Goal: Task Accomplishment & Management: Use online tool/utility

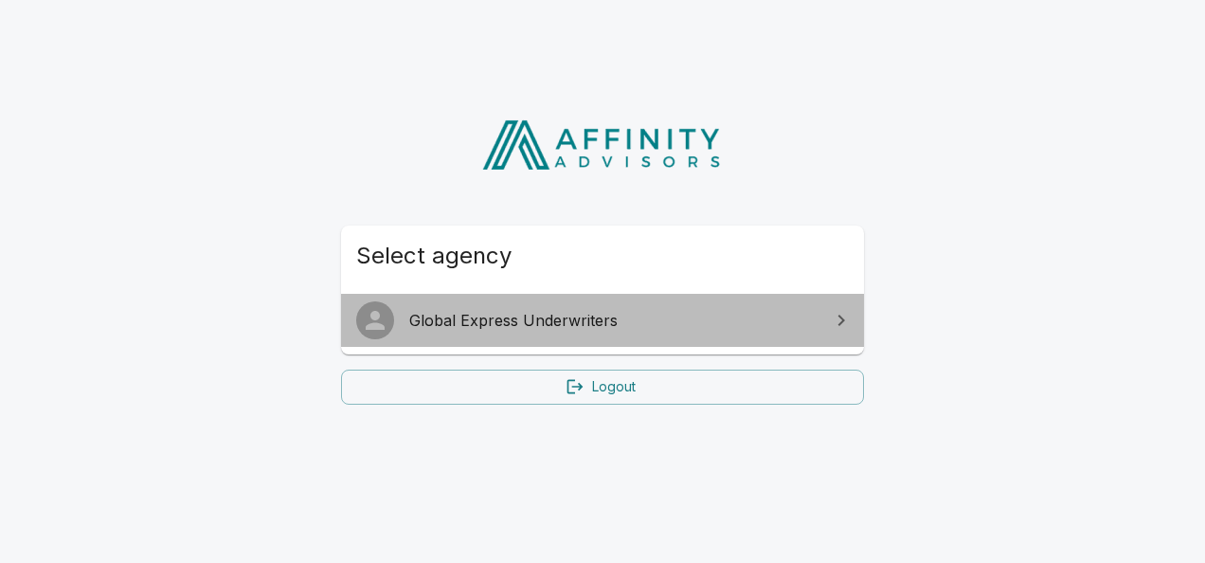
click at [544, 313] on span "Global Express Underwriters" at bounding box center [613, 320] width 409 height 23
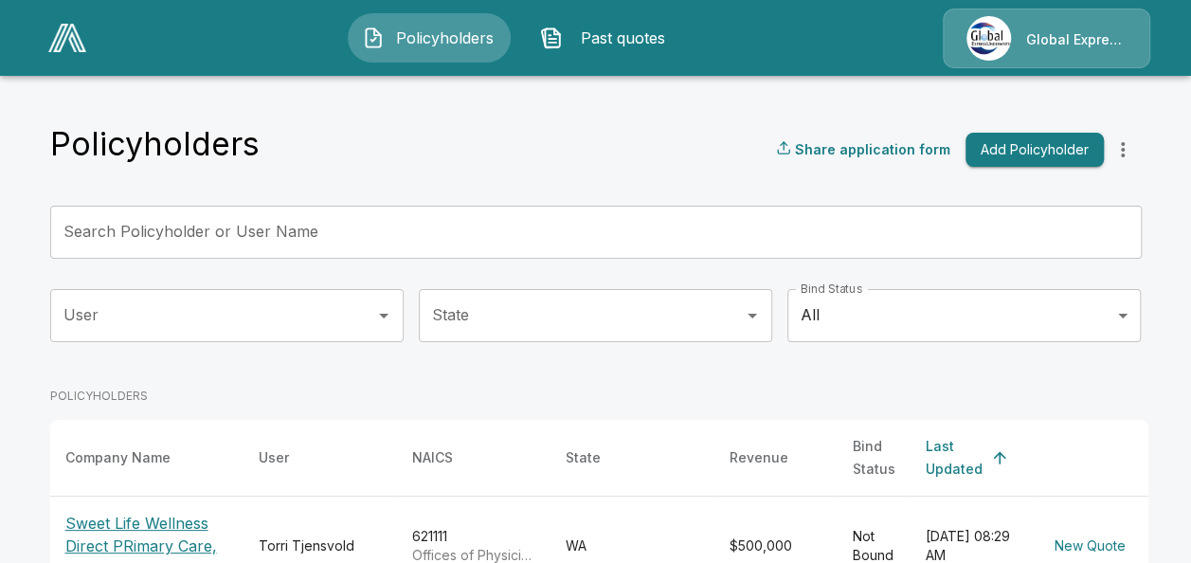
click at [343, 237] on input "Search Policyholder or User Name" at bounding box center [585, 232] width 1070 height 53
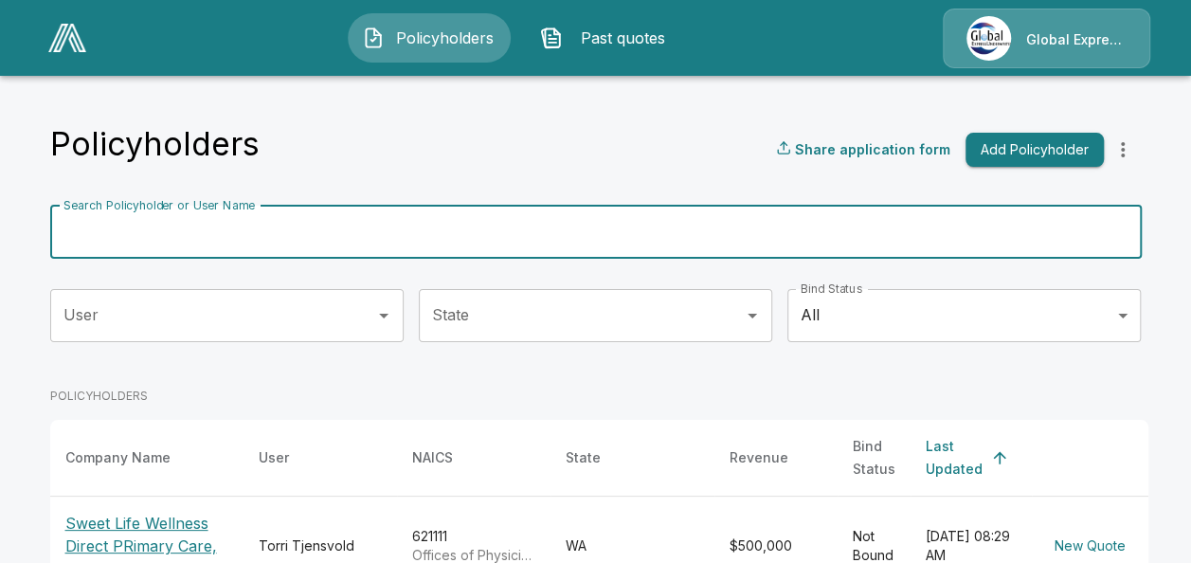
paste input "**********"
click at [343, 234] on input "**********" at bounding box center [572, 232] width 1045 height 53
type input "**********"
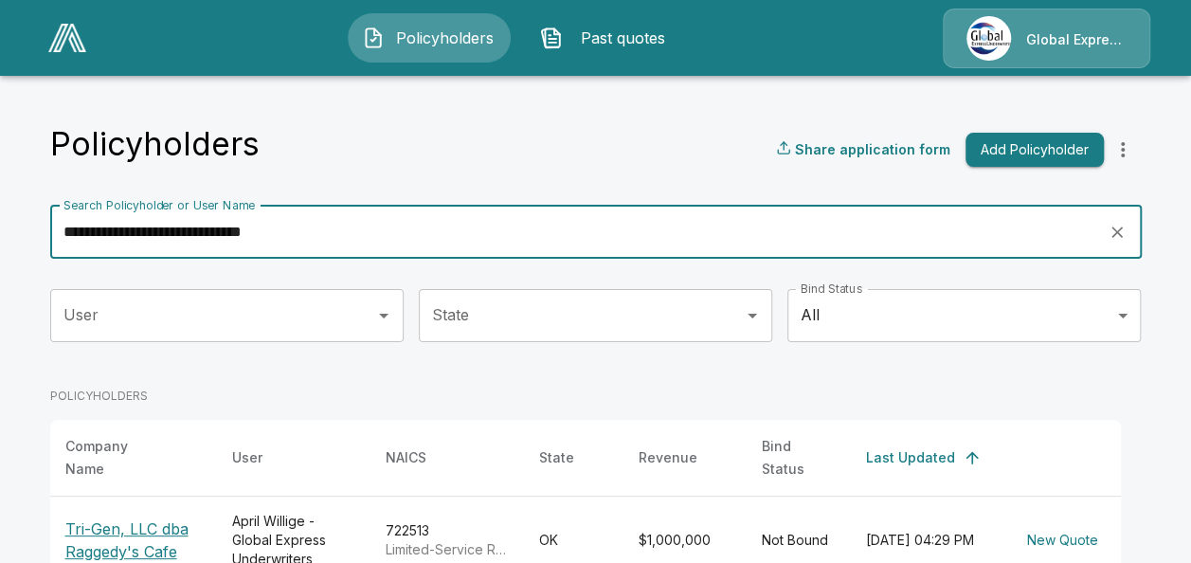
click at [135, 532] on p "Tri-Gen, LLC dba Raggedy's Cafe" at bounding box center [133, 539] width 136 height 45
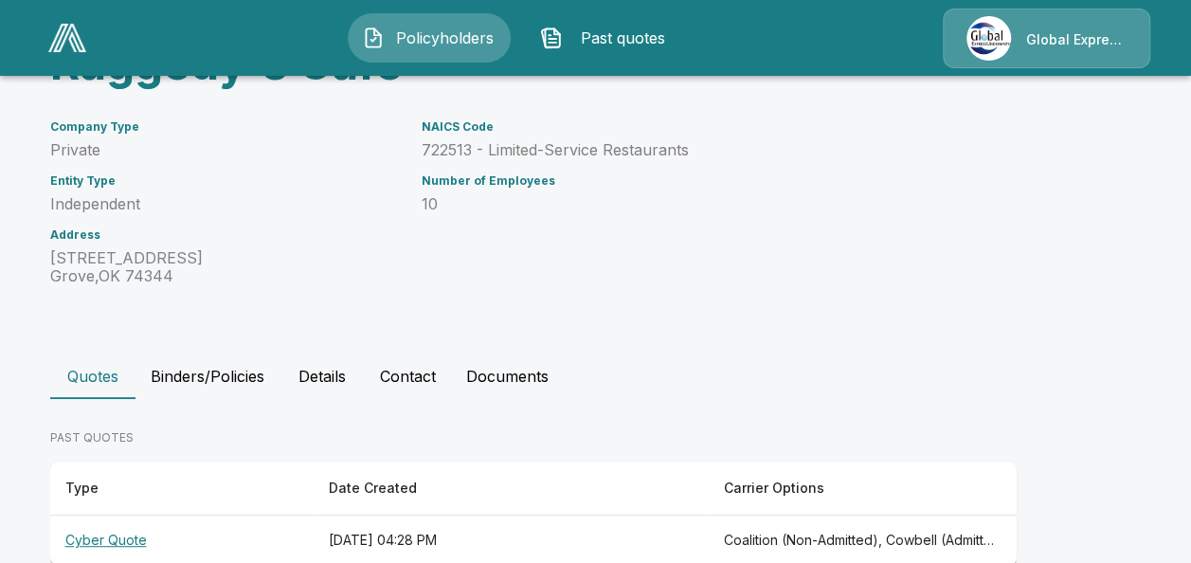
scroll to position [252, 0]
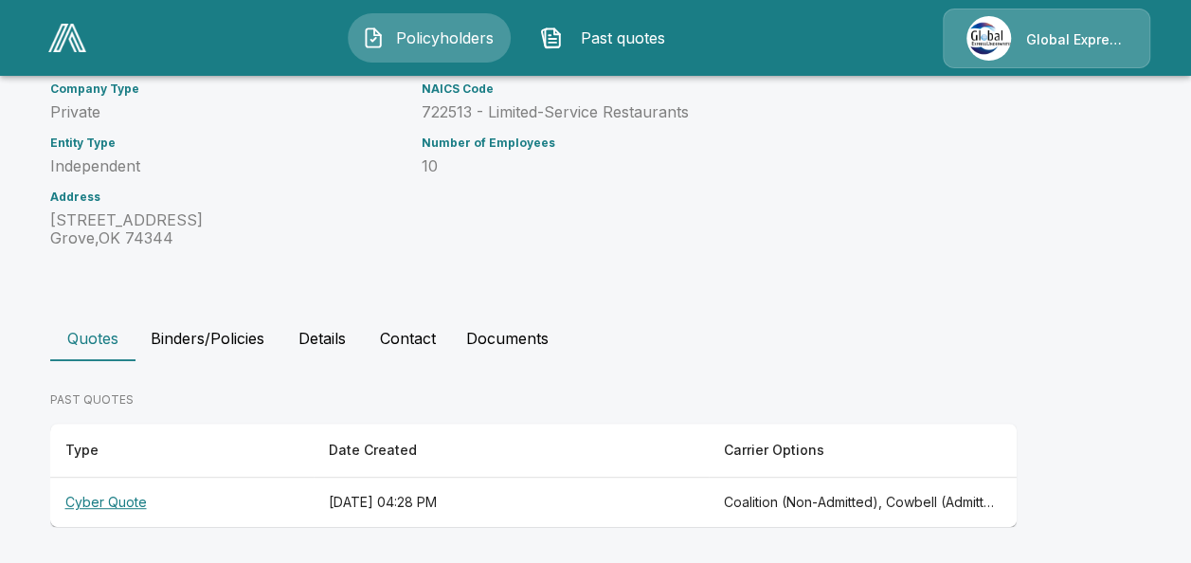
click at [117, 498] on th "Cyber Quote" at bounding box center [181, 502] width 263 height 50
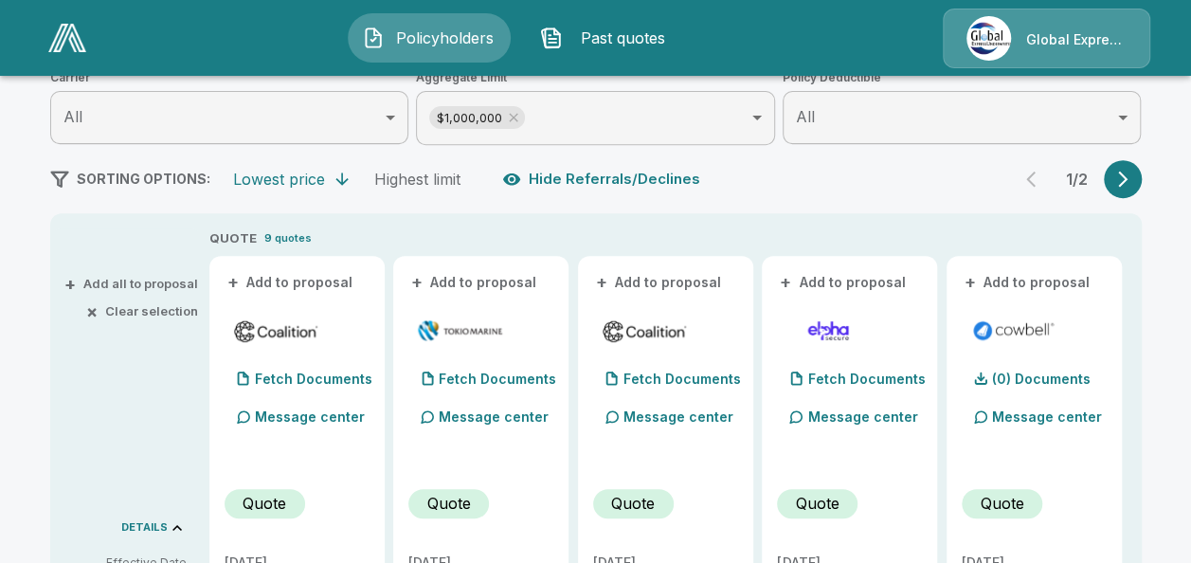
scroll to position [341, 0]
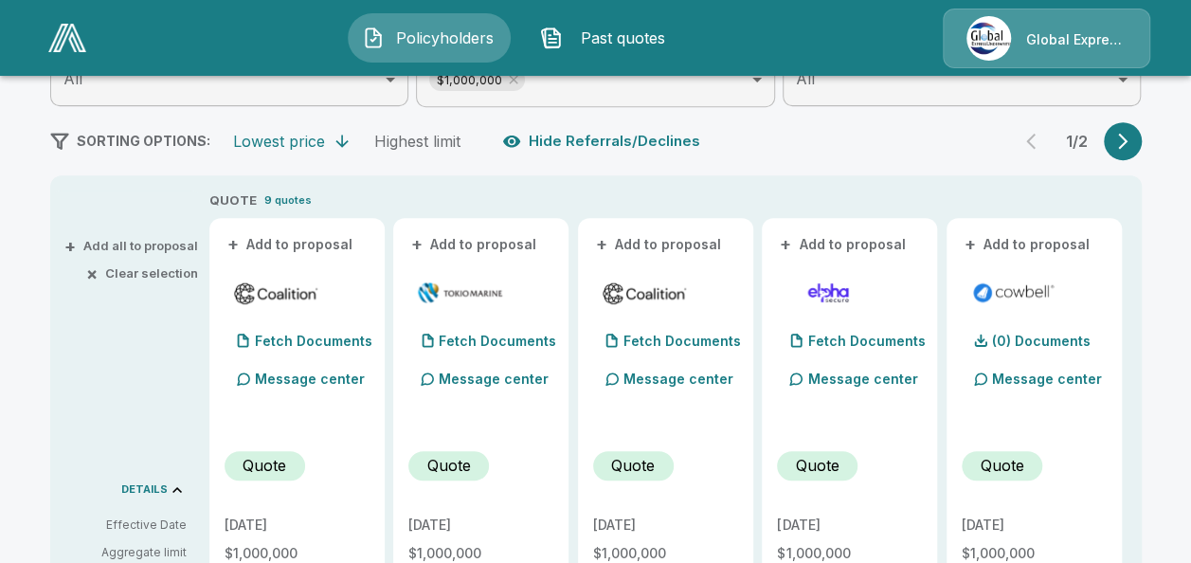
click at [312, 243] on button "+ Add to proposal" at bounding box center [291, 244] width 133 height 21
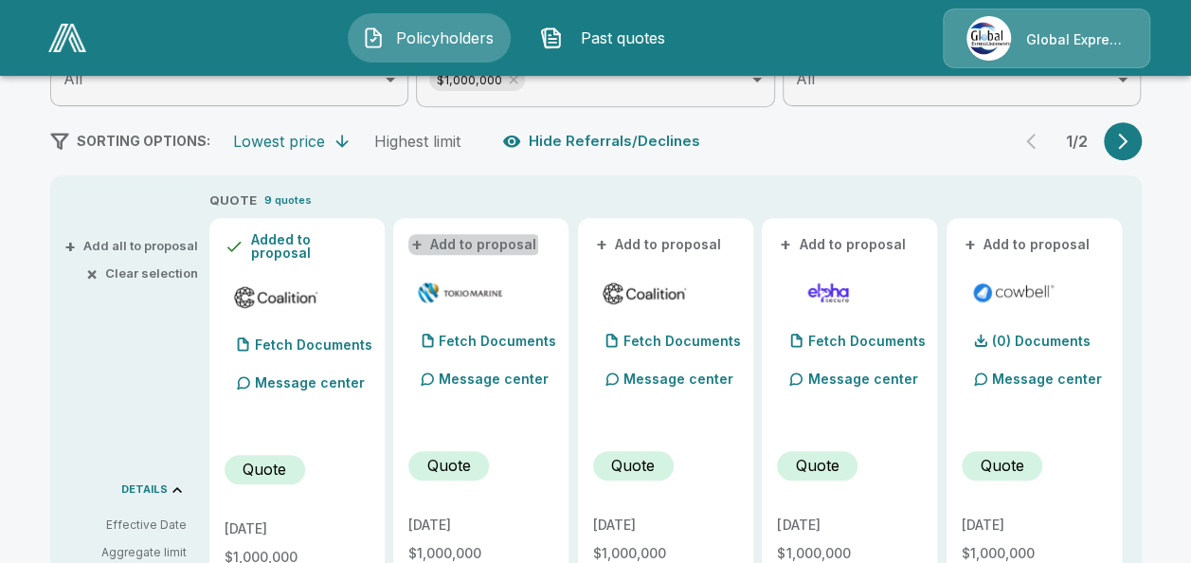
click at [454, 245] on button "+ Add to proposal" at bounding box center [474, 244] width 133 height 21
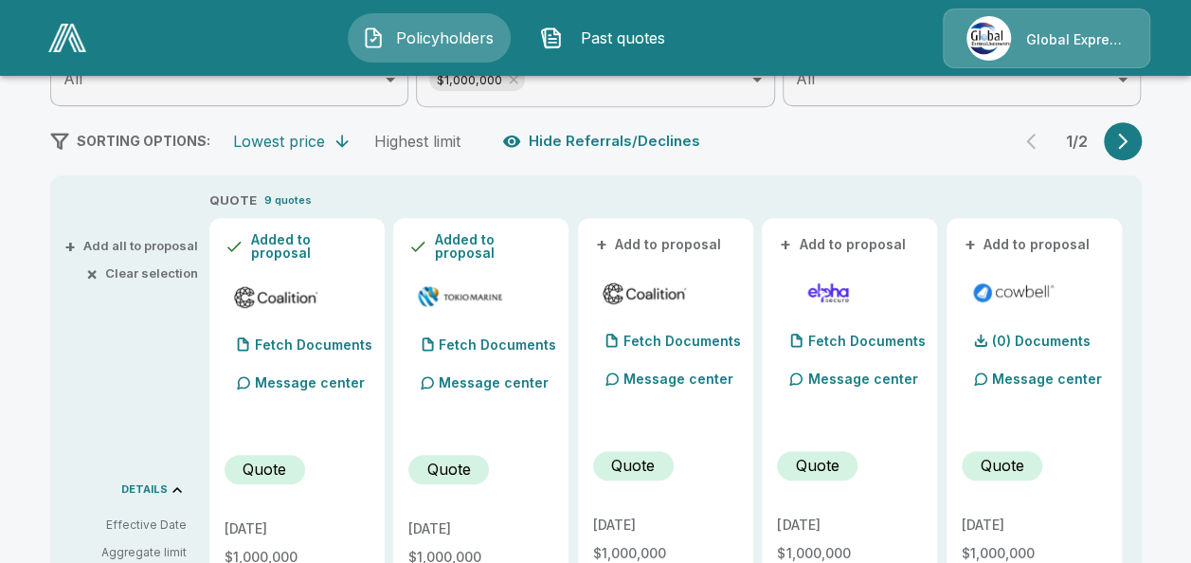
click at [663, 246] on button "+ Add to proposal" at bounding box center [659, 244] width 133 height 21
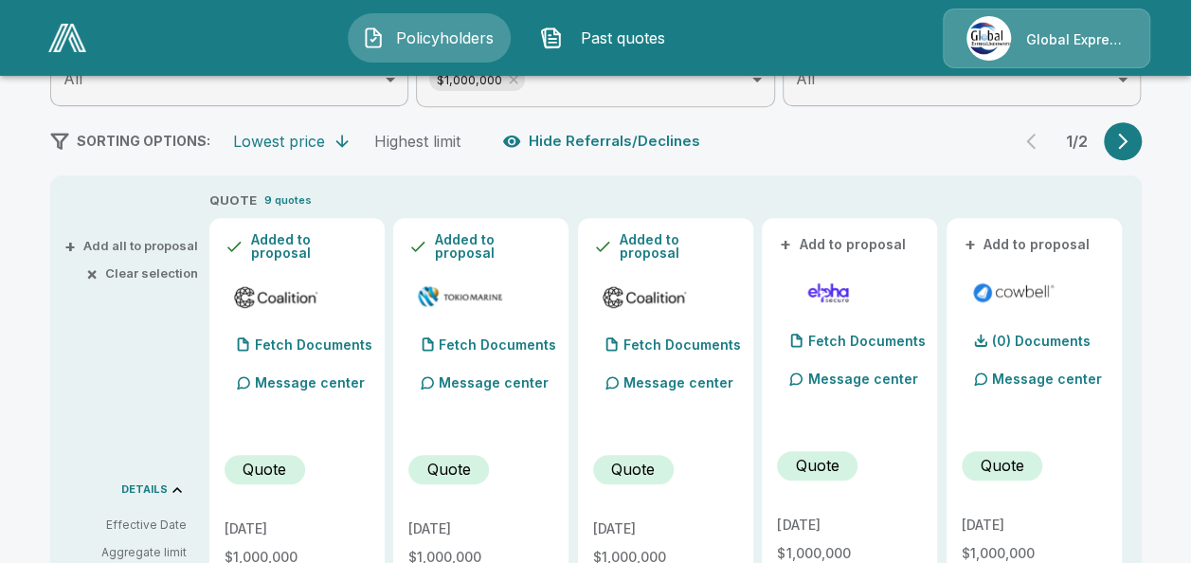
click at [976, 239] on span "+" at bounding box center [969, 244] width 11 height 13
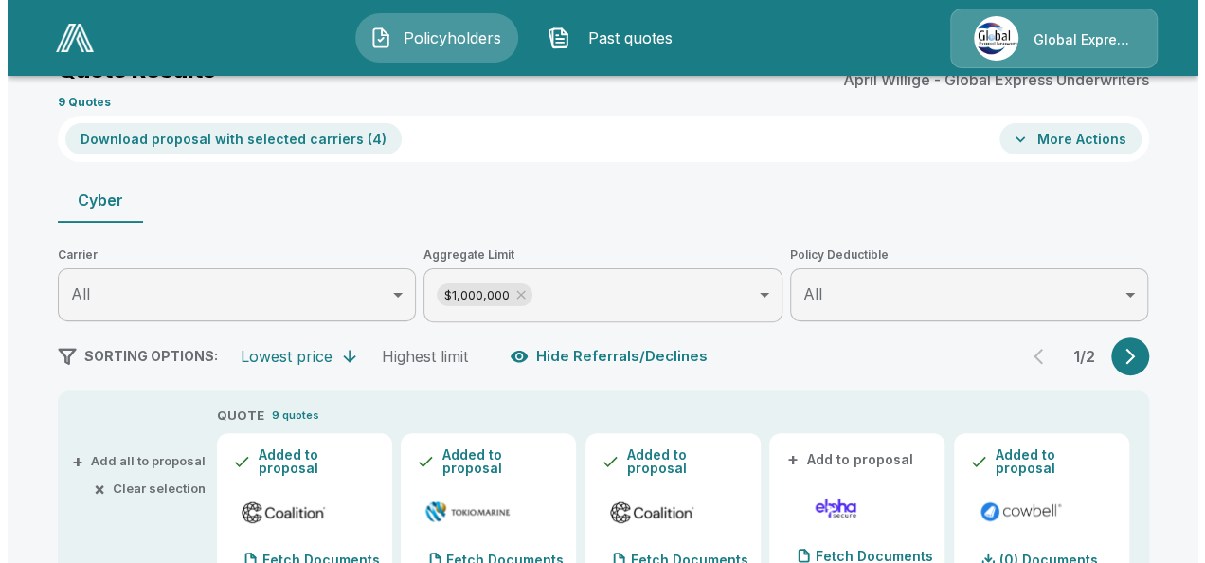
scroll to position [50, 0]
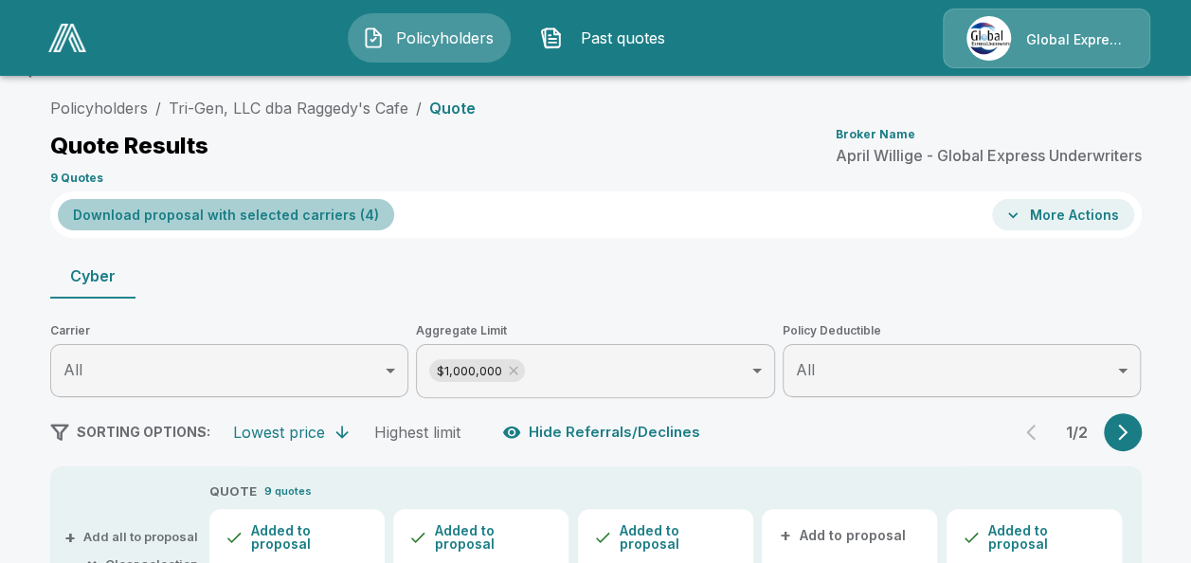
click at [320, 209] on button "Download proposal with selected carriers ( 4 )" at bounding box center [226, 214] width 336 height 31
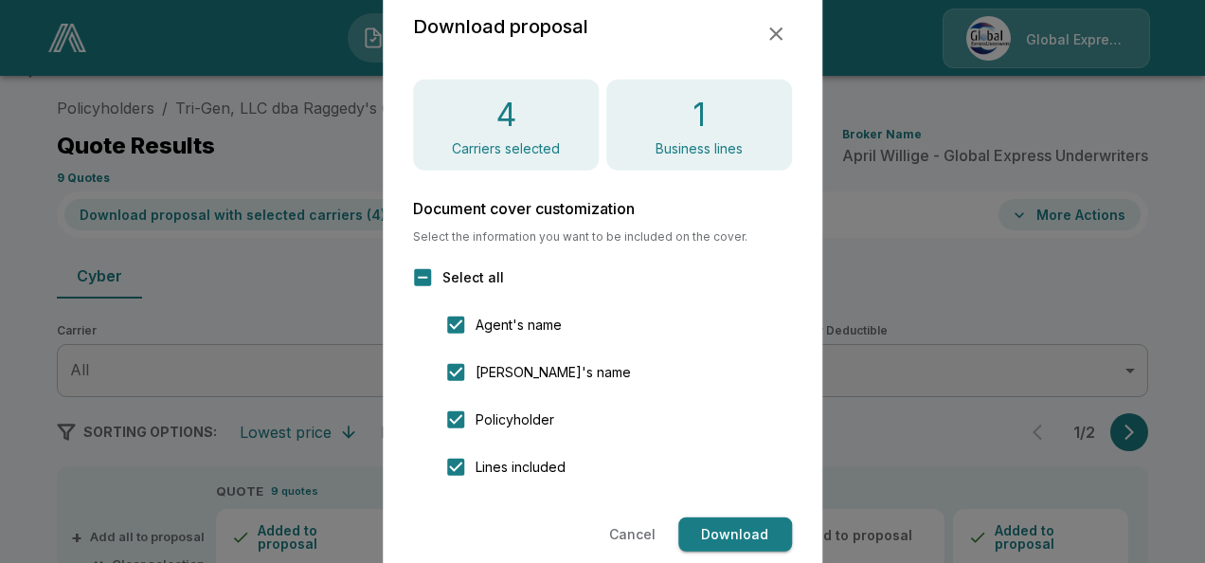
click at [753, 526] on button "Download" at bounding box center [735, 534] width 114 height 35
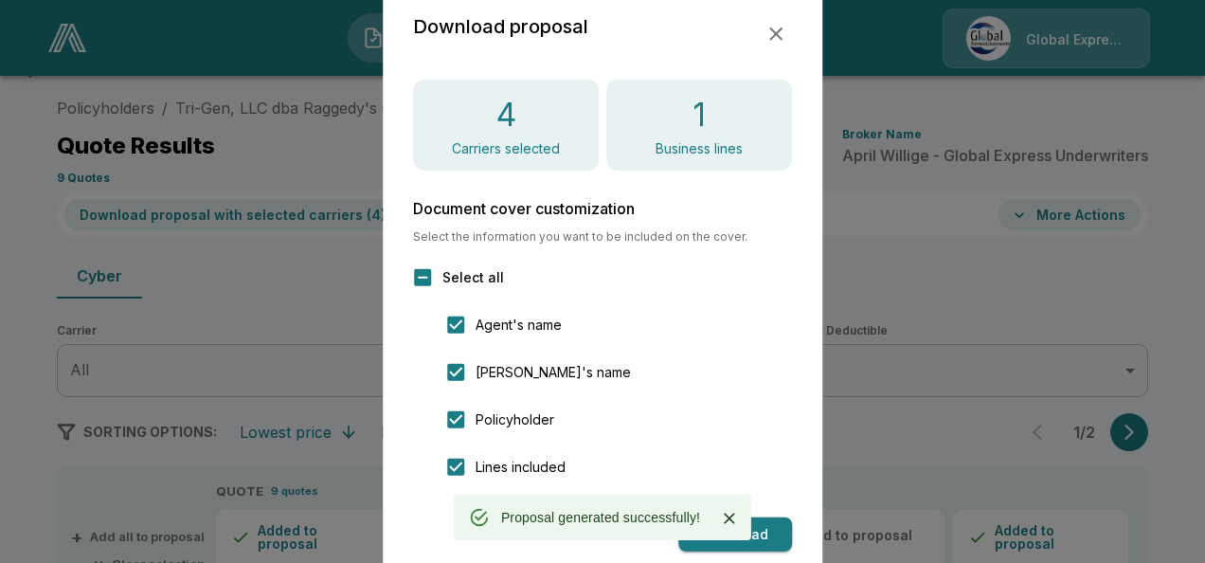
click at [781, 36] on icon "button" at bounding box center [775, 34] width 23 height 23
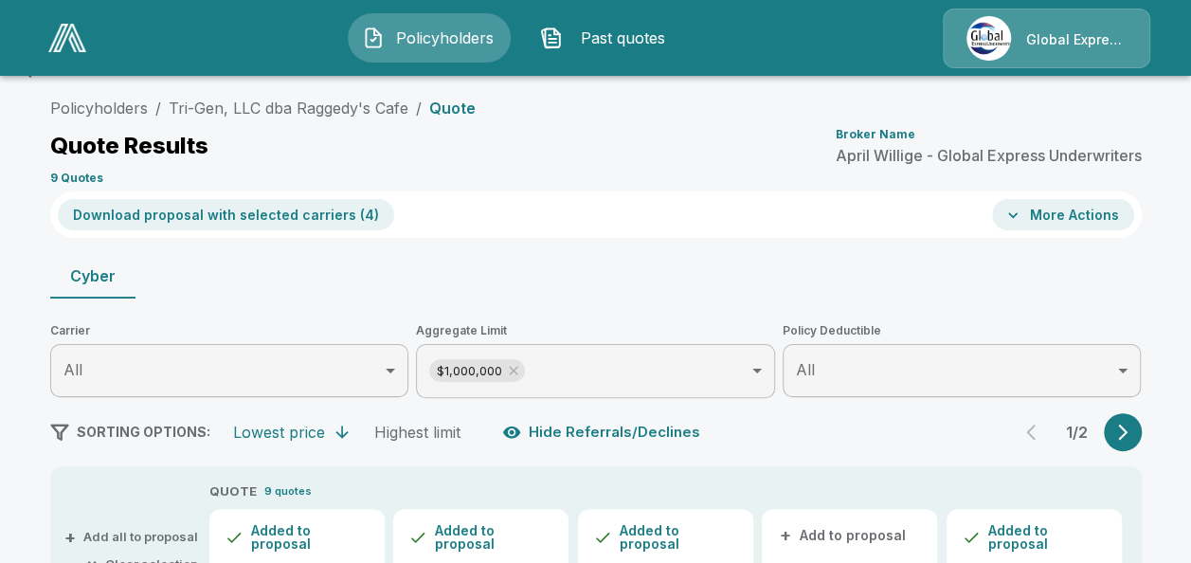
click at [1052, 216] on button "More Actions" at bounding box center [1063, 214] width 142 height 31
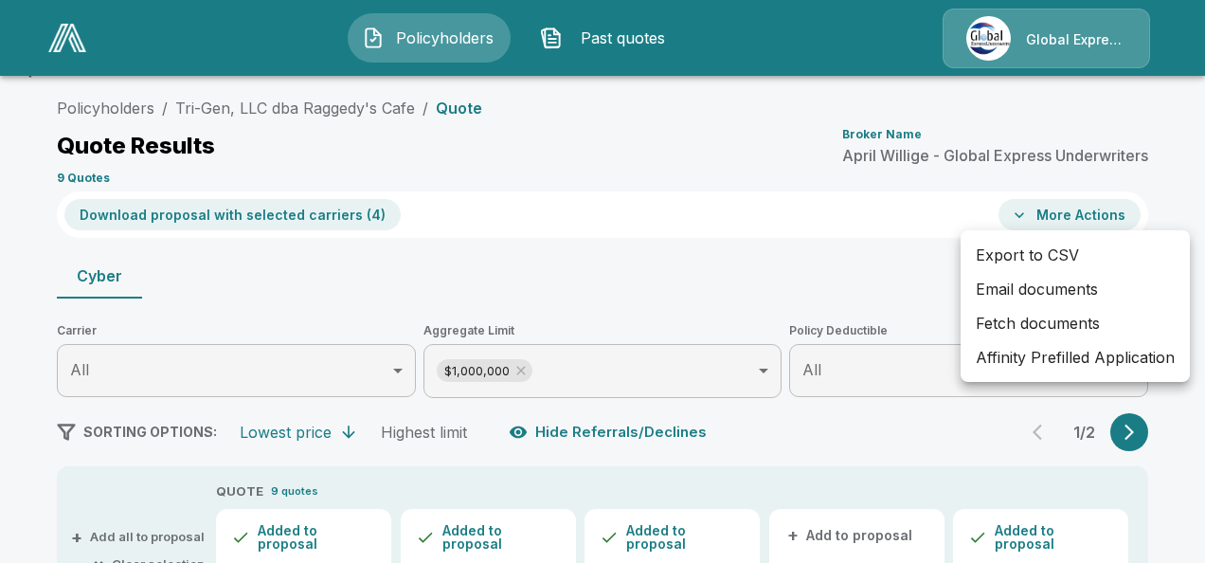
click at [1022, 352] on li "Affinity Prefilled Application" at bounding box center [1075, 357] width 229 height 34
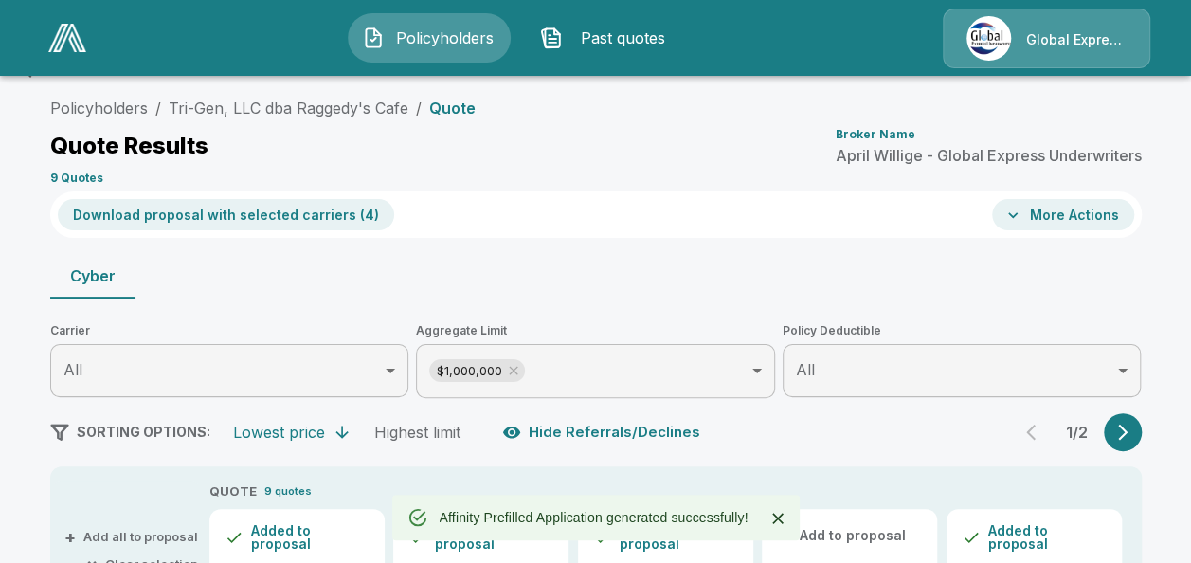
click at [1017, 213] on icon "button" at bounding box center [1012, 215] width 9 height 6
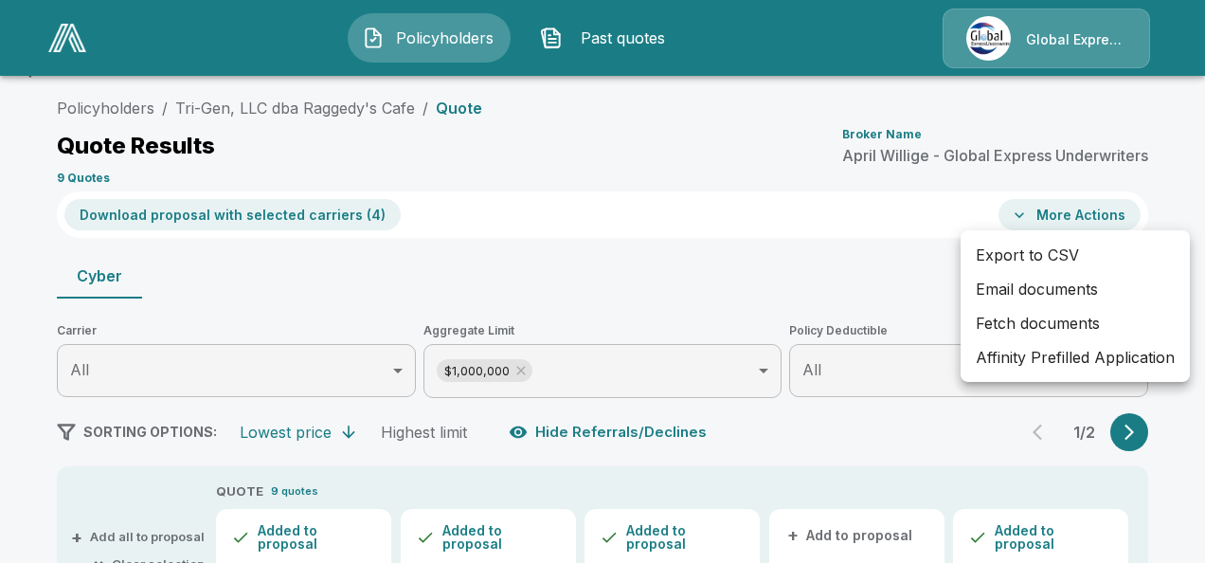
click at [995, 282] on li "Email documents" at bounding box center [1075, 289] width 229 height 34
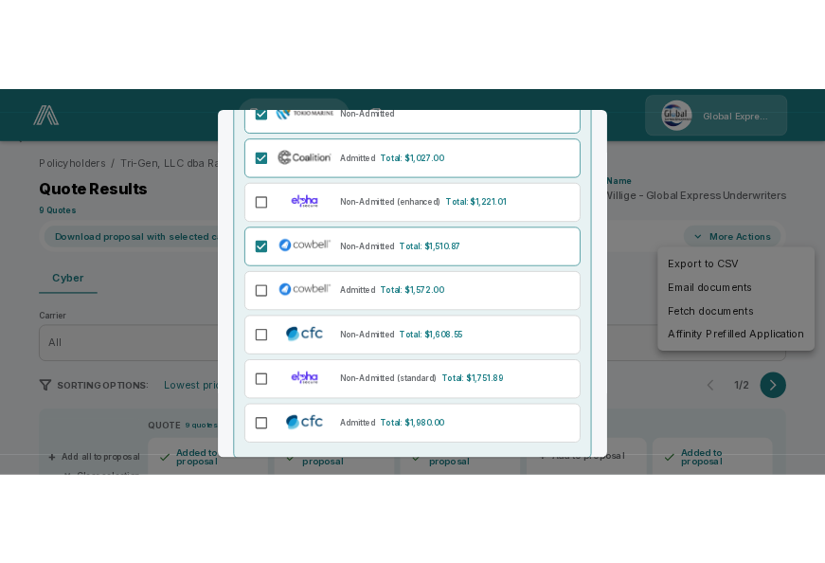
scroll to position [359, 0]
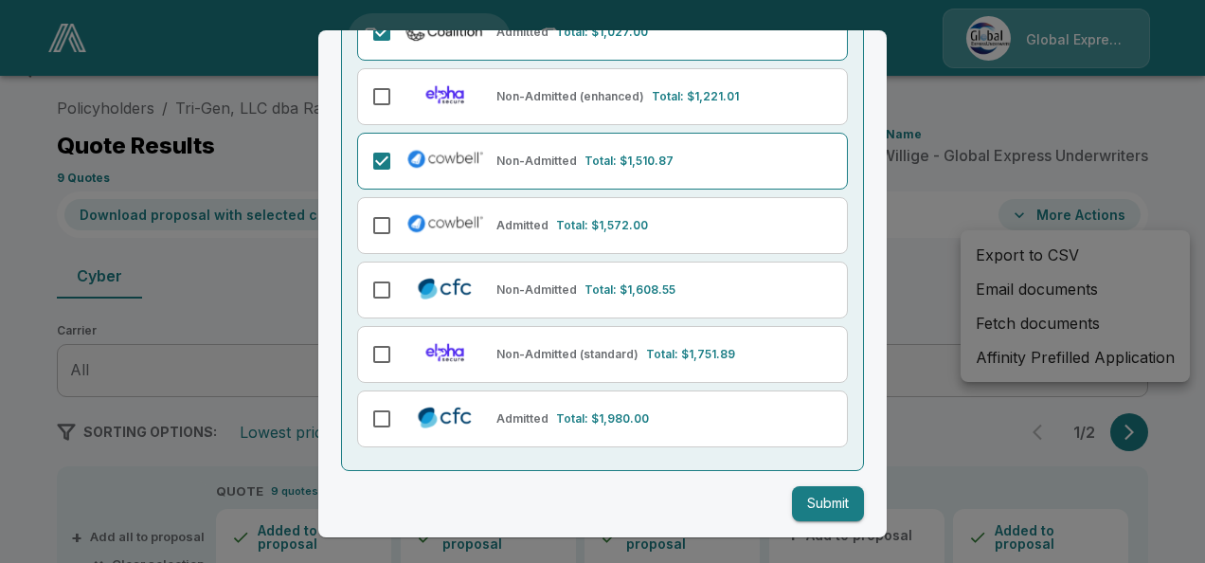
click at [827, 504] on button "Submit" at bounding box center [828, 503] width 72 height 35
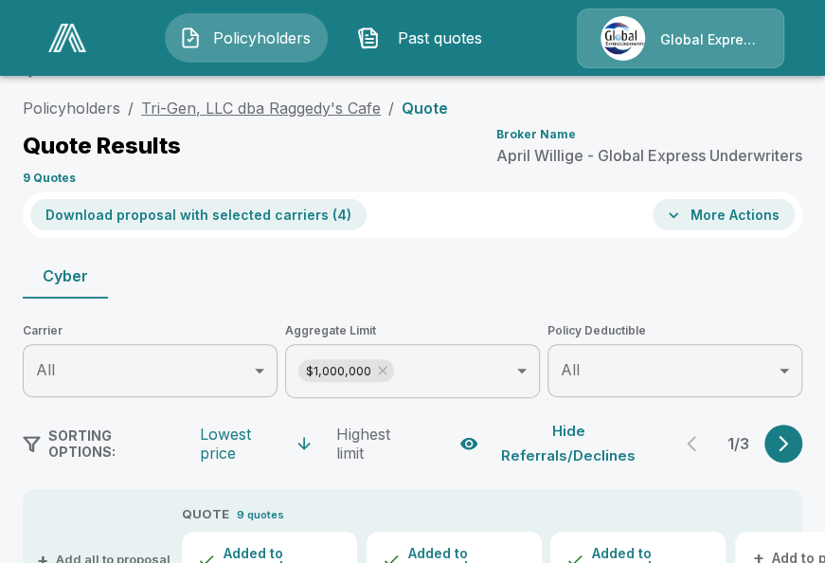
click at [324, 109] on link "Tri-Gen, LLC dba Raggedy's Cafe" at bounding box center [261, 108] width 240 height 19
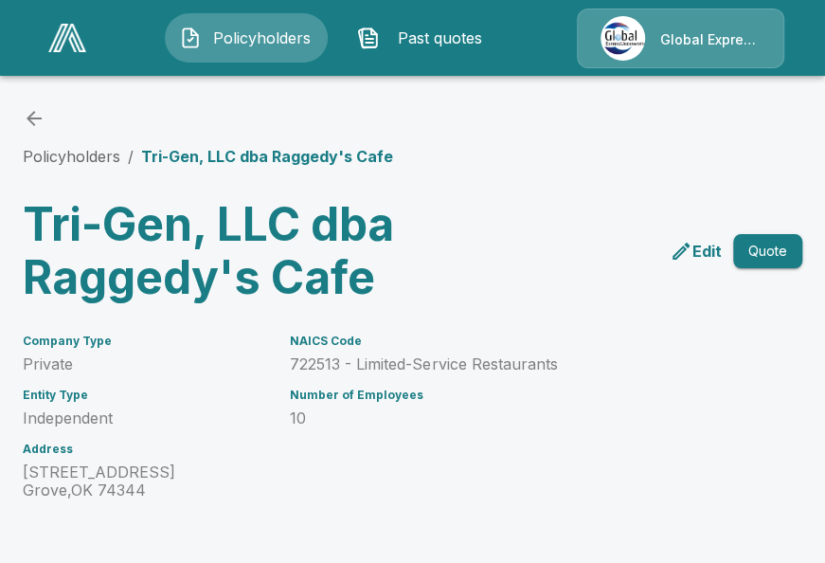
click at [305, 371] on p "722513 - Limited-Service Restaurants" at bounding box center [479, 364] width 379 height 18
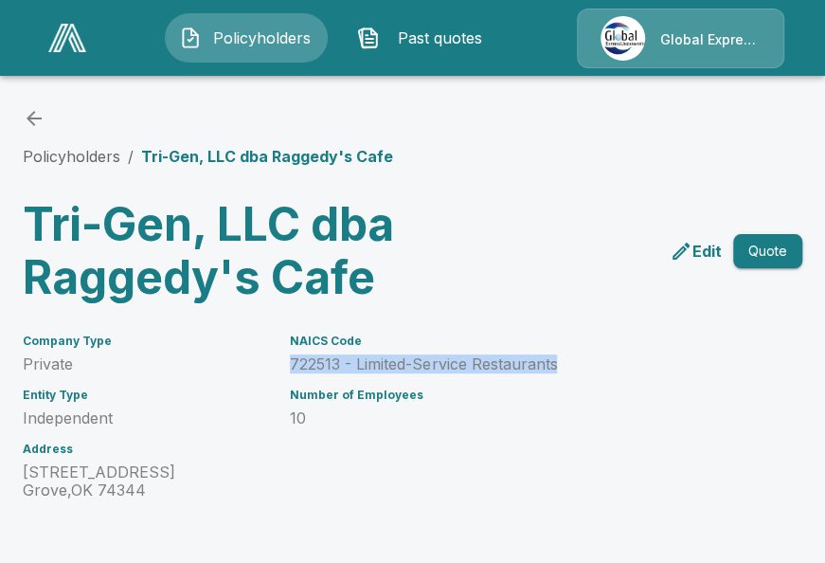
drag, startPoint x: 292, startPoint y: 364, endPoint x: 567, endPoint y: 362, distance: 274.7
click at [567, 362] on div "NAICS Code 722513 - Limited-Service Restaurants Number of Employees 10" at bounding box center [468, 406] width 402 height 188
copy p "722513 - Limited-Service Restaurants"
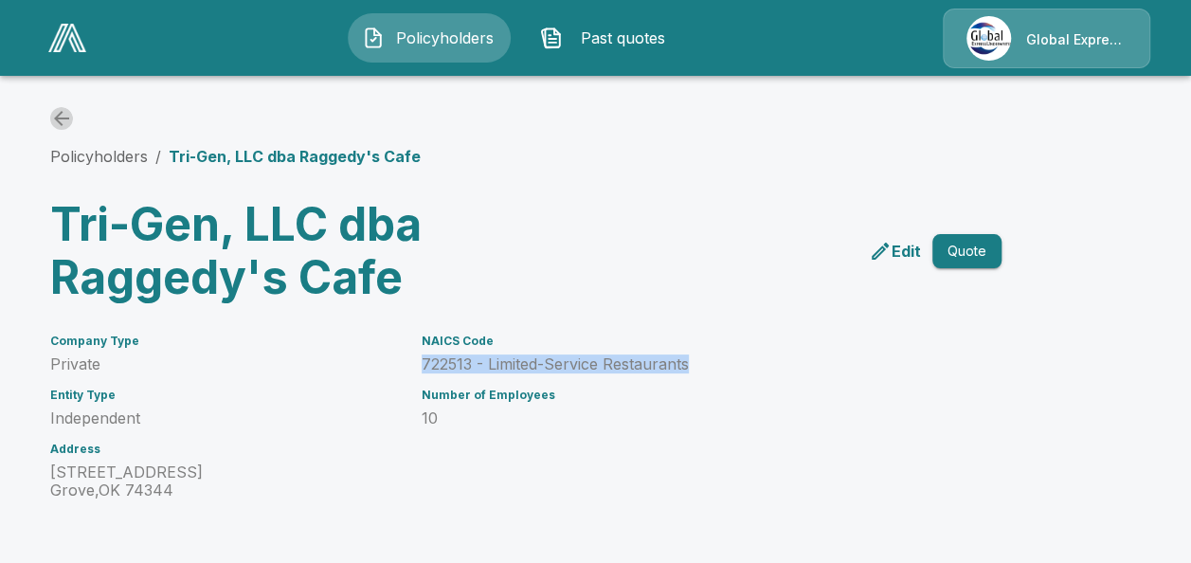
click at [62, 113] on icon "back" at bounding box center [61, 118] width 23 height 23
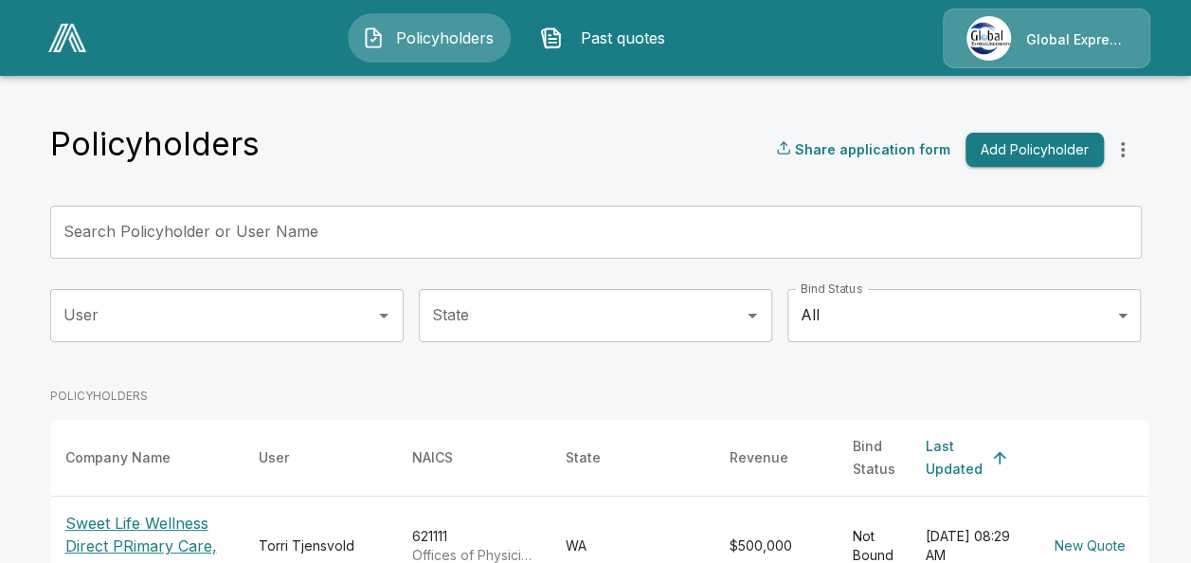
click at [585, 234] on input "Search Policyholder or User Name" at bounding box center [585, 232] width 1070 height 53
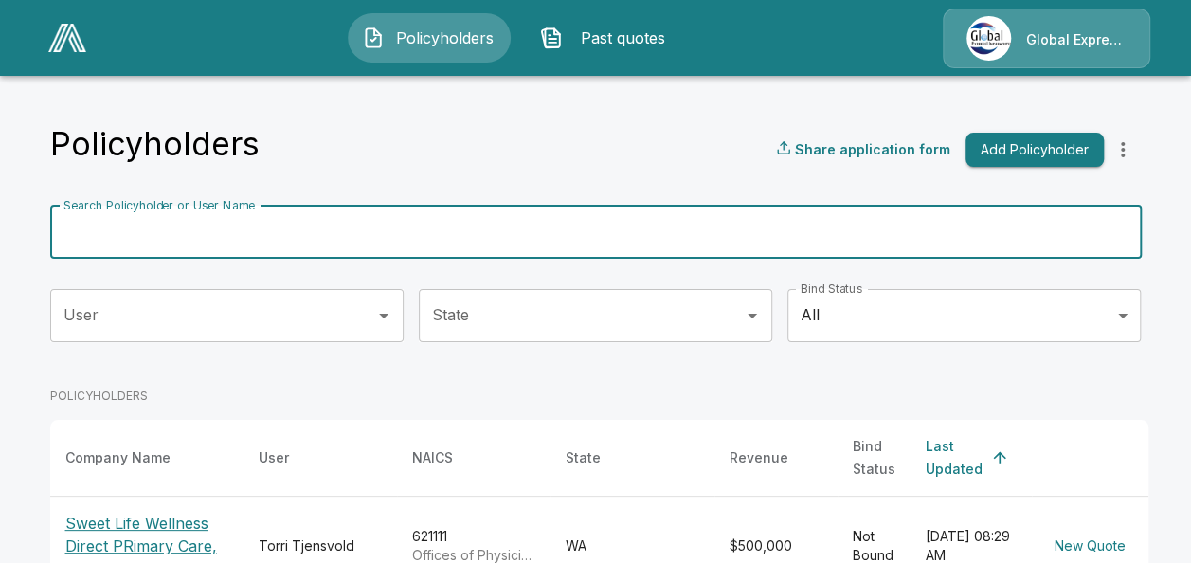
paste input "**********"
click at [585, 234] on input "**********" at bounding box center [572, 232] width 1045 height 53
type input "**********"
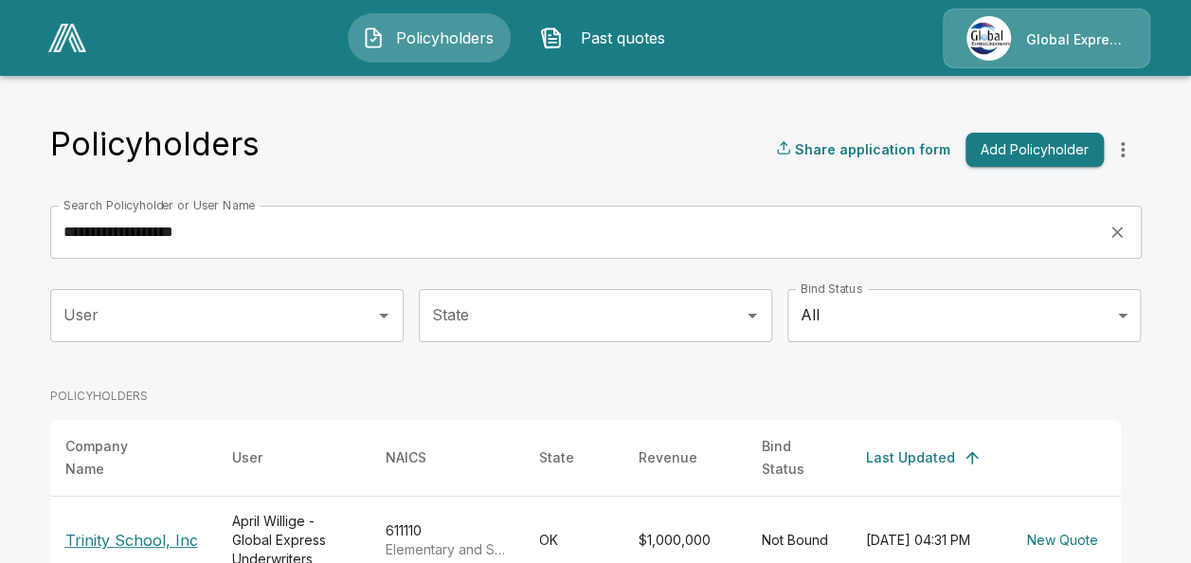
click at [156, 529] on p "Trinity School, Inc" at bounding box center [133, 540] width 136 height 23
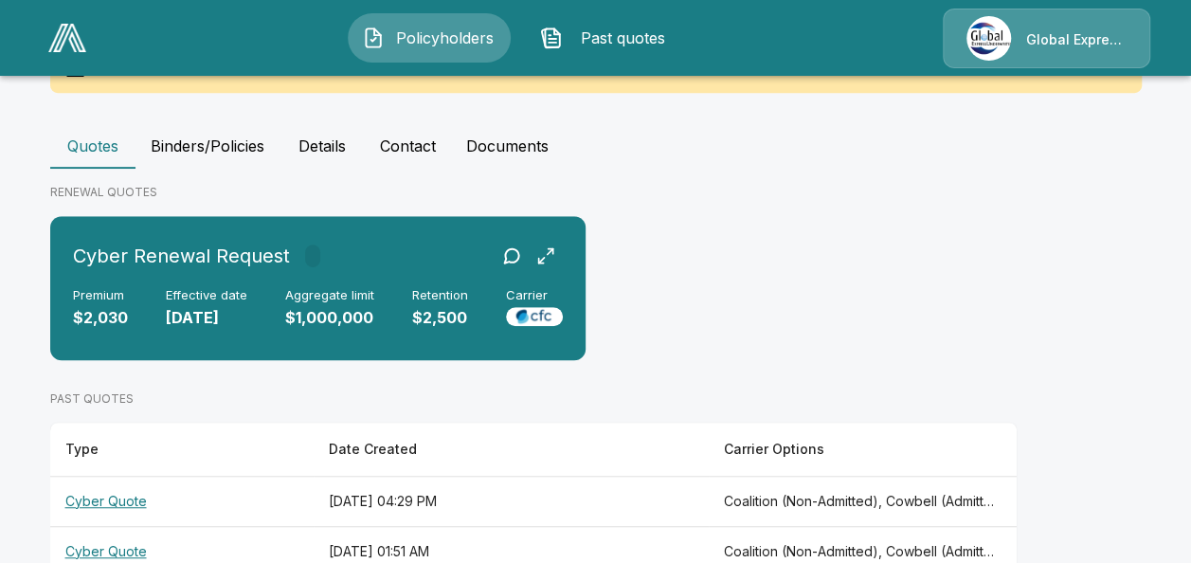
scroll to position [489, 0]
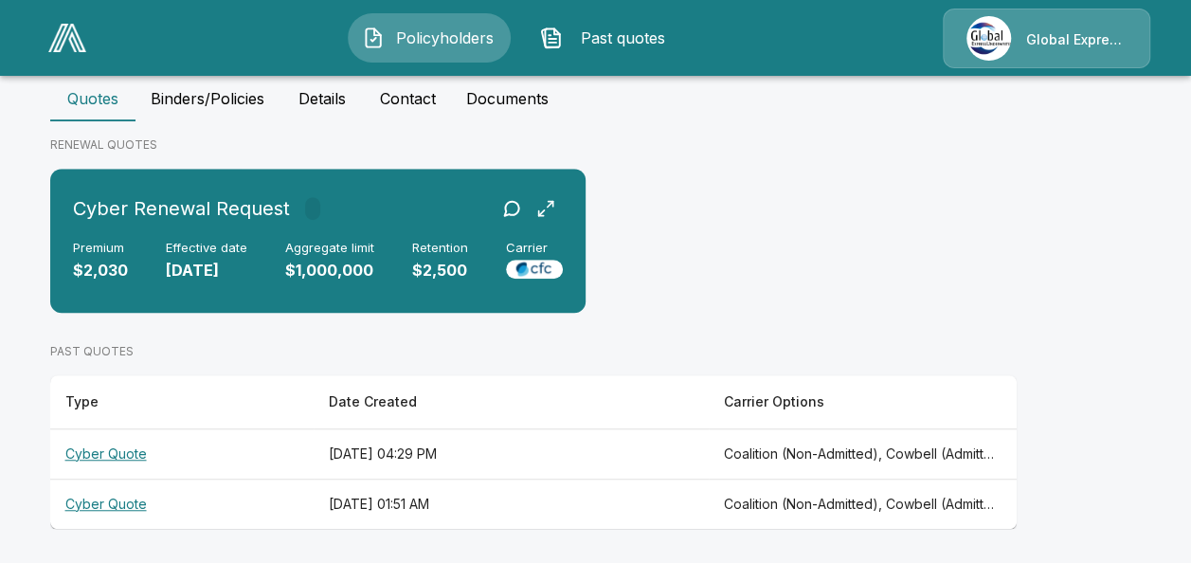
click at [117, 450] on th "Cyber Quote" at bounding box center [181, 453] width 263 height 50
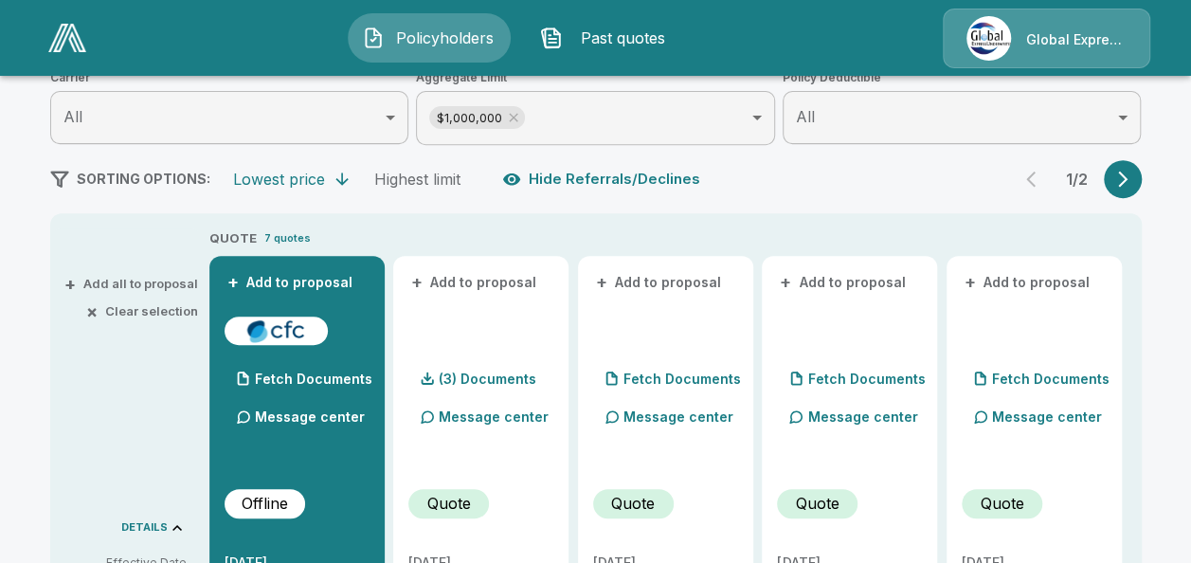
scroll to position [404, 0]
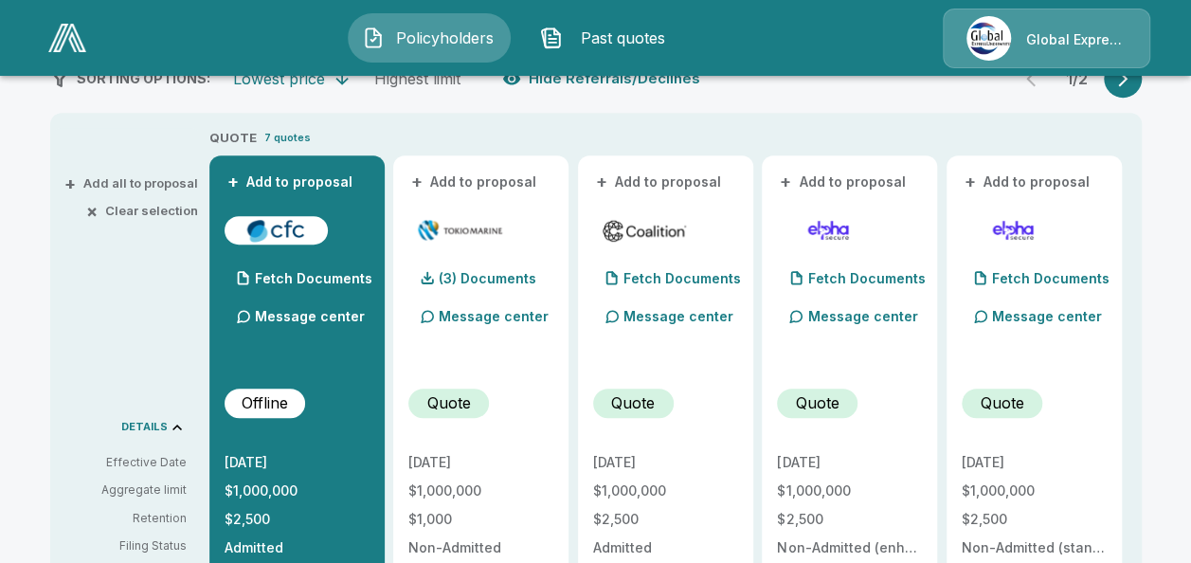
click at [480, 171] on button "+ Add to proposal" at bounding box center [474, 181] width 133 height 21
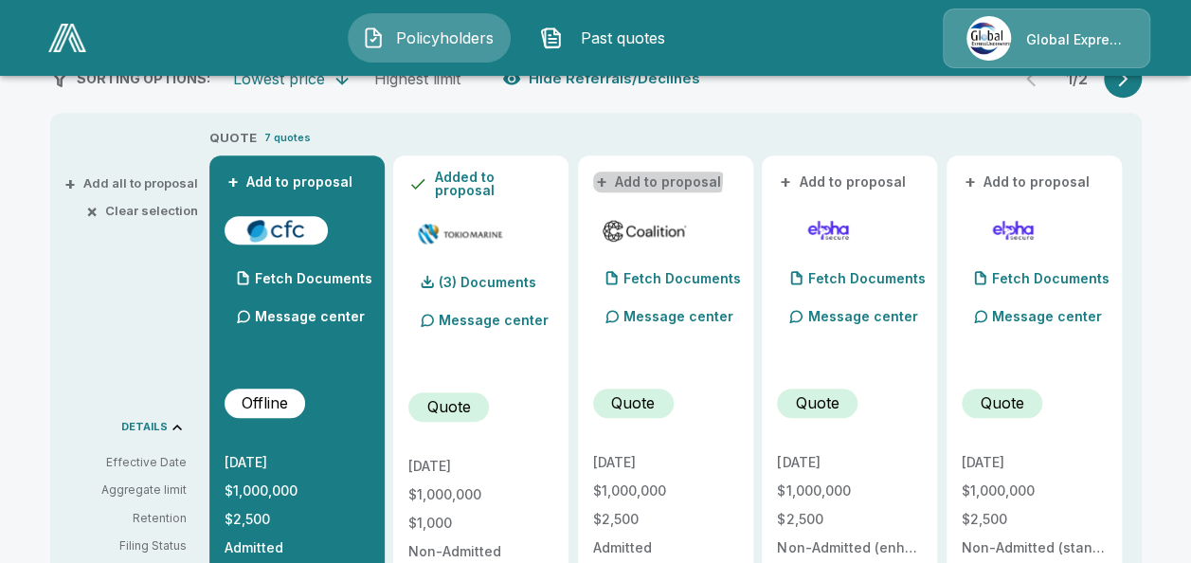
click at [640, 175] on button "+ Add to proposal" at bounding box center [659, 181] width 133 height 21
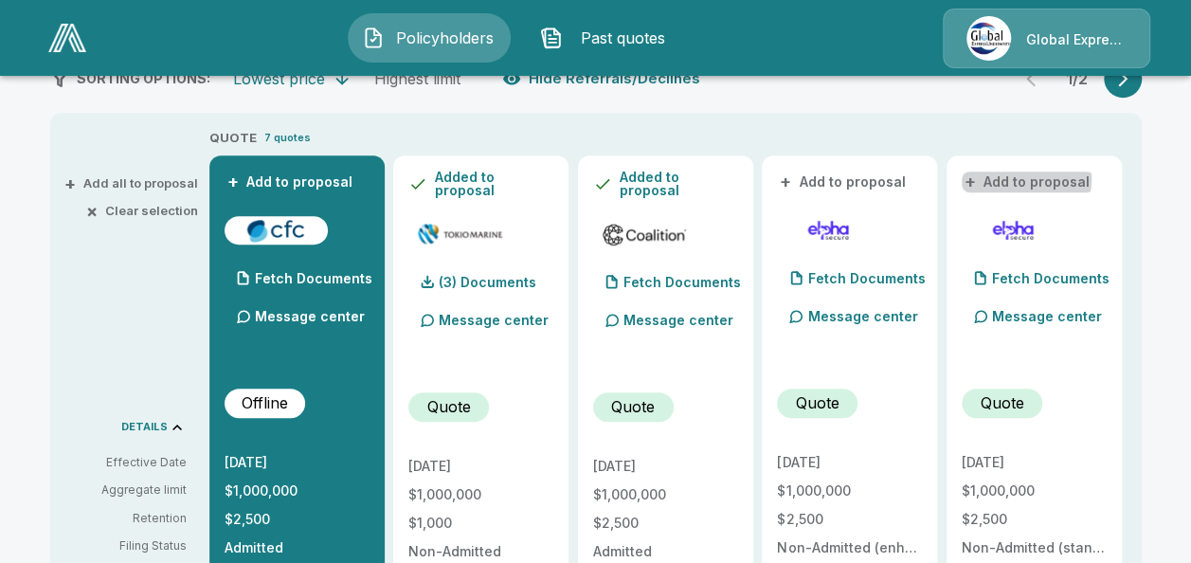
click at [1023, 178] on button "+ Add to proposal" at bounding box center [1028, 181] width 133 height 21
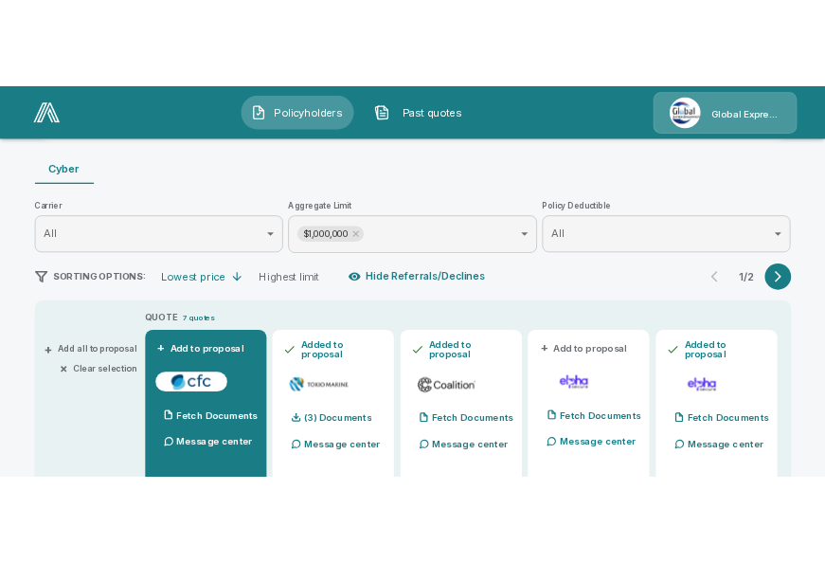
scroll to position [30, 0]
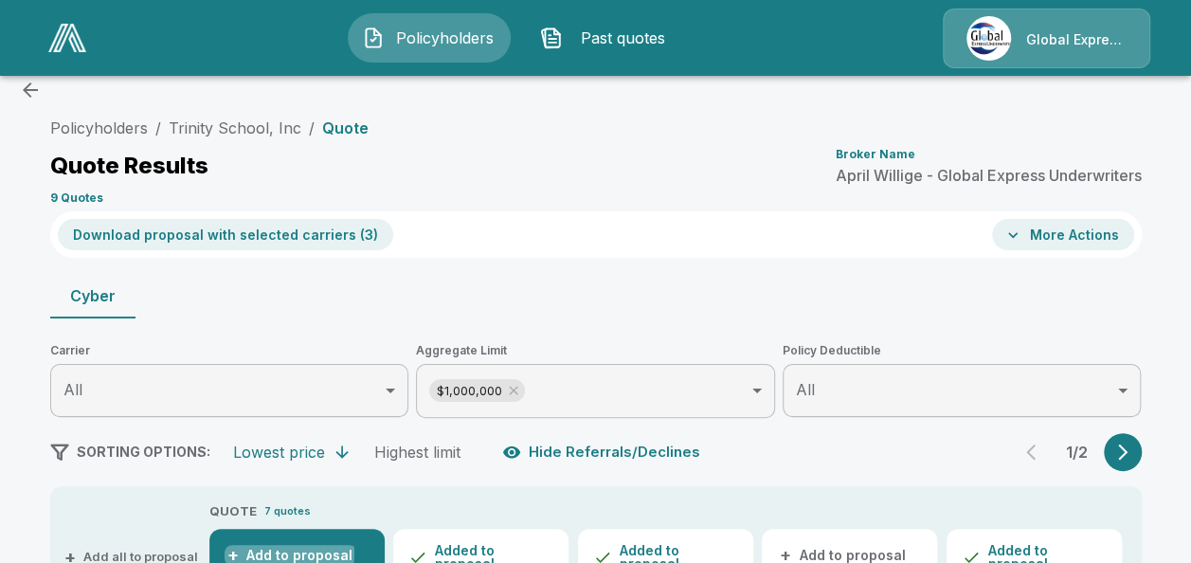
click at [284, 551] on button "+ Add to proposal" at bounding box center [291, 555] width 133 height 21
click at [290, 231] on button "Download proposal with selected carriers ( 4 )" at bounding box center [226, 234] width 336 height 31
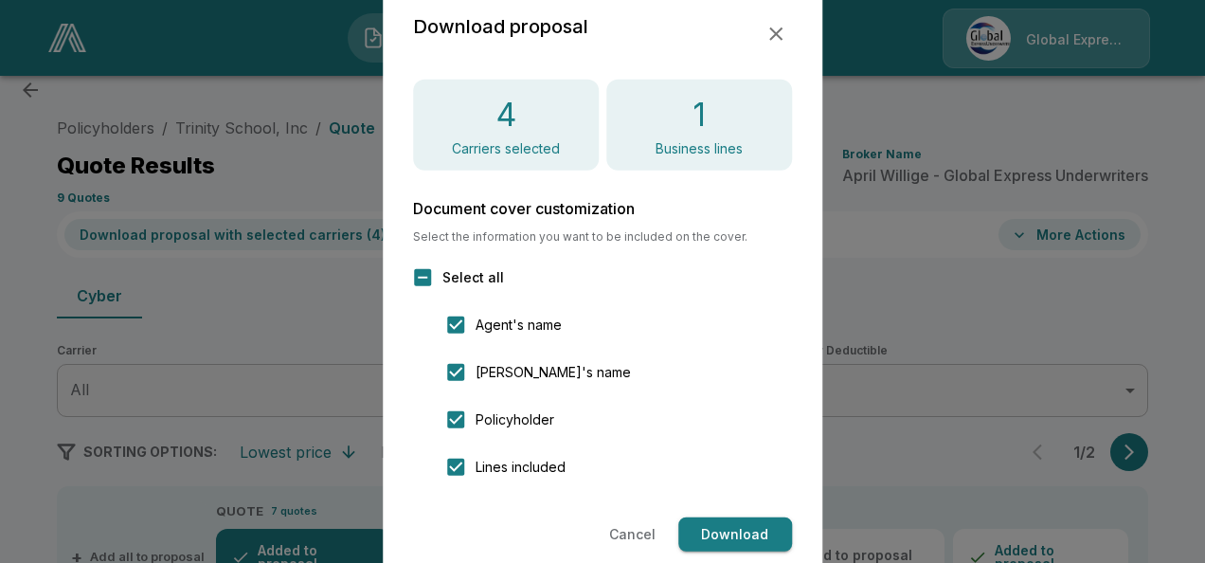
click at [724, 531] on button "Download" at bounding box center [735, 534] width 114 height 35
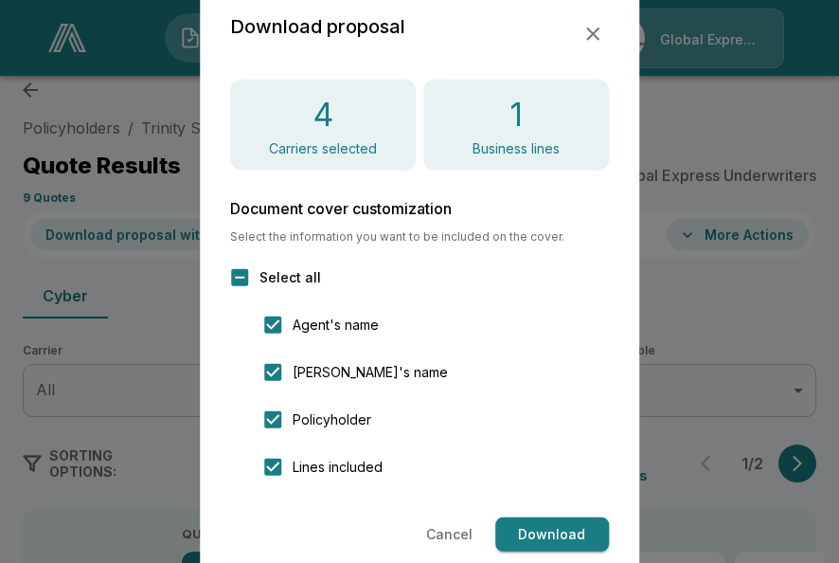
click at [588, 35] on icon "button" at bounding box center [593, 34] width 23 height 23
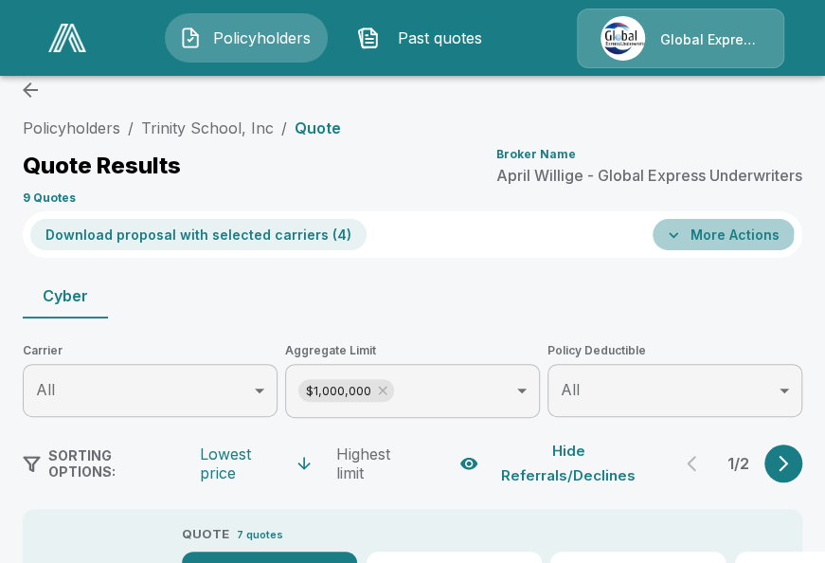
click at [709, 229] on button "More Actions" at bounding box center [724, 234] width 142 height 31
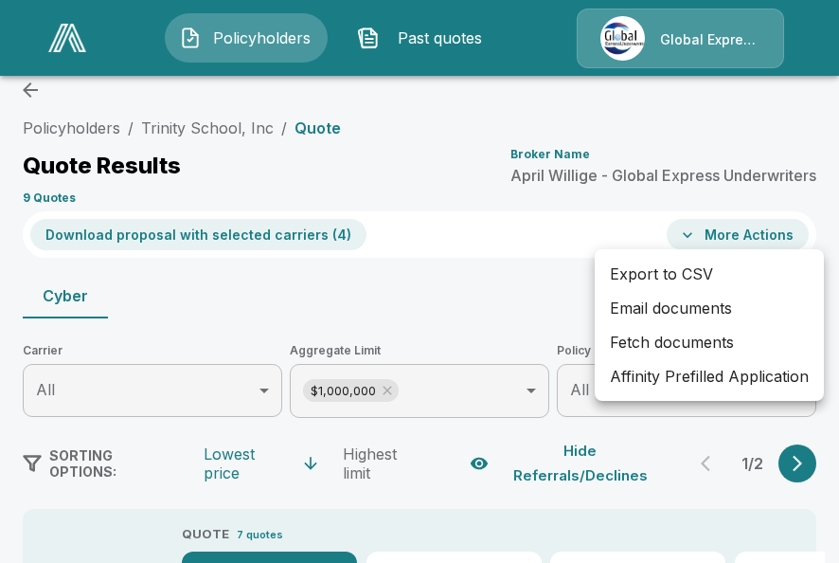
click at [683, 369] on li "Affinity Prefilled Application" at bounding box center [709, 376] width 229 height 34
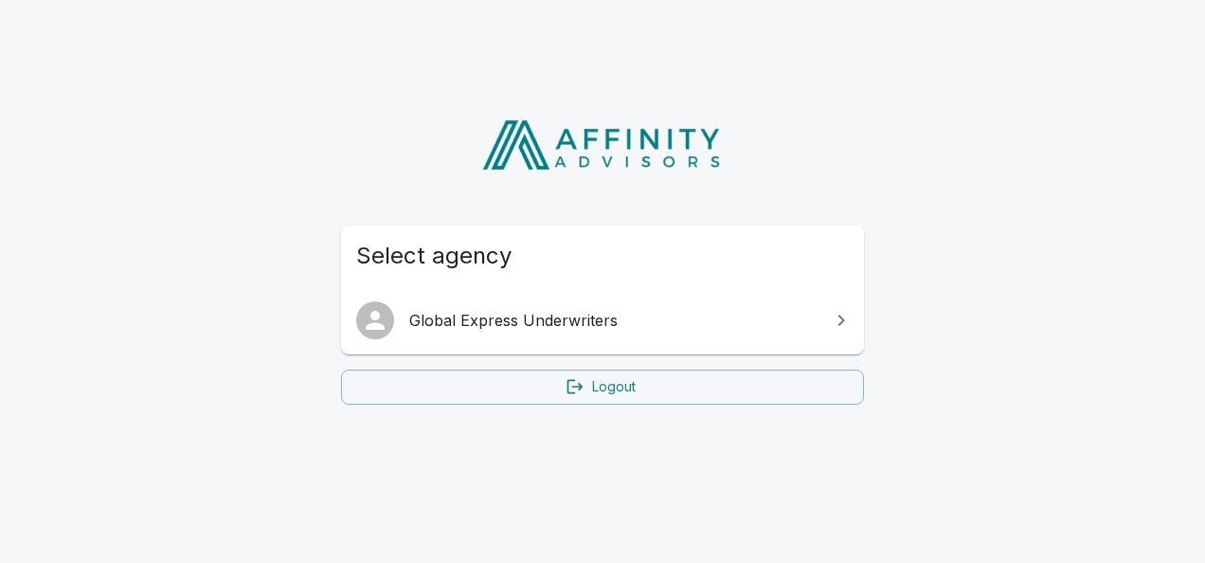
click at [465, 337] on link "Global Express Underwriters" at bounding box center [602, 320] width 523 height 53
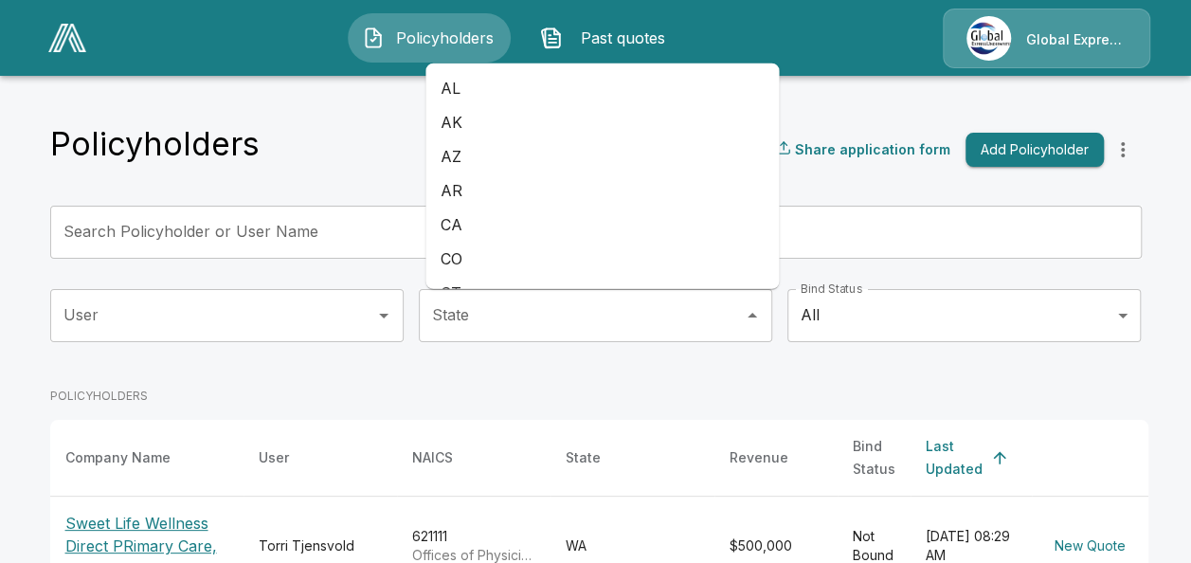
drag, startPoint x: 0, startPoint y: 0, endPoint x: 269, endPoint y: 407, distance: 488.2
click at [319, 371] on div "User User State State Bind Status All *** Bind Status" at bounding box center [595, 330] width 1091 height 83
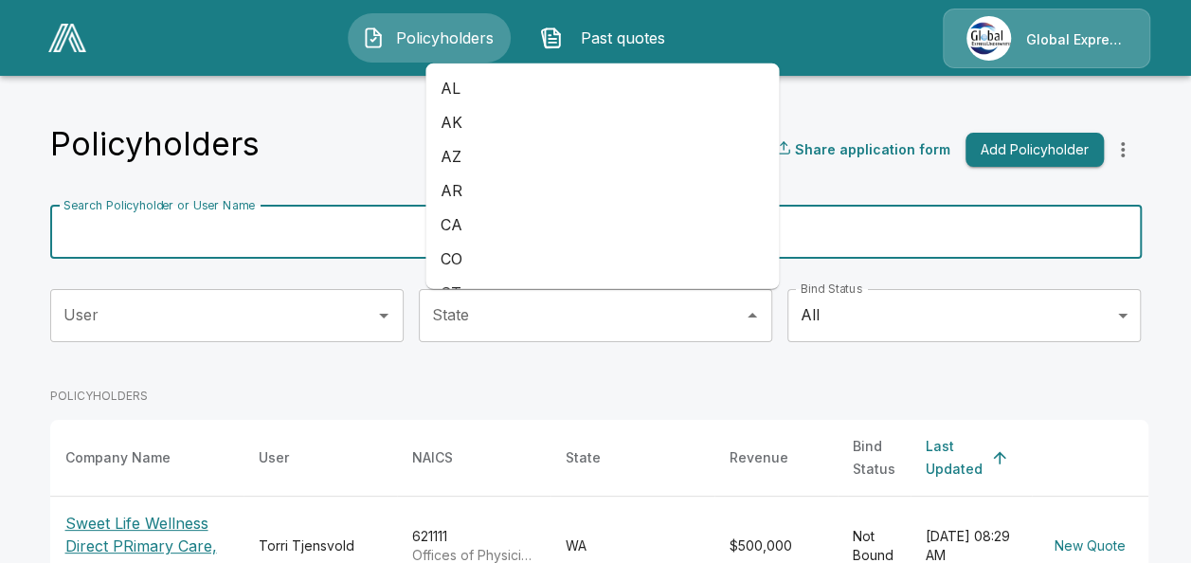
click at [295, 243] on input "Search Policyholder or User Name" at bounding box center [585, 232] width 1070 height 53
paste input "**********"
type input "**********"
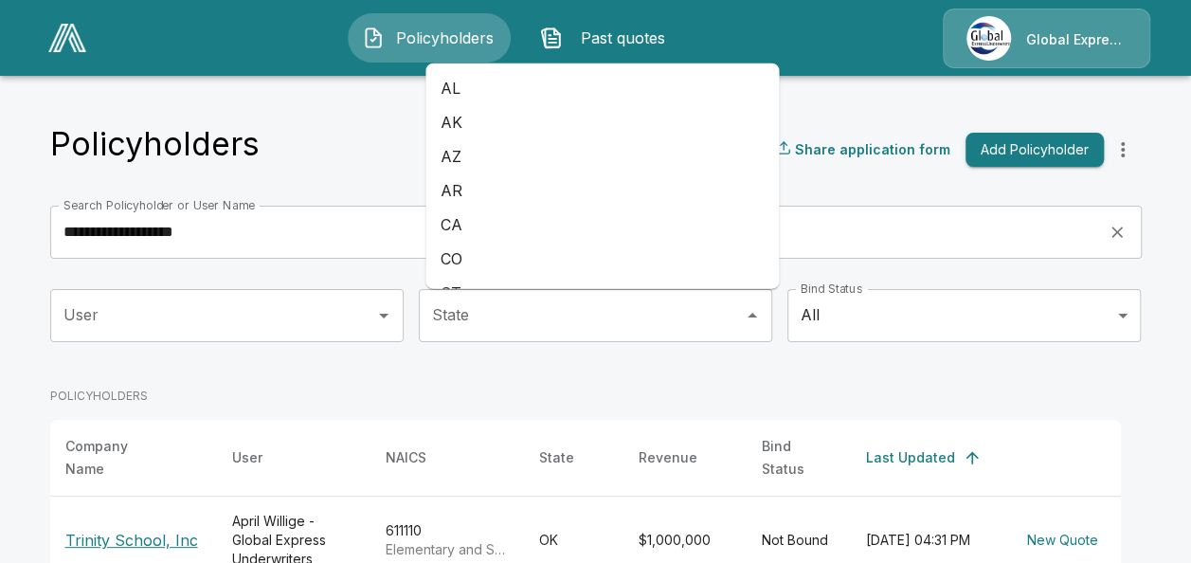
click at [129, 529] on p "Trinity School, Inc" at bounding box center [133, 540] width 136 height 23
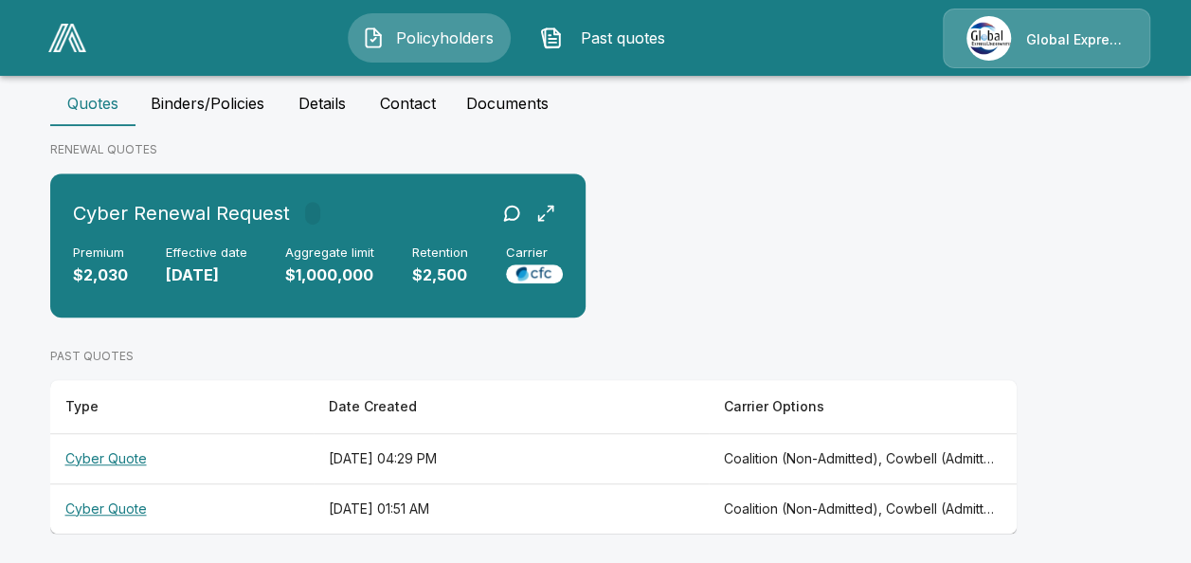
scroll to position [489, 0]
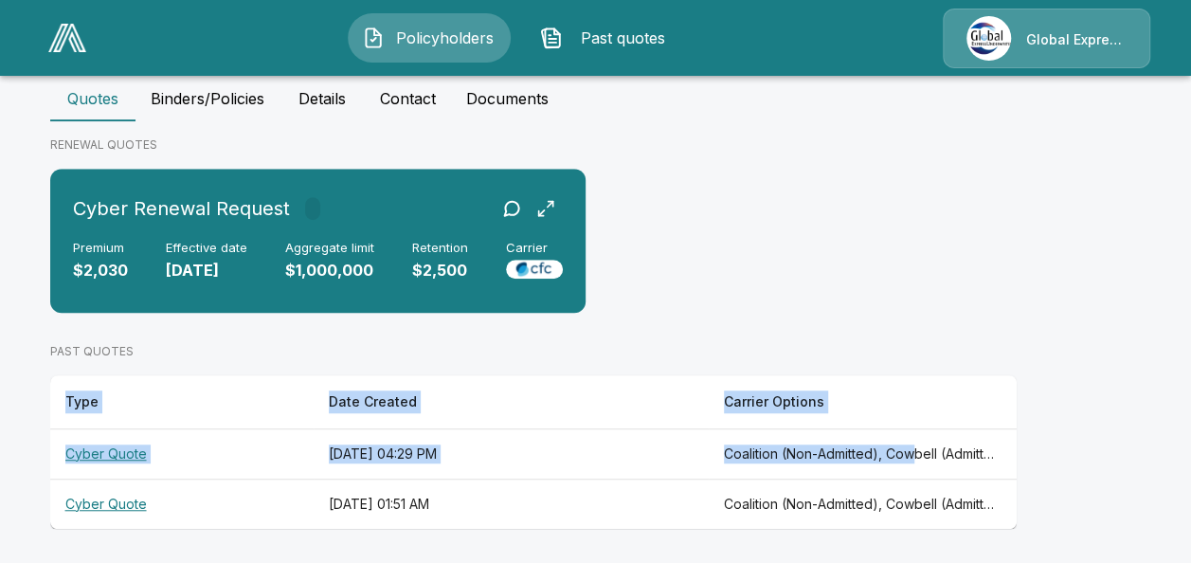
drag, startPoint x: 953, startPoint y: 470, endPoint x: 807, endPoint y: 517, distance: 153.4
click at [807, 517] on tbody "Cyber Quote August 19, 2025 at 04:29 PM Coalition (Non-Admitted), Cowbell (Admi…" at bounding box center [533, 478] width 966 height 100
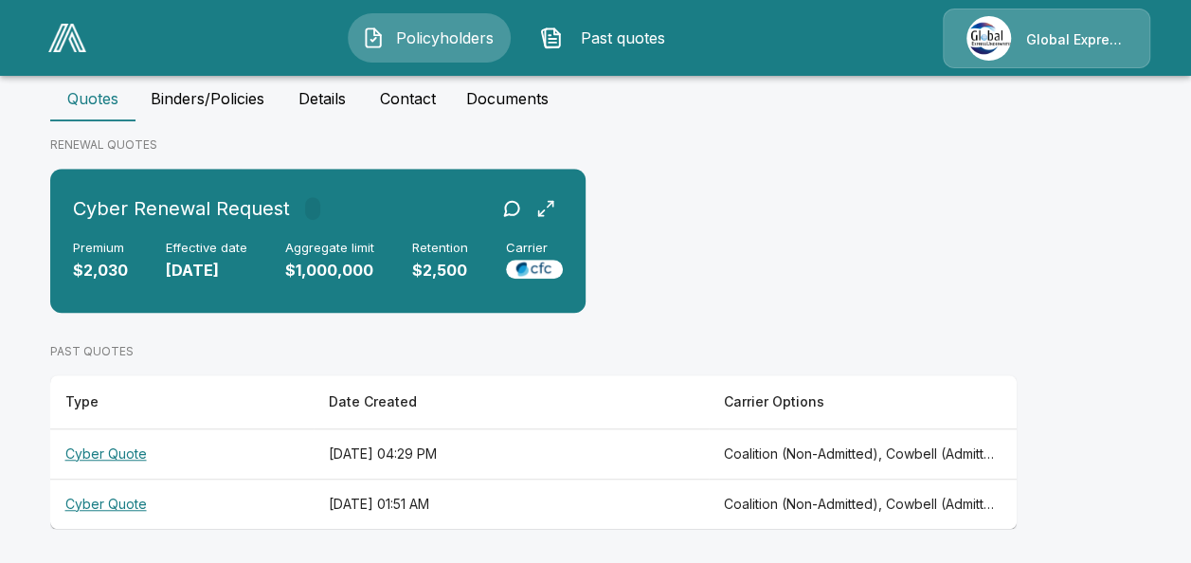
click at [716, 227] on div "Cyber Renewal Request Premium $2,030 Effective date 9/15/2025 Aggregate limit $…" at bounding box center [595, 248] width 1091 height 159
click at [534, 261] on img at bounding box center [534, 269] width 57 height 19
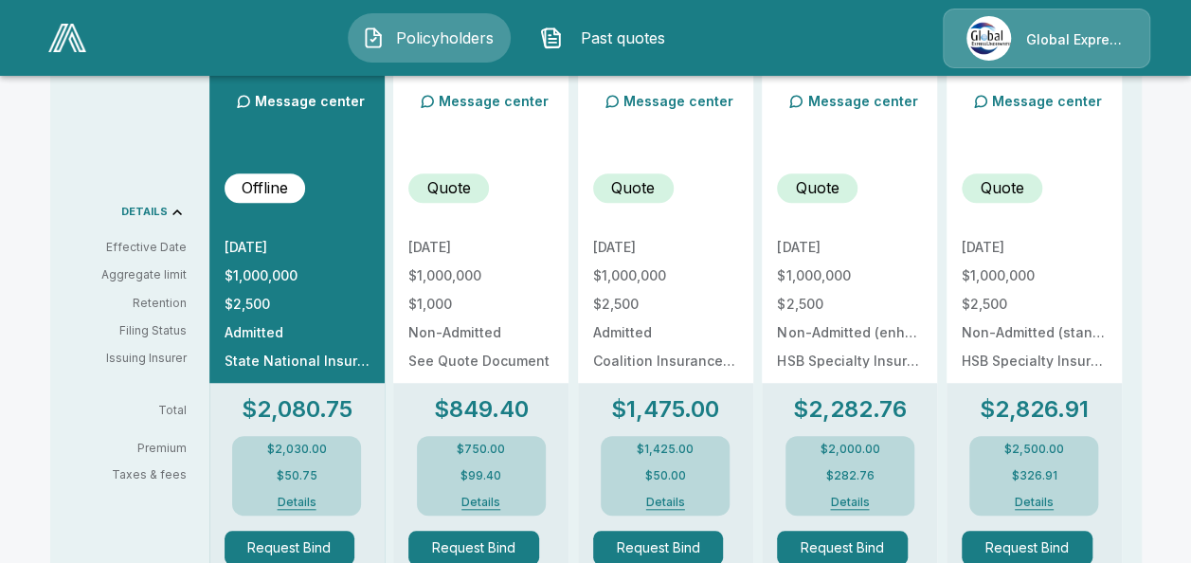
scroll to position [719, 0]
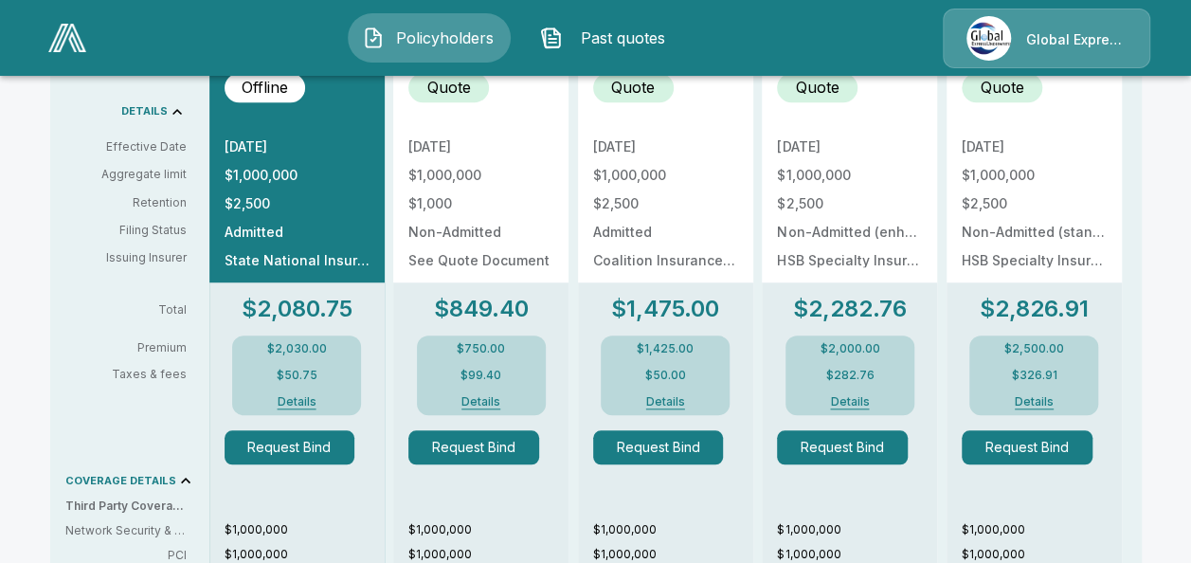
click at [1189, 14] on header "Policyholders Past quotes Global Express Underwriters" at bounding box center [595, 38] width 1191 height 76
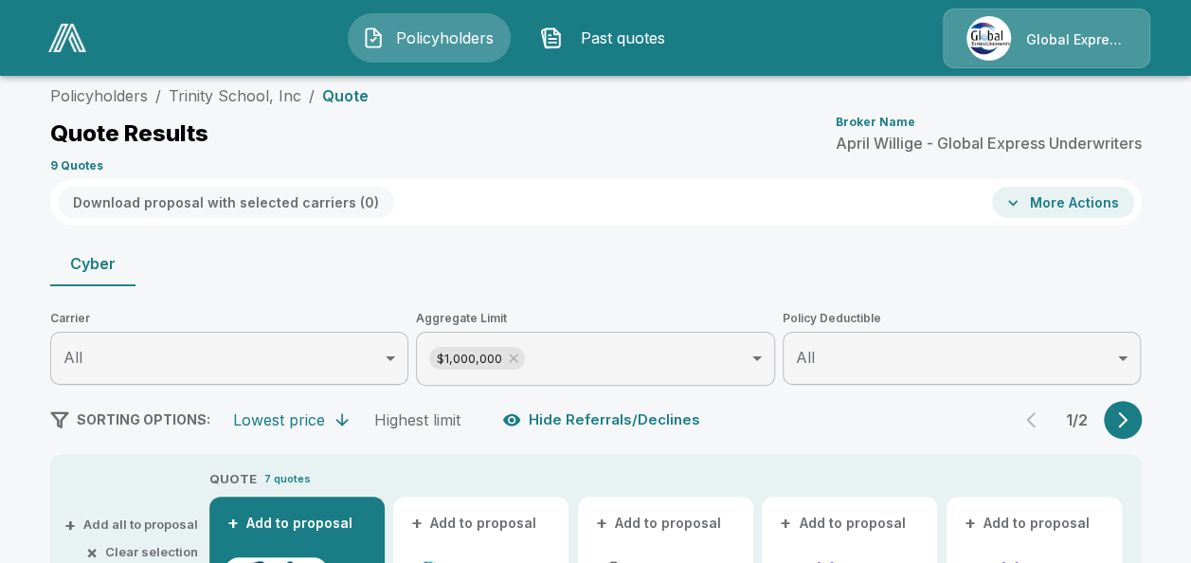
scroll to position [0, 0]
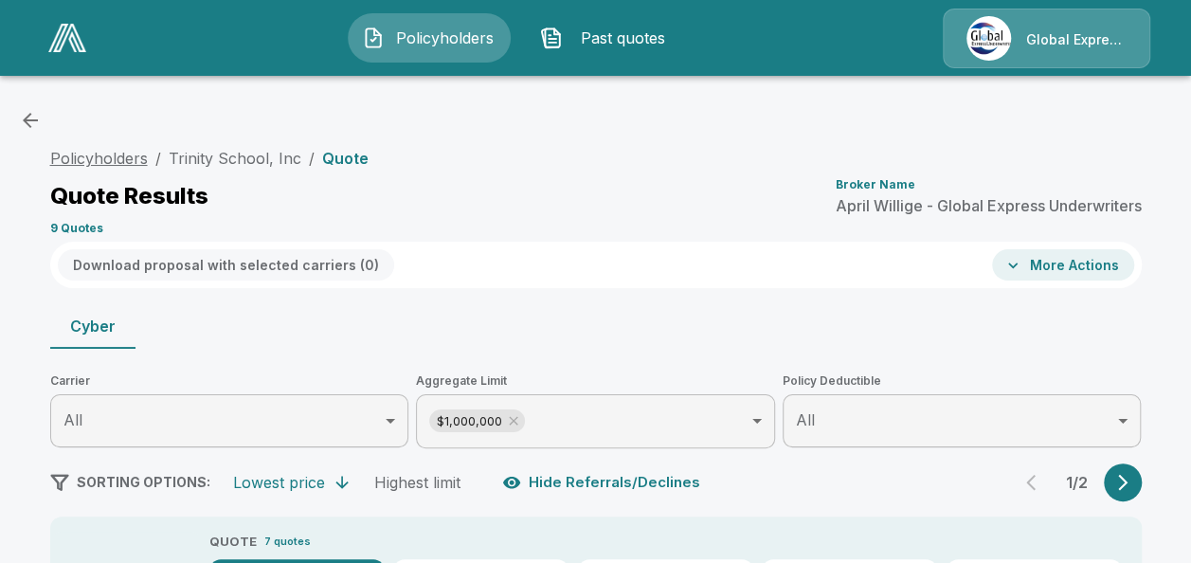
click at [121, 153] on link "Policyholders" at bounding box center [99, 158] width 98 height 19
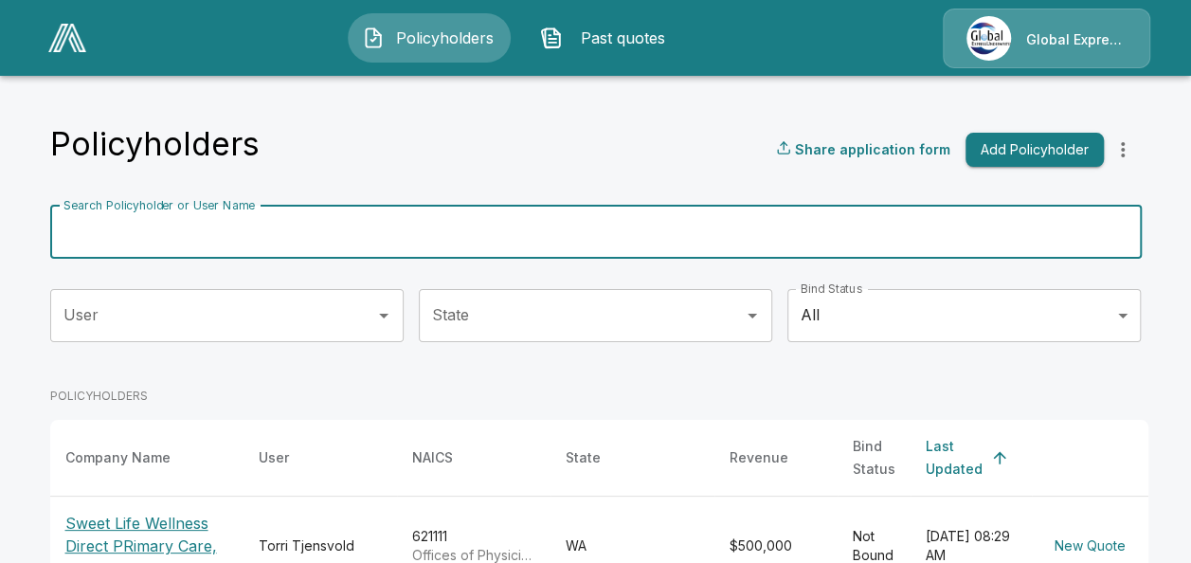
click at [461, 234] on input "Search Policyholder or User Name" at bounding box center [585, 232] width 1070 height 53
paste input "**********"
type input "**********"
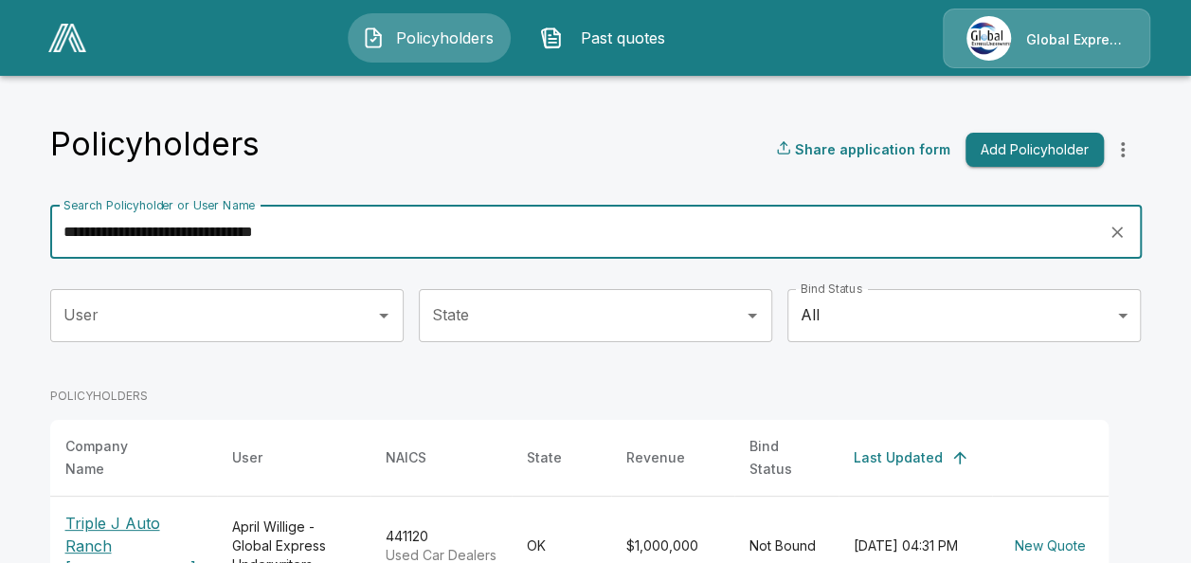
click at [135, 521] on p "Triple J Auto Ranch [PERSON_NAME]" at bounding box center [133, 546] width 136 height 68
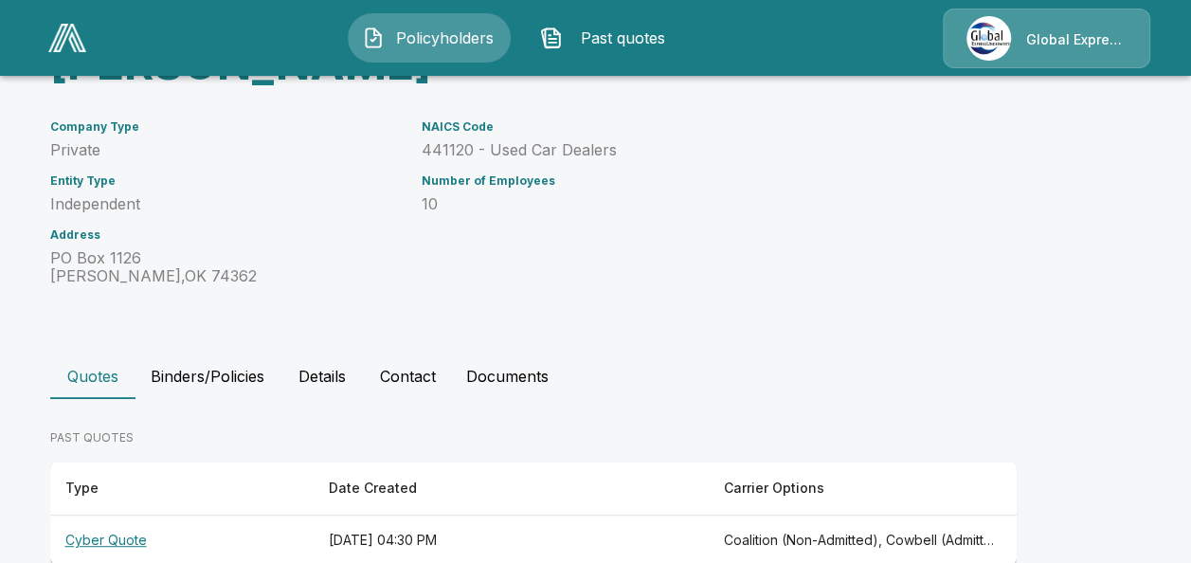
scroll to position [252, 0]
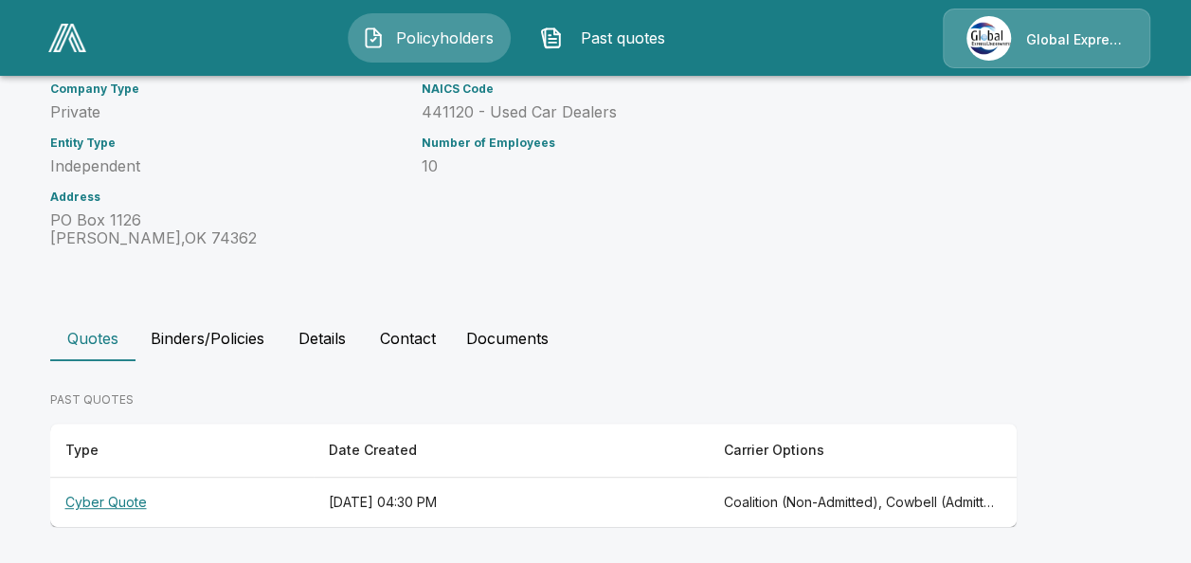
click at [110, 495] on th "Cyber Quote" at bounding box center [181, 502] width 263 height 50
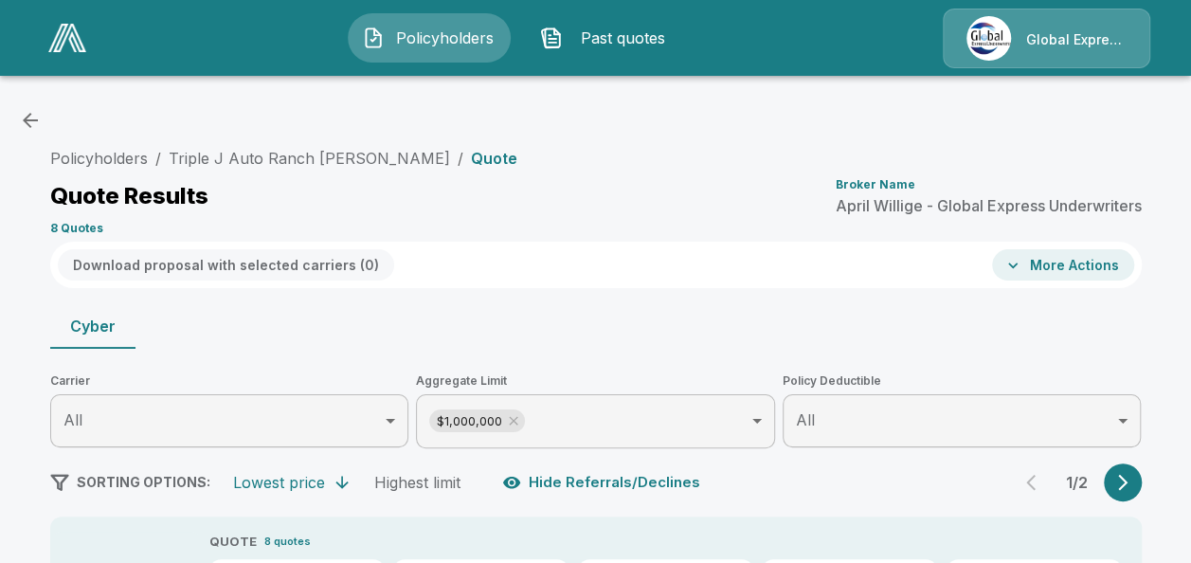
click at [650, 328] on div "Cyber" at bounding box center [595, 325] width 1091 height 45
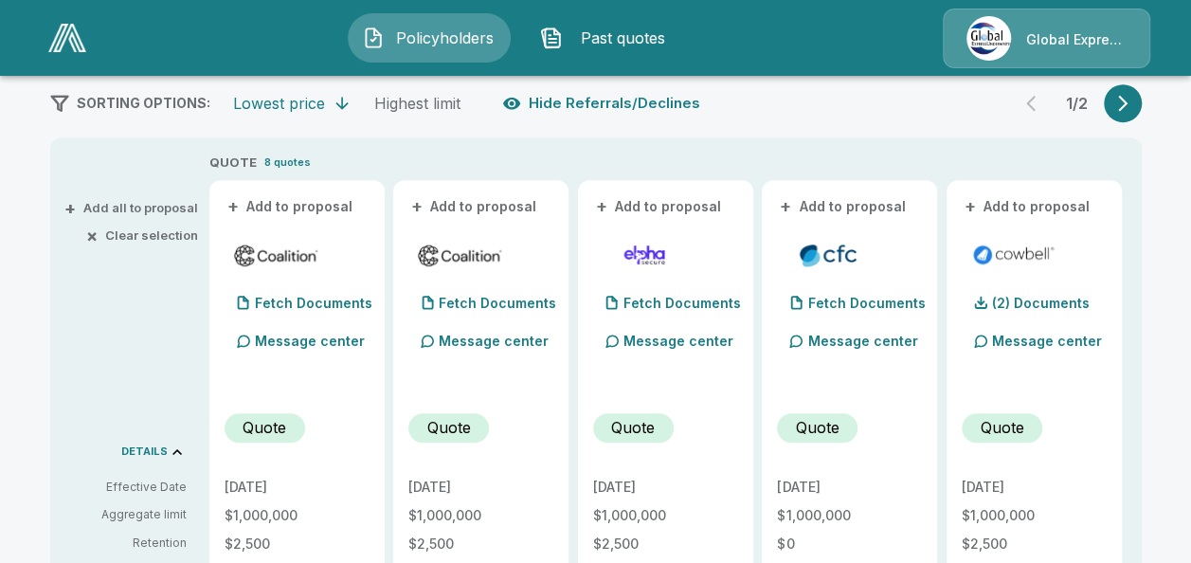
scroll to position [417, 0]
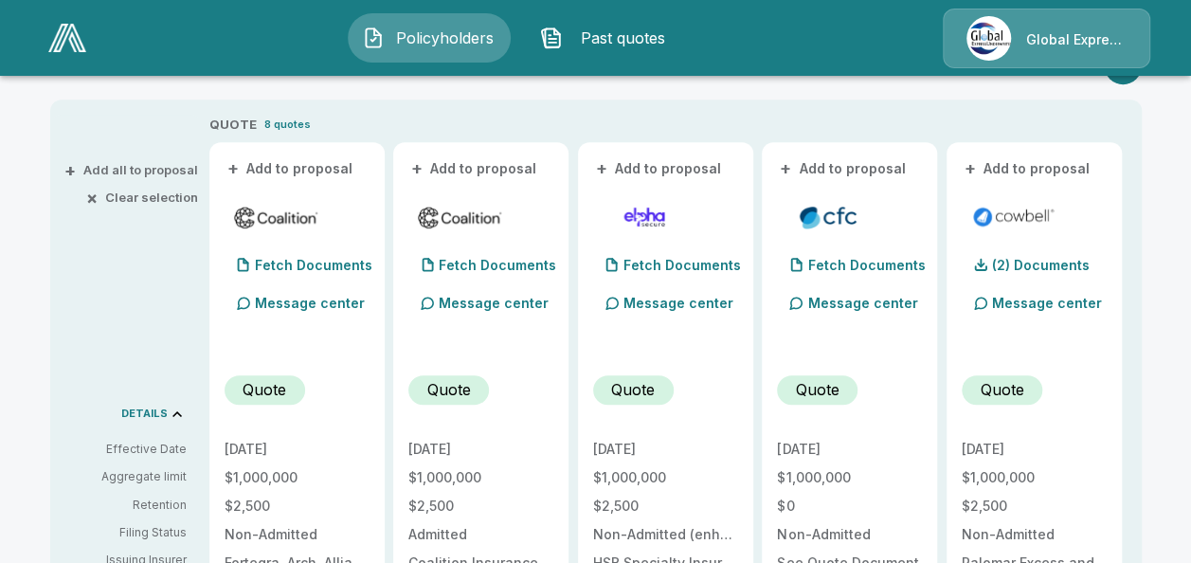
click at [296, 166] on button "+ Add to proposal" at bounding box center [291, 168] width 133 height 21
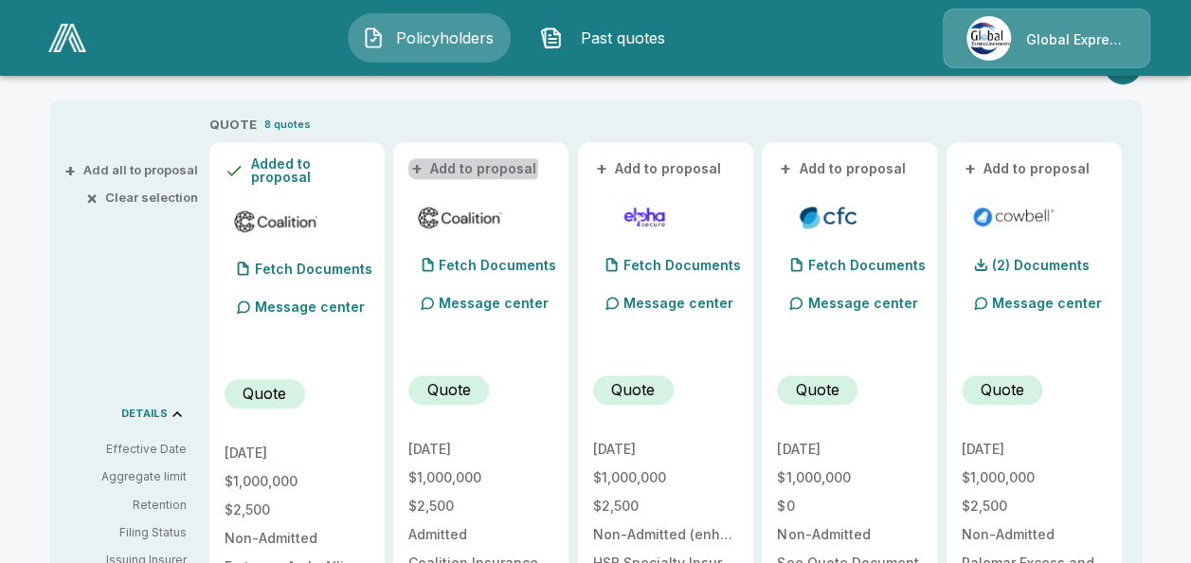
click at [423, 164] on span "+" at bounding box center [416, 168] width 11 height 13
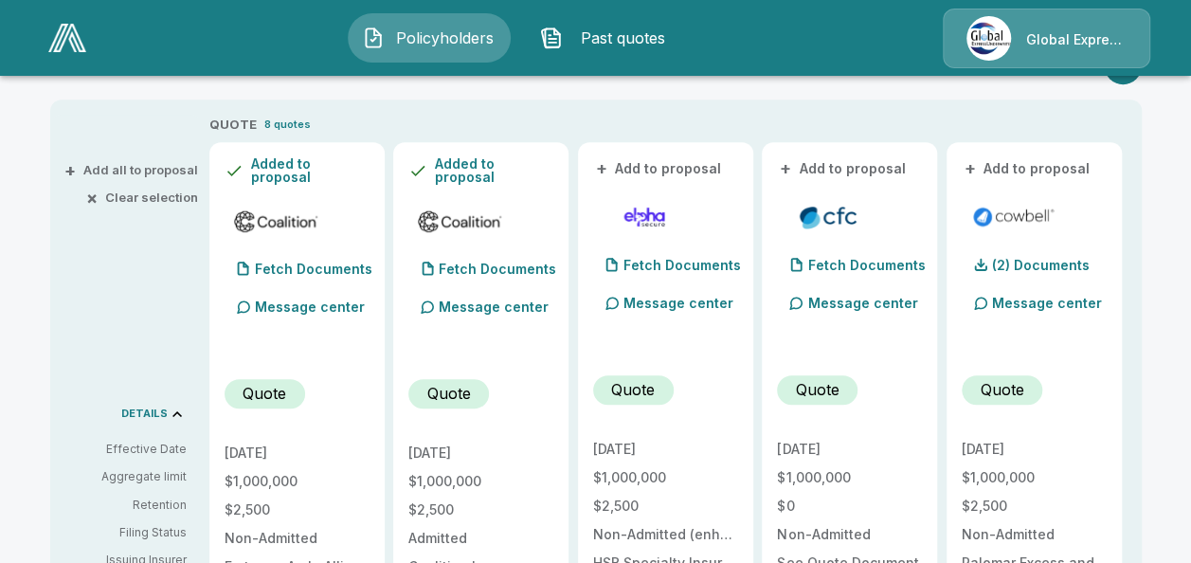
click at [807, 163] on button "+ Add to proposal" at bounding box center [843, 168] width 133 height 21
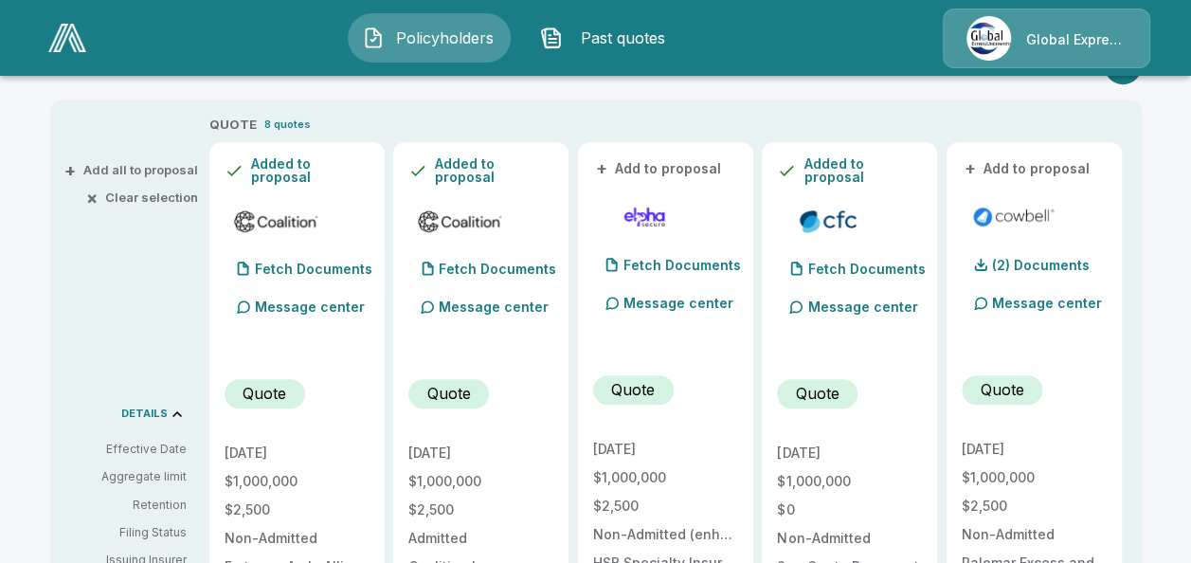
click at [1008, 161] on button "+ Add to proposal" at bounding box center [1028, 168] width 133 height 21
click at [1008, 162] on button "- Remove" at bounding box center [993, 168] width 63 height 13
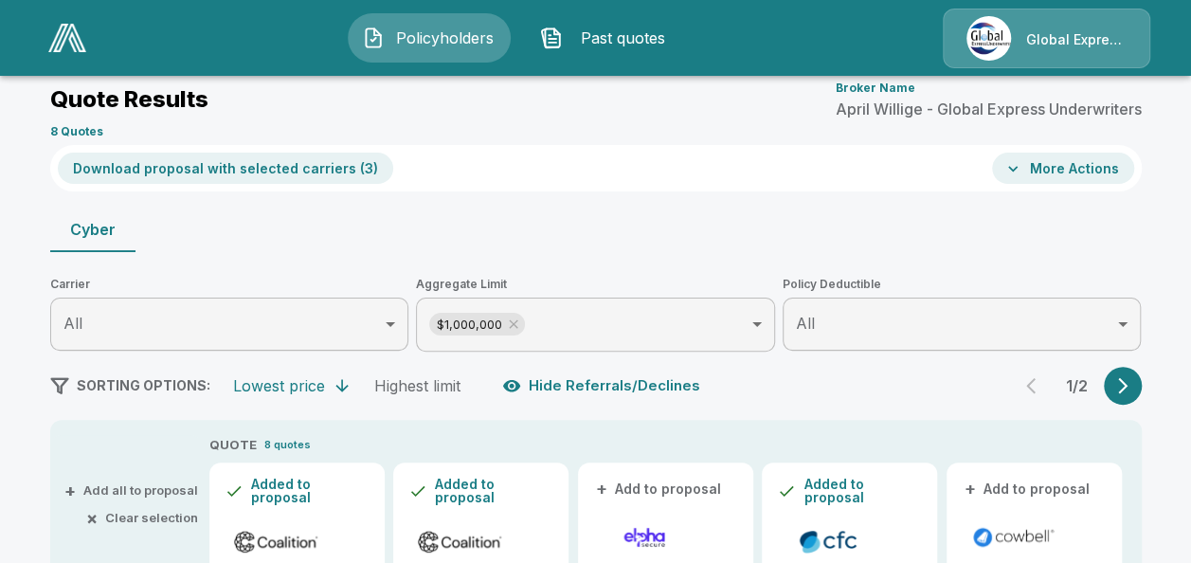
scroll to position [114, 0]
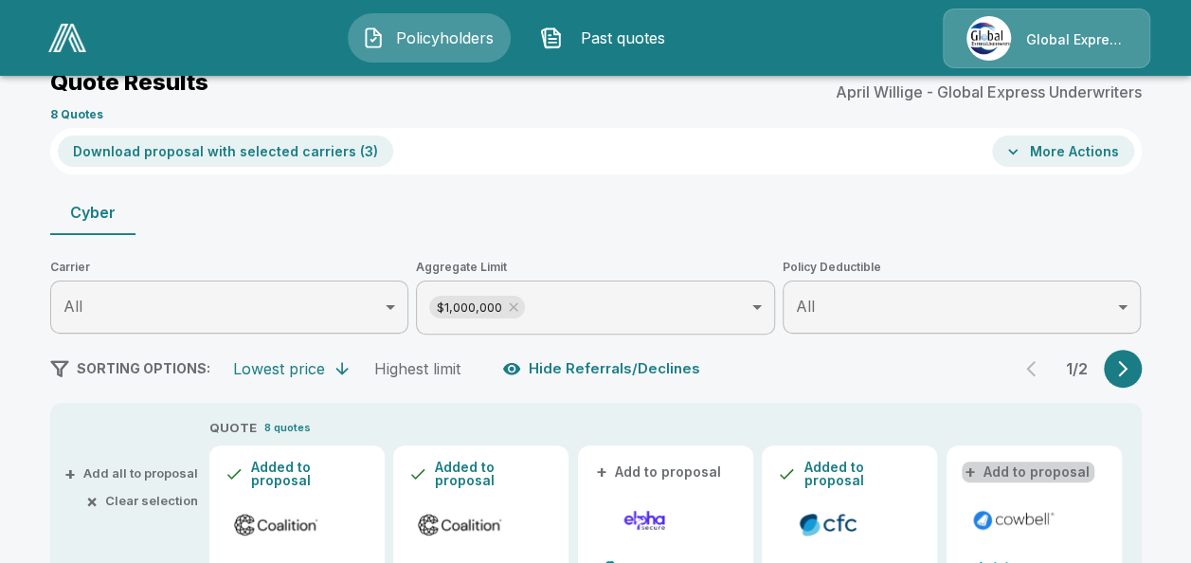
click at [1036, 474] on button "+ Add to proposal" at bounding box center [1028, 471] width 133 height 21
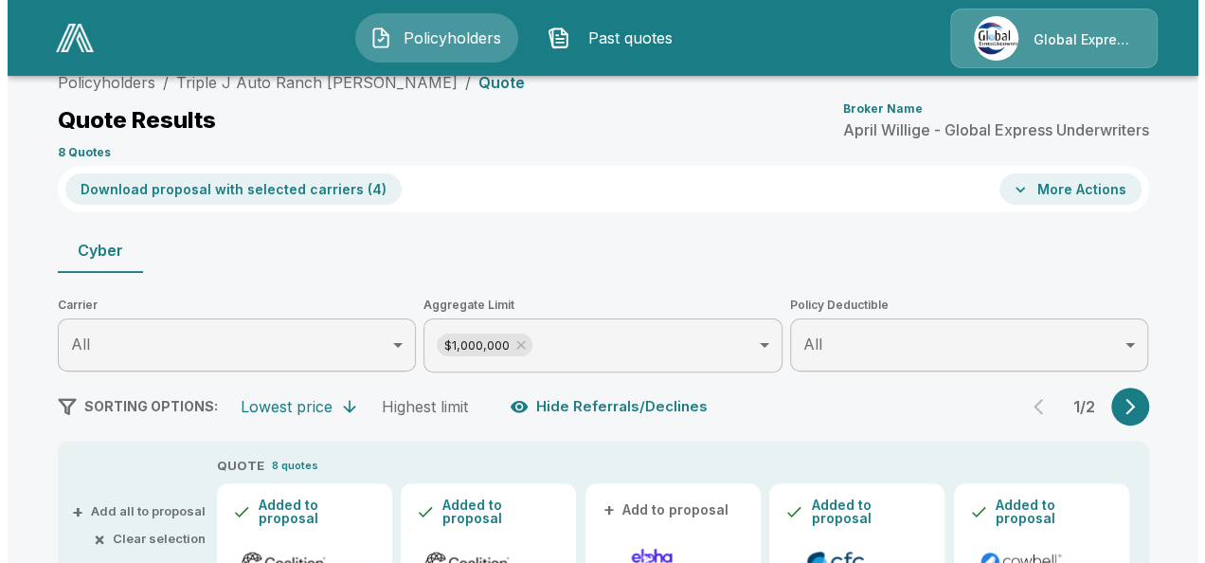
scroll to position [0, 0]
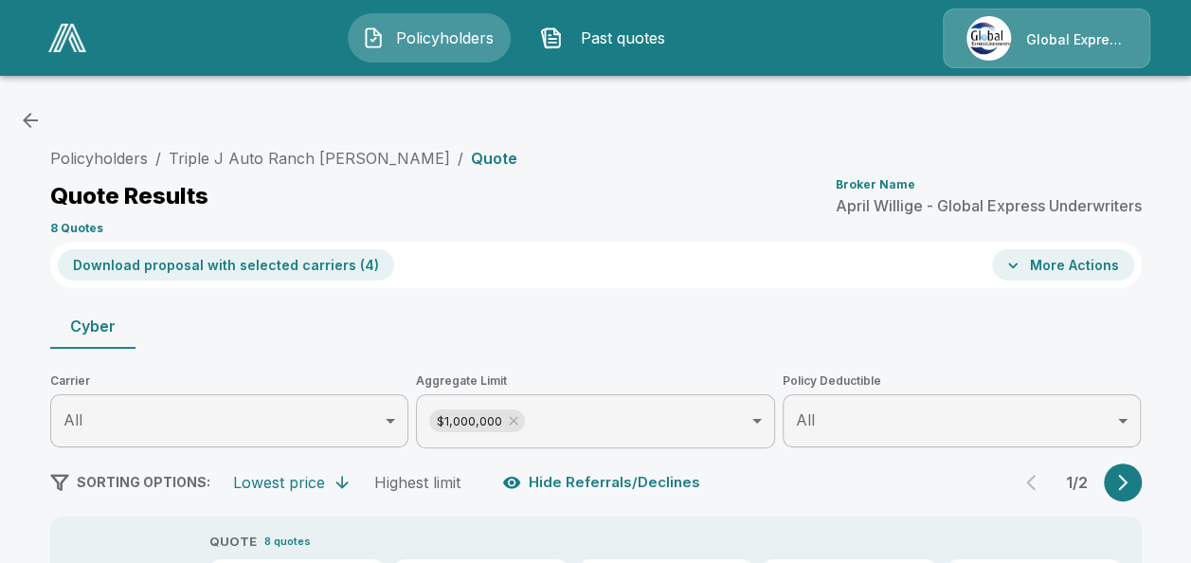
click at [315, 260] on button "Download proposal with selected carriers ( 4 )" at bounding box center [226, 264] width 336 height 31
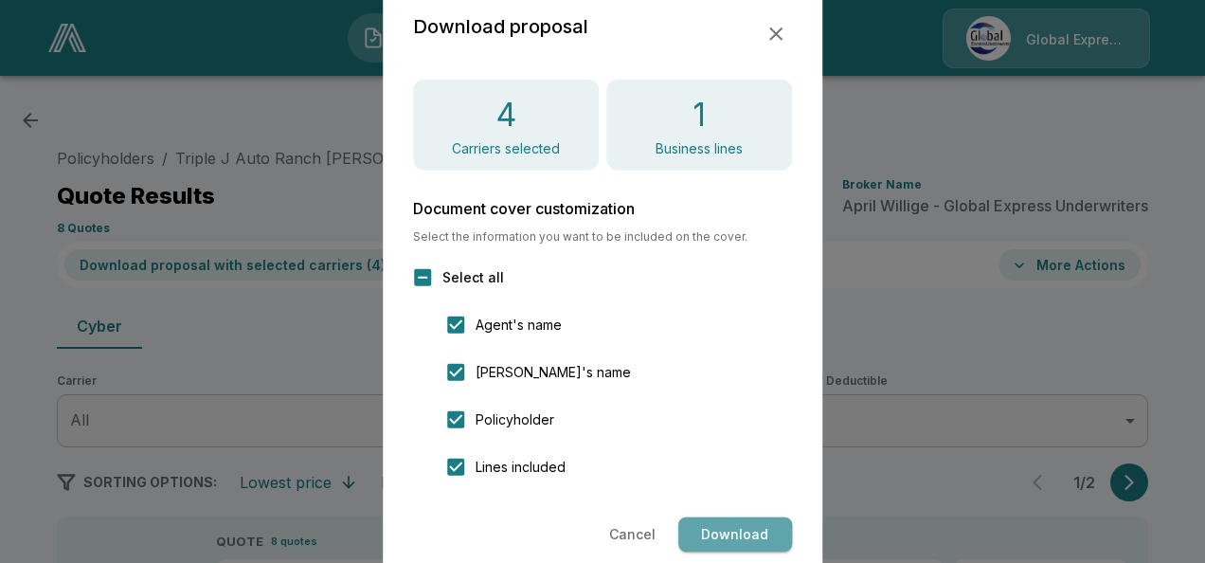
click at [728, 534] on button "Download" at bounding box center [735, 534] width 114 height 35
click at [774, 32] on icon "button" at bounding box center [775, 33] width 13 height 13
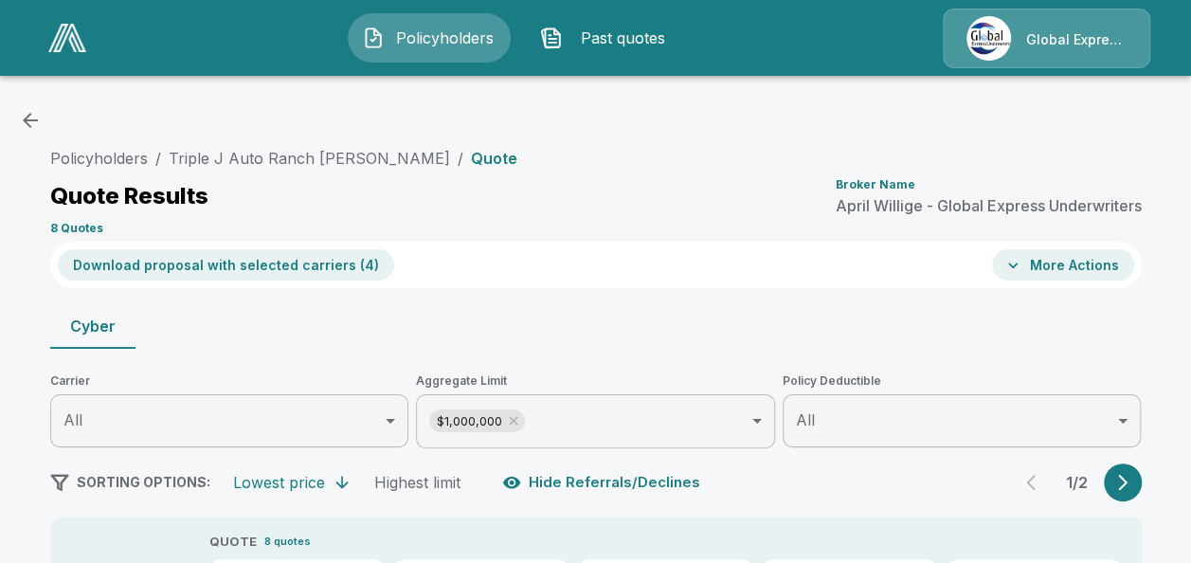
click at [1049, 265] on button "More Actions" at bounding box center [1063, 264] width 142 height 31
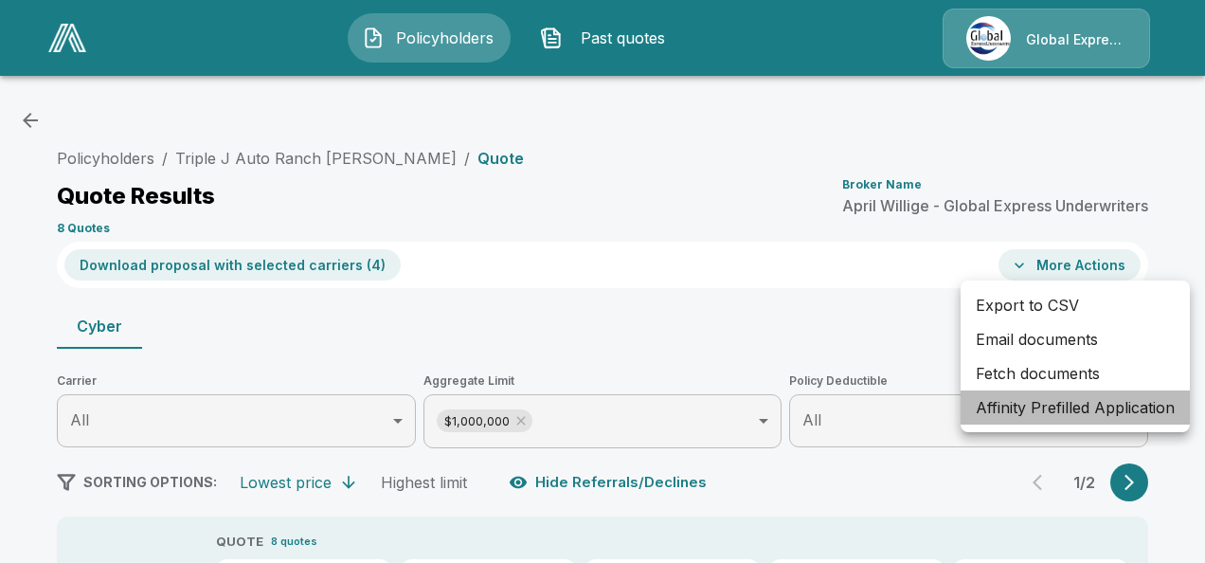
click at [1045, 407] on li "Affinity Prefilled Application" at bounding box center [1075, 407] width 229 height 34
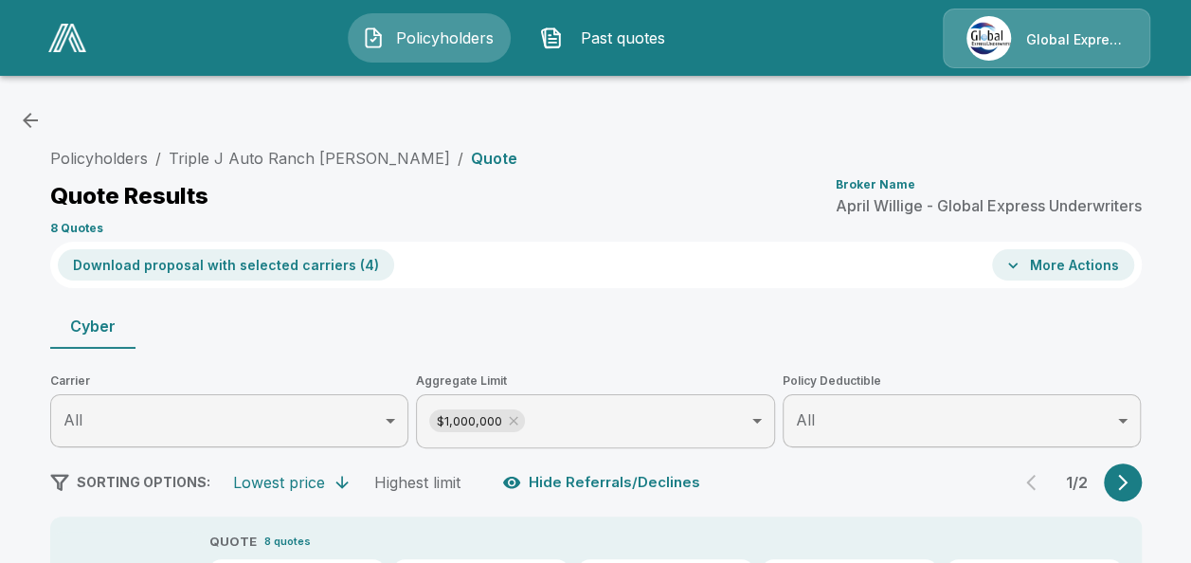
click at [1017, 264] on icon "button" at bounding box center [1012, 265] width 9 height 6
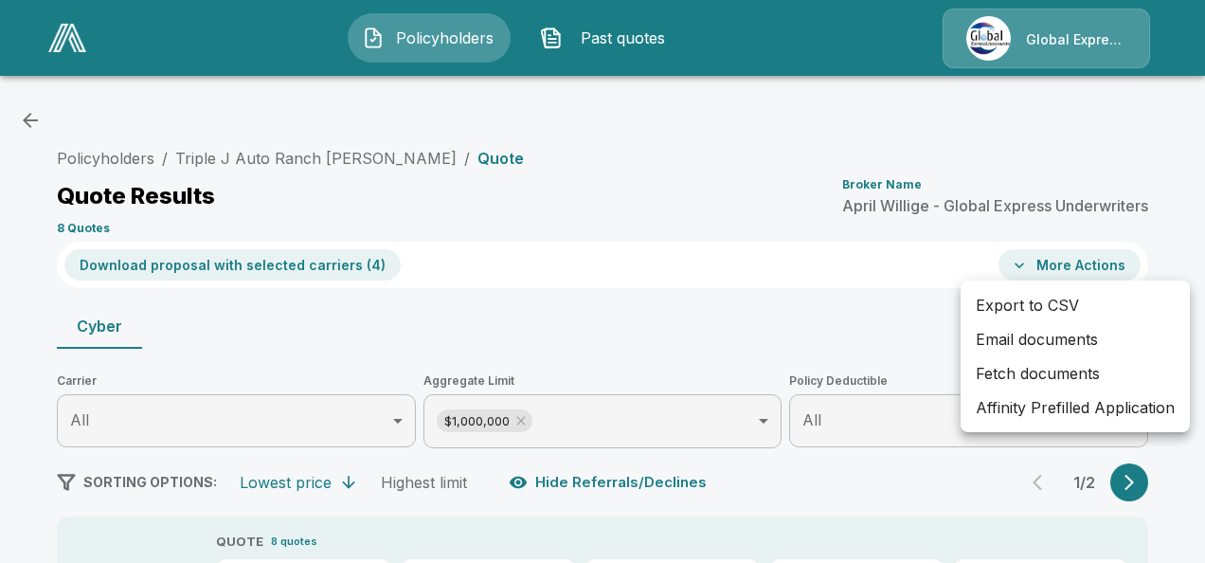
click at [1008, 343] on li "Email documents" at bounding box center [1075, 339] width 229 height 34
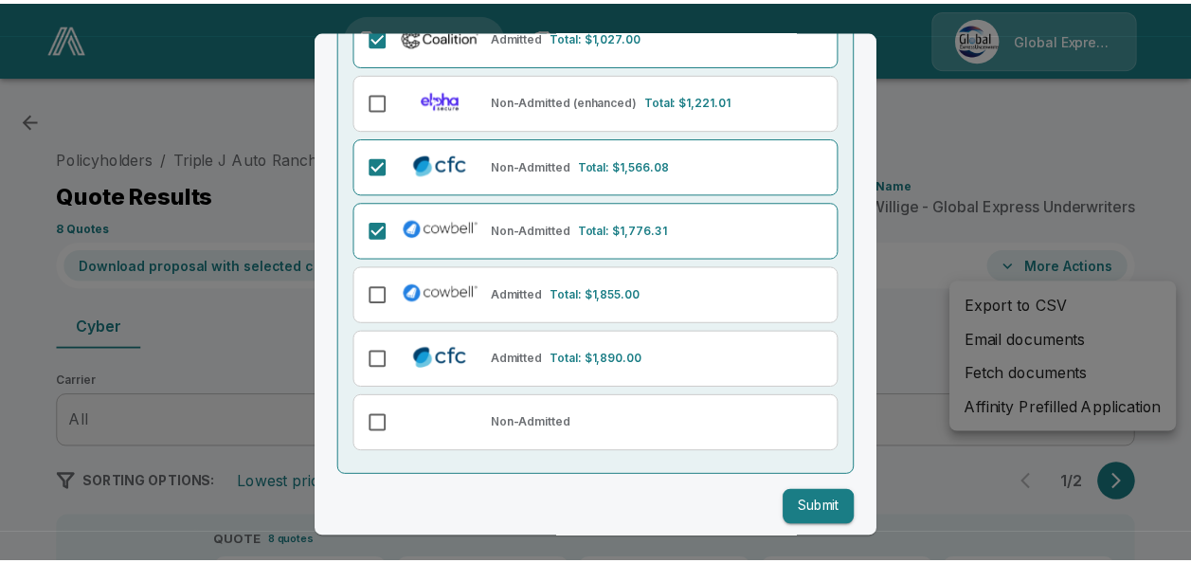
scroll to position [296, 0]
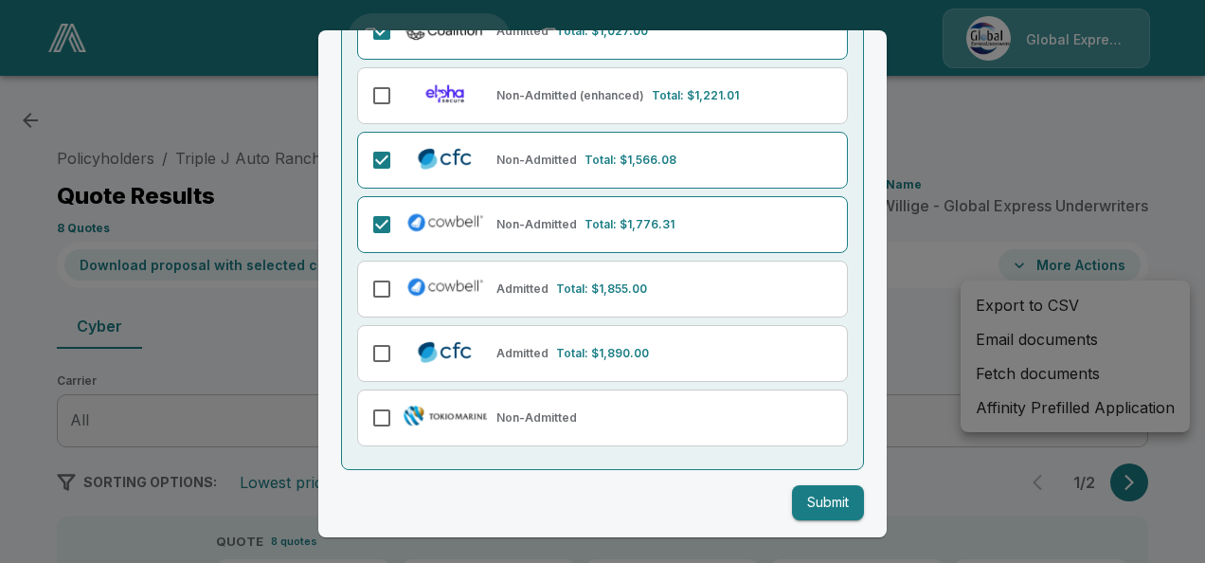
click at [809, 505] on button "Submit" at bounding box center [828, 502] width 72 height 35
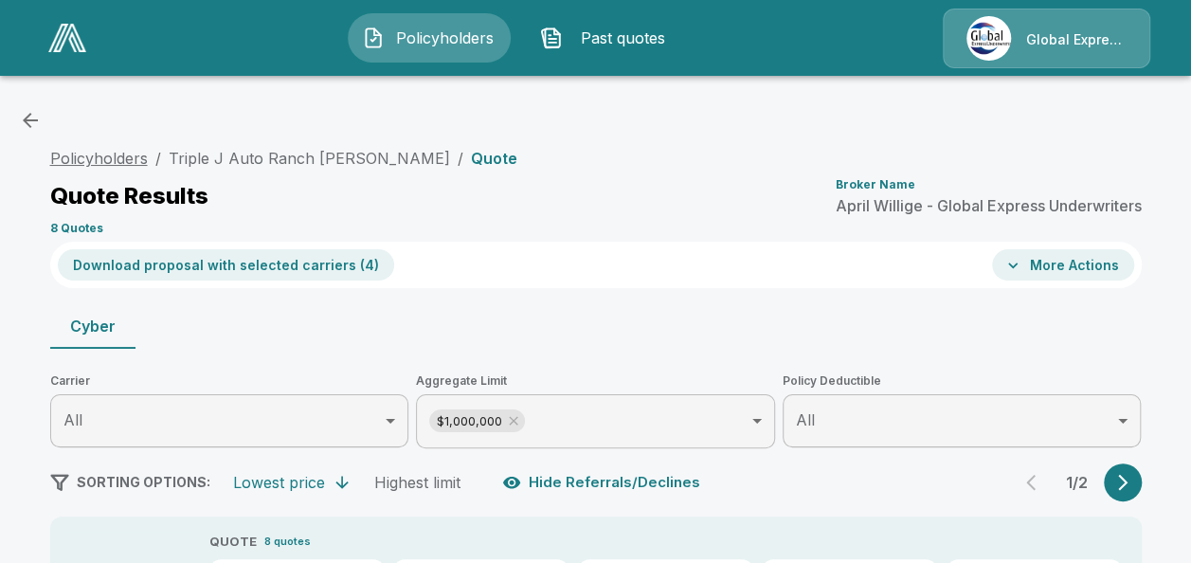
click at [117, 158] on link "Policyholders" at bounding box center [99, 158] width 98 height 19
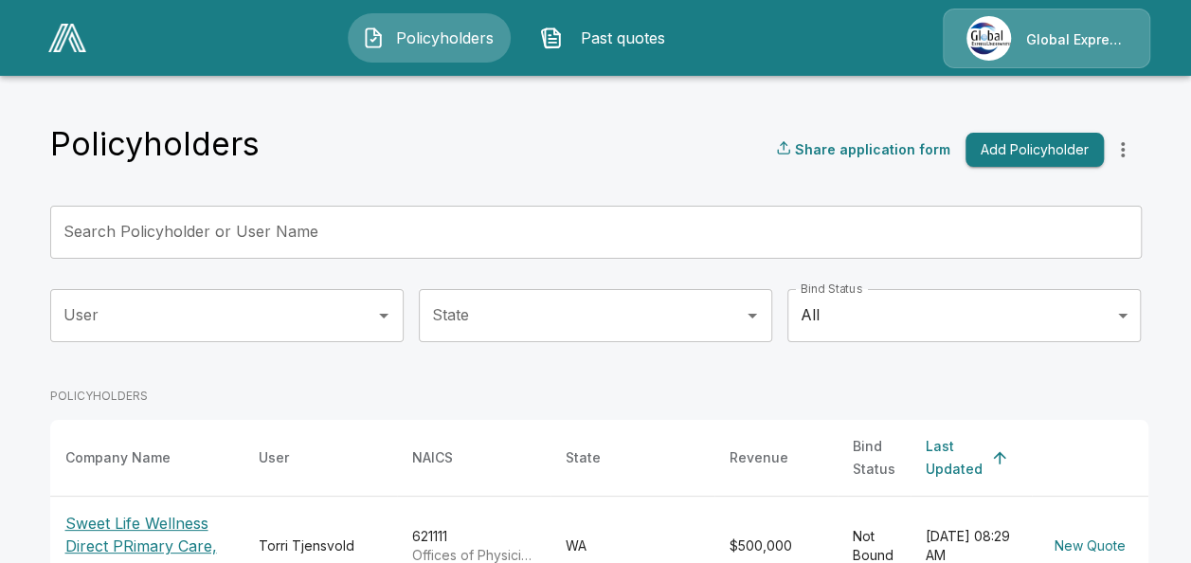
click at [354, 231] on input "Search Policyholder or User Name" at bounding box center [585, 232] width 1070 height 53
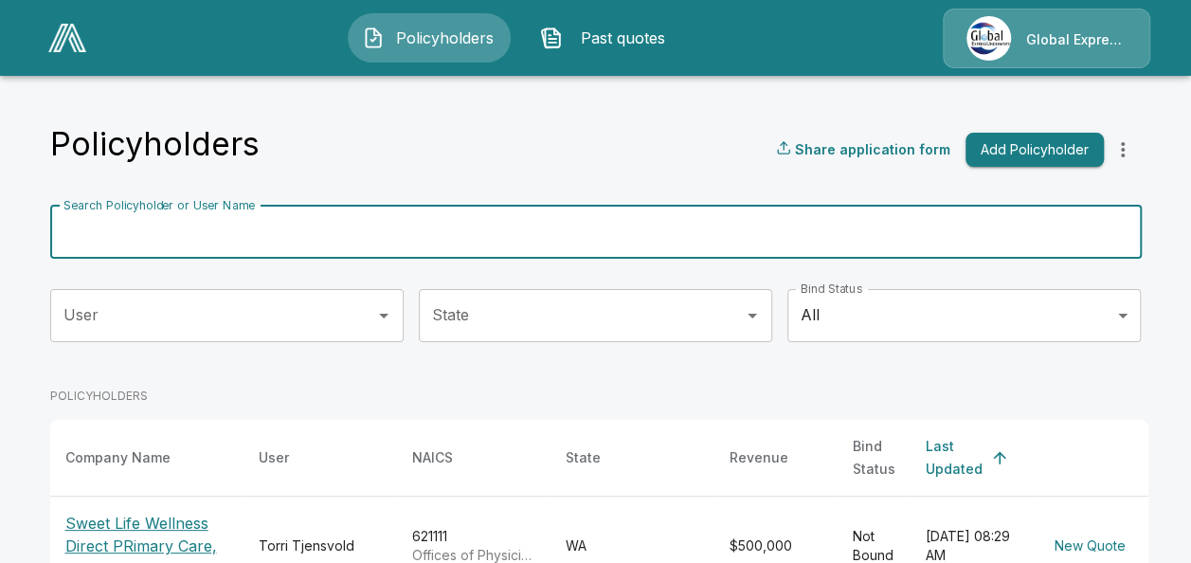
paste input "**********"
type input "**********"
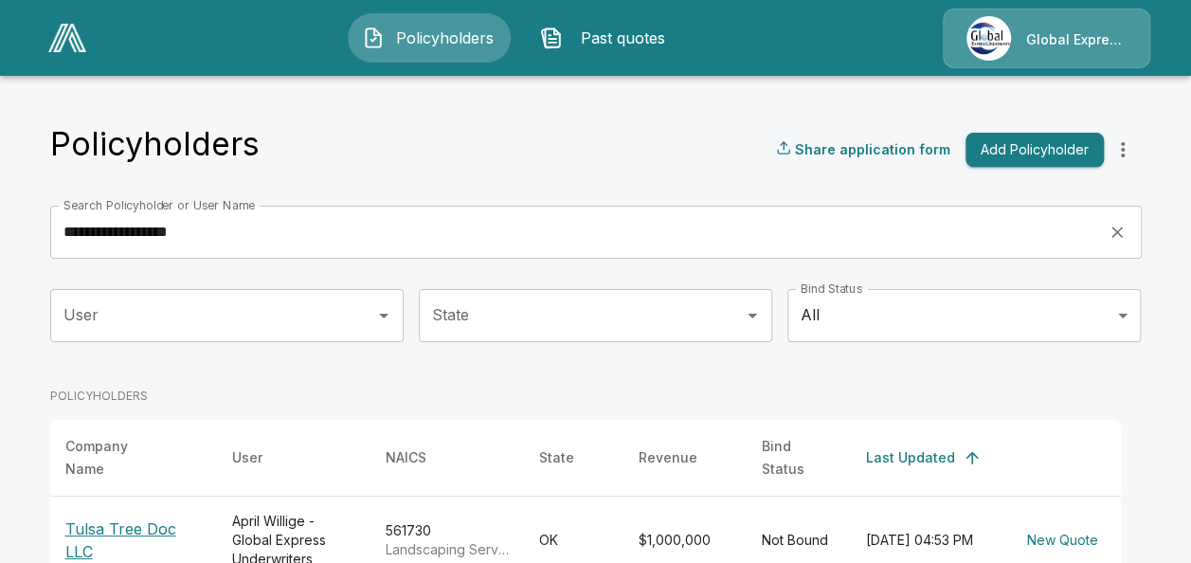
click at [152, 517] on p "Tulsa Tree Doc LLC" at bounding box center [133, 539] width 136 height 45
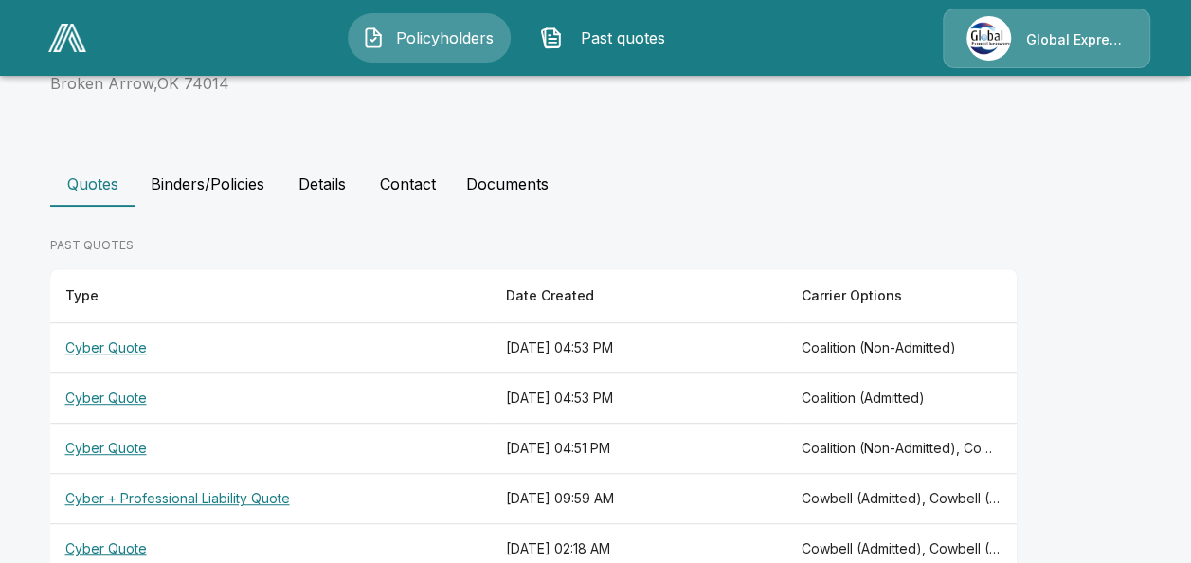
scroll to position [391, 0]
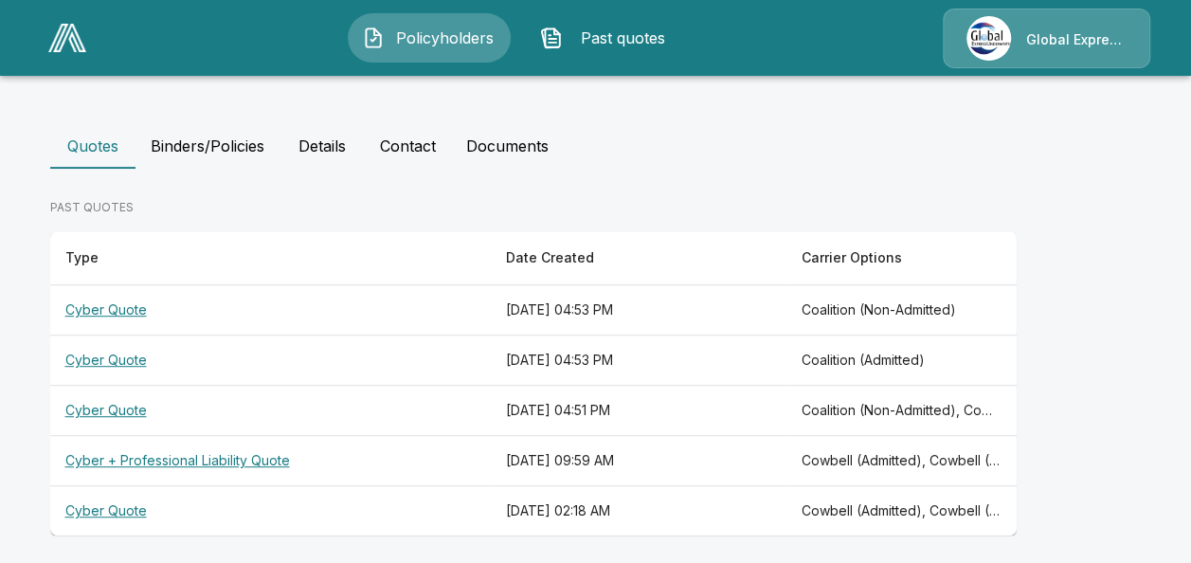
click at [121, 411] on th "Cyber Quote" at bounding box center [270, 411] width 441 height 50
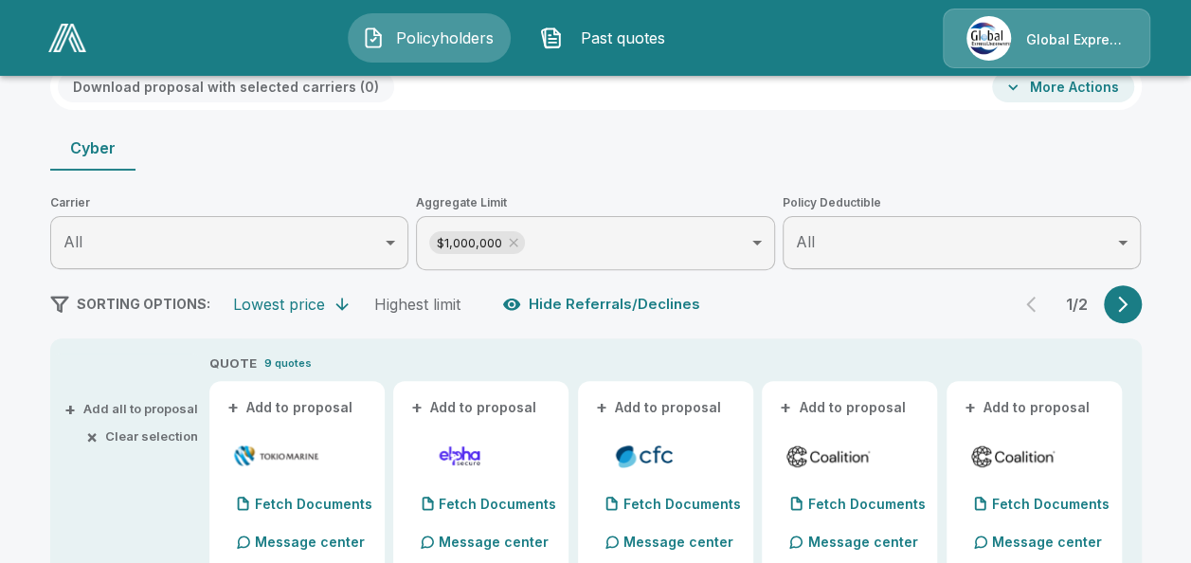
scroll to position [189, 0]
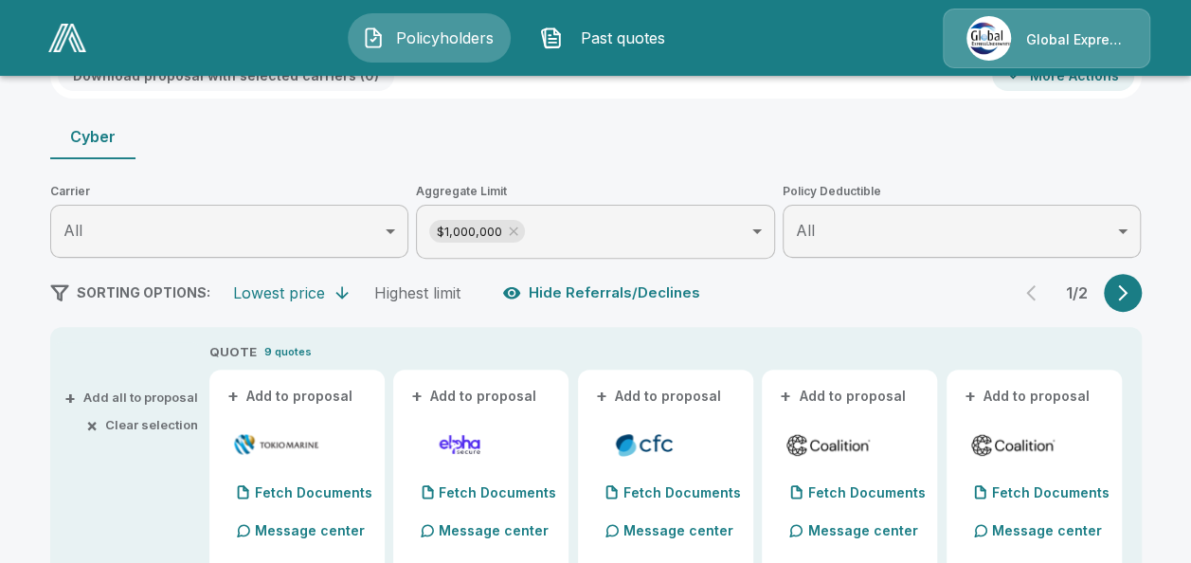
click at [340, 398] on button "+ Add to proposal" at bounding box center [291, 396] width 133 height 21
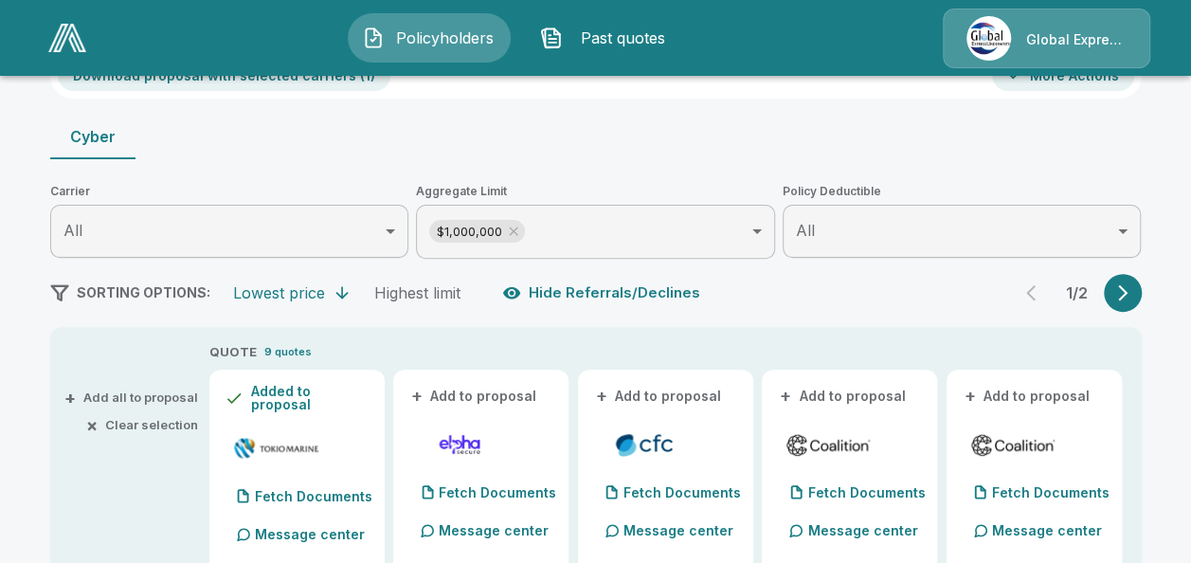
click at [693, 390] on button "+ Add to proposal" at bounding box center [659, 396] width 133 height 21
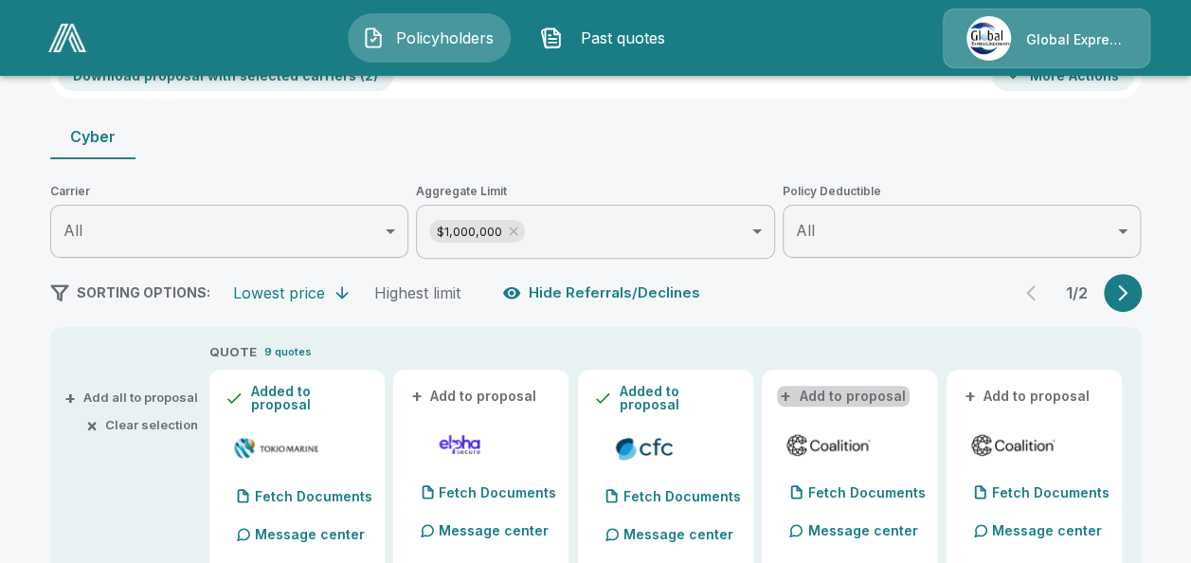
click at [861, 391] on button "+ Add to proposal" at bounding box center [843, 396] width 133 height 21
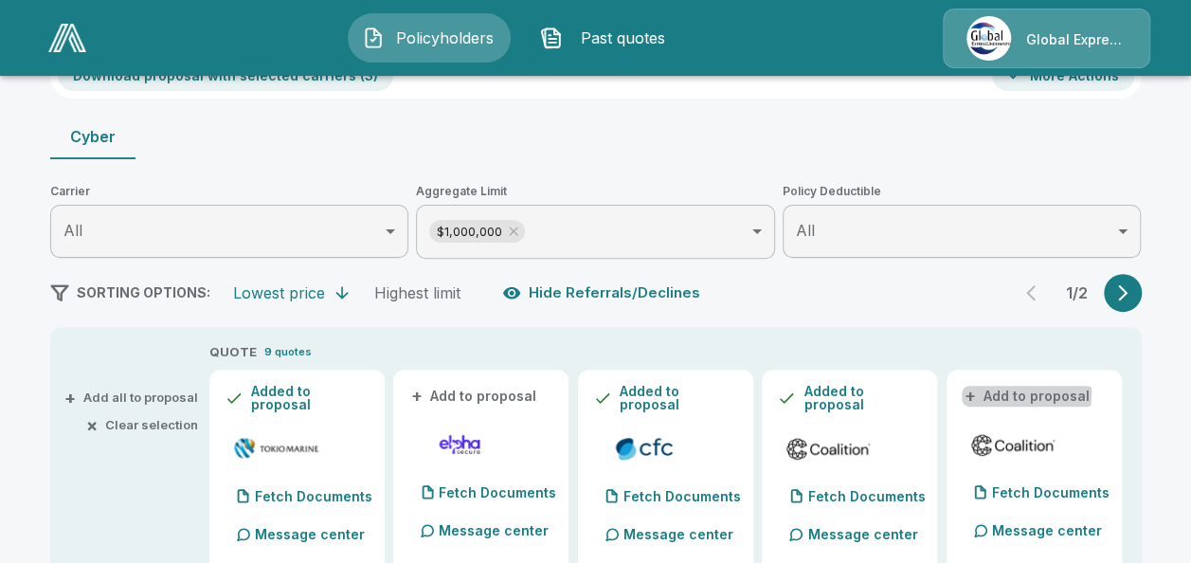
click at [1001, 392] on button "+ Add to proposal" at bounding box center [1028, 396] width 133 height 21
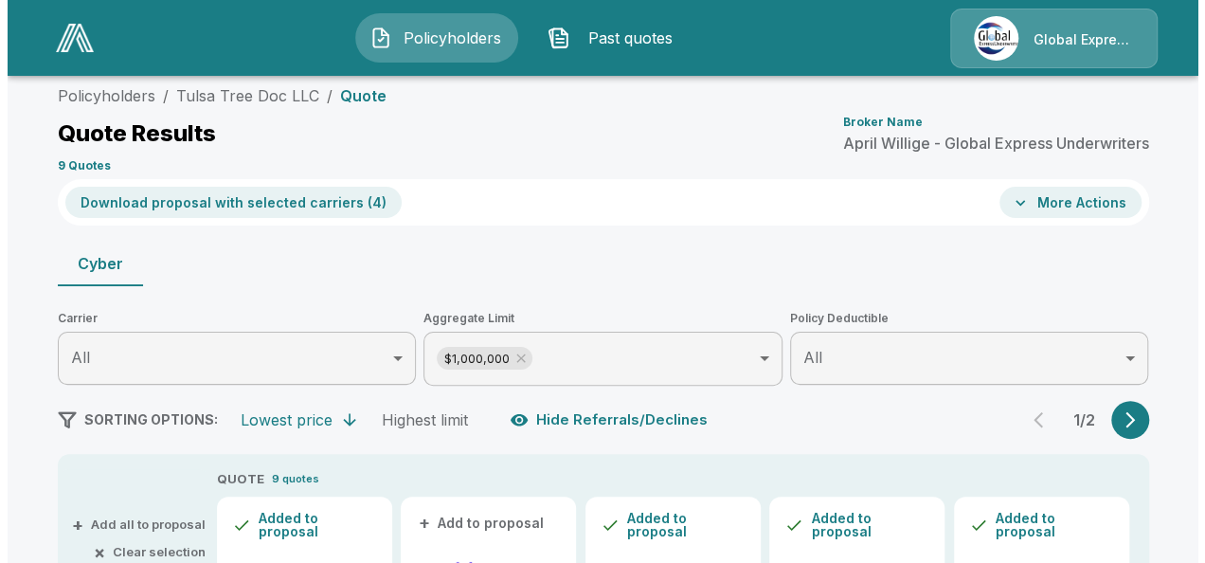
scroll to position [12, 0]
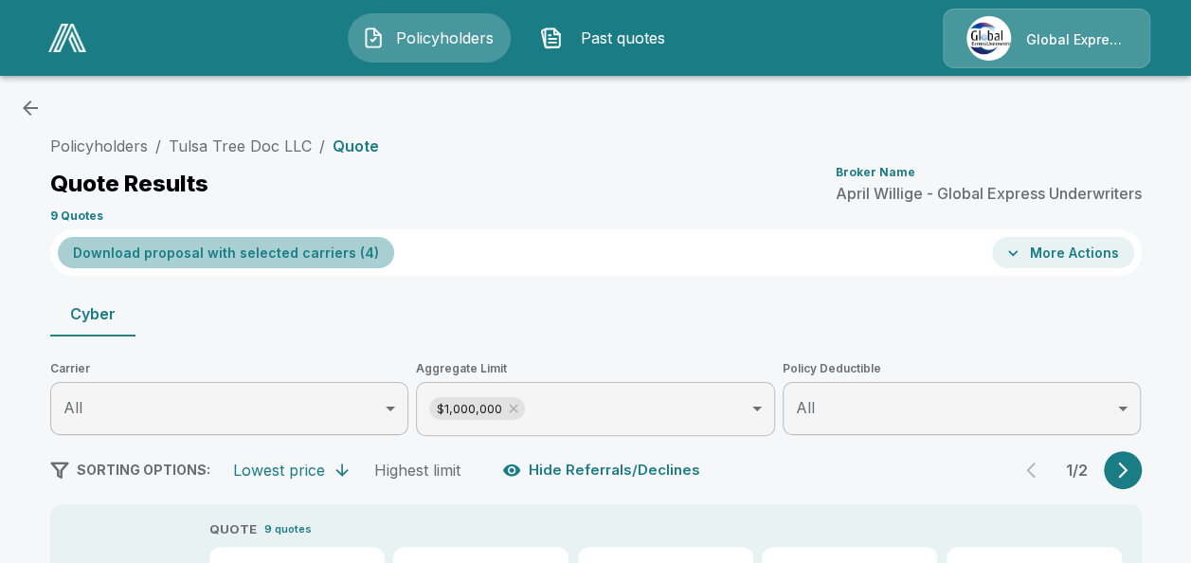
click at [298, 254] on button "Download proposal with selected carriers ( 4 )" at bounding box center [226, 252] width 336 height 31
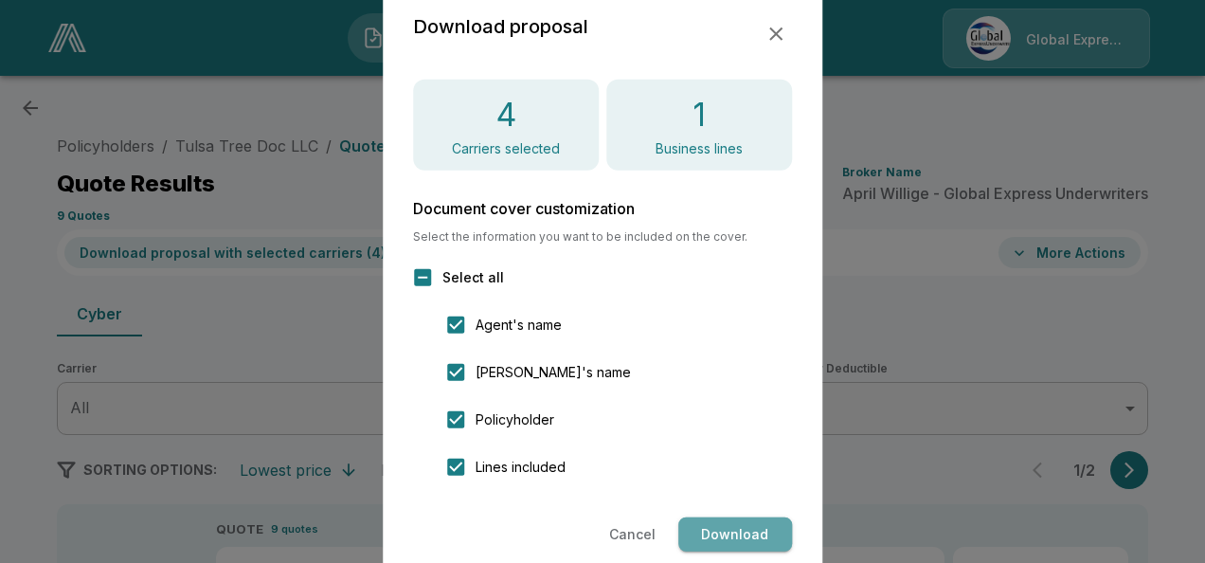
click at [735, 528] on button "Download" at bounding box center [735, 534] width 114 height 35
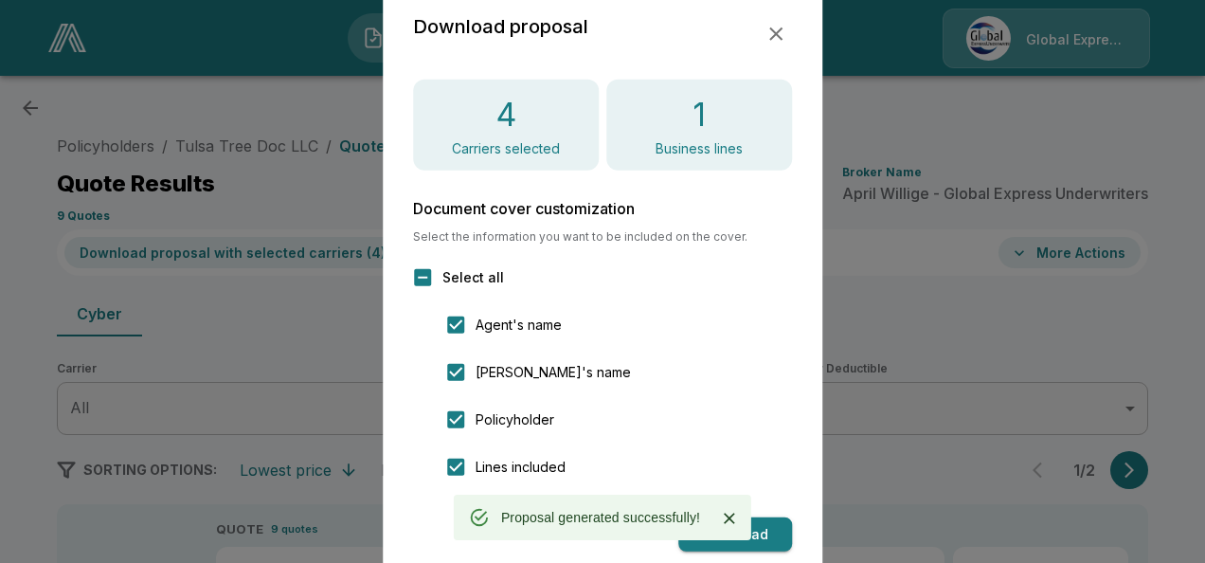
click at [771, 33] on icon "button" at bounding box center [775, 34] width 23 height 23
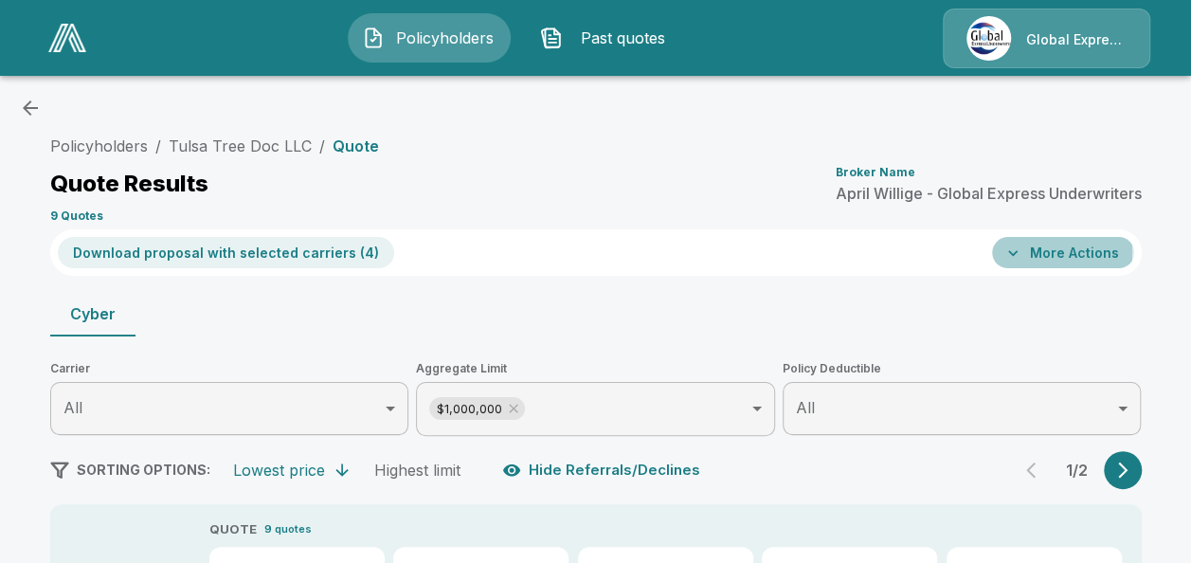
click at [1057, 252] on button "More Actions" at bounding box center [1063, 252] width 142 height 31
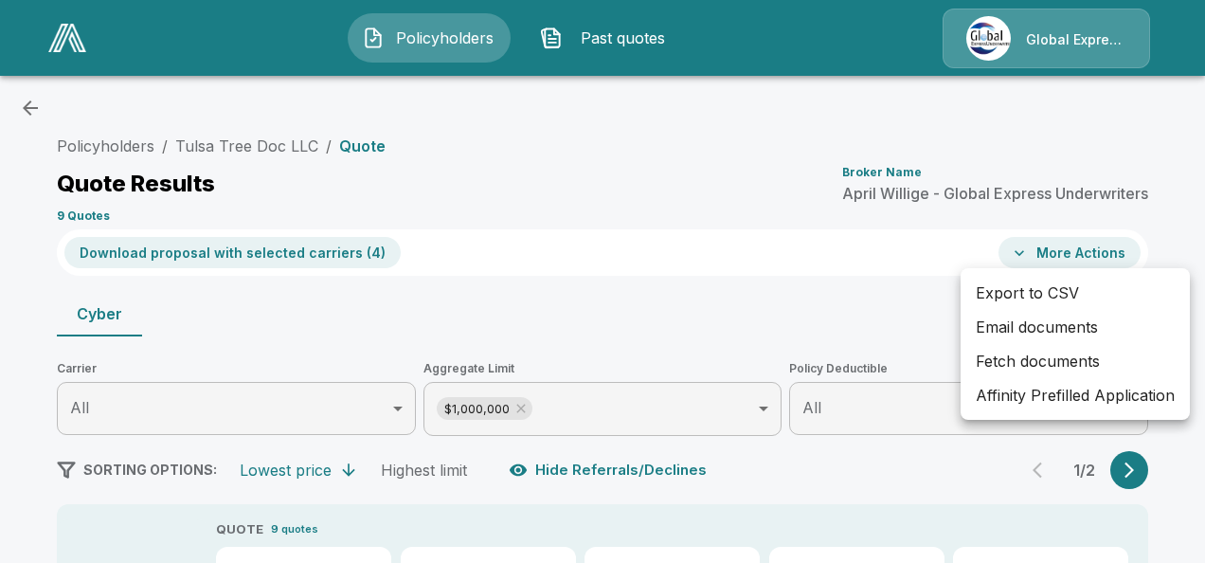
click at [1045, 397] on li "Affinity Prefilled Application" at bounding box center [1075, 395] width 229 height 34
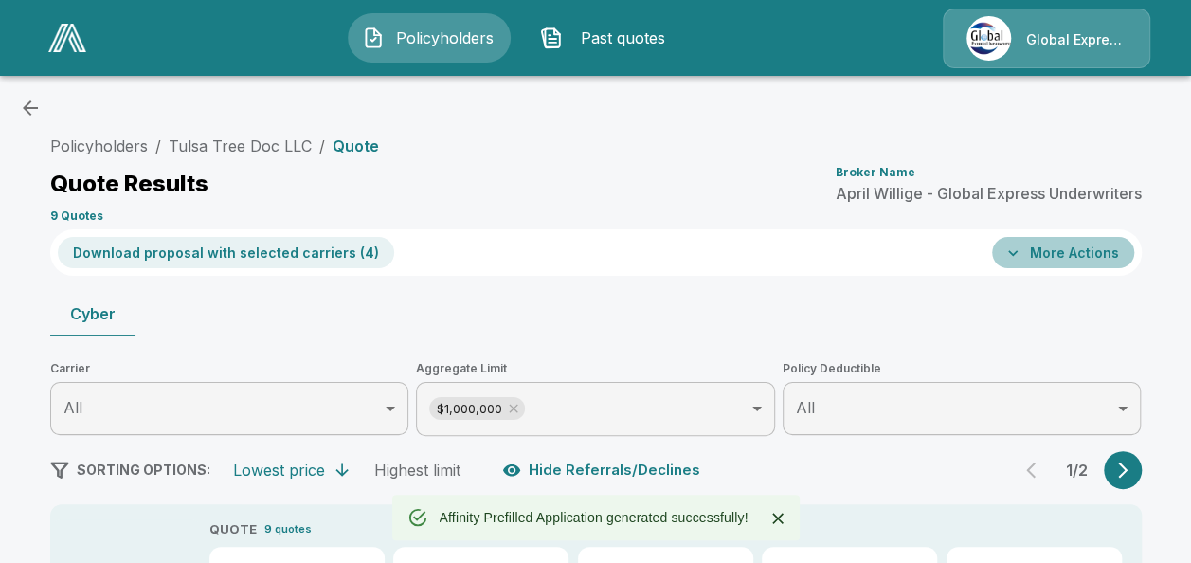
click at [1084, 257] on button "More Actions" at bounding box center [1063, 252] width 142 height 31
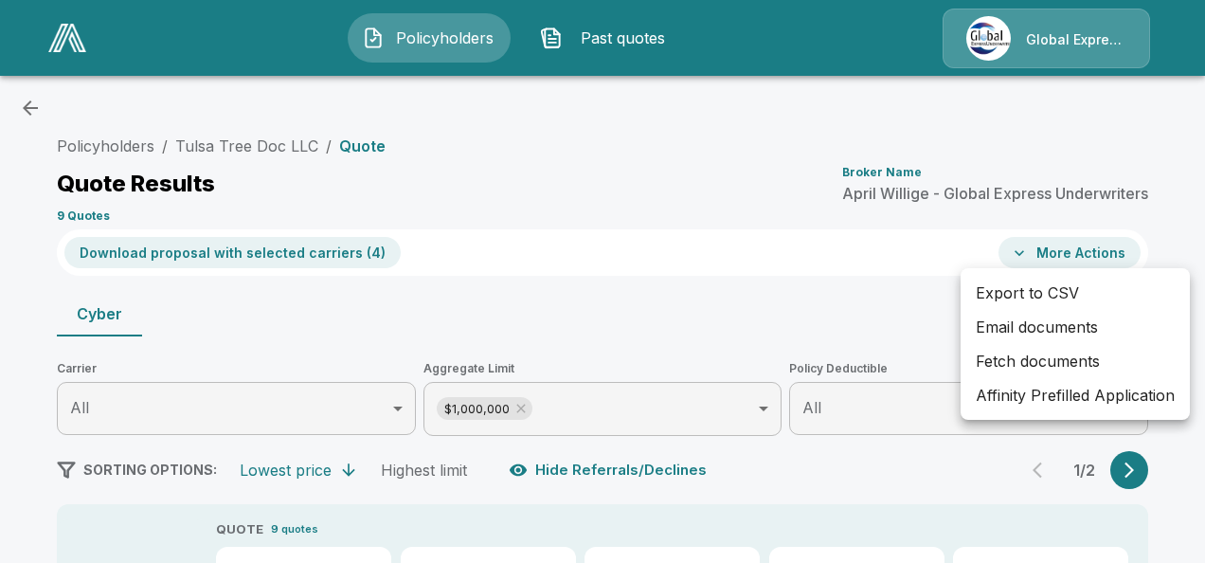
click at [1019, 324] on li "Email documents" at bounding box center [1075, 327] width 229 height 34
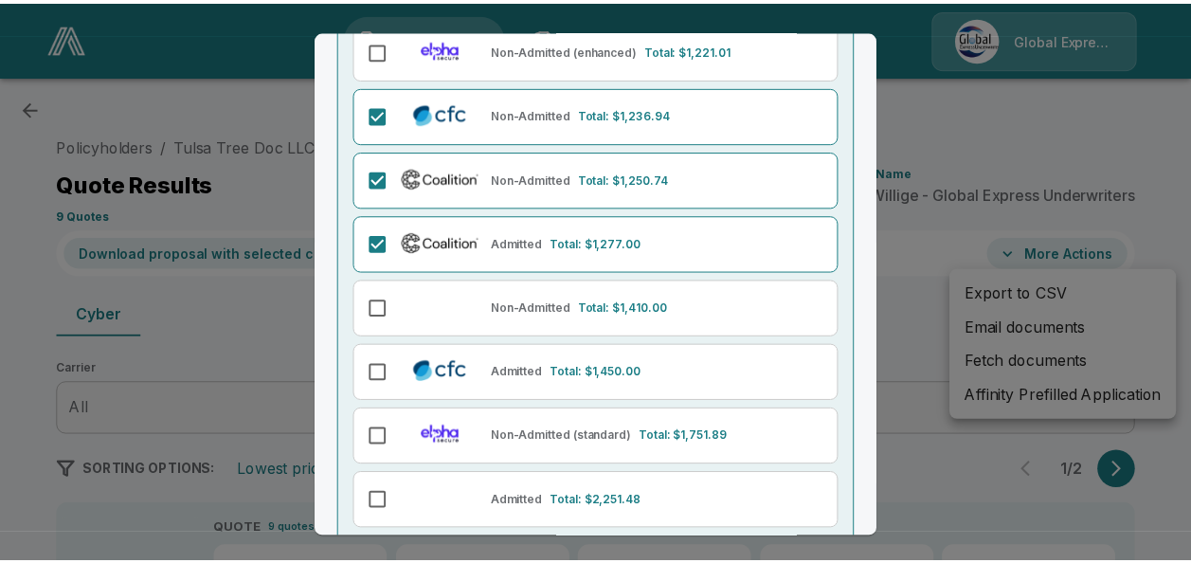
scroll to position [359, 0]
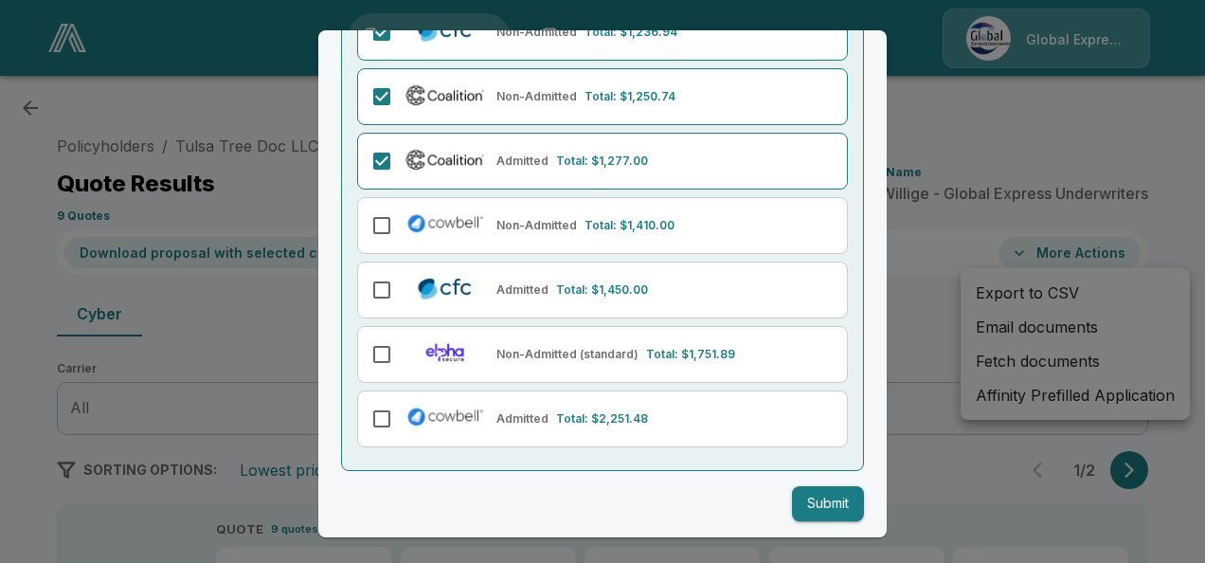
click at [812, 498] on button "Submit" at bounding box center [828, 503] width 72 height 35
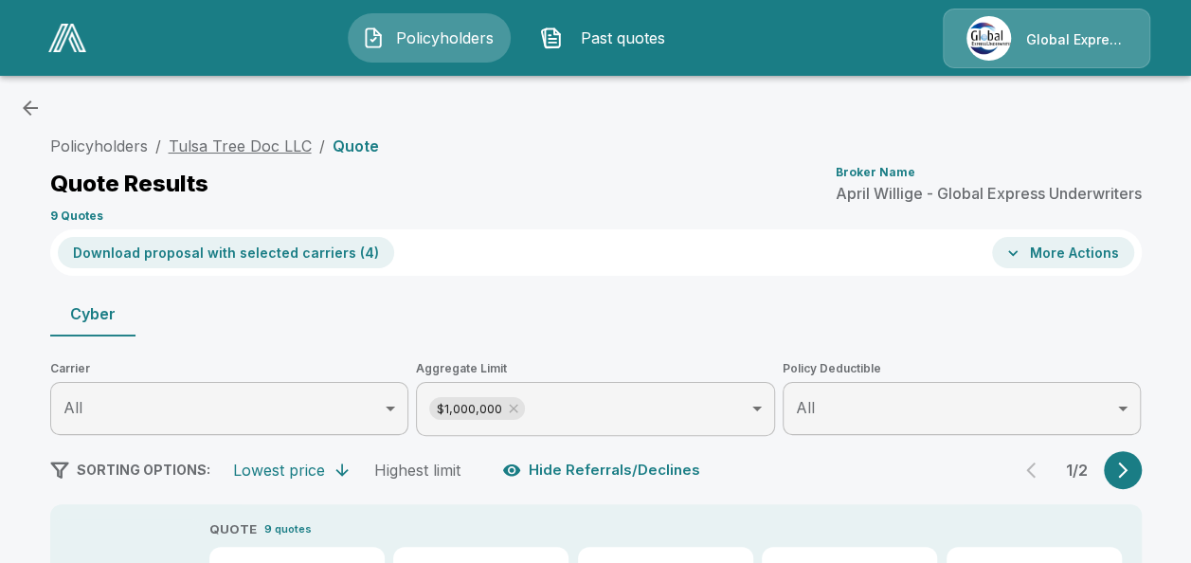
click at [291, 145] on link "Tulsa Tree Doc LLC" at bounding box center [240, 145] width 143 height 19
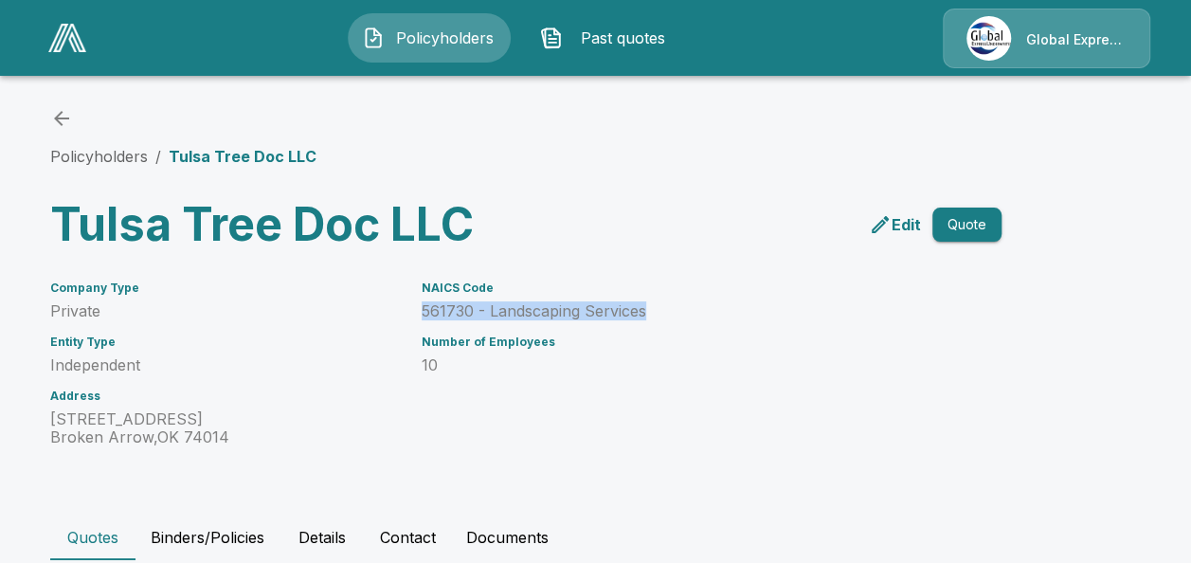
drag, startPoint x: 432, startPoint y: 311, endPoint x: 663, endPoint y: 310, distance: 231.1
click at [663, 310] on p "561730 - Landscaping Services" at bounding box center [689, 311] width 534 height 18
copy p "561730 - Landscaping Services"
click at [116, 152] on link "Policyholders" at bounding box center [99, 156] width 98 height 19
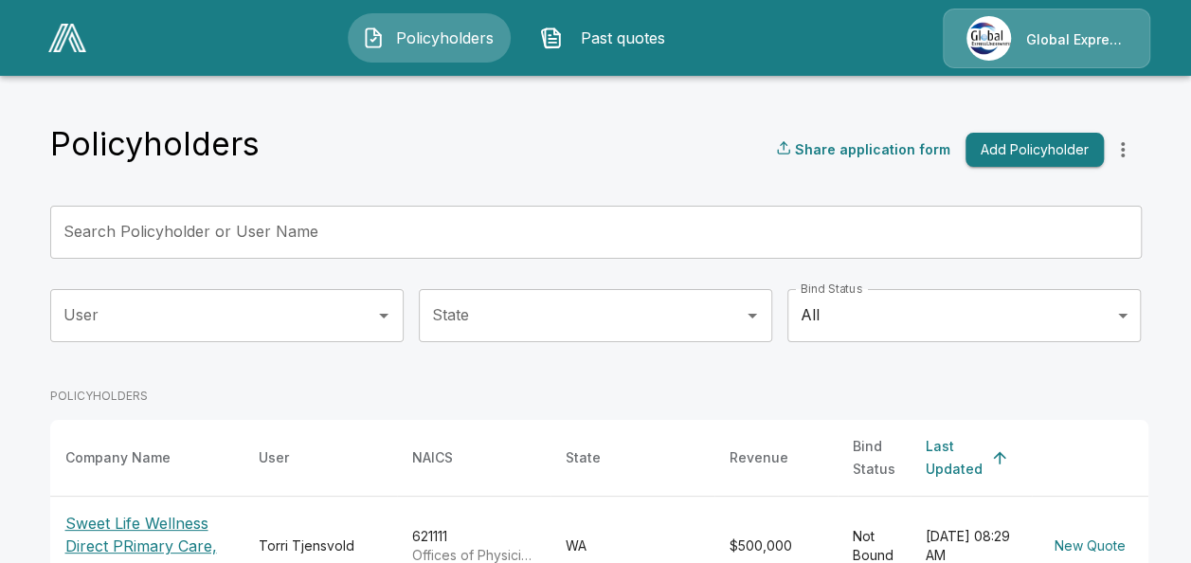
drag, startPoint x: 0, startPoint y: 0, endPoint x: 243, endPoint y: 225, distance: 330.5
click at [243, 225] on div "Search Policyholder or User Name Search Policyholder or User Name" at bounding box center [595, 232] width 1091 height 53
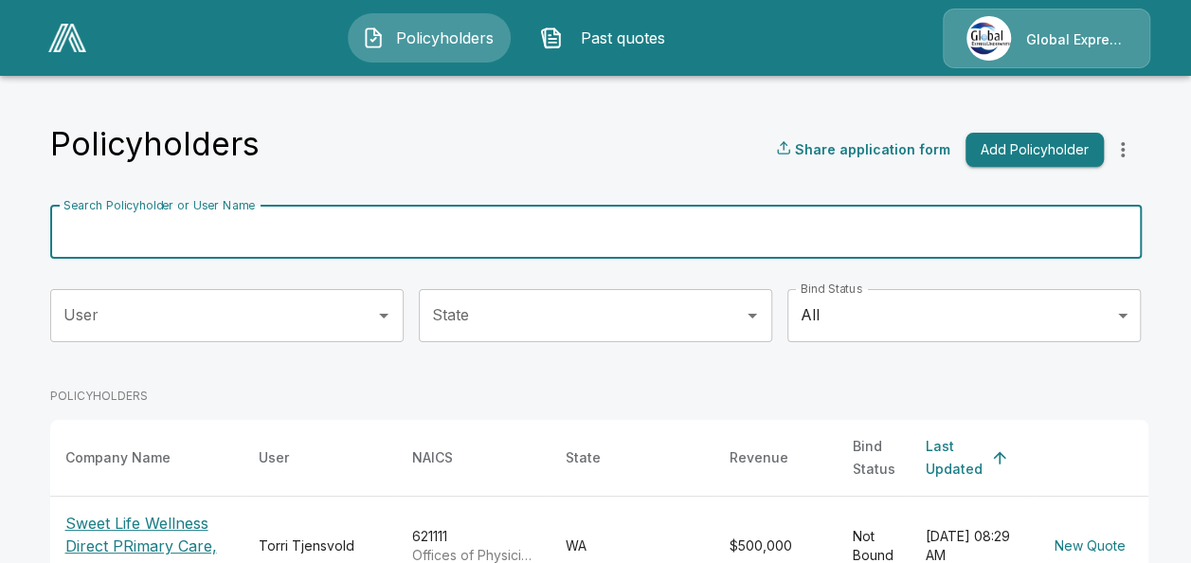
type input "*"
type input "**********"
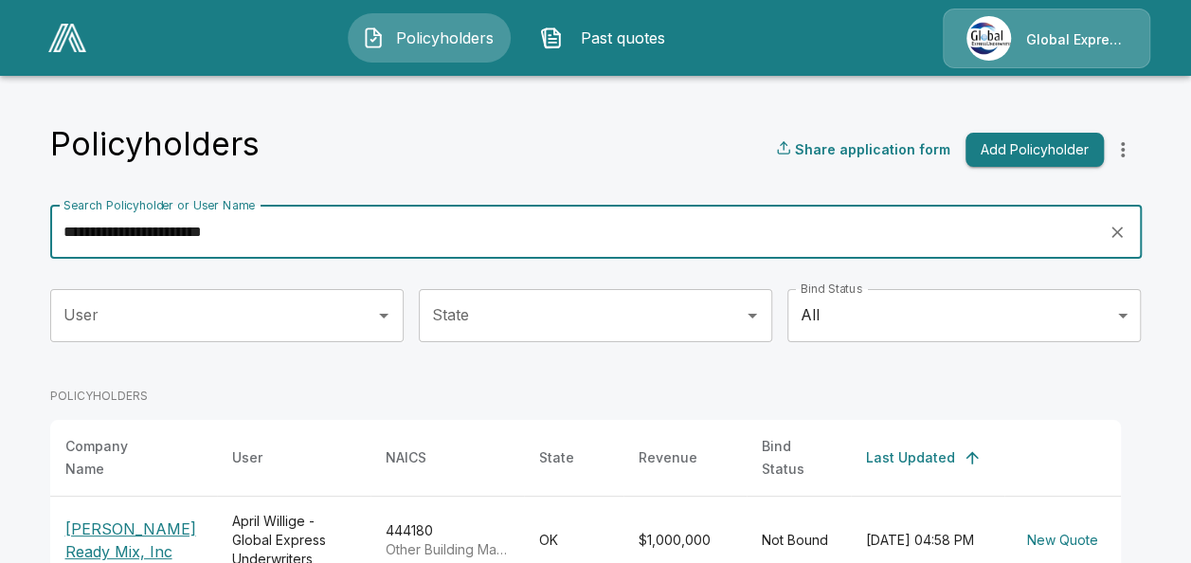
click at [173, 517] on p "[PERSON_NAME] Ready Mix, Inc" at bounding box center [133, 539] width 136 height 45
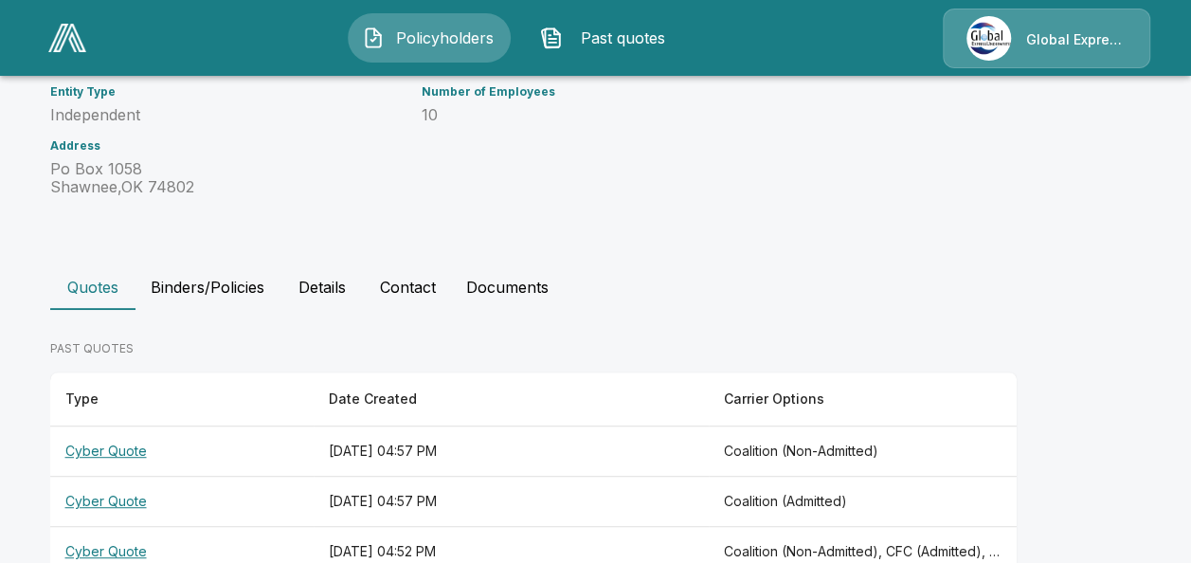
scroll to position [351, 0]
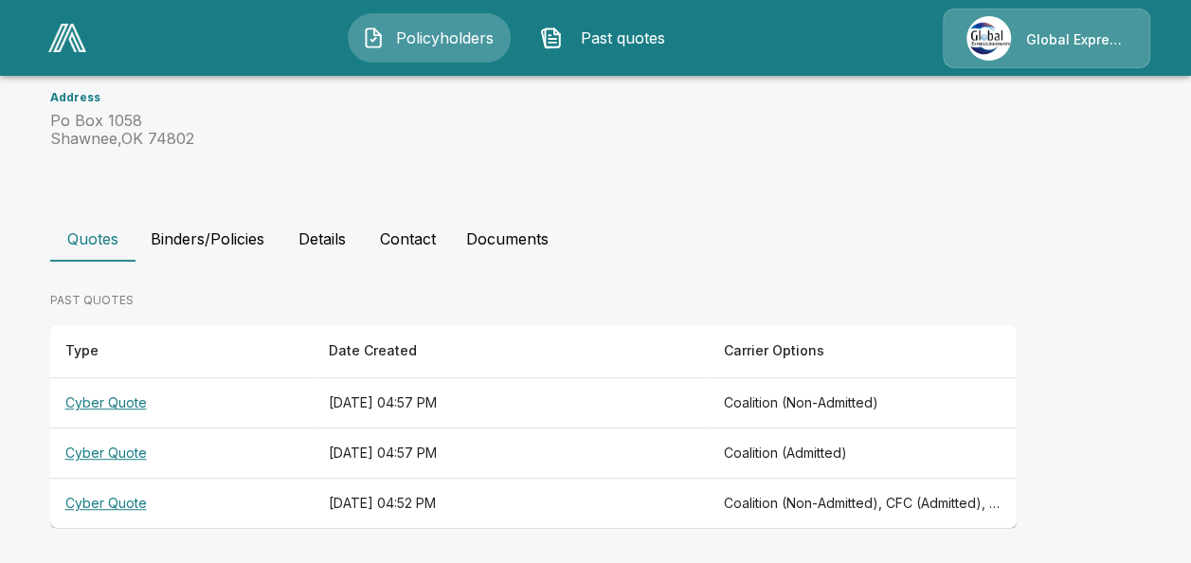
click at [136, 504] on th "Cyber Quote" at bounding box center [181, 503] width 263 height 50
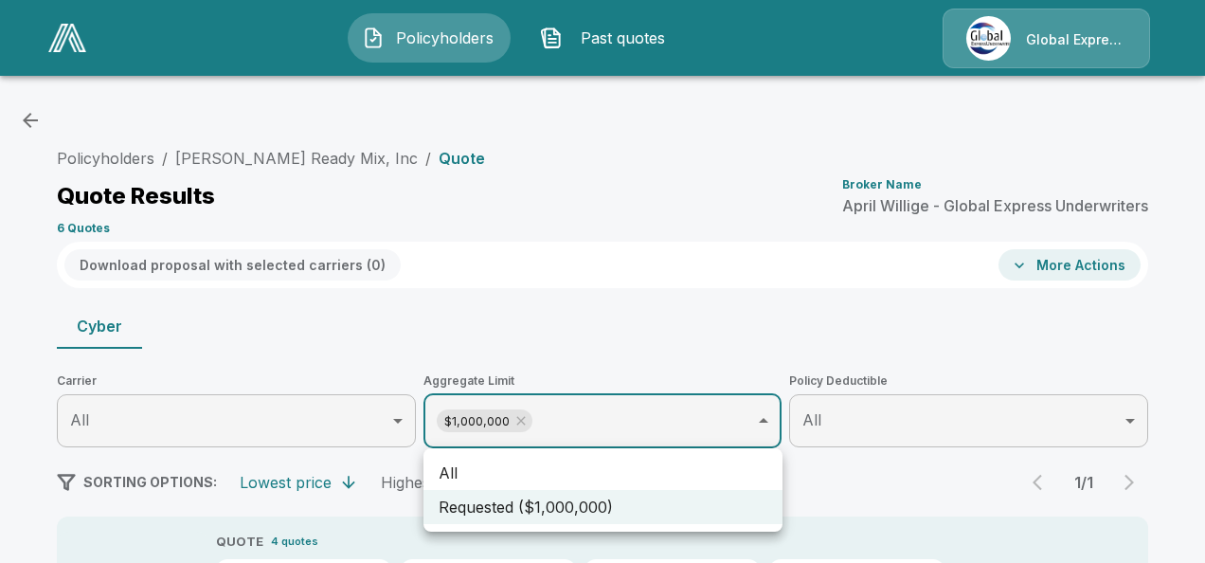
click at [1190, 540] on div at bounding box center [602, 281] width 1205 height 563
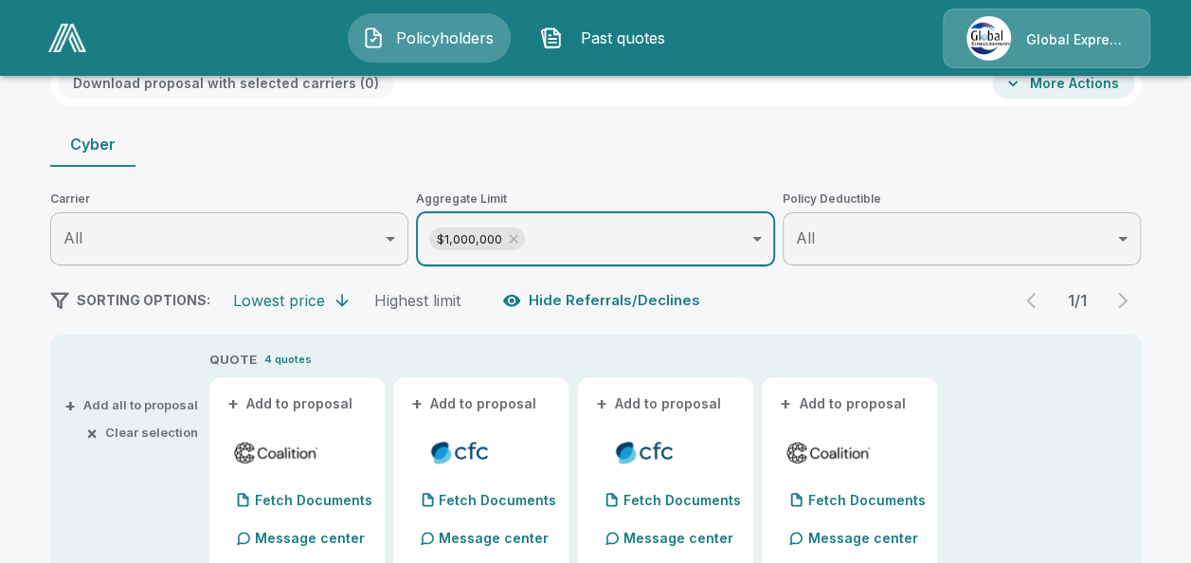
scroll to position [227, 0]
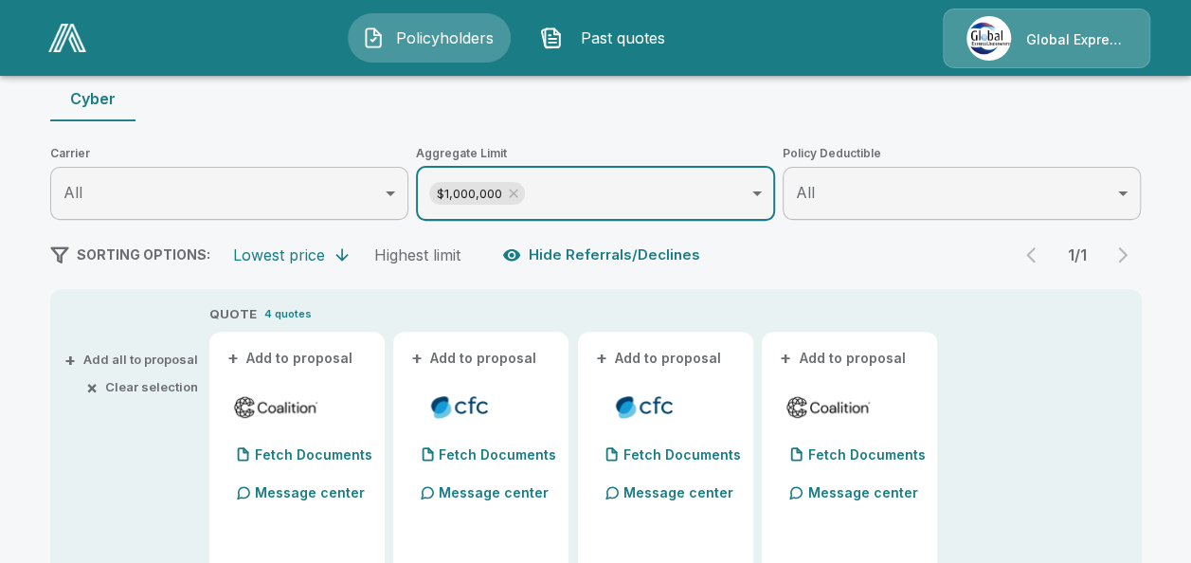
click at [343, 351] on button "+ Add to proposal" at bounding box center [291, 358] width 133 height 21
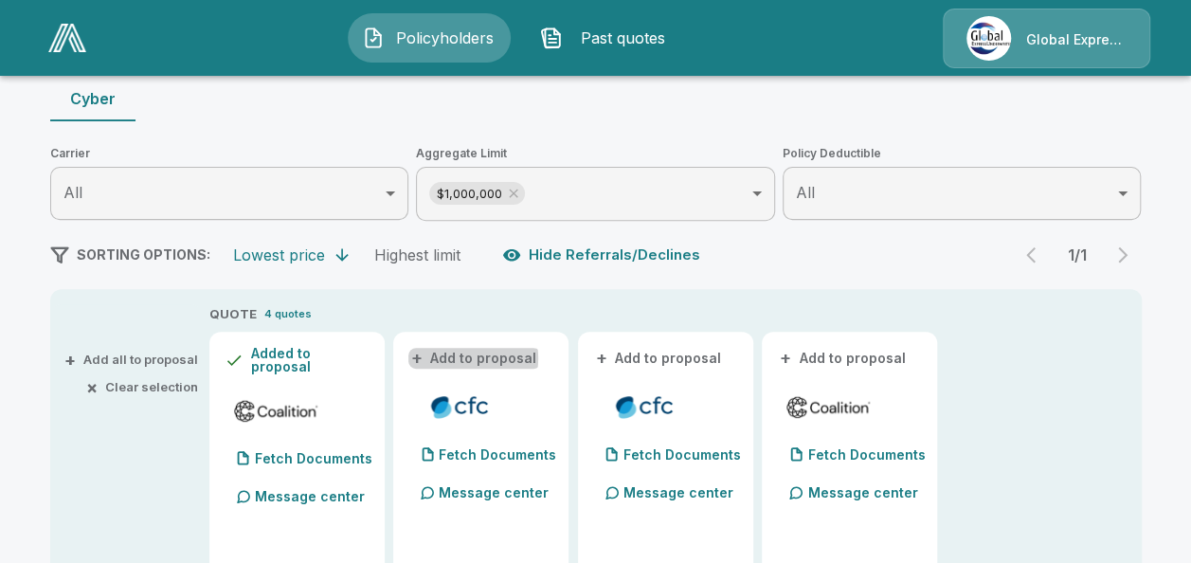
click at [459, 358] on button "+ Add to proposal" at bounding box center [474, 358] width 133 height 21
click at [671, 351] on button "+ Add to proposal" at bounding box center [659, 358] width 133 height 21
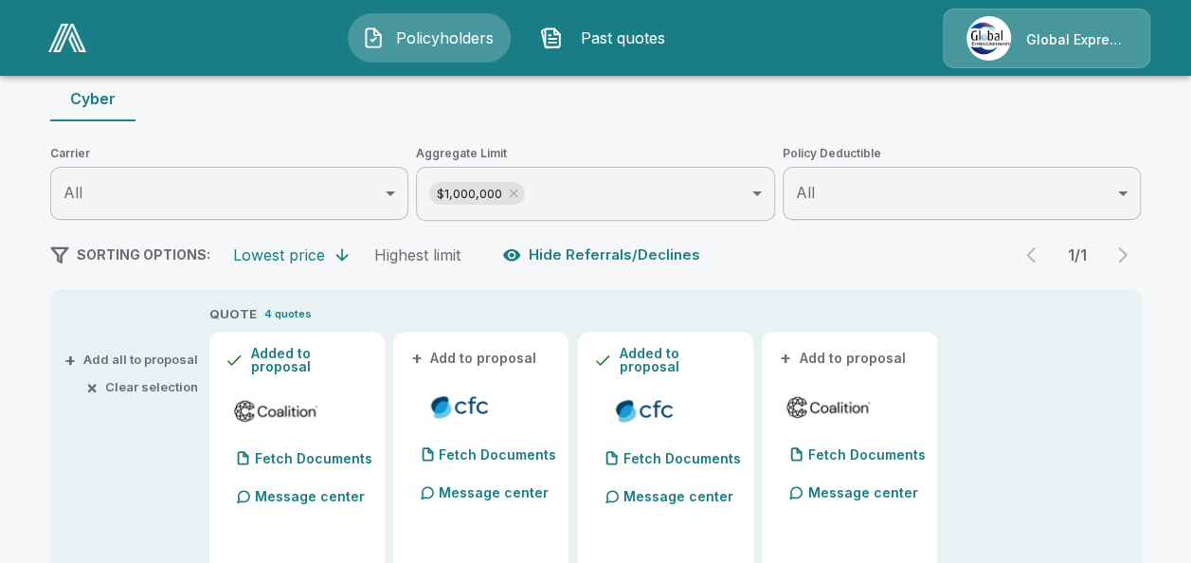
click at [819, 349] on button "+ Add to proposal" at bounding box center [843, 358] width 133 height 21
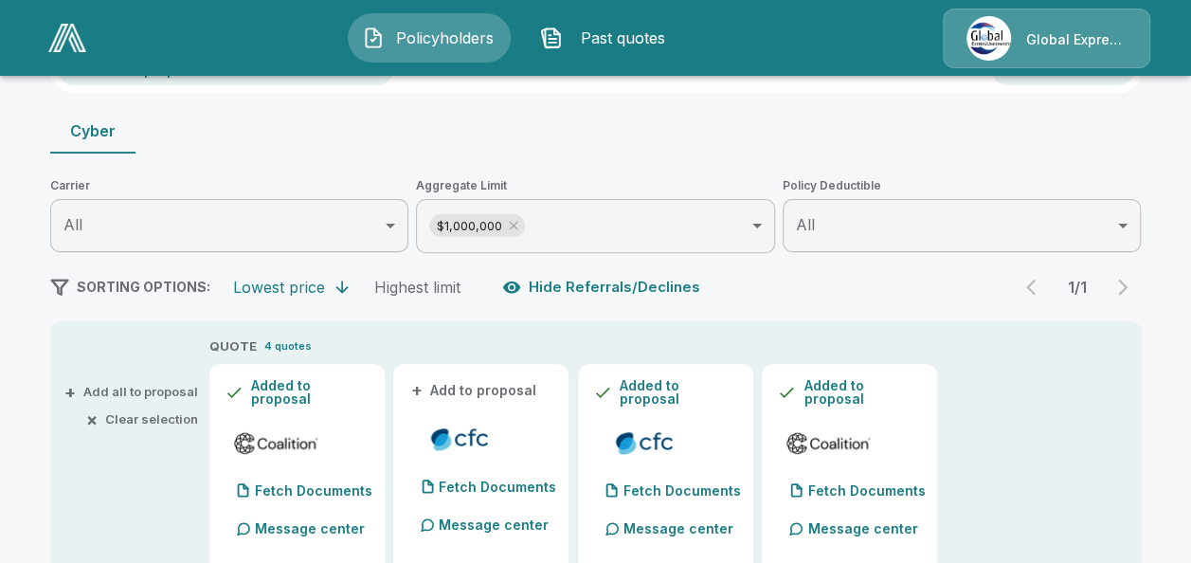
scroll to position [0, 0]
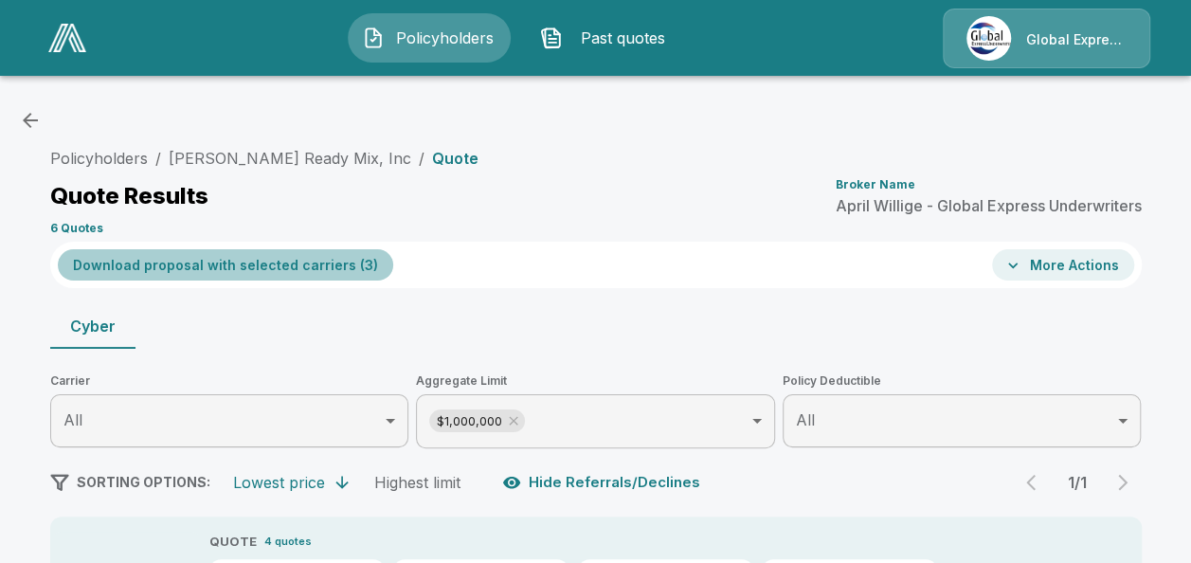
click at [319, 261] on button "Download proposal with selected carriers ( 3 )" at bounding box center [225, 264] width 335 height 31
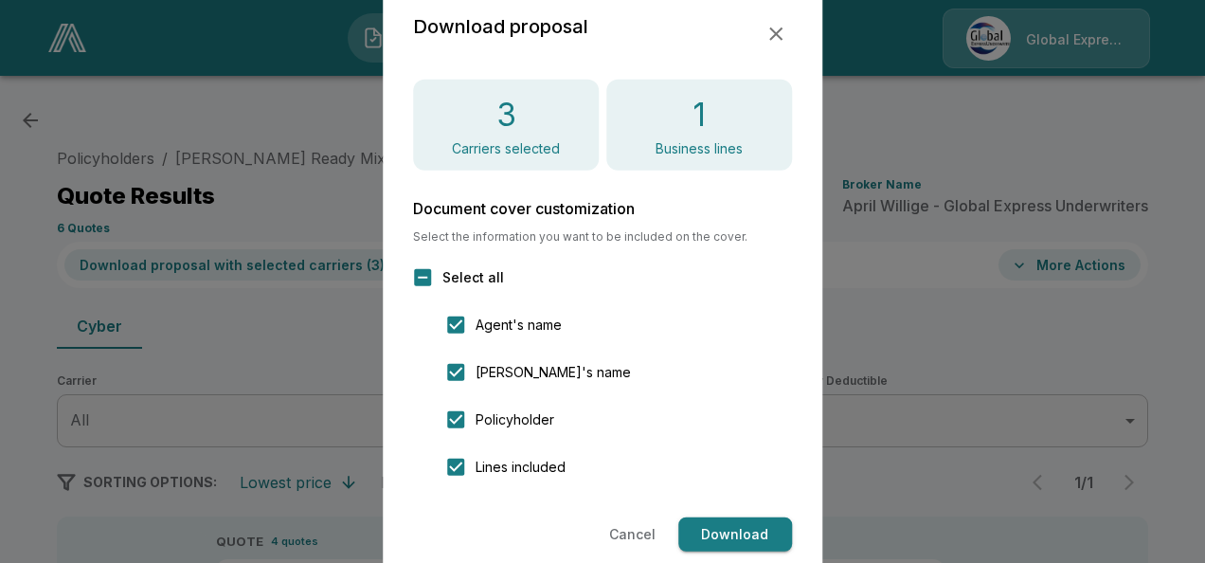
click at [774, 25] on icon "button" at bounding box center [775, 34] width 23 height 23
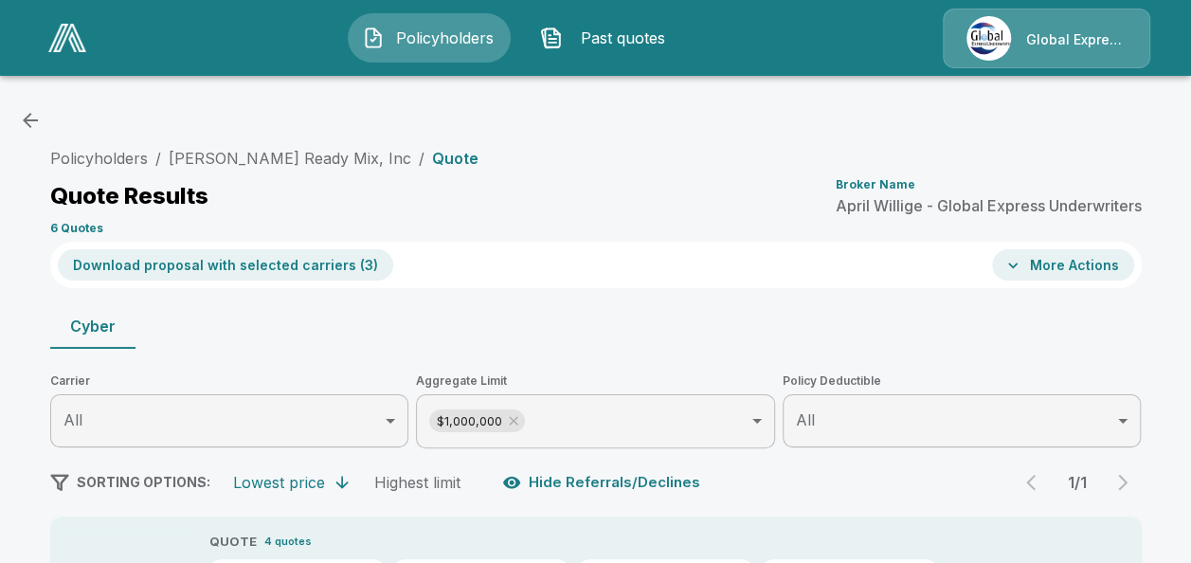
click at [919, 140] on div "Policyholders / Van Eaton Ready Mix, Inc / Quote Quote Results Broker Name Apri…" at bounding box center [595, 190] width 1091 height 102
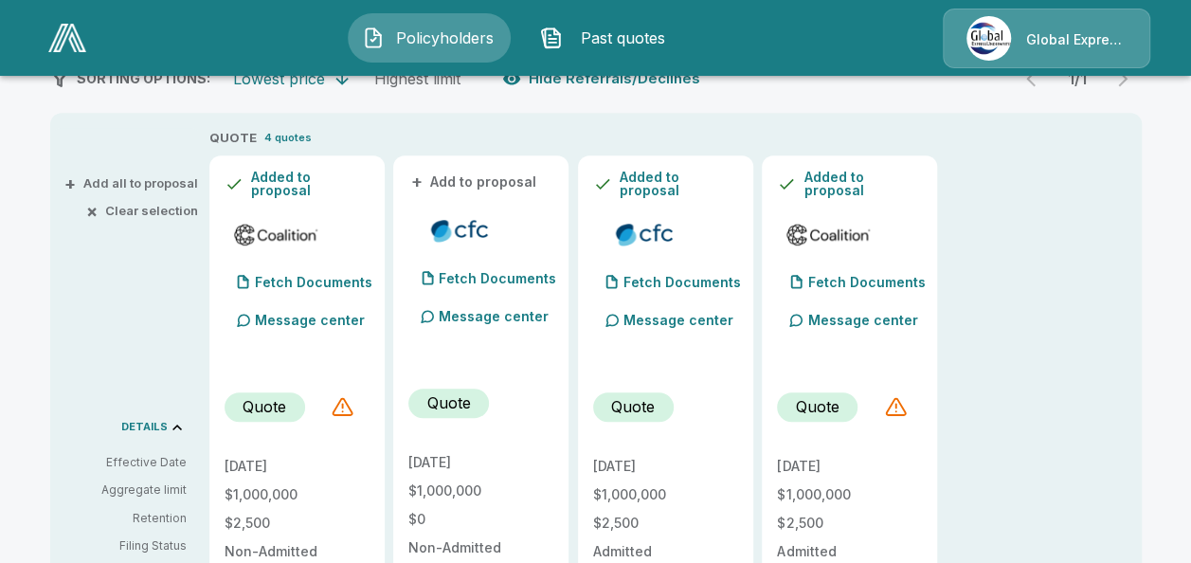
scroll to position [341, 0]
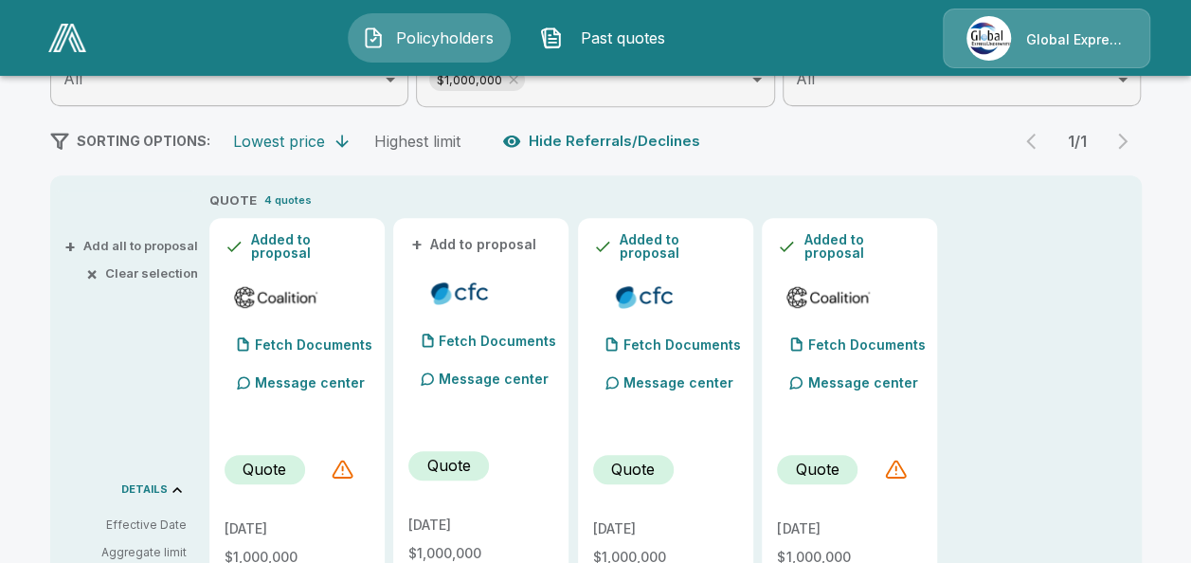
click at [517, 235] on button "+ Add to proposal" at bounding box center [474, 244] width 133 height 21
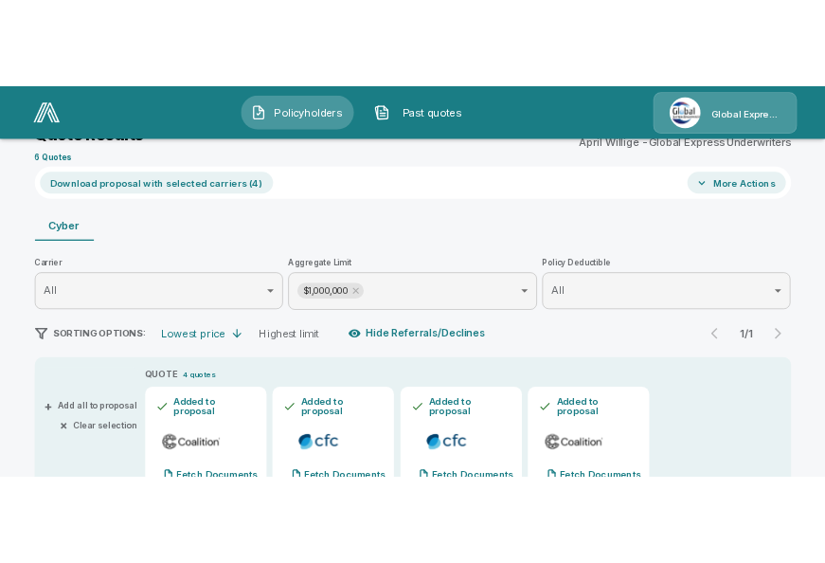
scroll to position [38, 0]
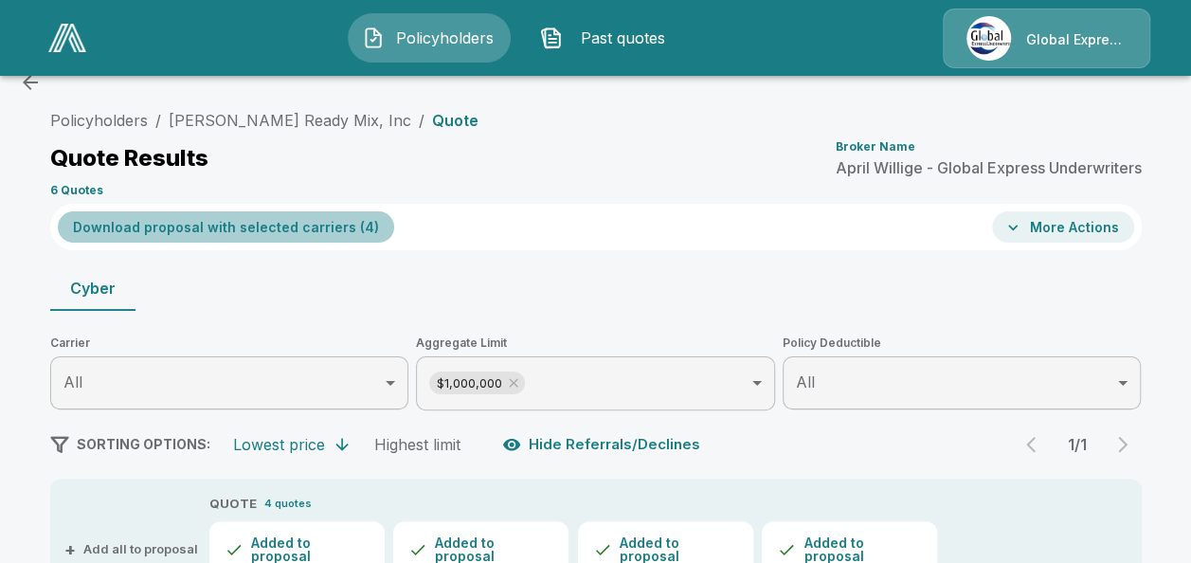
click at [320, 233] on button "Download proposal with selected carriers ( 4 )" at bounding box center [226, 226] width 336 height 31
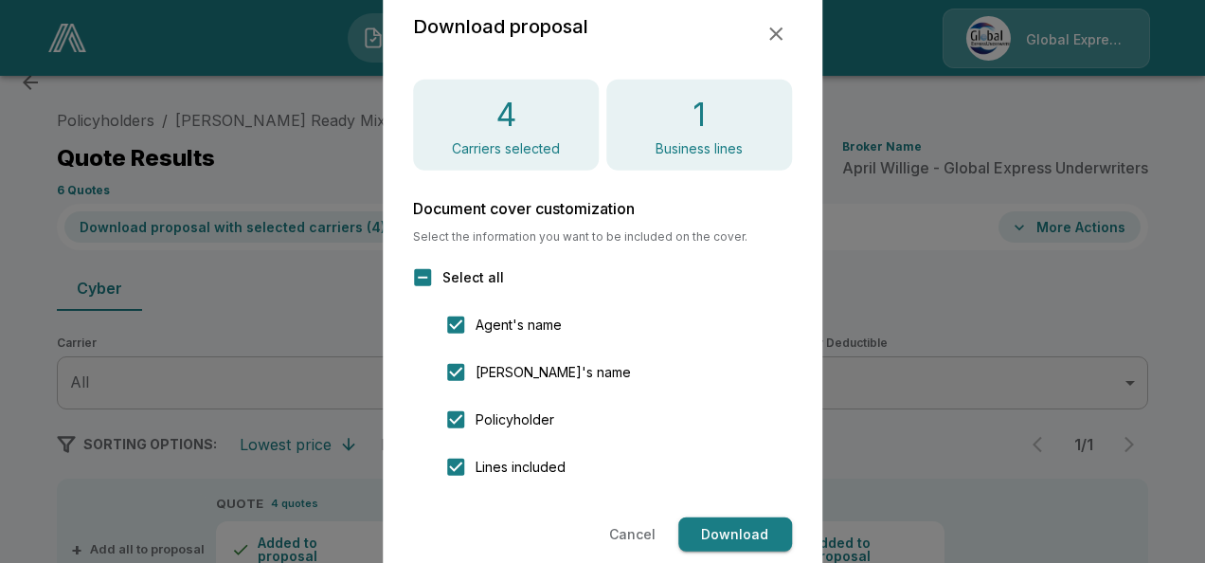
click at [737, 533] on button "Download" at bounding box center [735, 534] width 114 height 35
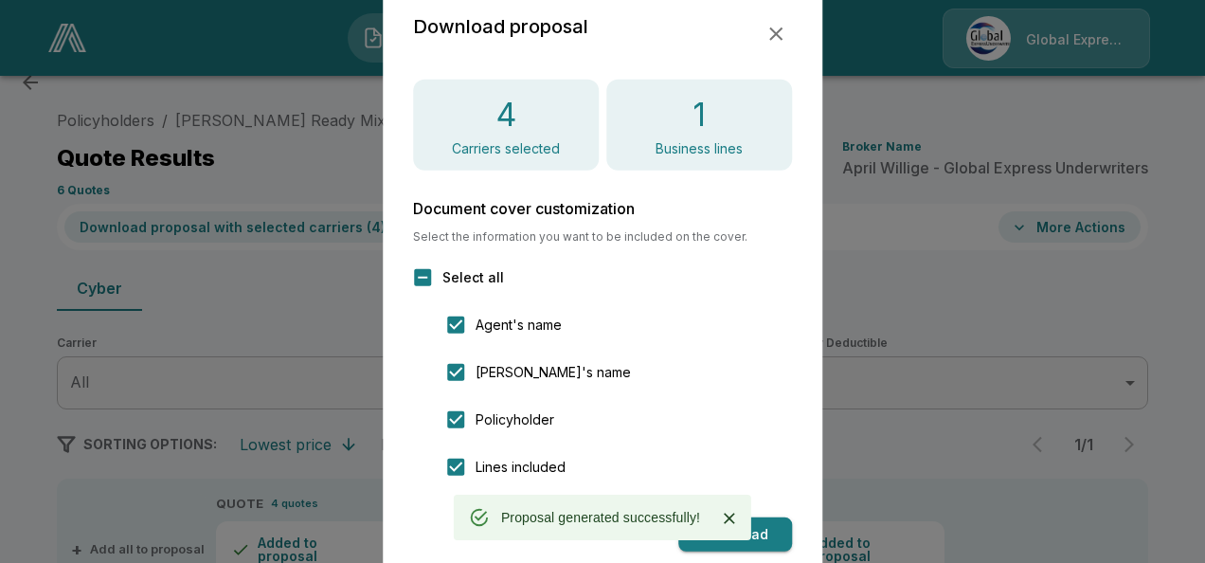
click at [776, 27] on icon "button" at bounding box center [775, 34] width 23 height 23
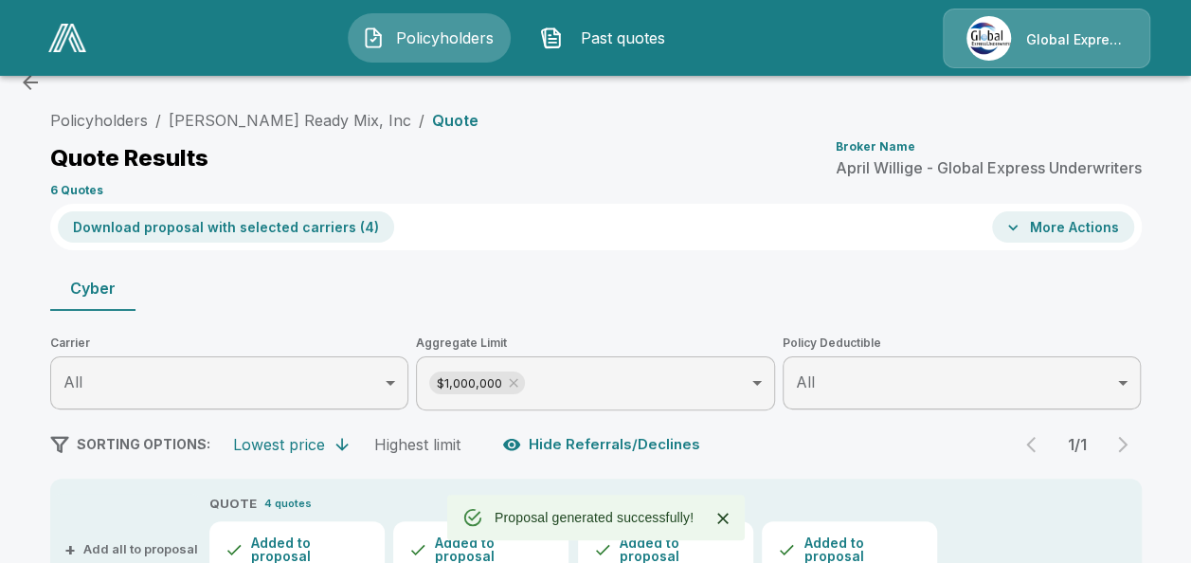
click at [1022, 223] on icon "button" at bounding box center [1012, 227] width 19 height 19
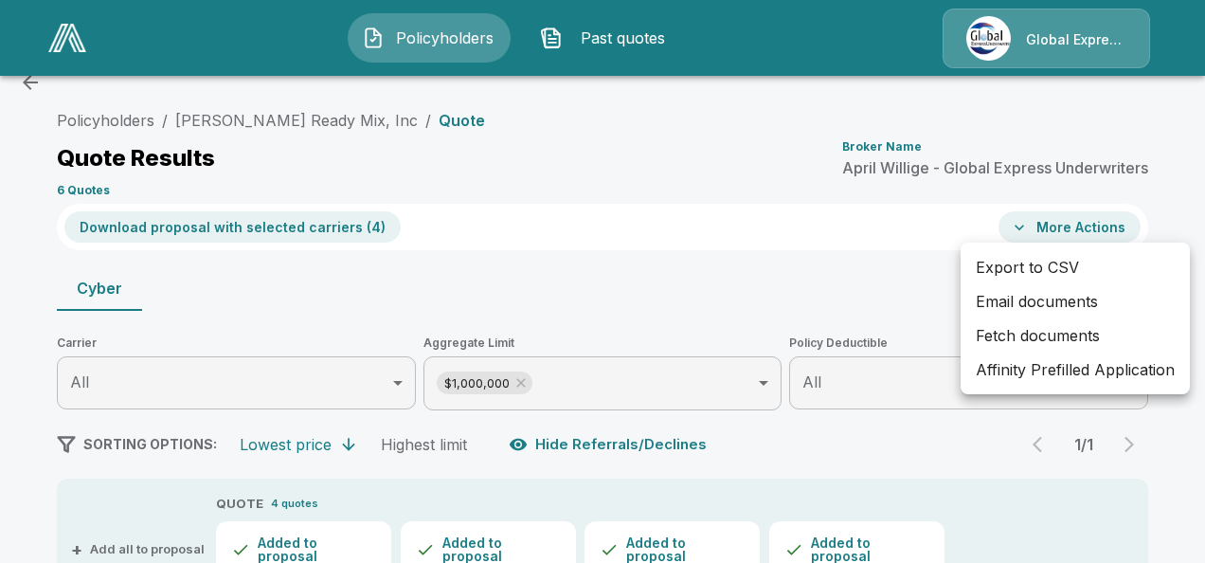
click at [1008, 376] on li "Affinity Prefilled Application" at bounding box center [1075, 369] width 229 height 34
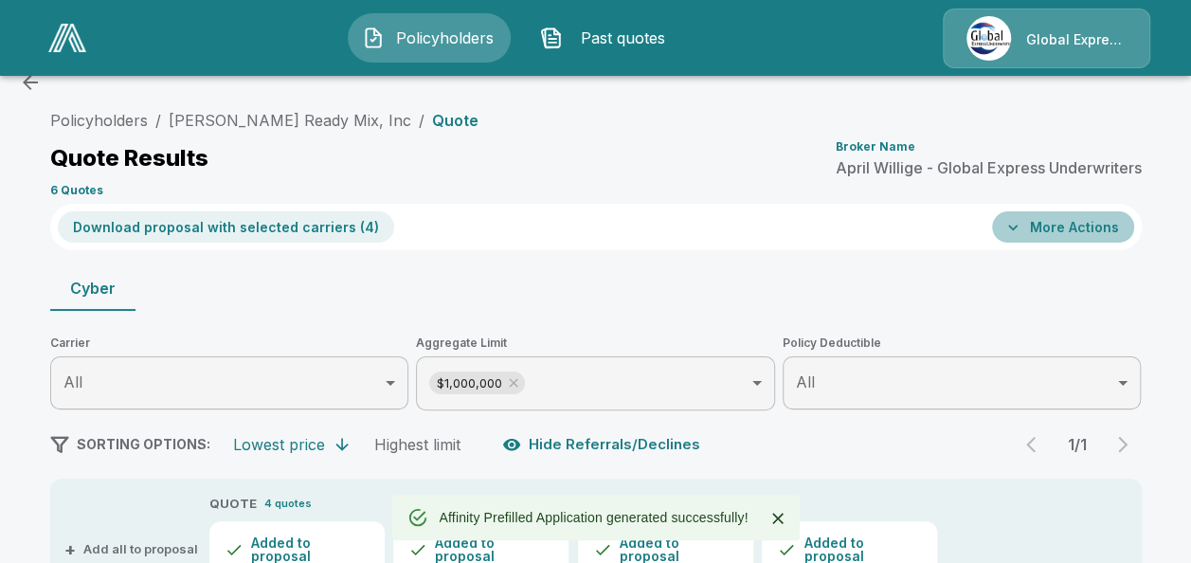
click at [1049, 220] on button "More Actions" at bounding box center [1063, 226] width 142 height 31
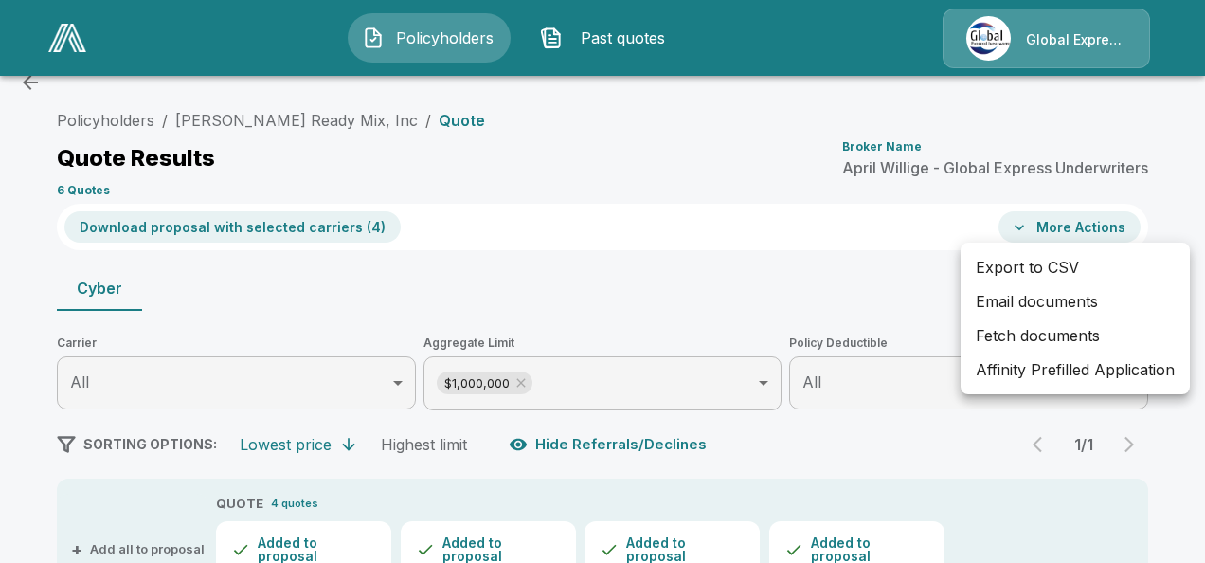
click at [1020, 299] on li "Email documents" at bounding box center [1075, 301] width 229 height 34
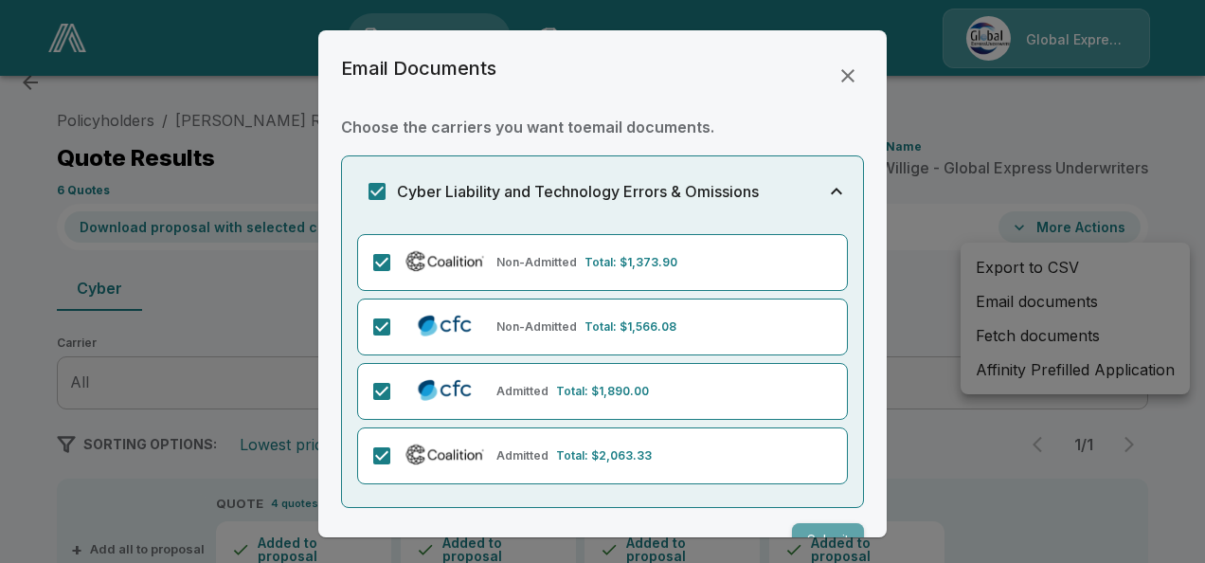
click at [820, 527] on button "Submit" at bounding box center [828, 540] width 72 height 35
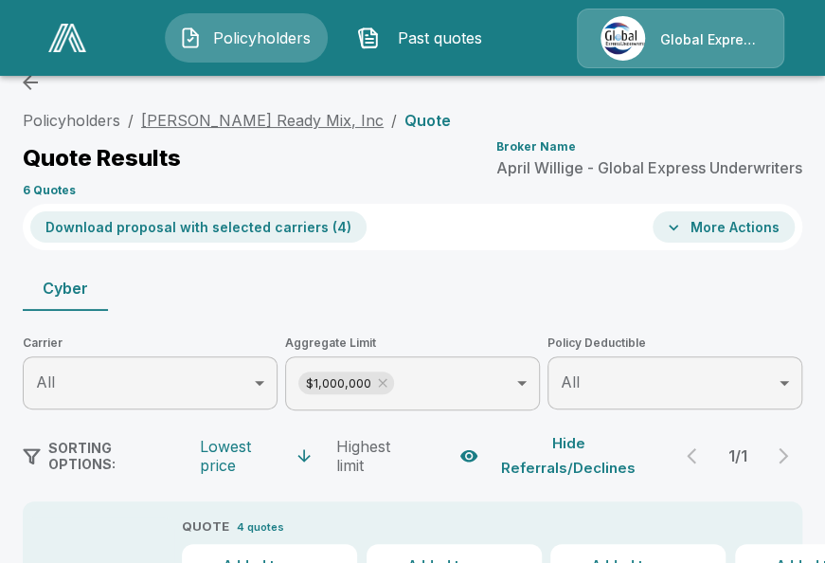
click at [286, 121] on link "Van Eaton Ready Mix, Inc" at bounding box center [262, 120] width 243 height 19
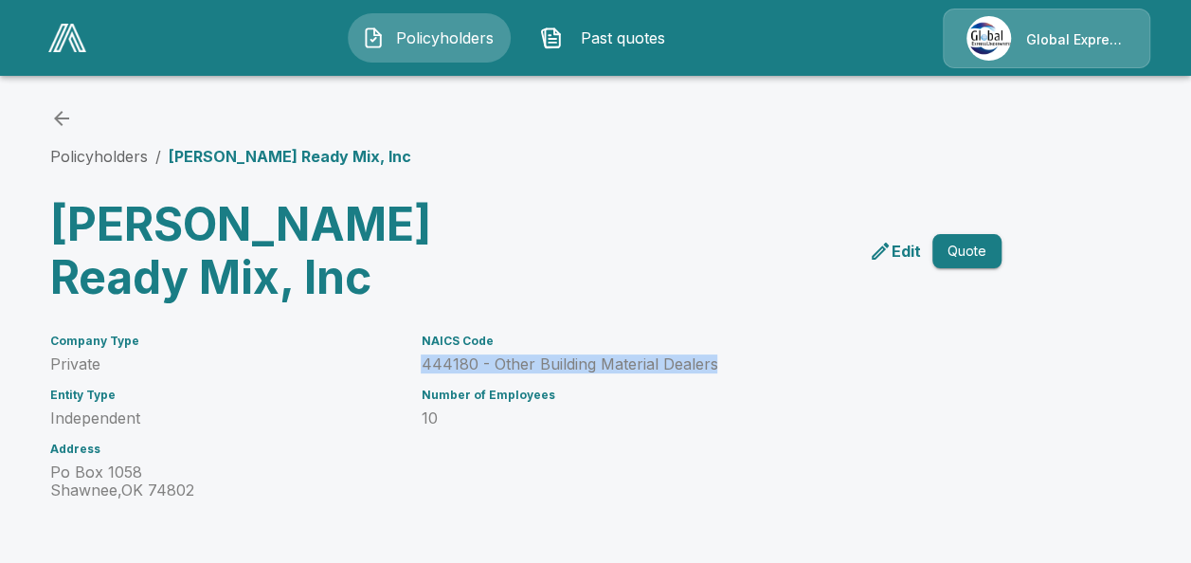
drag, startPoint x: 431, startPoint y: 366, endPoint x: 731, endPoint y: 356, distance: 300.5
click at [731, 356] on p "444180 - Other Building Material Dealers" at bounding box center [688, 364] width 534 height 18
copy p "444180 - Other Building Material Dealers"
click at [108, 161] on link "Policyholders" at bounding box center [99, 156] width 98 height 19
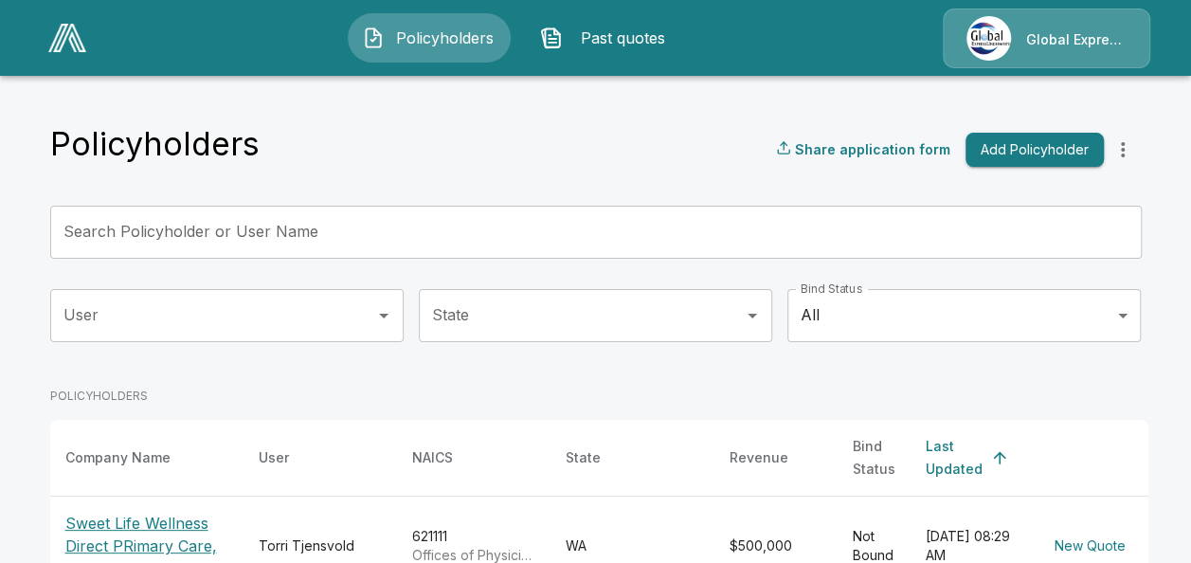
click at [440, 238] on input "Search Policyholder or User Name" at bounding box center [585, 232] width 1070 height 53
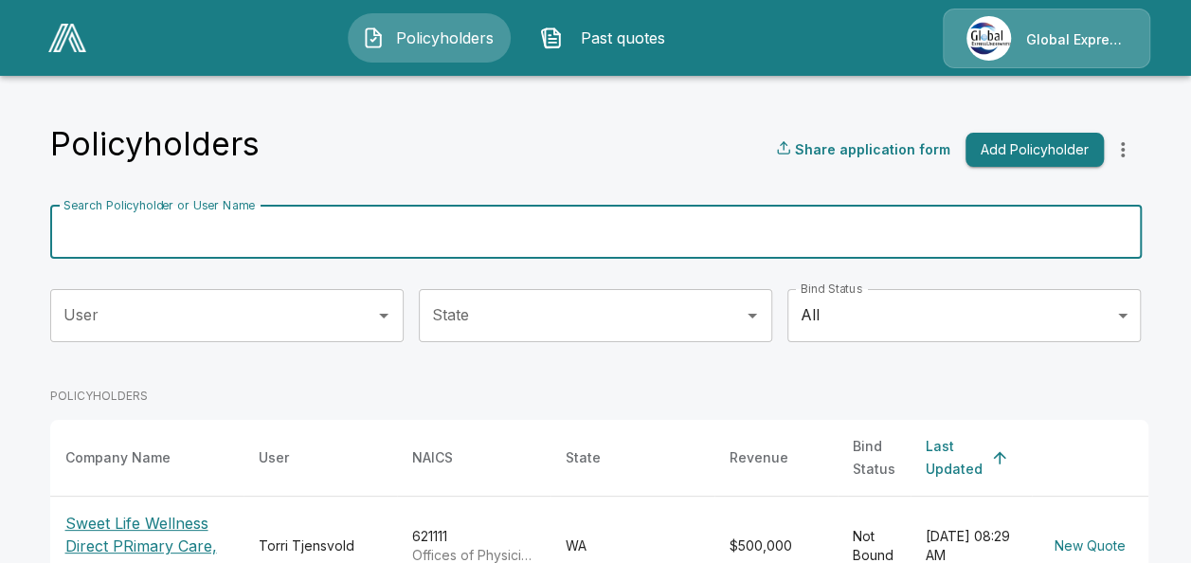
paste input "**********"
type input "**********"
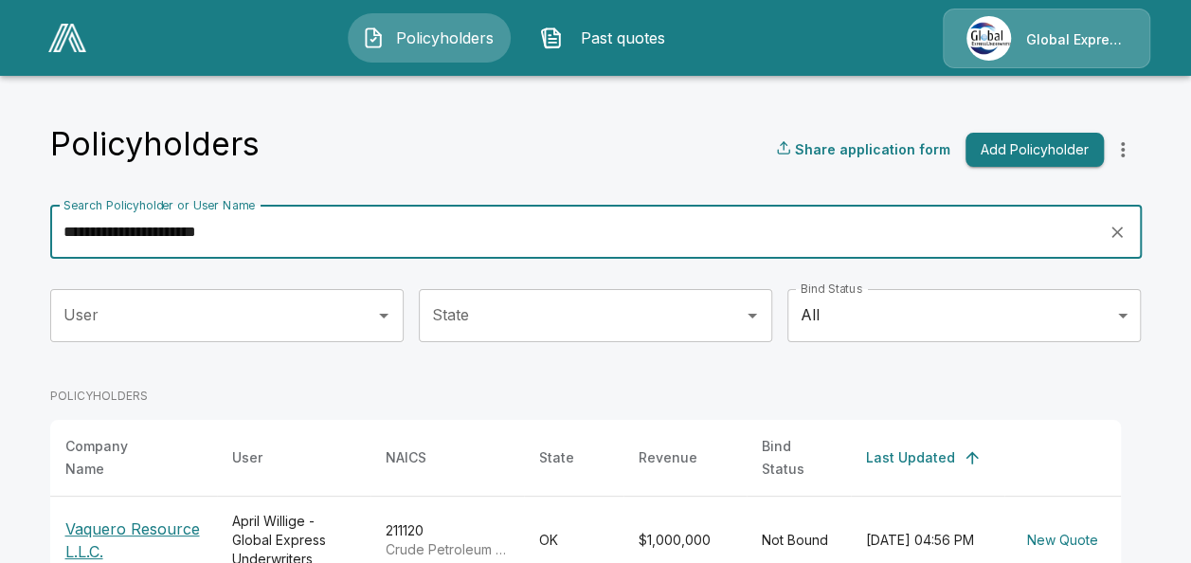
click at [133, 517] on p "Vaquero Resource L.L.C." at bounding box center [133, 539] width 136 height 45
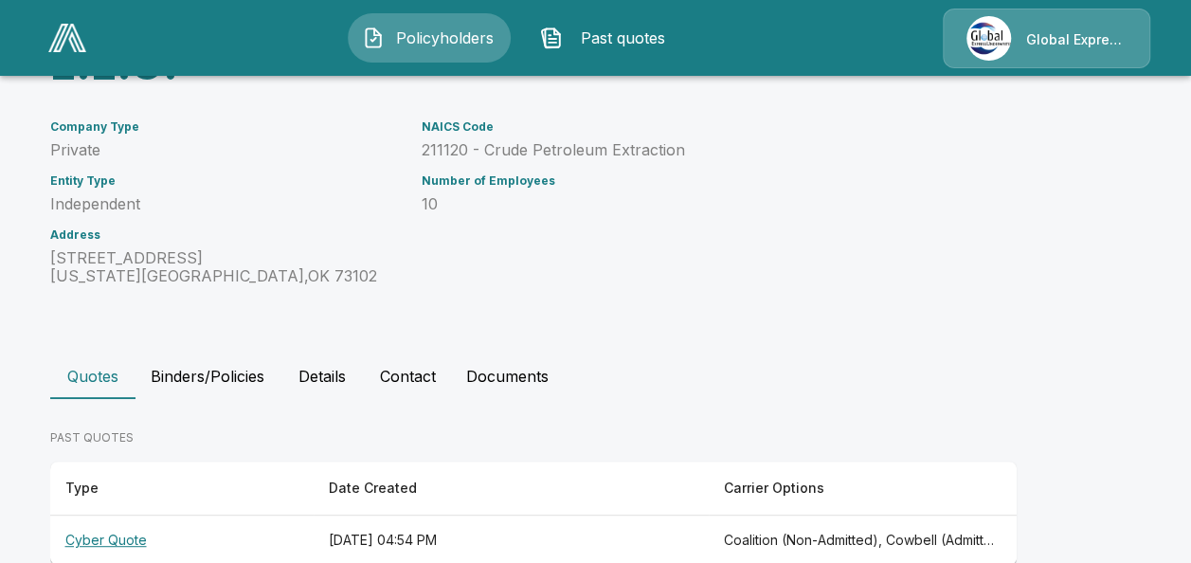
scroll to position [252, 0]
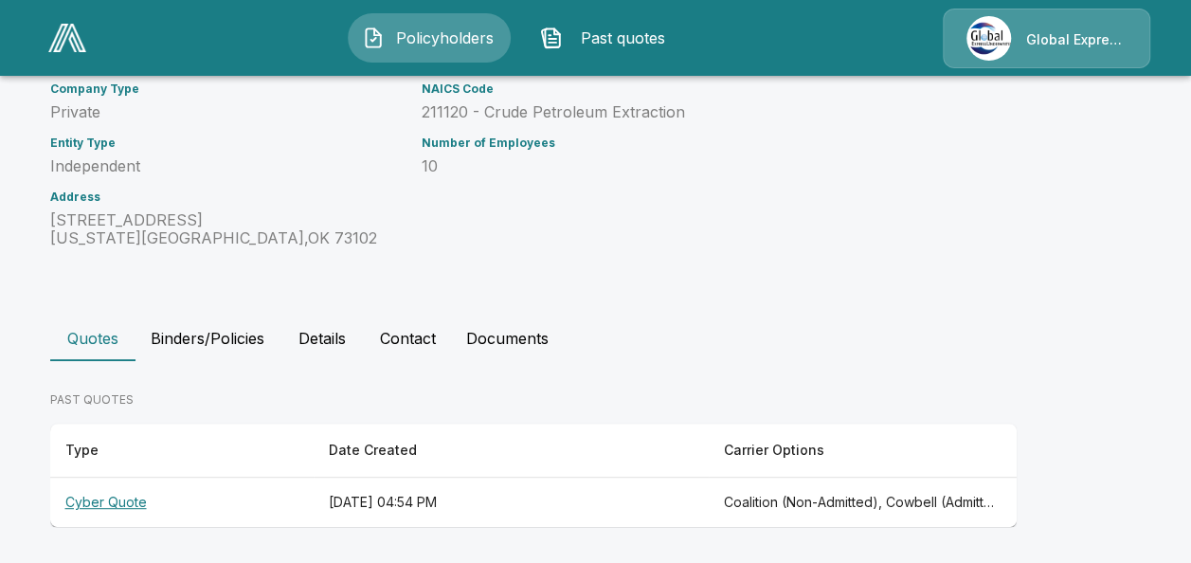
click at [100, 508] on th "Cyber Quote" at bounding box center [181, 502] width 263 height 50
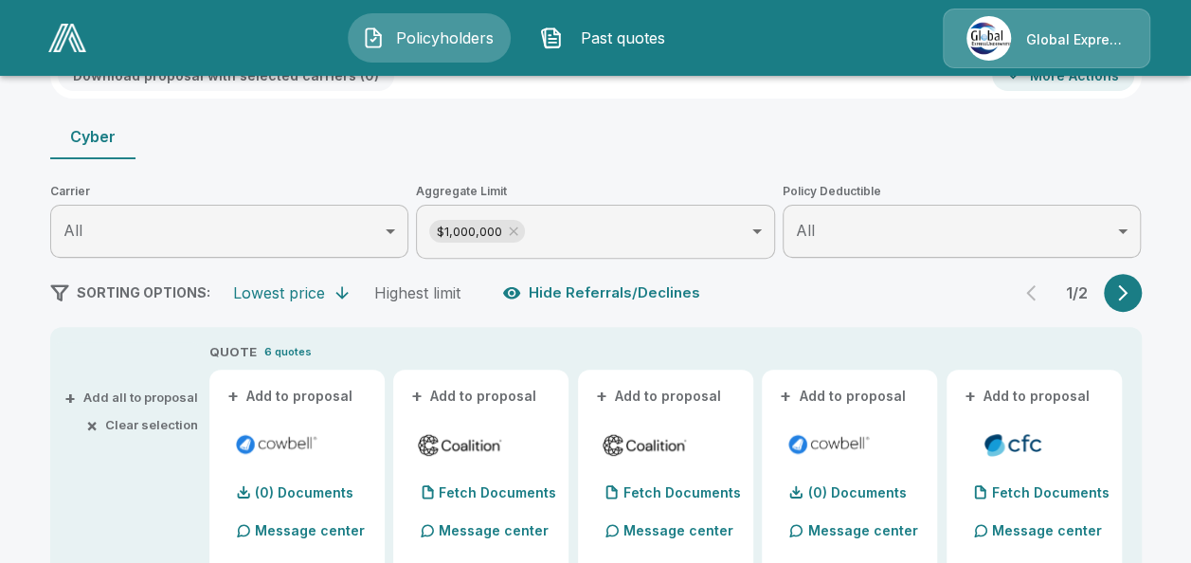
scroll to position [278, 0]
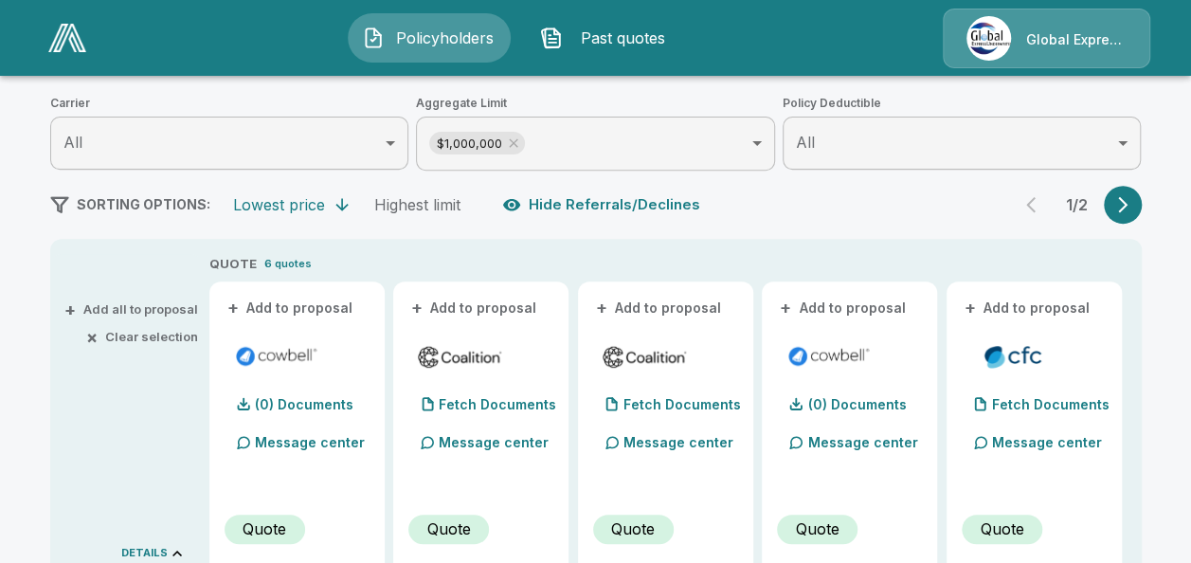
click at [318, 309] on button "+ Add to proposal" at bounding box center [291, 307] width 133 height 21
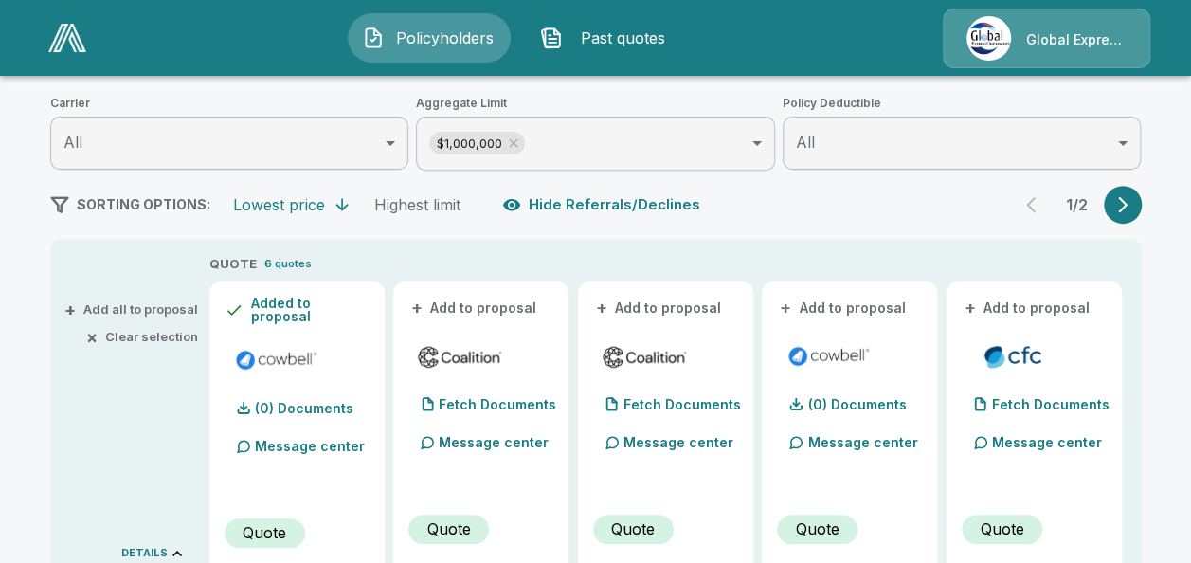
click at [498, 318] on div "+ Add to proposal" at bounding box center [480, 308] width 145 height 23
click at [517, 309] on button "+ Add to proposal" at bounding box center [474, 307] width 133 height 21
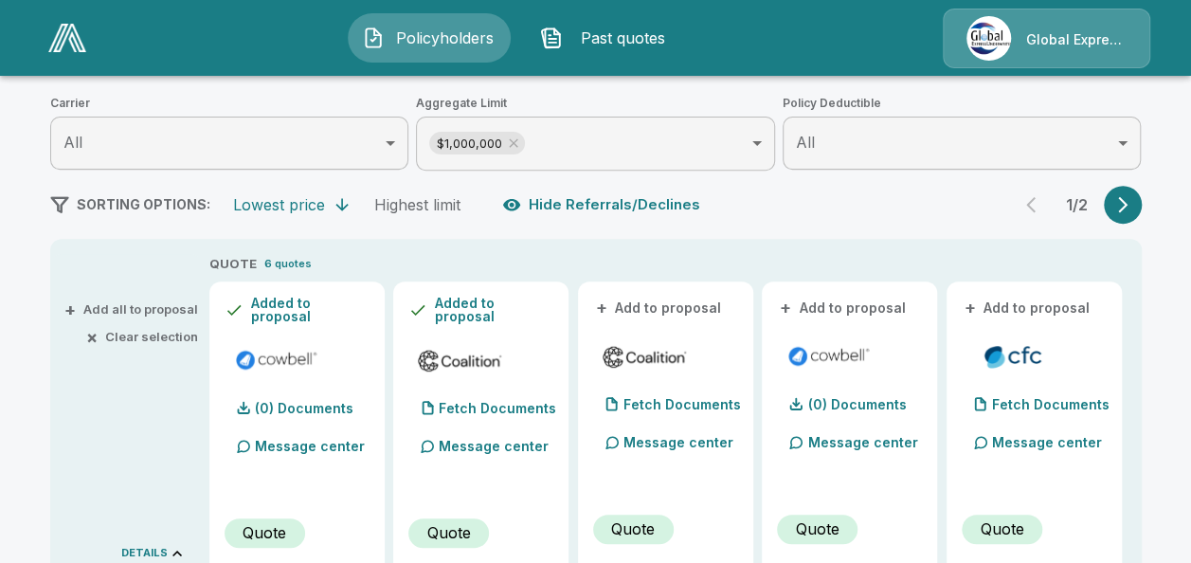
click at [678, 313] on button "+ Add to proposal" at bounding box center [659, 307] width 133 height 21
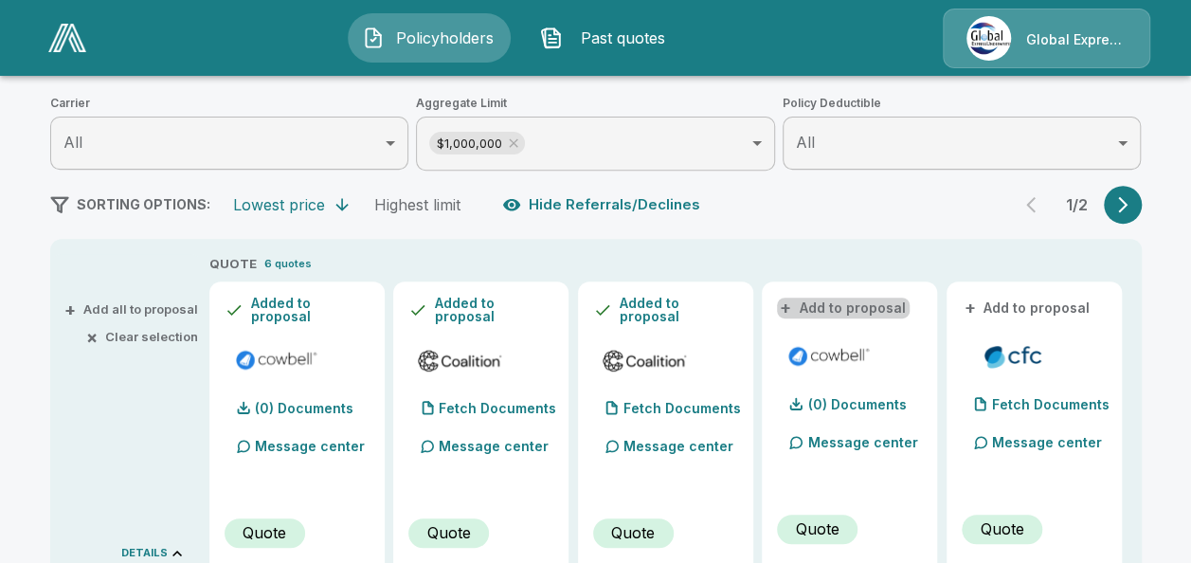
click at [860, 305] on button "+ Add to proposal" at bounding box center [843, 307] width 133 height 21
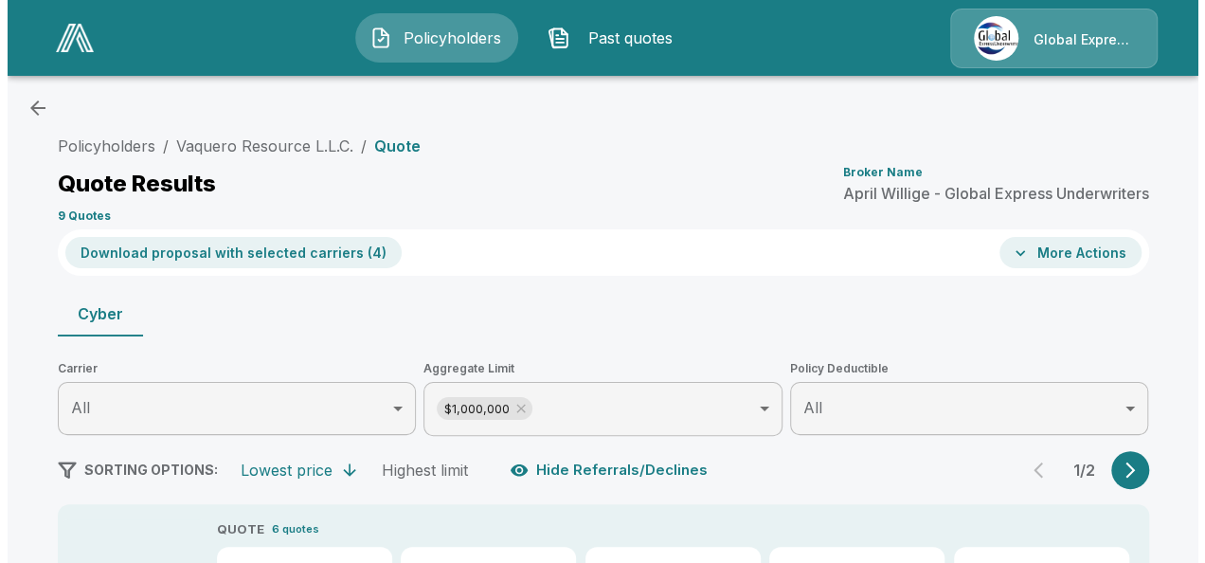
scroll to position [0, 0]
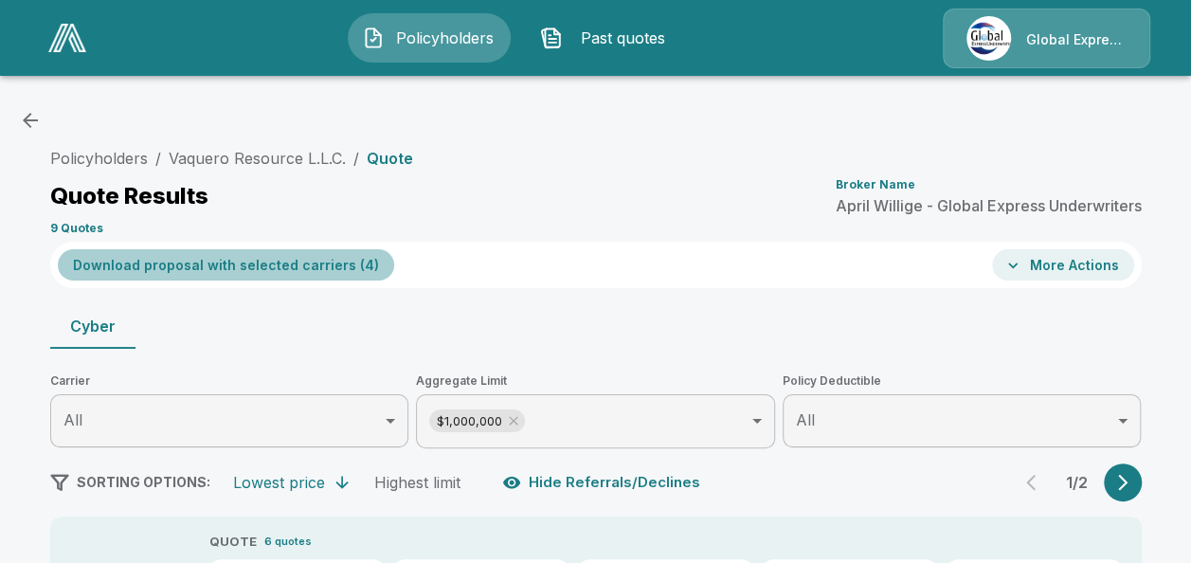
click at [271, 270] on button "Download proposal with selected carriers ( 4 )" at bounding box center [226, 264] width 336 height 31
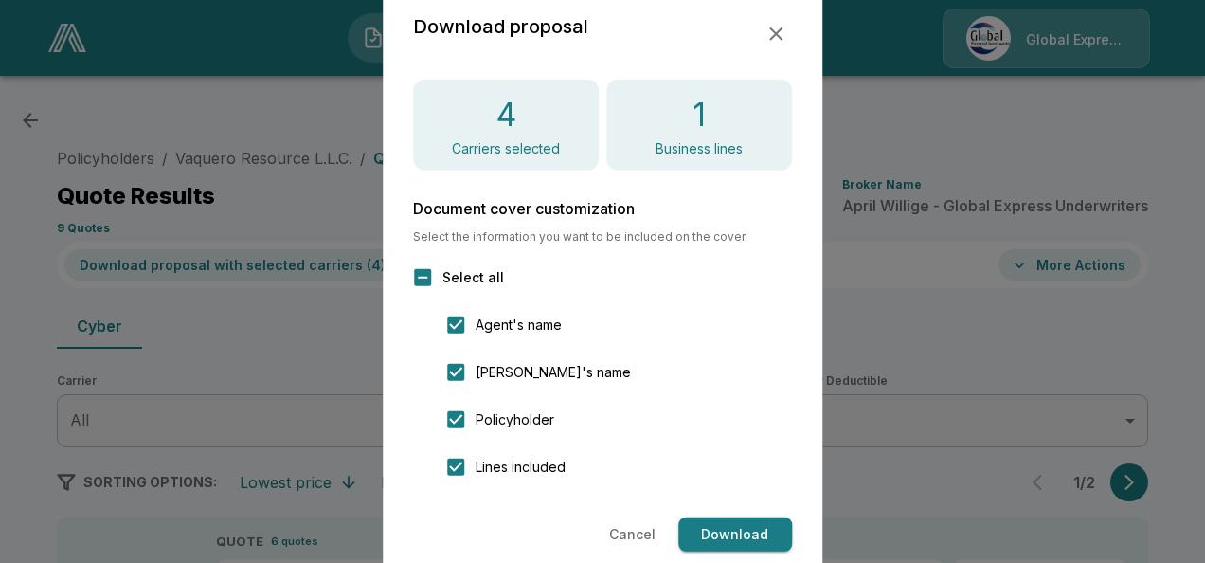
click at [502, 218] on div "Download proposal 4 Carriers selected 1 Business lines Document cover customiza…" at bounding box center [603, 281] width 440 height 601
click at [756, 527] on button "Download" at bounding box center [735, 534] width 114 height 35
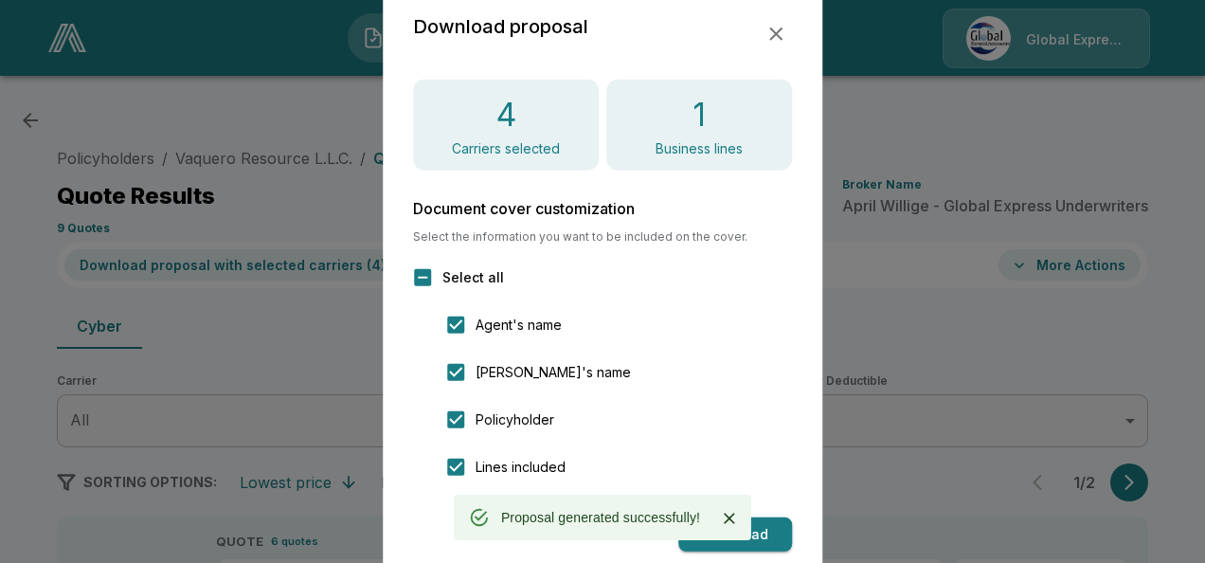
click at [776, 61] on div "Download proposal 4 Carriers selected 1 Business lines Document cover customiza…" at bounding box center [603, 281] width 440 height 601
click at [774, 42] on icon "button" at bounding box center [775, 34] width 23 height 23
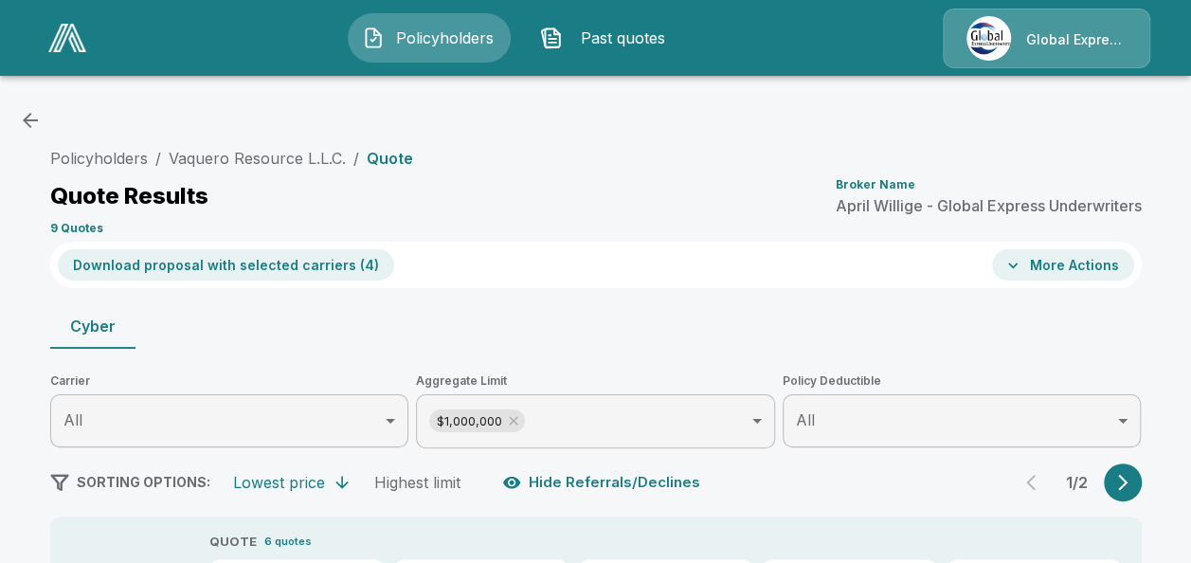
click at [1067, 261] on button "More Actions" at bounding box center [1063, 264] width 142 height 31
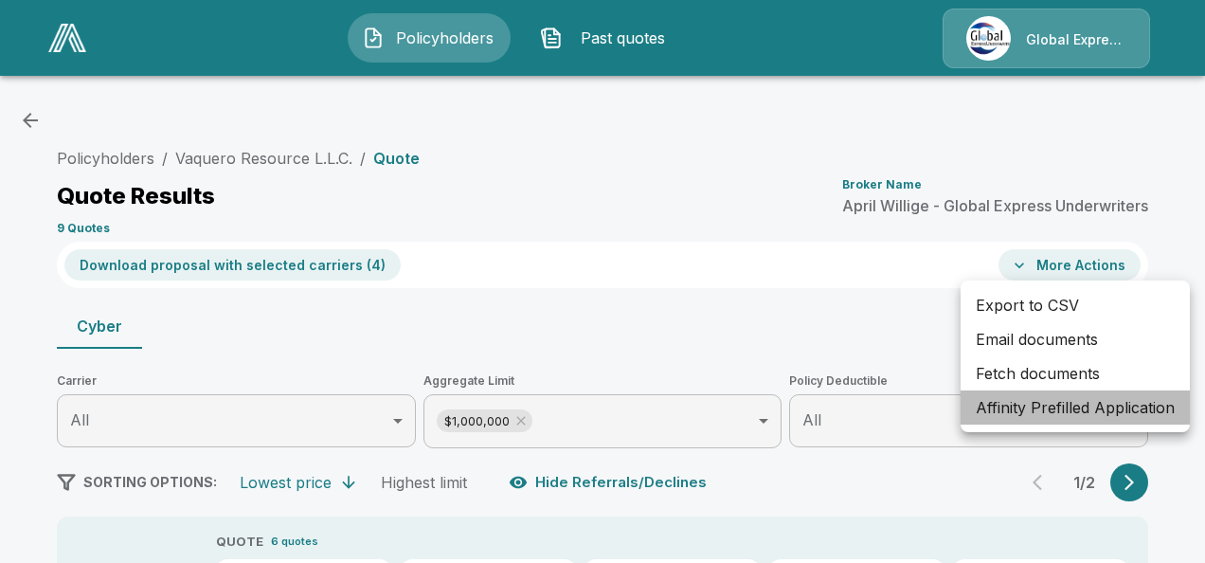
click at [1052, 404] on li "Affinity Prefilled Application" at bounding box center [1075, 407] width 229 height 34
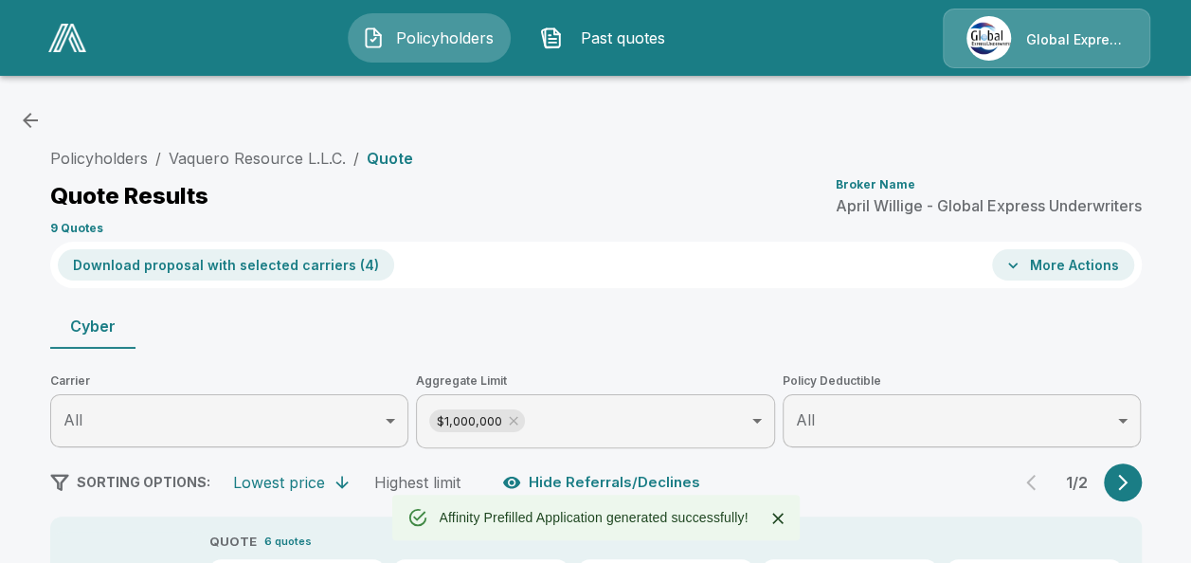
click at [1086, 258] on button "More Actions" at bounding box center [1063, 264] width 142 height 31
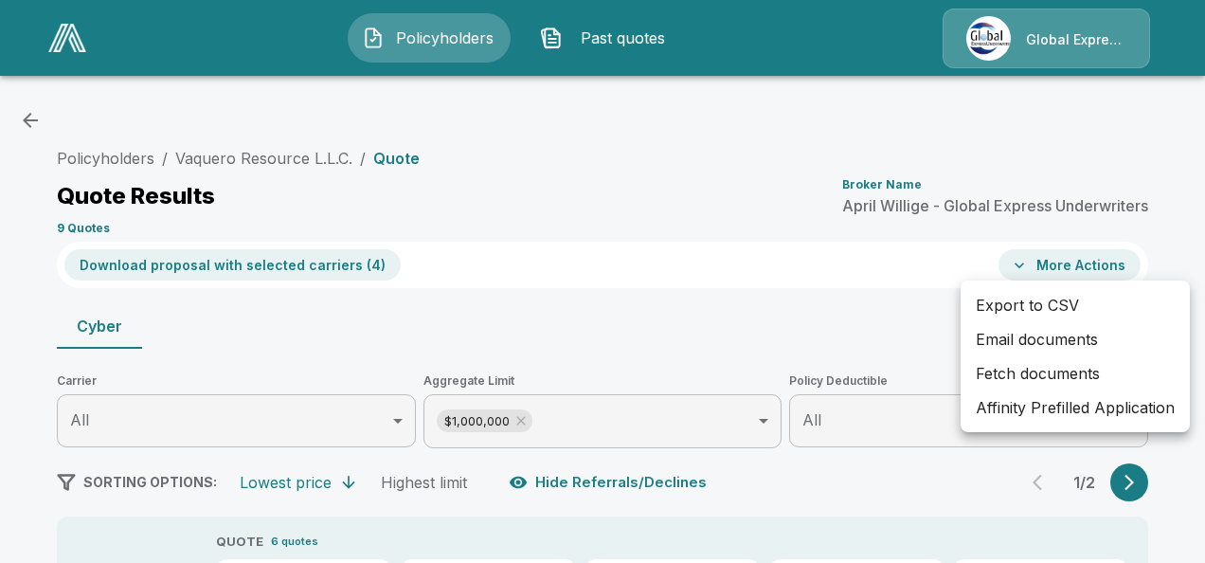
drag, startPoint x: 1086, startPoint y: 258, endPoint x: 1027, endPoint y: 329, distance: 92.2
click at [1027, 329] on div "Export to CSV Email documents Fetch documents Affinity Prefilled Application" at bounding box center [602, 281] width 1205 height 563
click at [1027, 329] on li "Email documents" at bounding box center [1075, 339] width 229 height 34
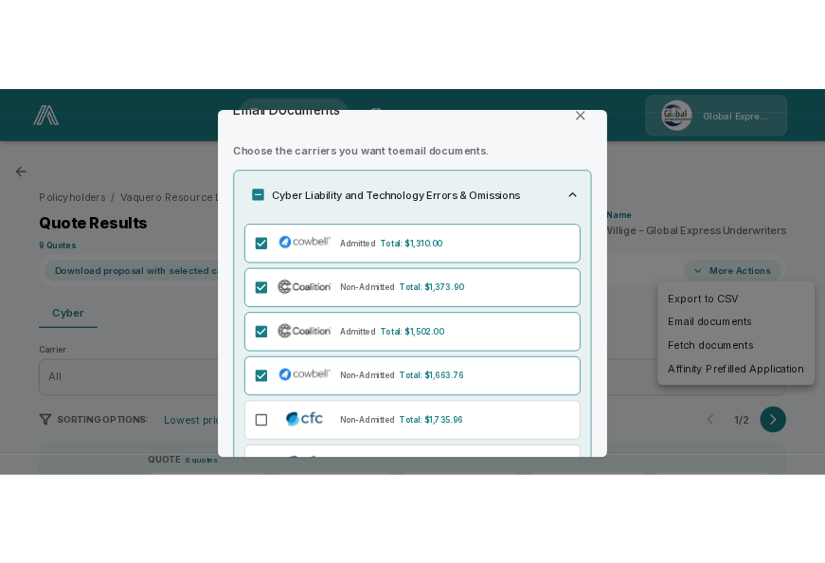
scroll to position [168, 0]
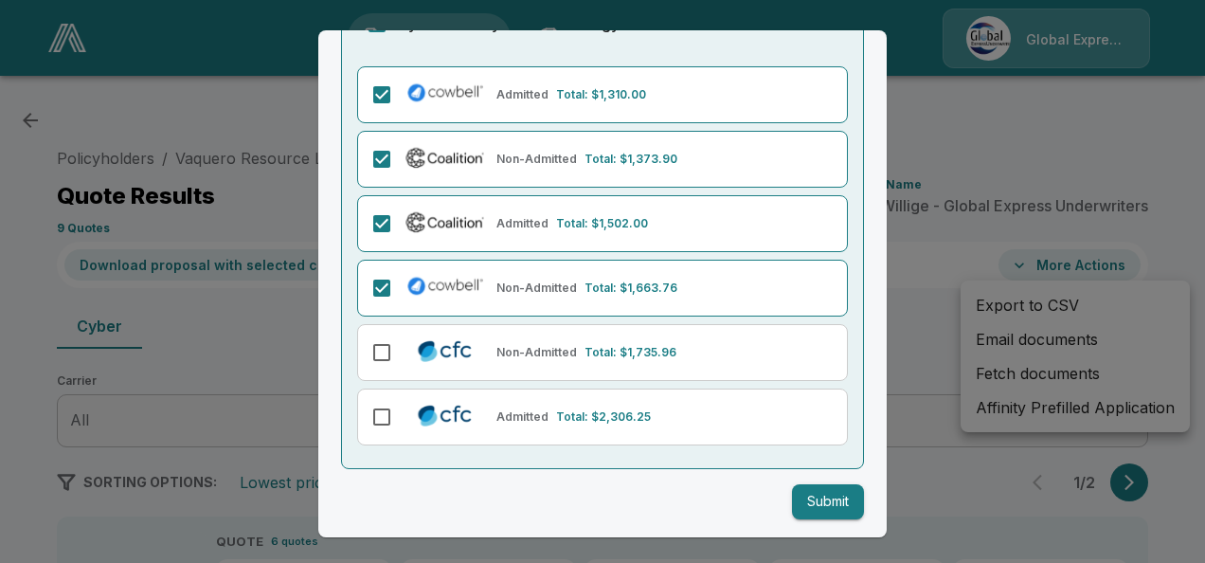
click at [813, 502] on button "Submit" at bounding box center [828, 501] width 72 height 35
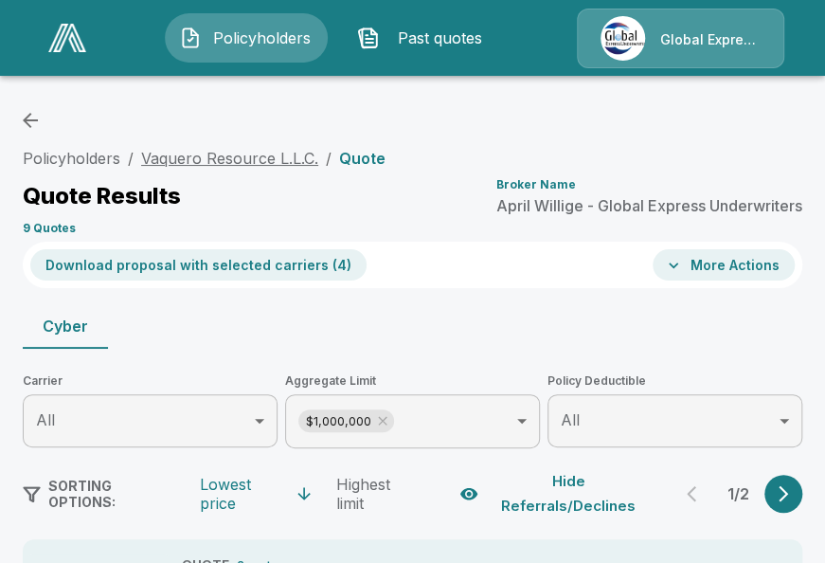
click at [294, 159] on link "Vaquero Resource L.L.C." at bounding box center [229, 158] width 177 height 19
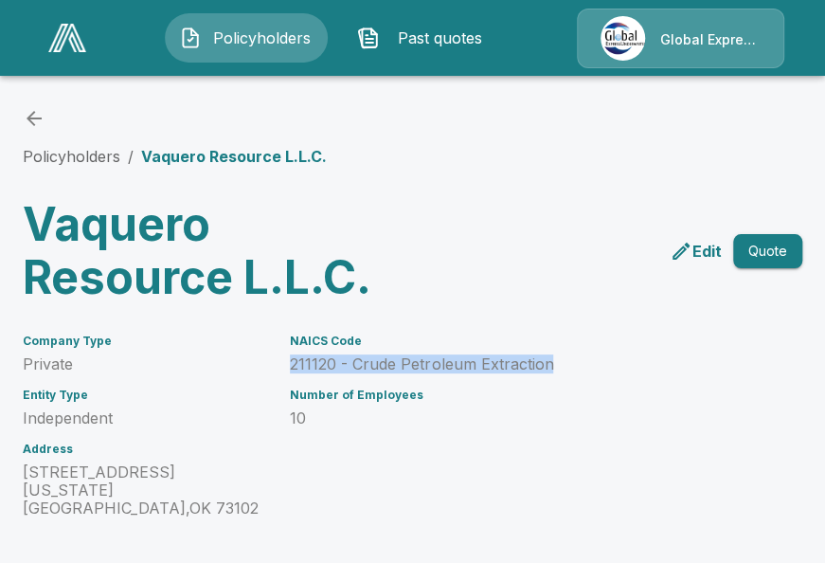
drag, startPoint x: 295, startPoint y: 366, endPoint x: 569, endPoint y: 369, distance: 274.7
click at [569, 369] on p "211120 - Crude Petroleum Extraction" at bounding box center [479, 364] width 379 height 18
copy p "211120 - Crude Petroleum Extraction"
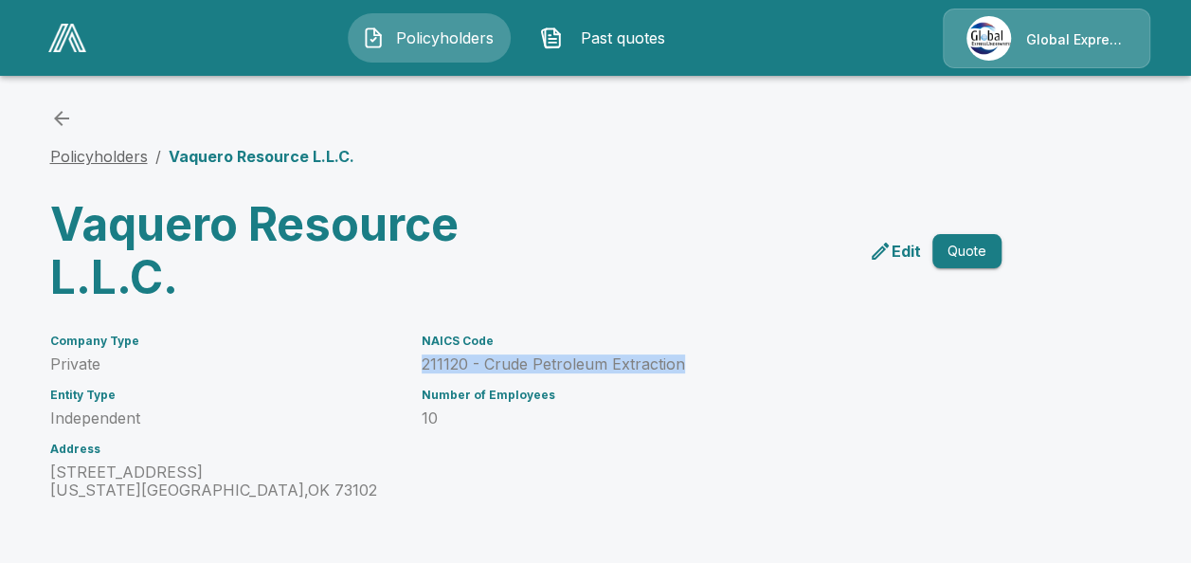
click at [119, 150] on link "Policyholders" at bounding box center [99, 156] width 98 height 19
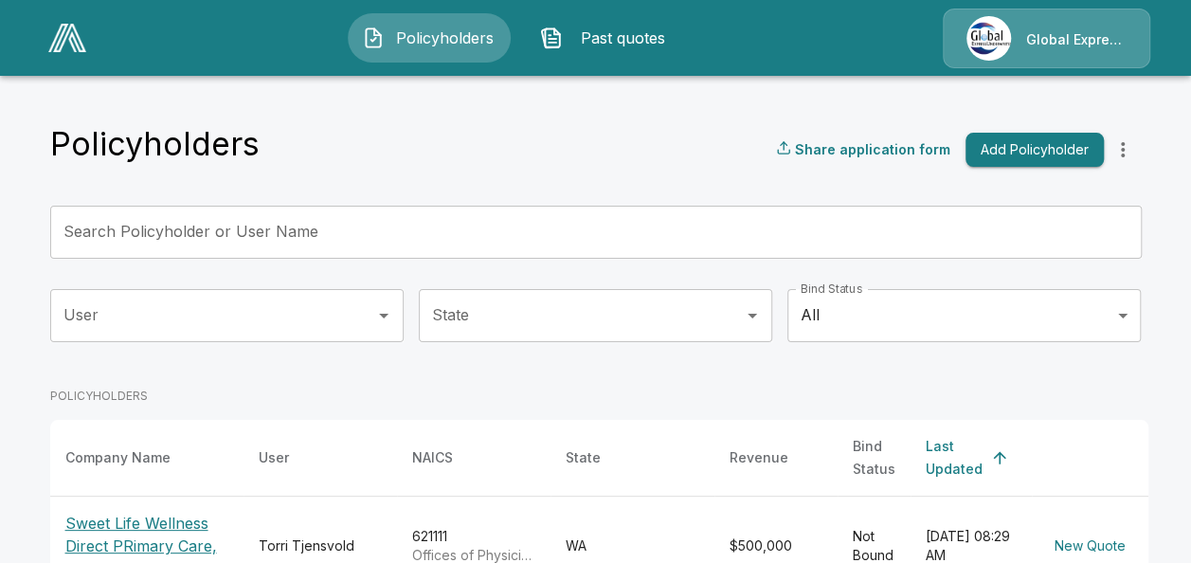
click at [350, 239] on input "Search Policyholder or User Name" at bounding box center [585, 232] width 1070 height 53
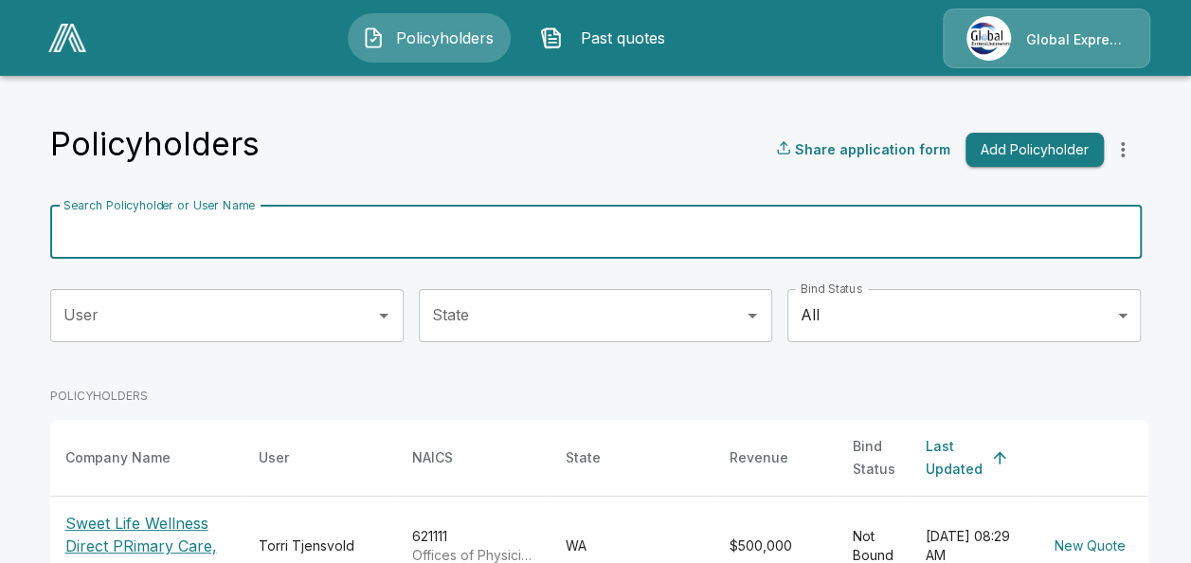
paste input "**********"
click at [351, 239] on input "**********" at bounding box center [572, 232] width 1045 height 53
type input "**********"
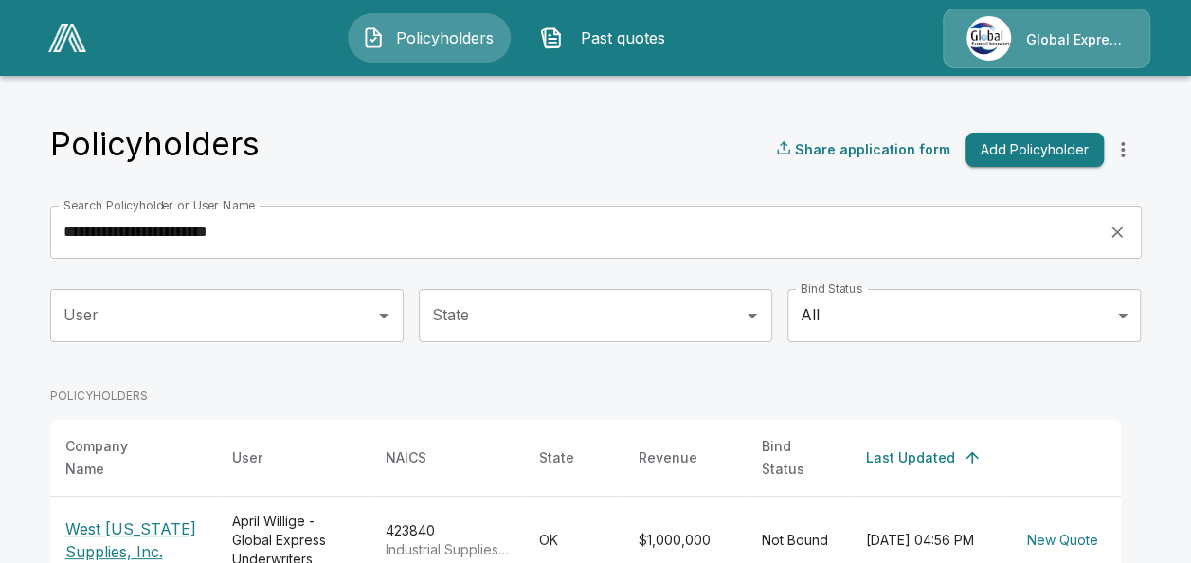
click at [135, 524] on p "West [US_STATE] Supplies, Inc." at bounding box center [133, 539] width 136 height 45
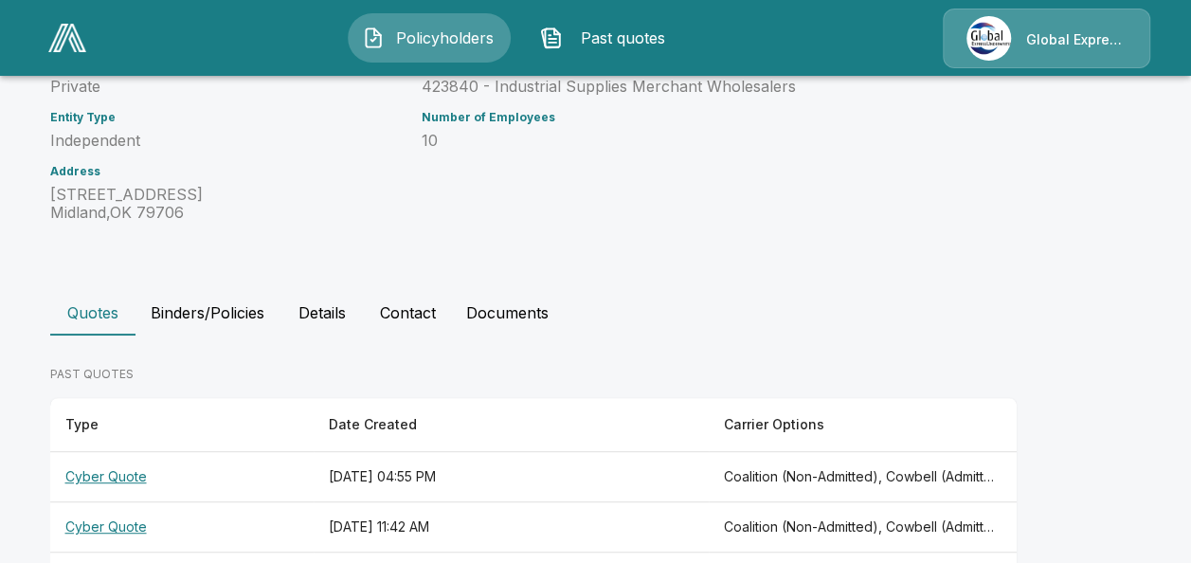
scroll to position [351, 0]
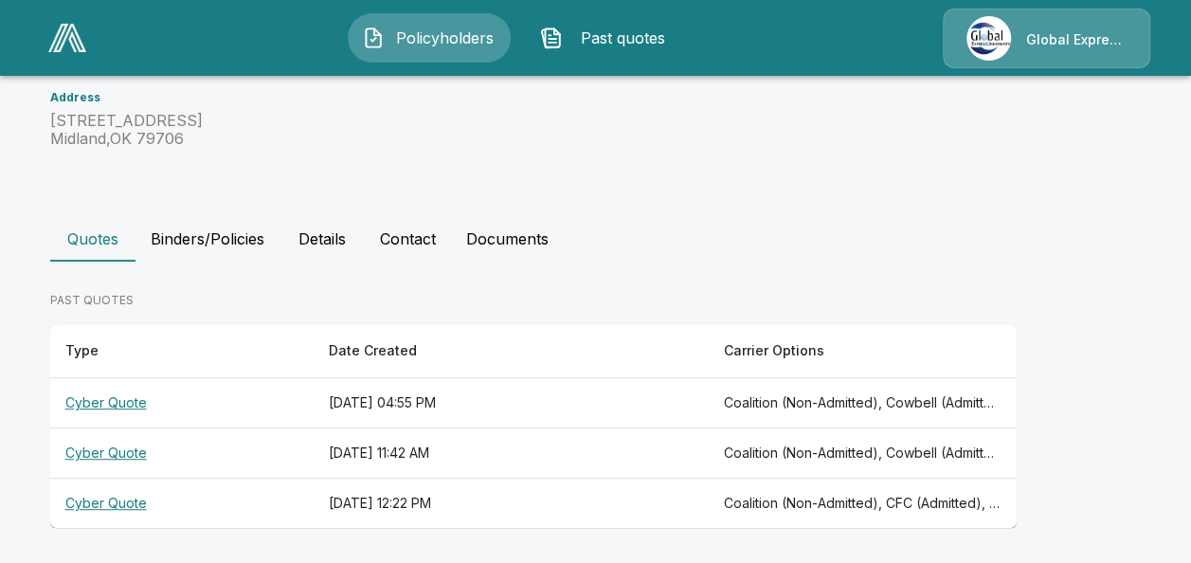
click at [133, 404] on th "Cyber Quote" at bounding box center [181, 403] width 263 height 50
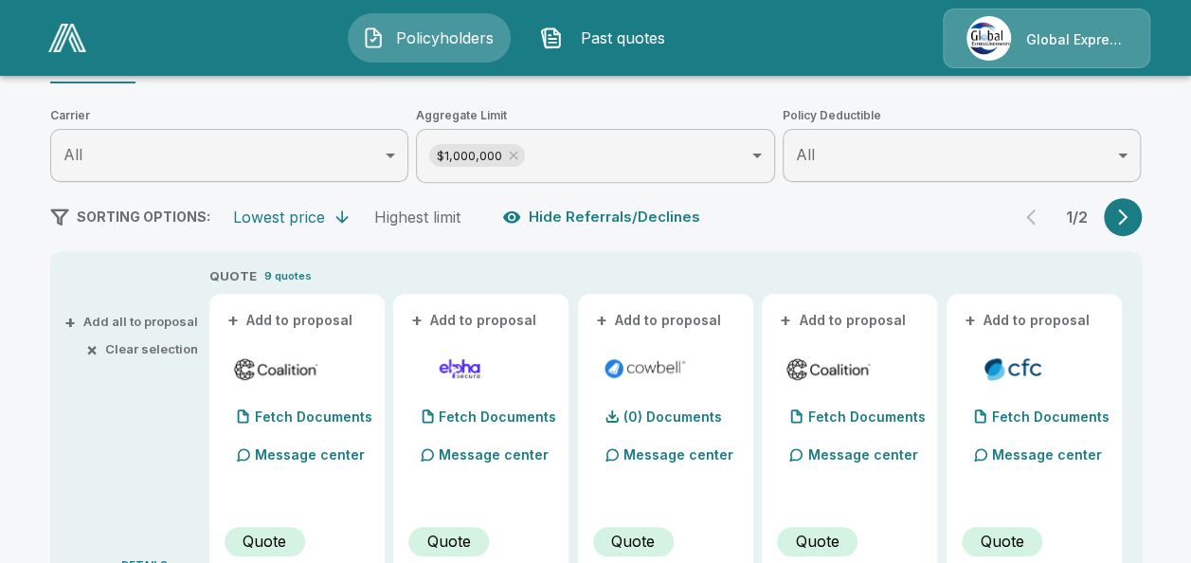
scroll to position [303, 0]
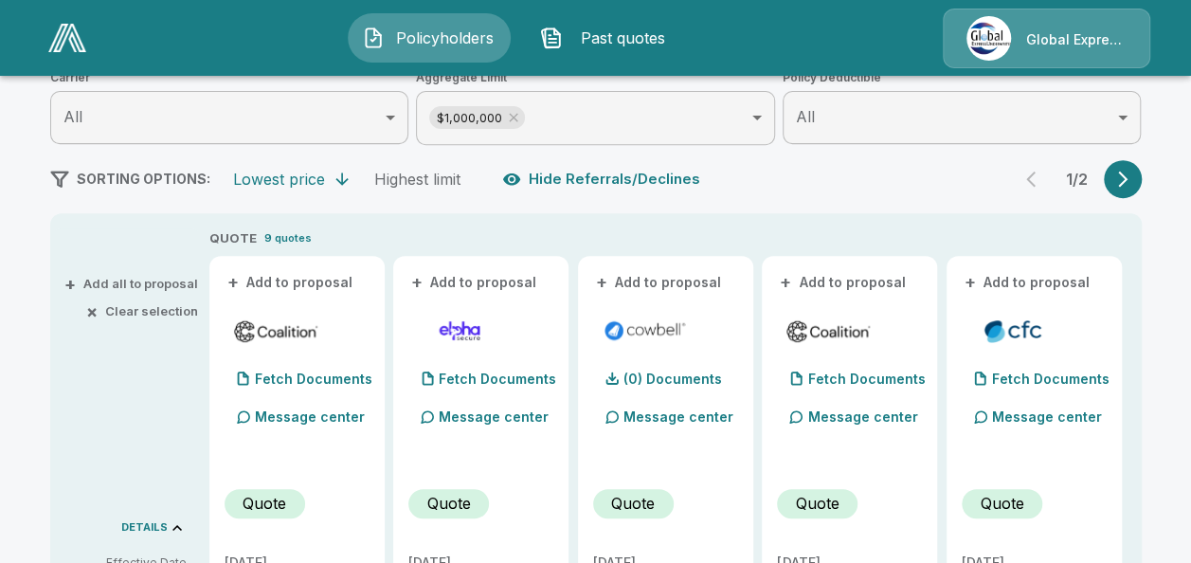
click at [288, 284] on button "+ Add to proposal" at bounding box center [291, 282] width 133 height 21
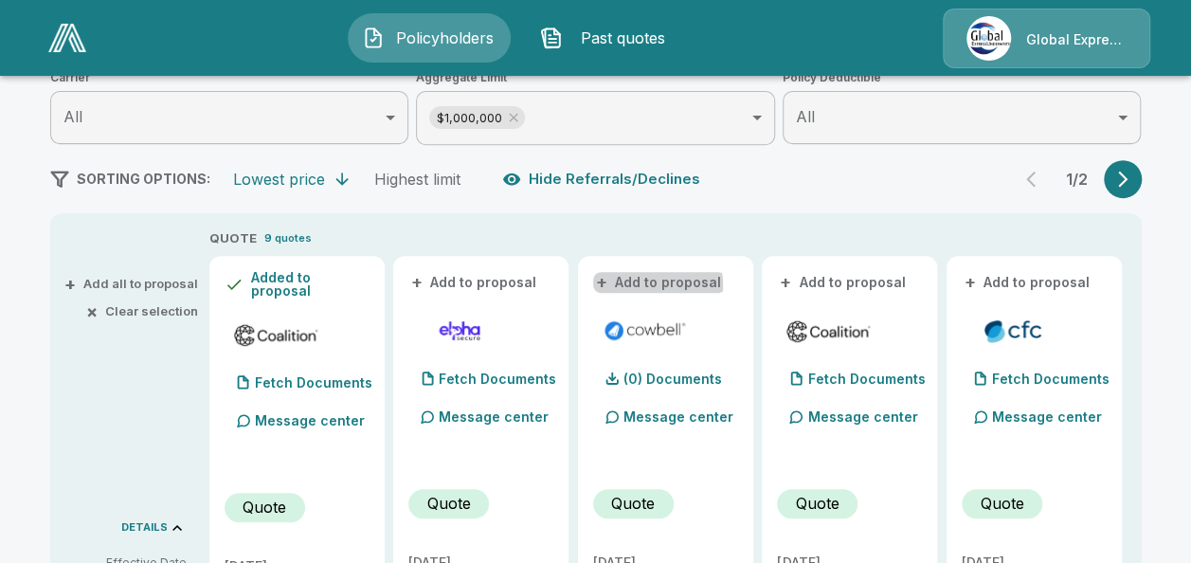
click at [627, 286] on button "+ Add to proposal" at bounding box center [659, 282] width 133 height 21
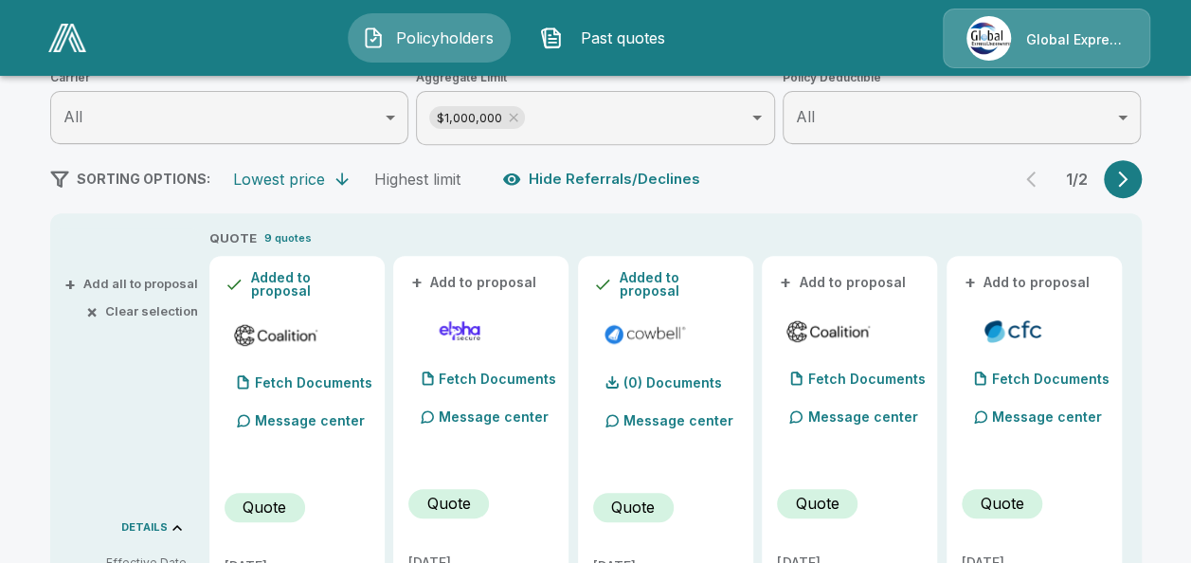
click at [837, 276] on button "+ Add to proposal" at bounding box center [843, 282] width 133 height 21
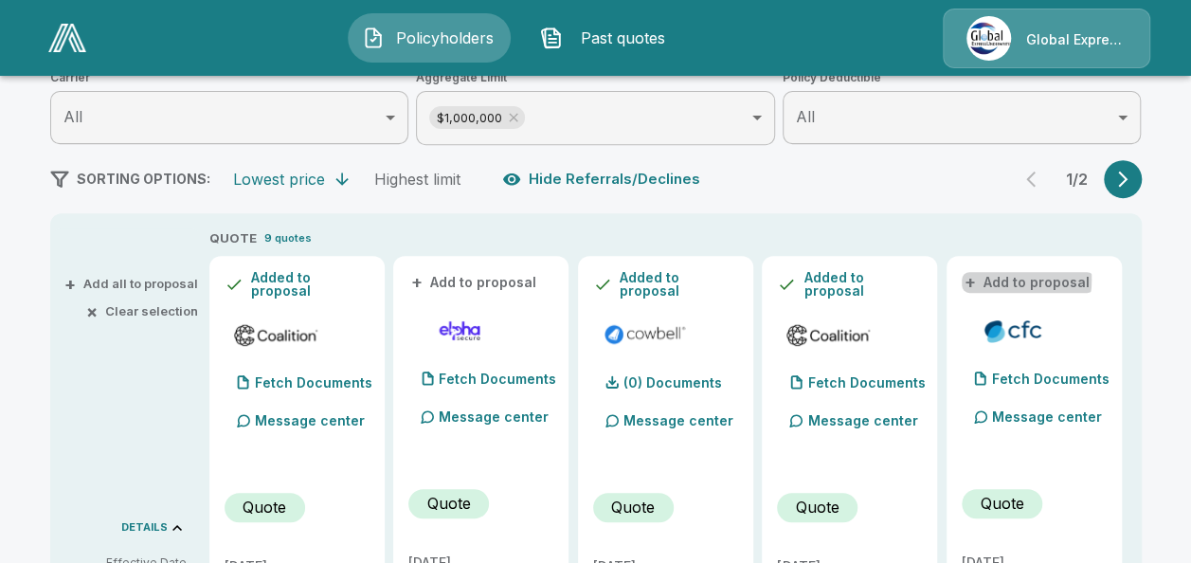
click at [998, 279] on button "+ Add to proposal" at bounding box center [1028, 282] width 133 height 21
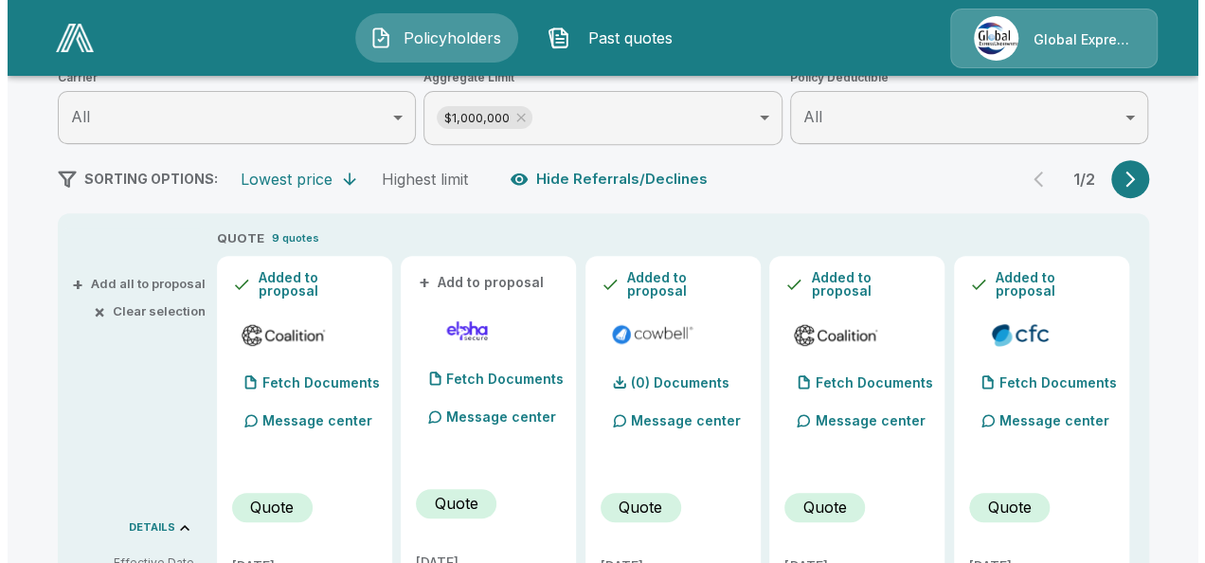
scroll to position [0, 0]
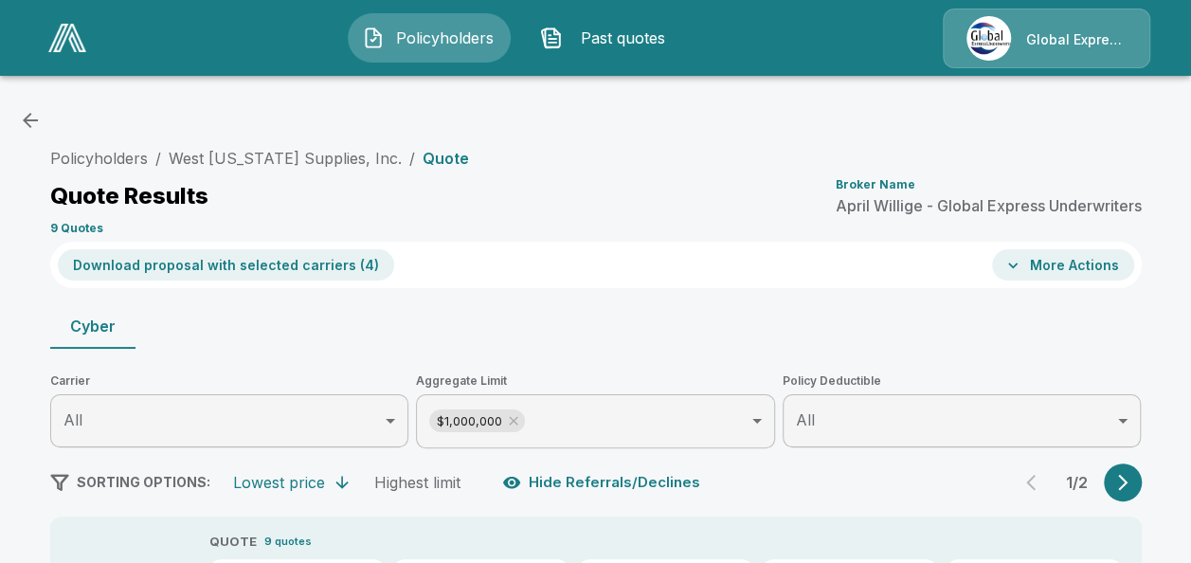
click at [315, 269] on button "Download proposal with selected carriers ( 4 )" at bounding box center [226, 264] width 336 height 31
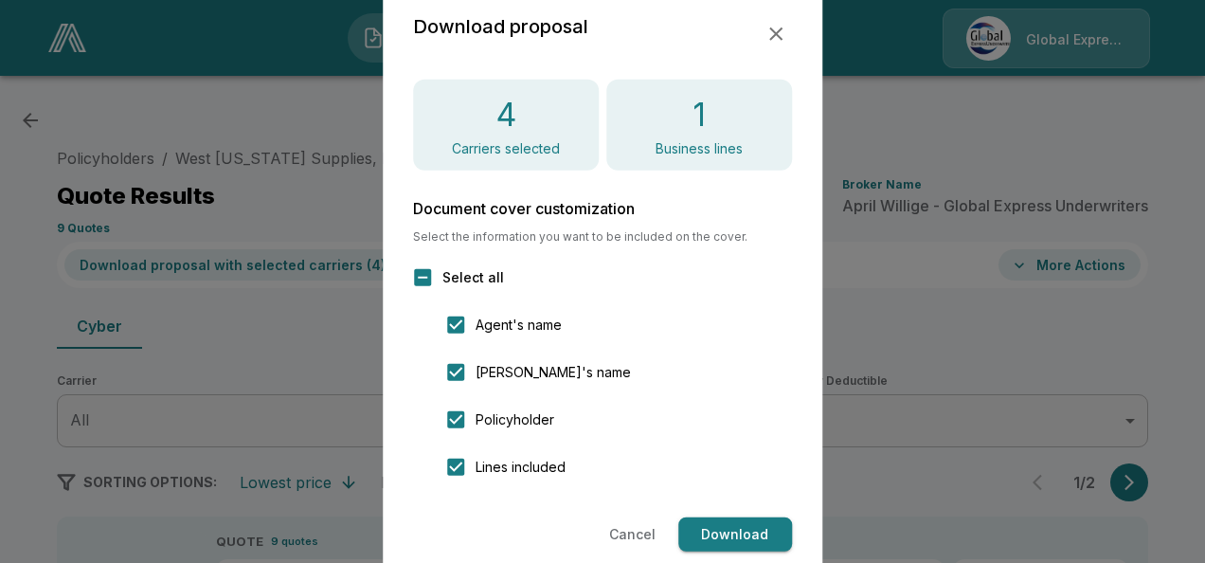
click at [716, 527] on button "Download" at bounding box center [735, 534] width 114 height 35
click at [776, 28] on icon "button" at bounding box center [775, 34] width 23 height 23
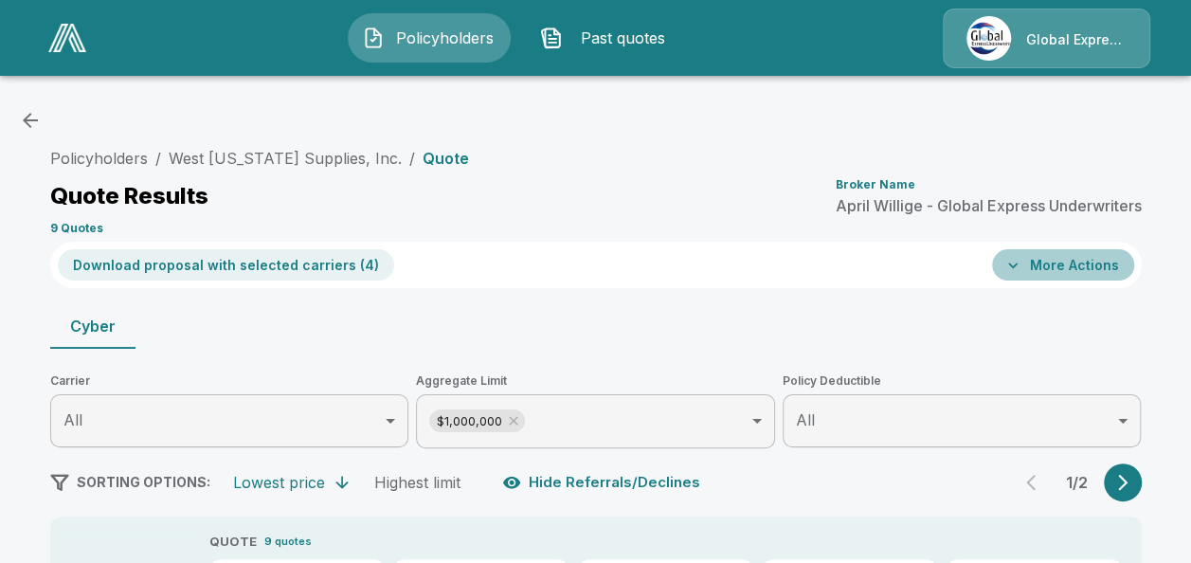
click at [1090, 263] on button "More Actions" at bounding box center [1063, 264] width 142 height 31
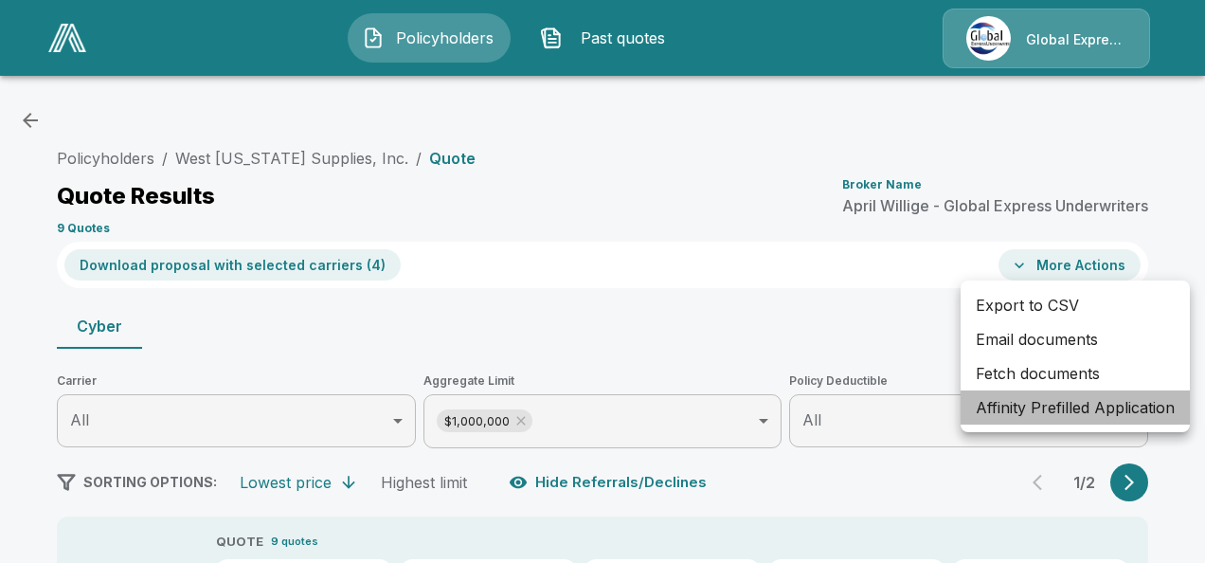
click at [1010, 407] on li "Affinity Prefilled Application" at bounding box center [1075, 407] width 229 height 34
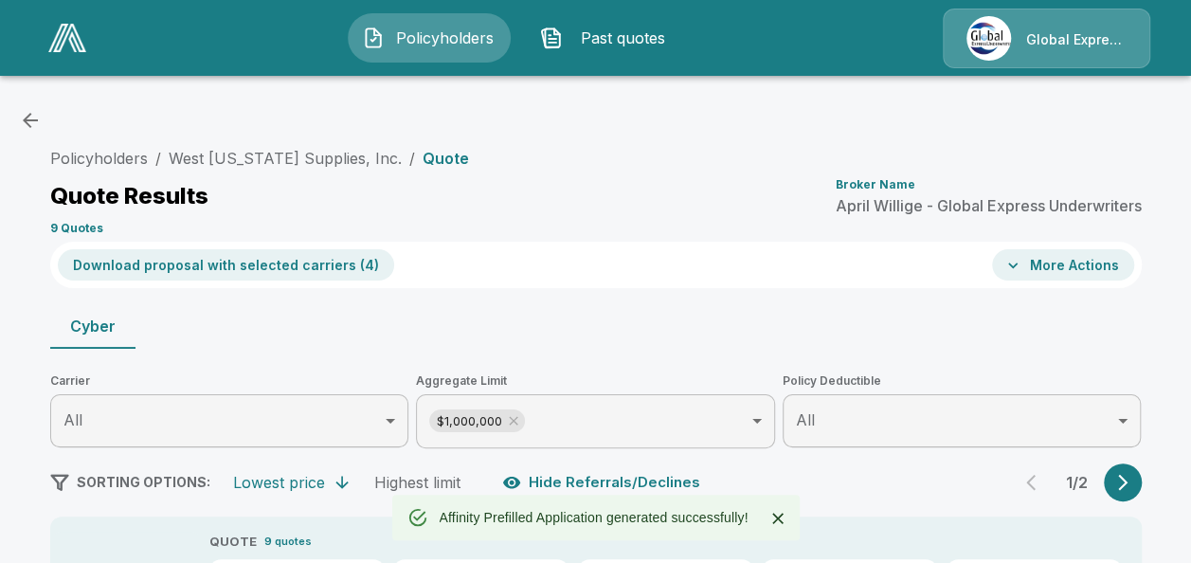
click at [1026, 254] on button "More Actions" at bounding box center [1063, 264] width 142 height 31
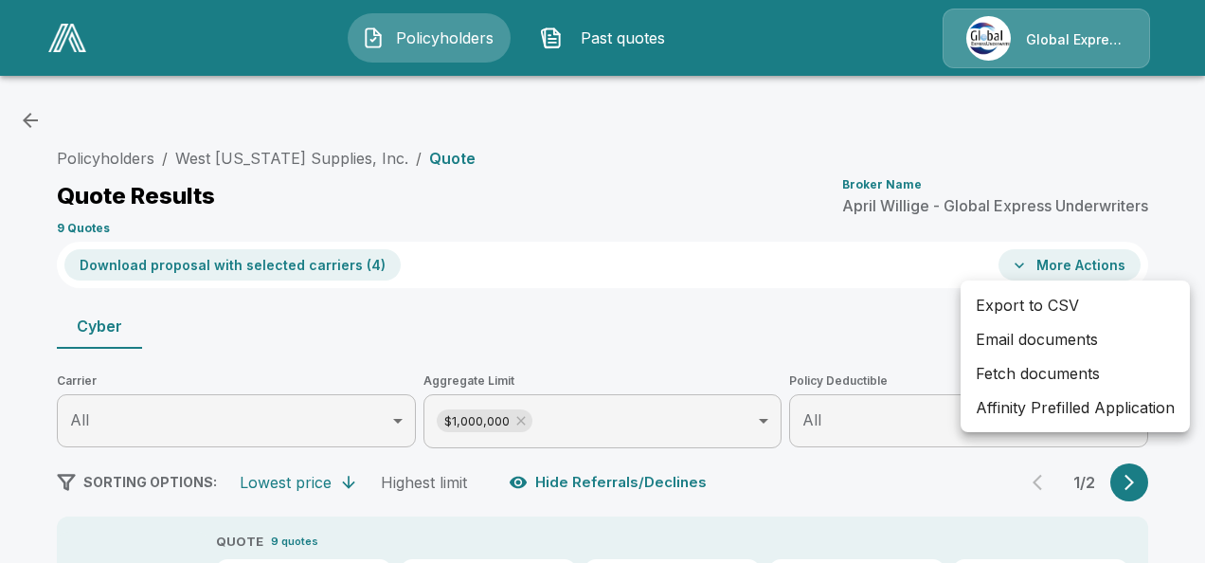
click at [995, 330] on li "Email documents" at bounding box center [1075, 339] width 229 height 34
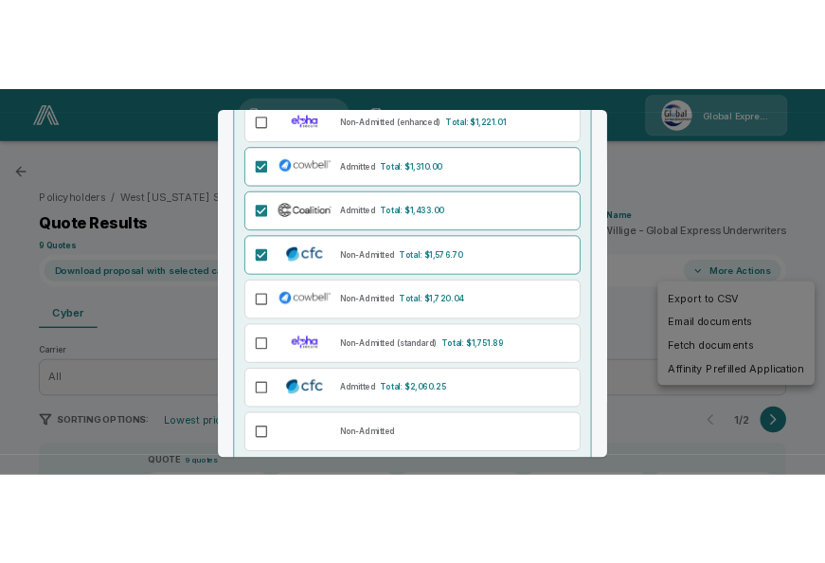
scroll to position [341, 0]
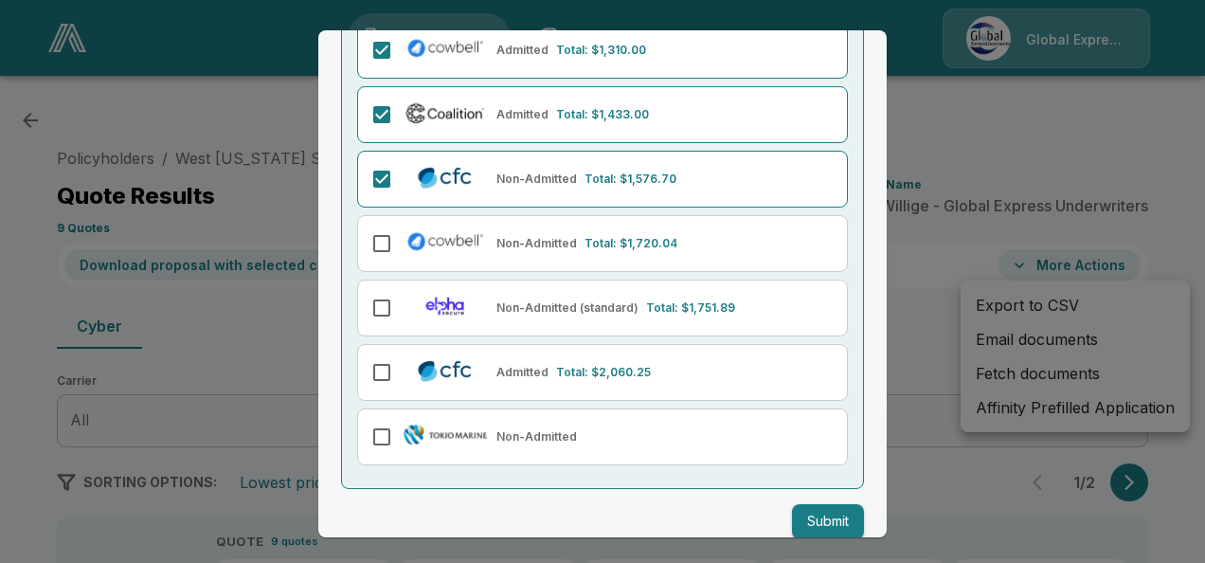
click at [817, 509] on button "Submit" at bounding box center [828, 521] width 72 height 35
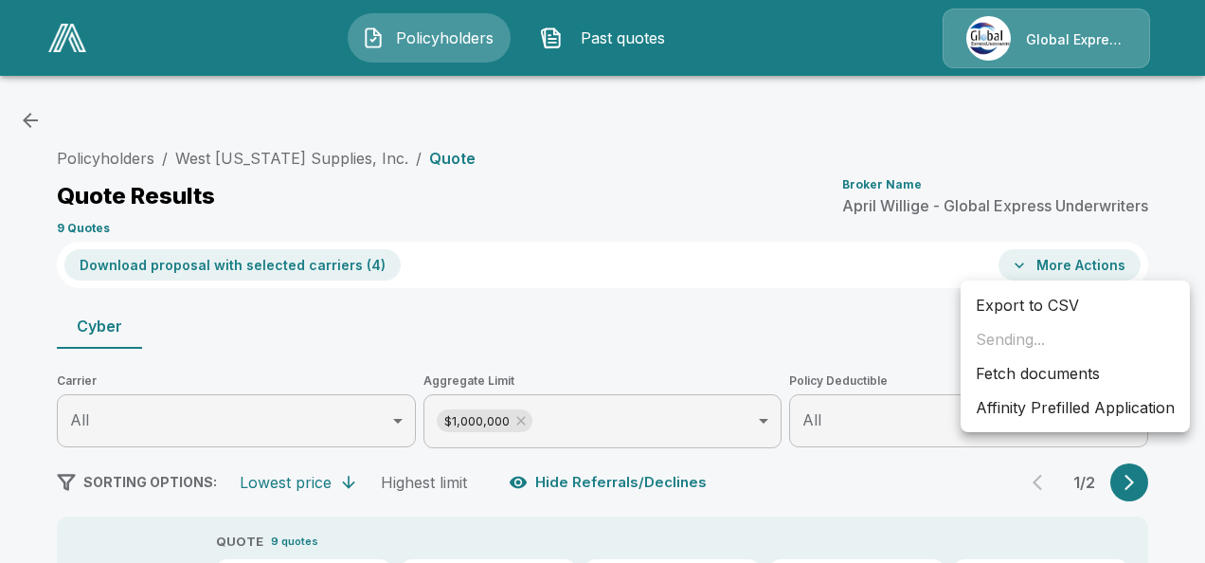
click at [947, 70] on div at bounding box center [602, 281] width 1205 height 563
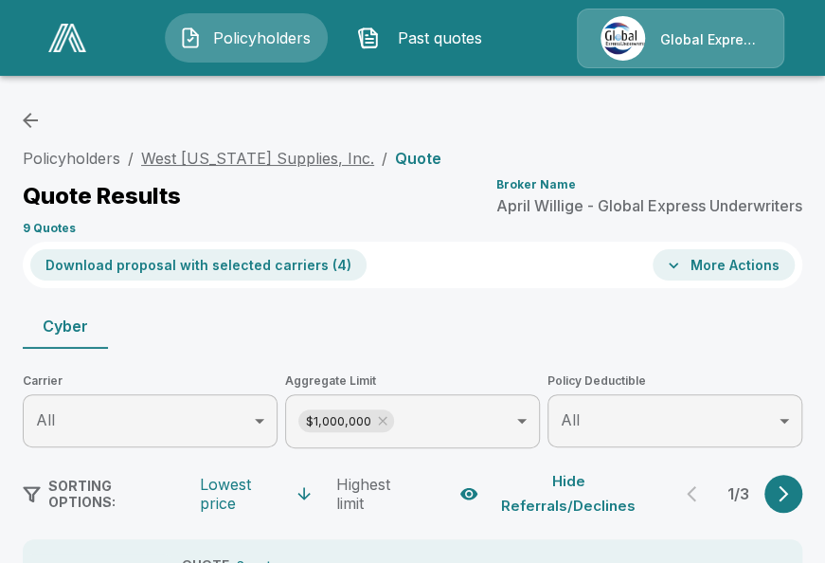
click at [216, 154] on link "West Texas Supplies, Inc." at bounding box center [257, 158] width 233 height 19
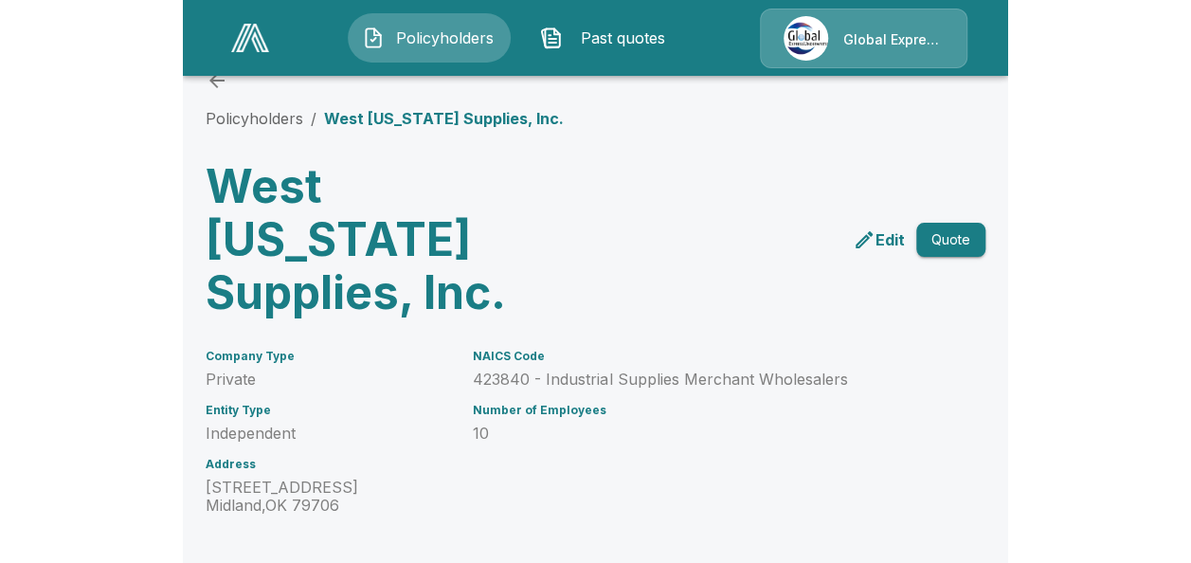
scroll to position [88, 0]
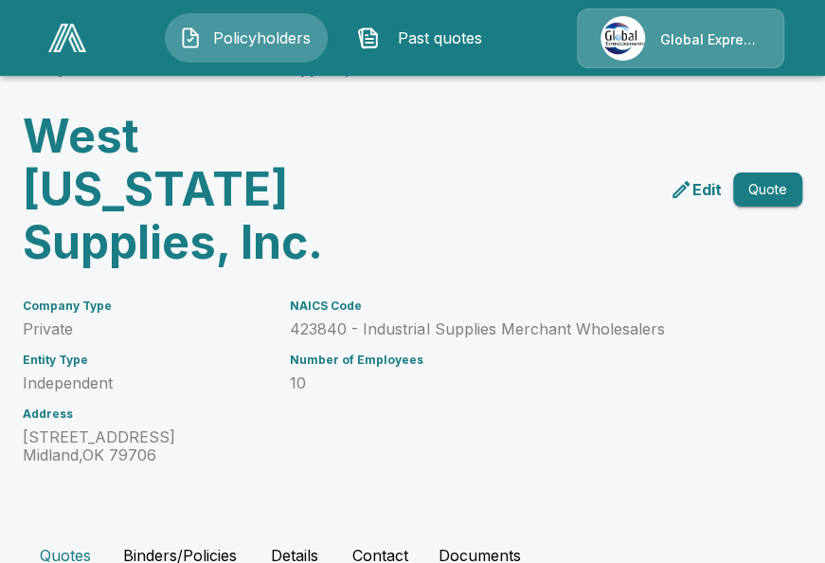
click at [303, 320] on p "423840 - Industrial Supplies Merchant Wholesalers" at bounding box center [479, 329] width 379 height 18
click at [551, 320] on p "423840 - Industrial Supplies Merchant Wholesalers" at bounding box center [479, 329] width 379 height 18
click at [263, 320] on p "Private" at bounding box center [145, 329] width 244 height 18
click at [287, 277] on div "NAICS Code 423840 - Industrial Supplies Merchant Wholesalers Number of Employee…" at bounding box center [468, 371] width 402 height 188
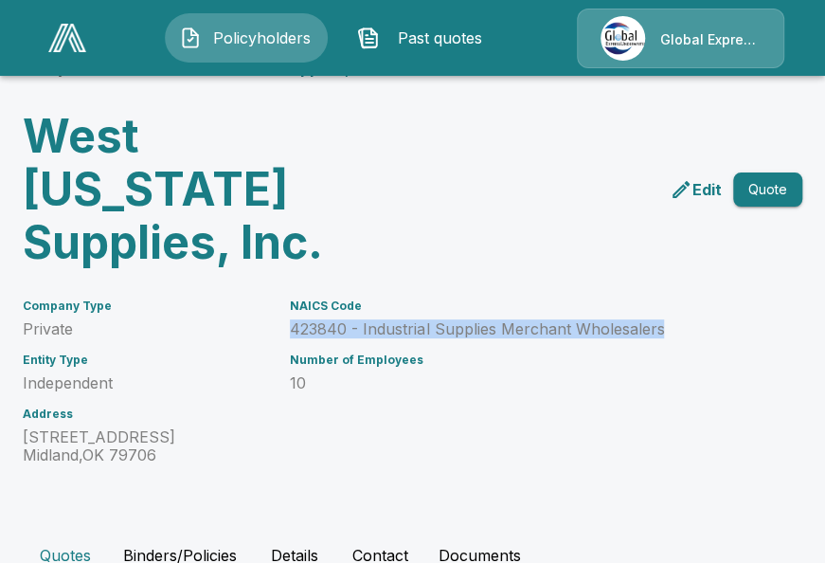
drag, startPoint x: 295, startPoint y: 269, endPoint x: 667, endPoint y: 273, distance: 372.3
click at [667, 320] on p "423840 - Industrial Supplies Merchant Wholesalers" at bounding box center [479, 329] width 379 height 18
copy p "423840 - Industrial Supplies Merchant Wholesalers"
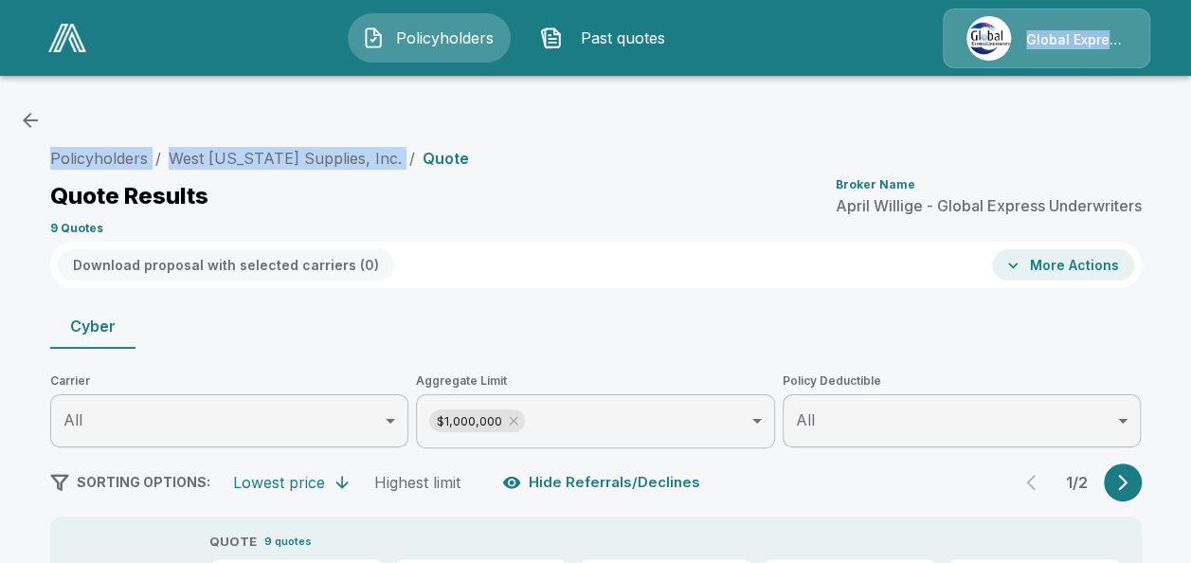
drag, startPoint x: 368, startPoint y: 89, endPoint x: 30, endPoint y: 21, distance: 344.1
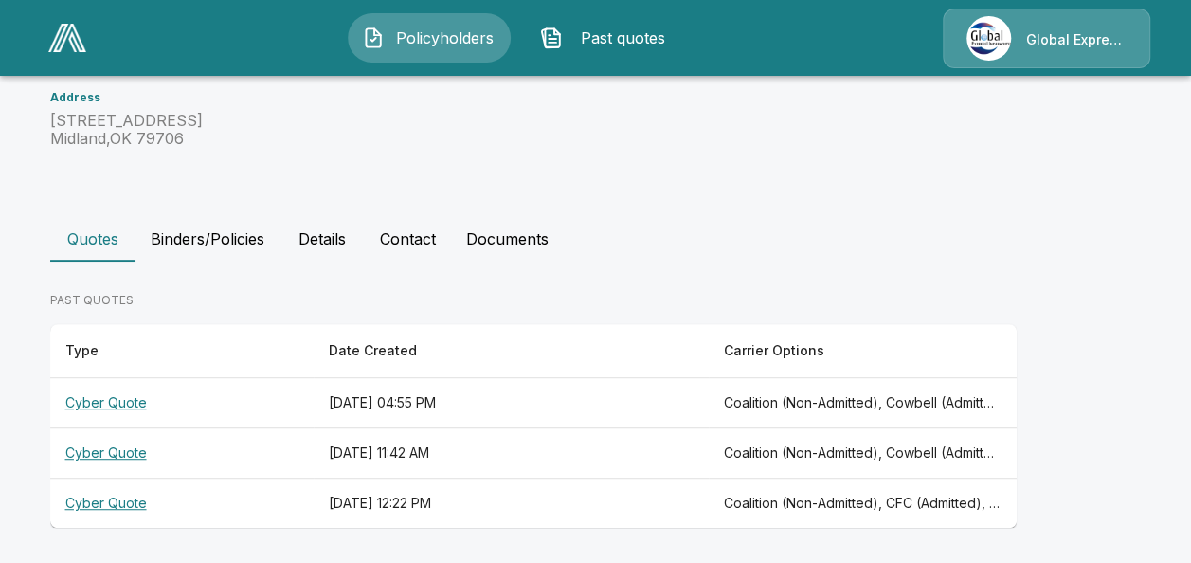
click at [380, 121] on p "[STREET_ADDRESS]" at bounding box center [224, 130] width 349 height 36
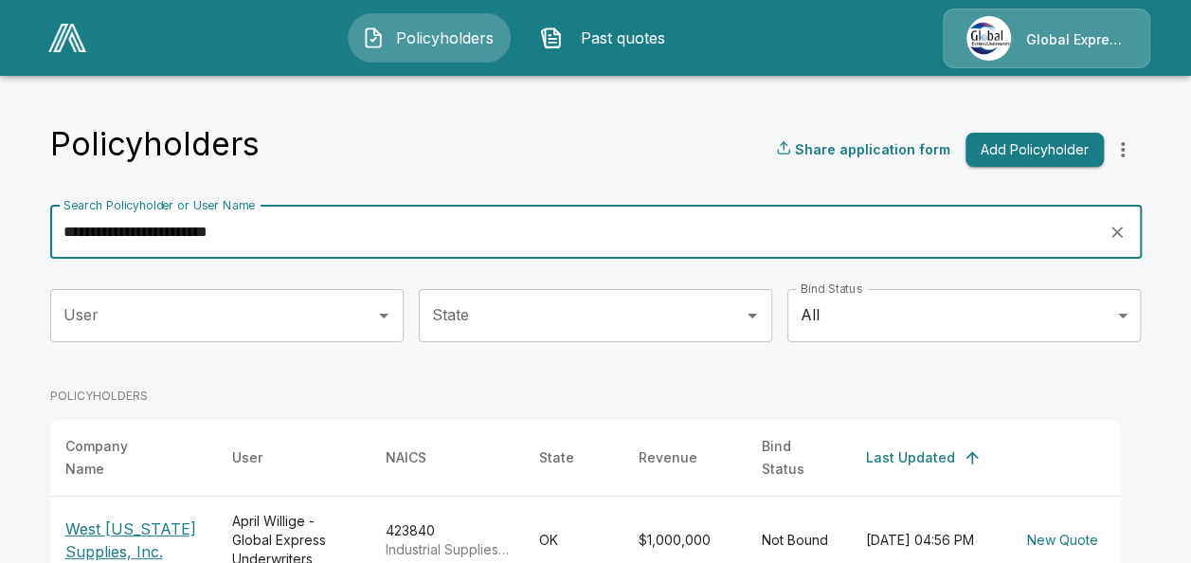
drag, startPoint x: 653, startPoint y: 225, endPoint x: 460, endPoint y: 241, distance: 192.9
click at [460, 241] on input "**********" at bounding box center [572, 232] width 1045 height 53
drag, startPoint x: 453, startPoint y: 241, endPoint x: 0, endPoint y: 238, distance: 452.8
click at [0, 238] on html "**********" at bounding box center [595, 333] width 1191 height 667
paste input "**********"
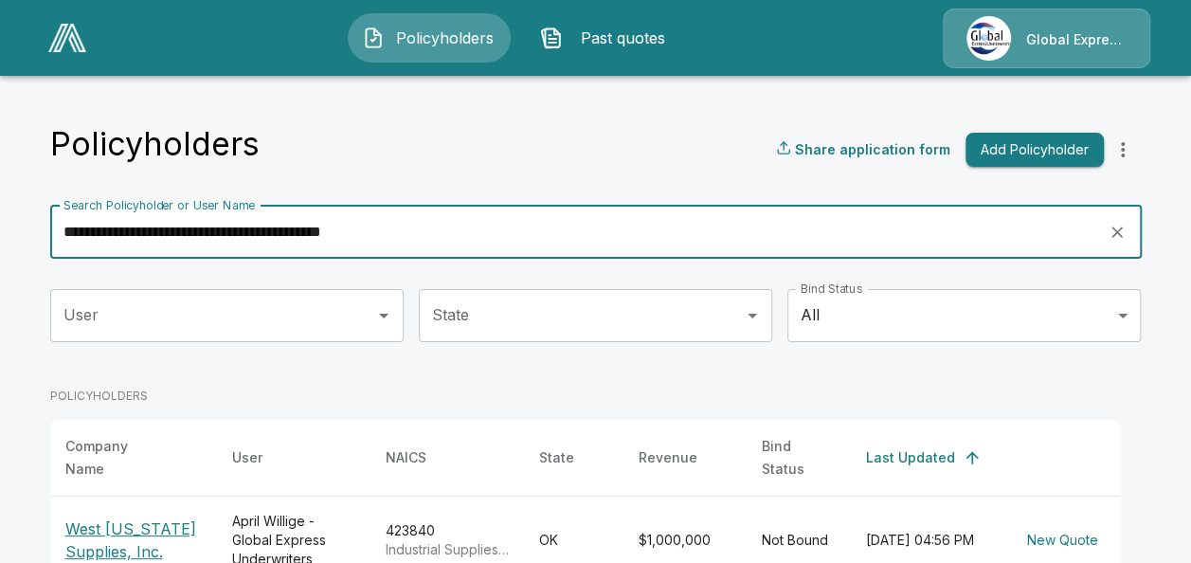
type input "**********"
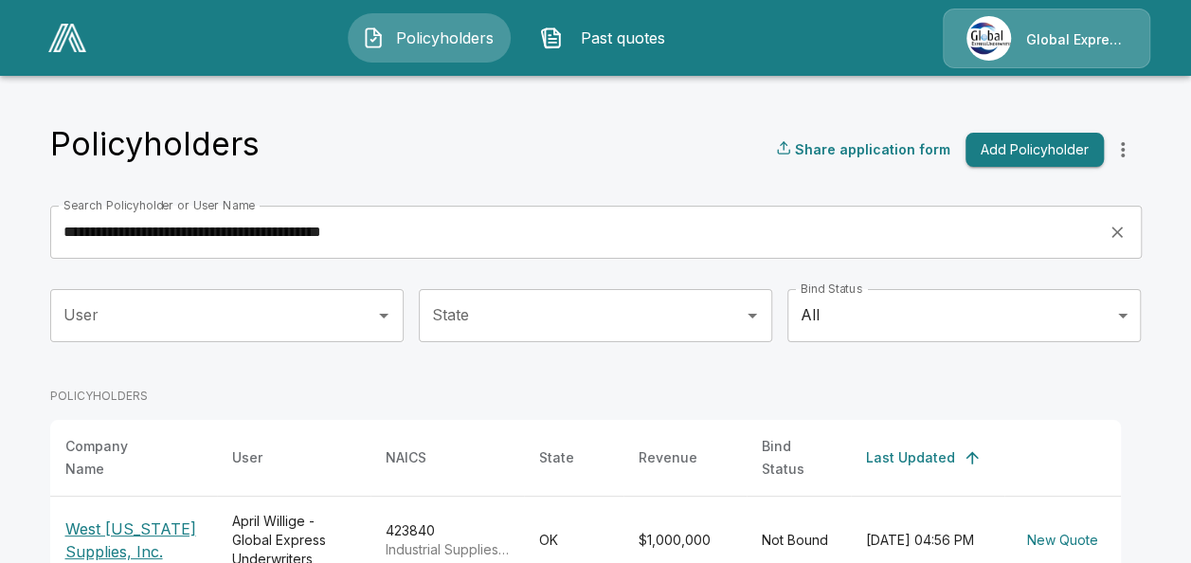
click at [0, 238] on html "**********" at bounding box center [595, 333] width 1191 height 667
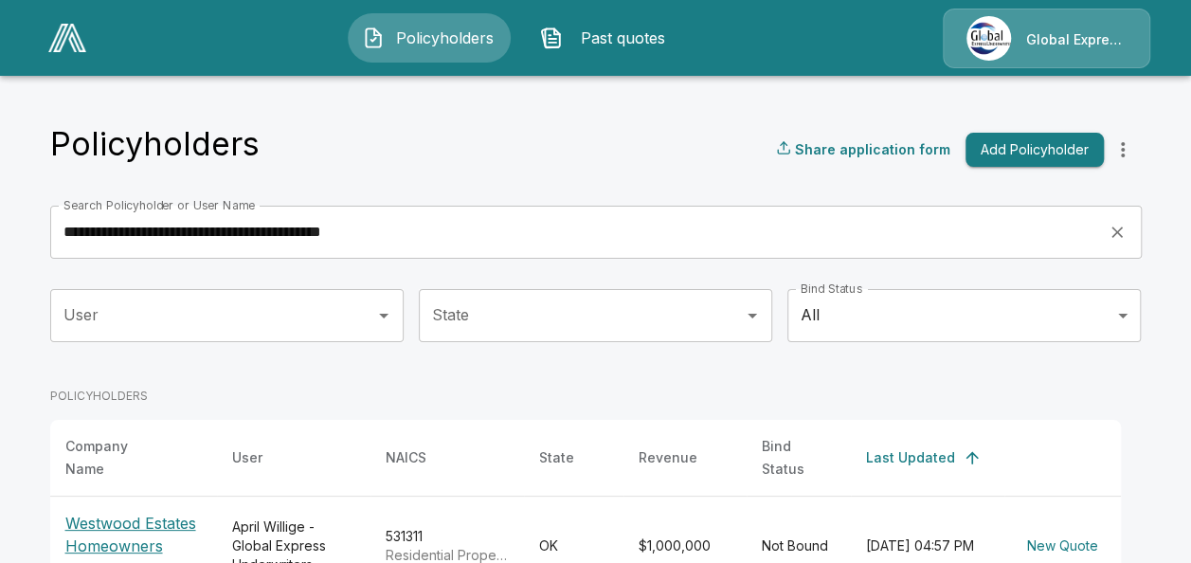
click at [137, 512] on p "Westwood Estates Homeowners Association, Inc." at bounding box center [133, 546] width 136 height 68
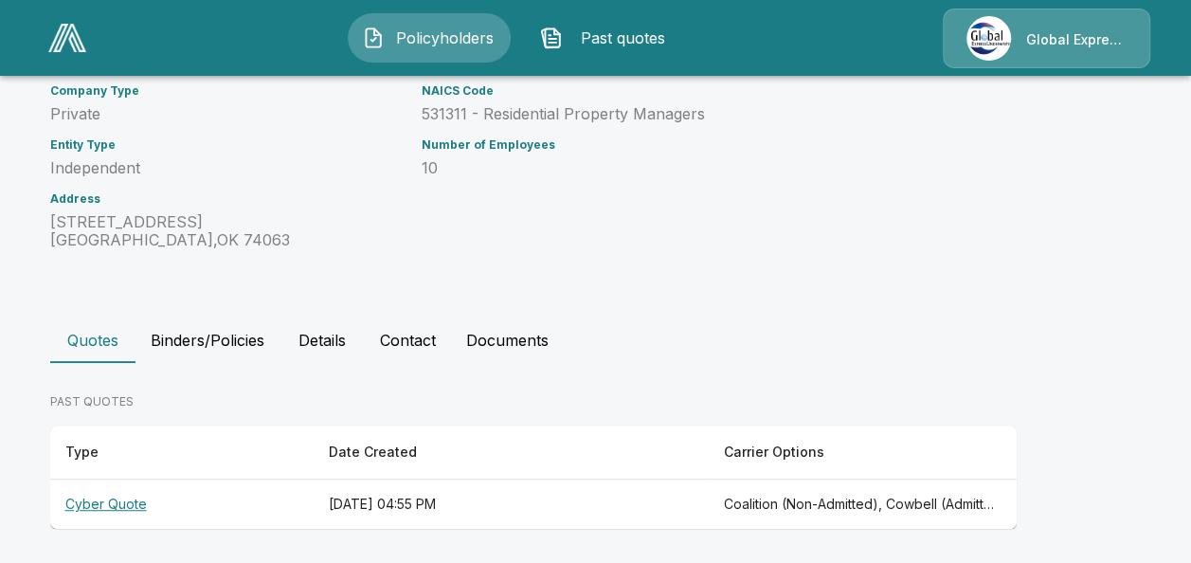
scroll to position [305, 0]
click at [132, 500] on th "Cyber Quote" at bounding box center [181, 502] width 263 height 50
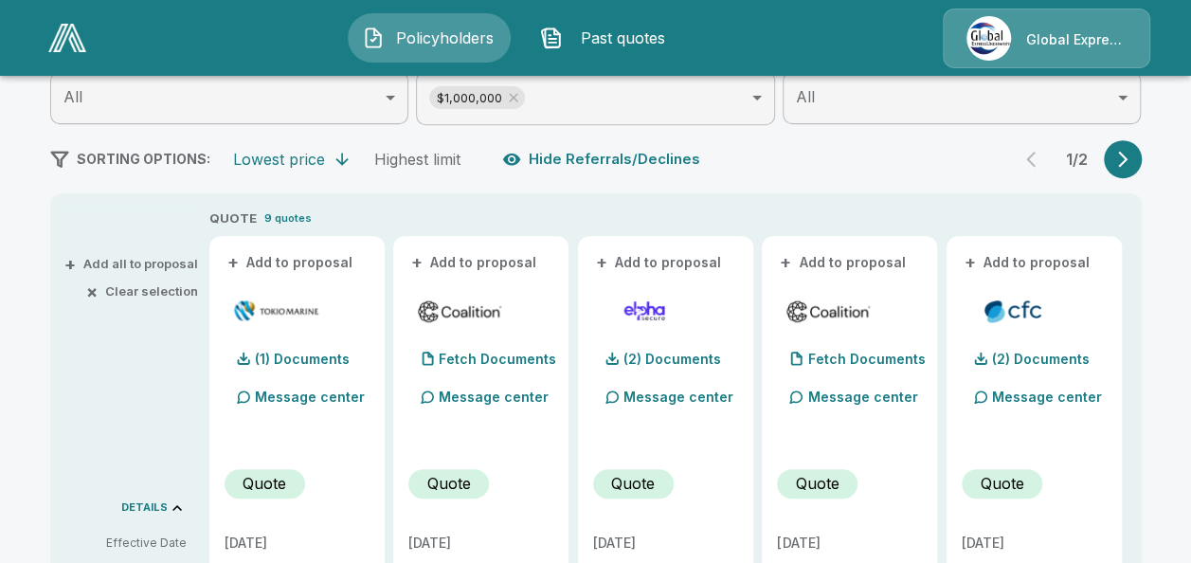
scroll to position [341, 0]
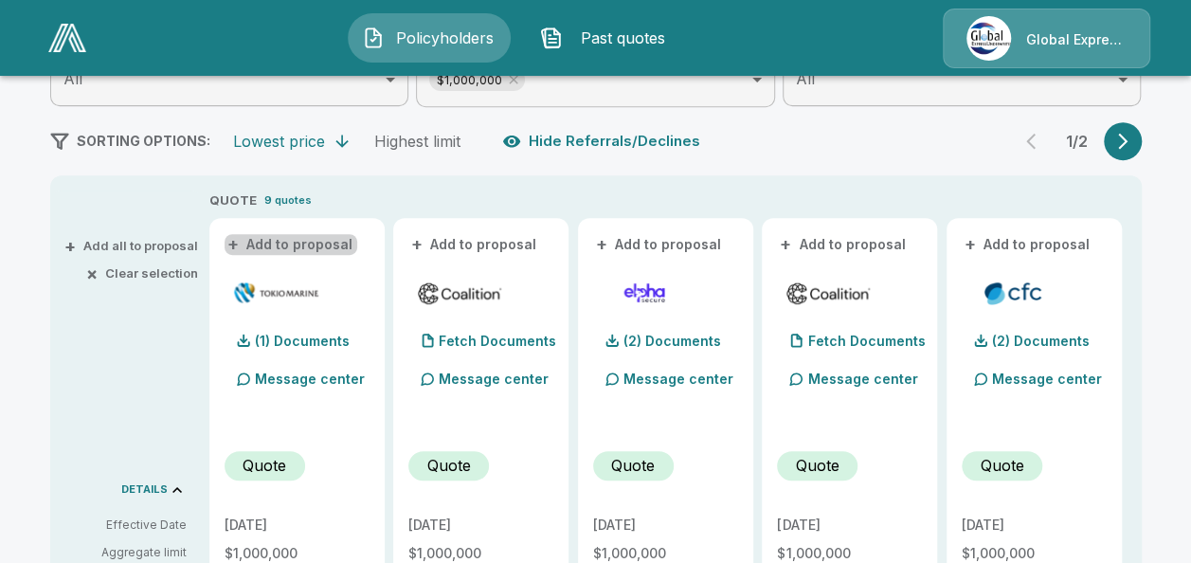
click at [323, 244] on button "+ Add to proposal" at bounding box center [291, 244] width 133 height 21
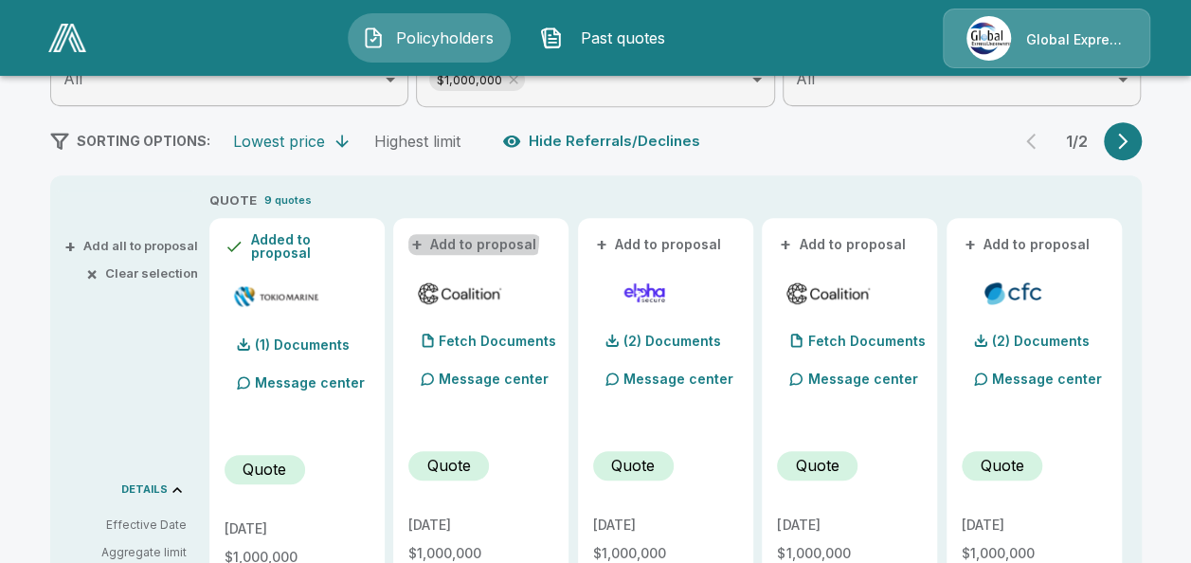
click at [458, 238] on button "+ Add to proposal" at bounding box center [474, 244] width 133 height 21
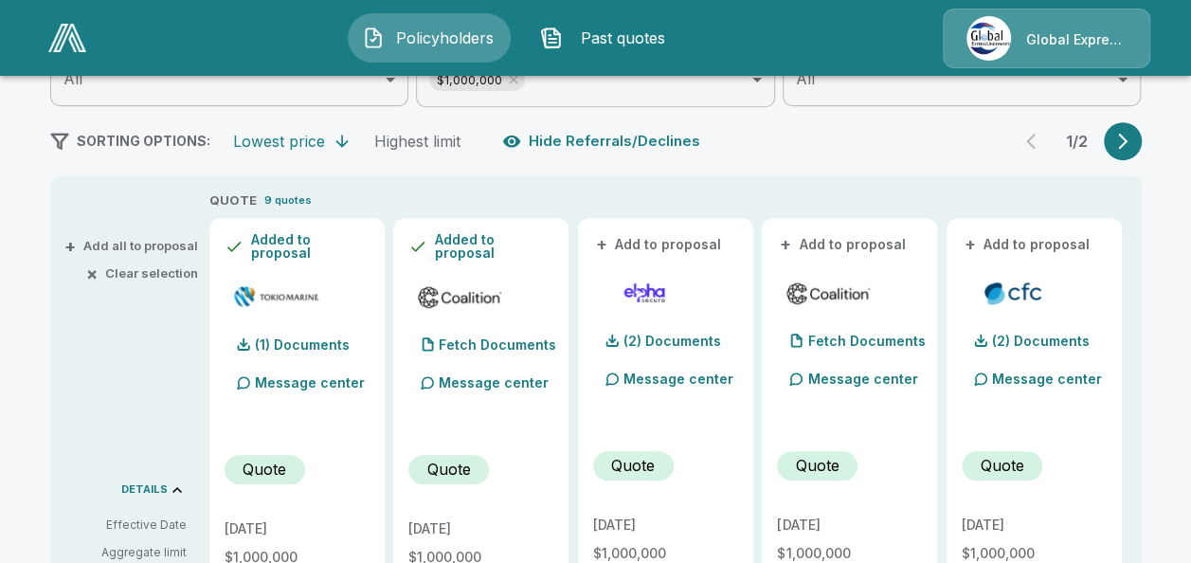
click at [857, 240] on button "+ Add to proposal" at bounding box center [843, 244] width 133 height 21
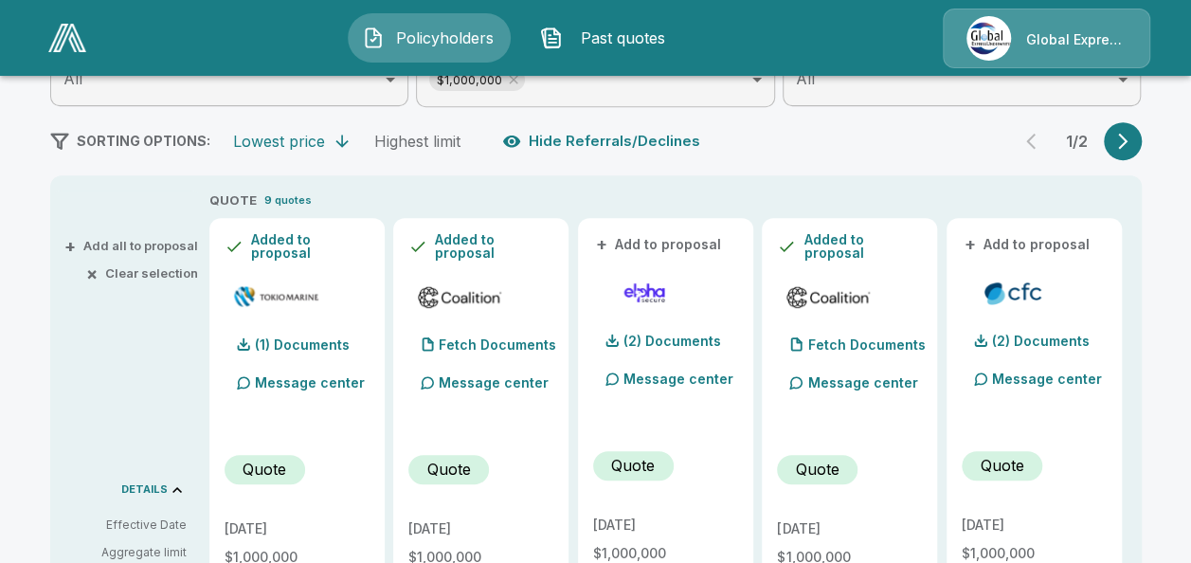
click at [1035, 237] on button "+ Add to proposal" at bounding box center [1028, 244] width 133 height 21
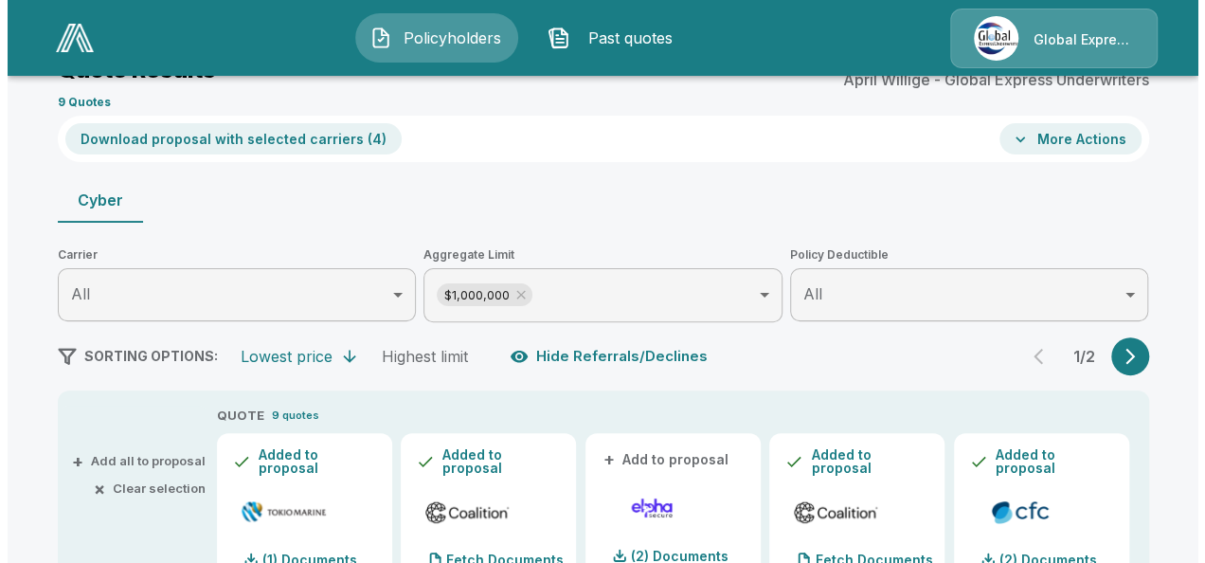
scroll to position [63, 0]
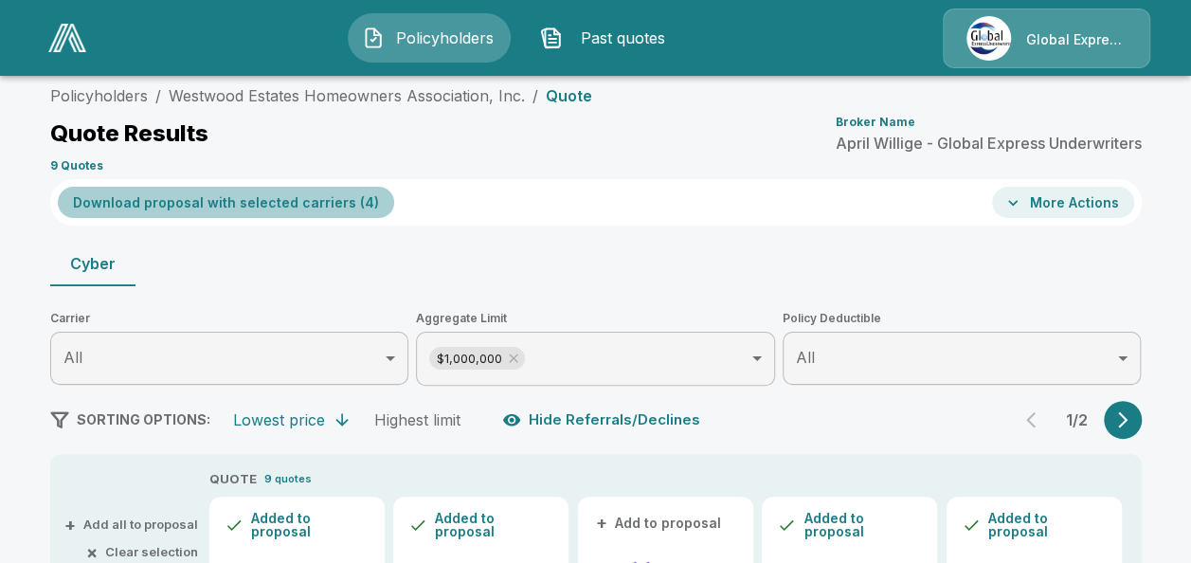
click at [299, 196] on button "Download proposal with selected carriers ( 4 )" at bounding box center [226, 202] width 336 height 31
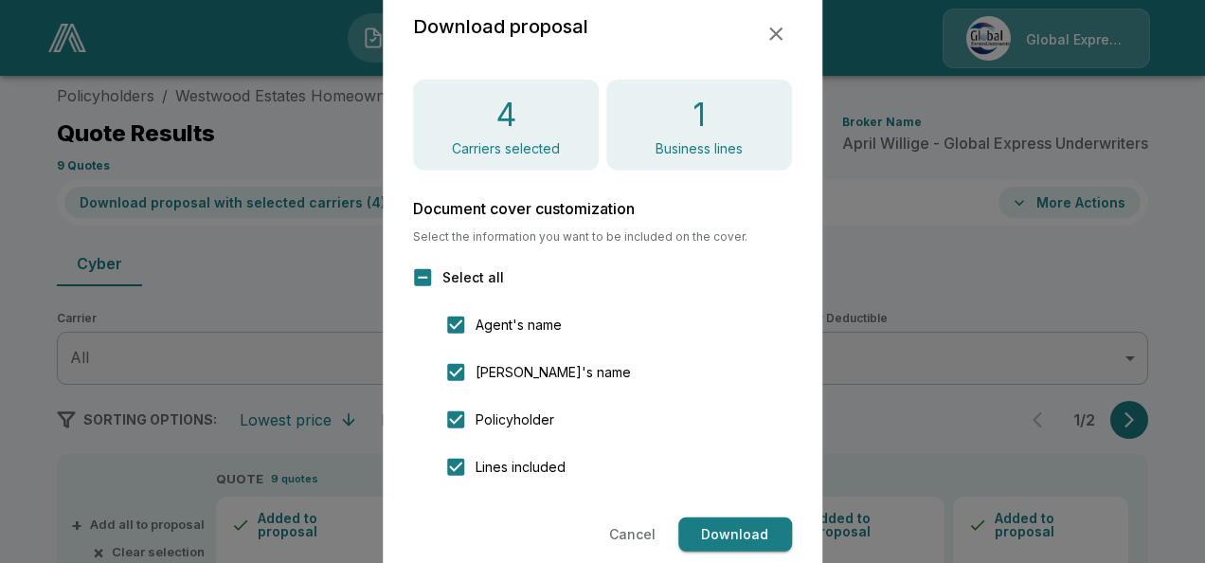
click at [714, 537] on button "Download" at bounding box center [735, 534] width 114 height 35
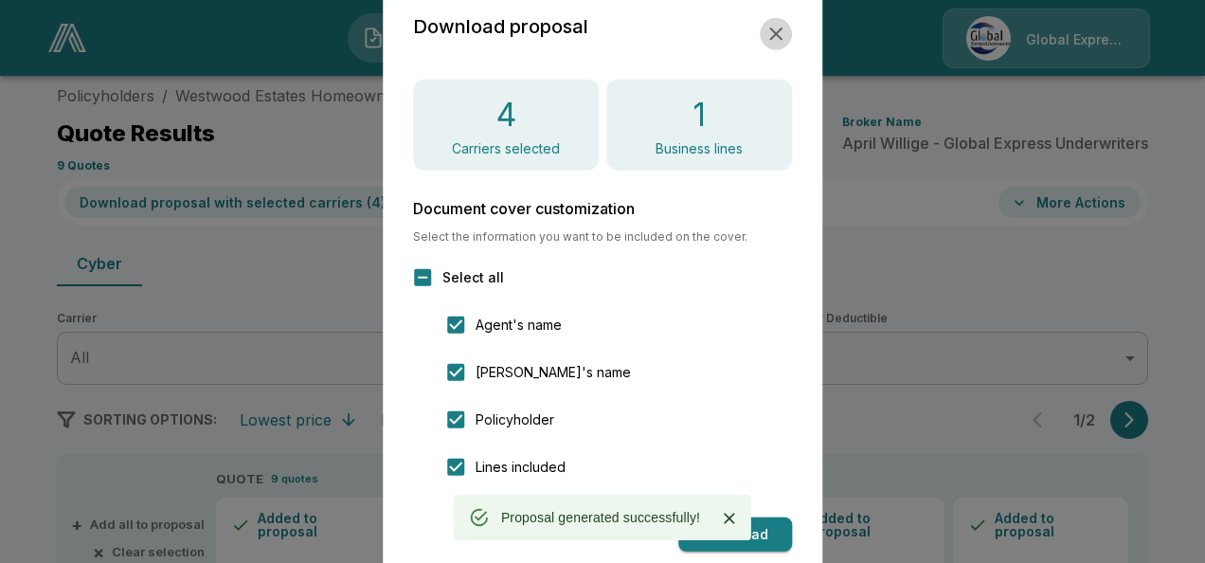
click at [777, 28] on icon "button" at bounding box center [775, 34] width 23 height 23
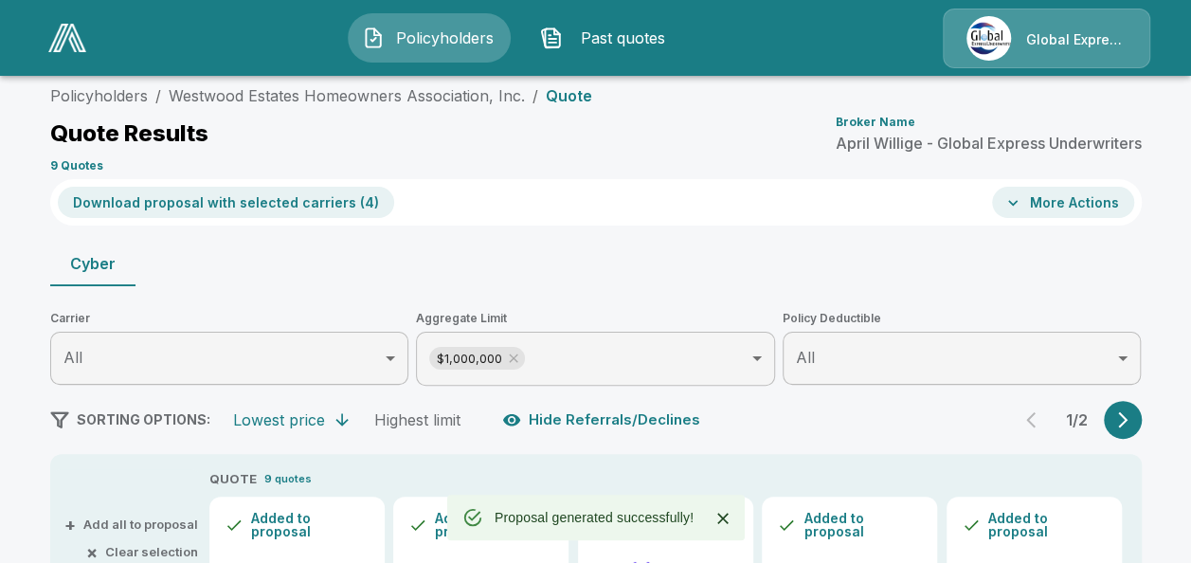
click at [1036, 201] on button "More Actions" at bounding box center [1063, 202] width 142 height 31
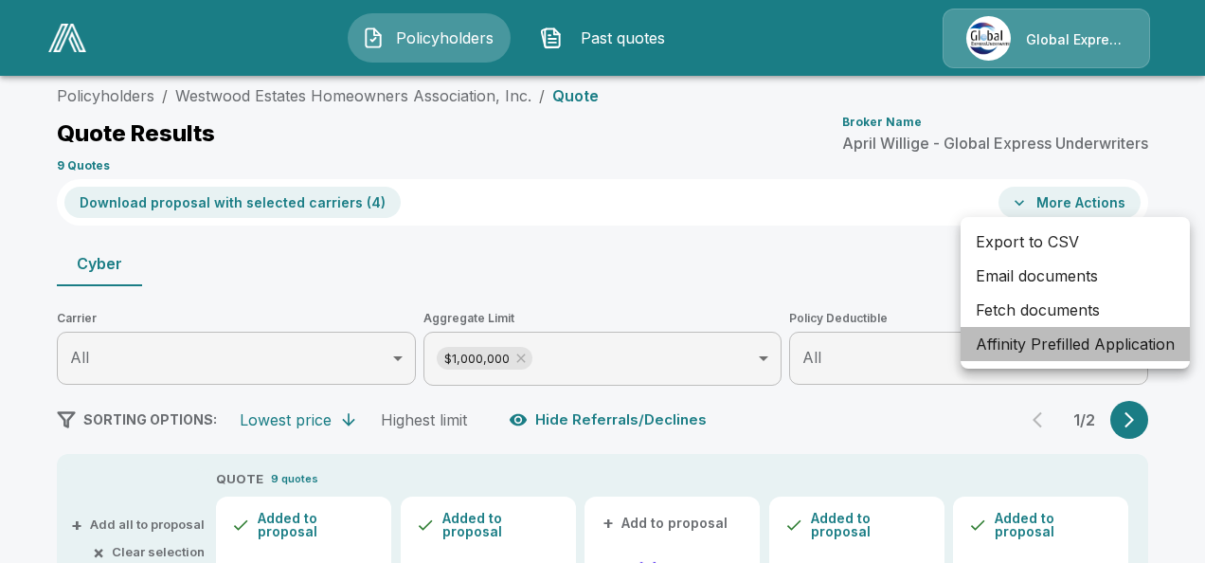
click at [1029, 342] on li "Affinity Prefilled Application" at bounding box center [1075, 344] width 229 height 34
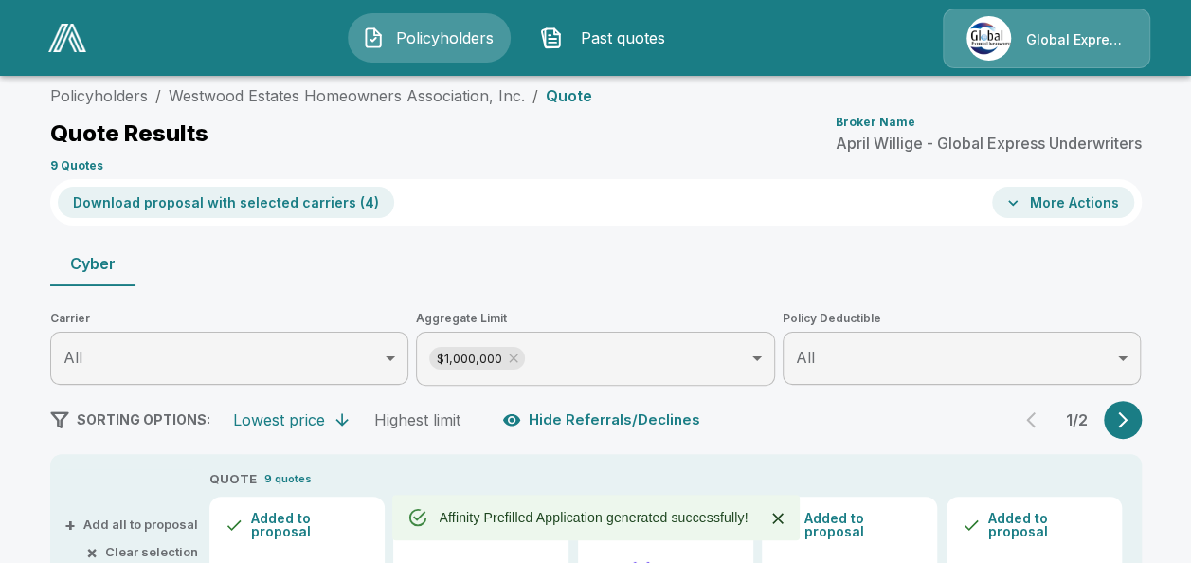
click at [1059, 189] on button "More Actions" at bounding box center [1063, 202] width 142 height 31
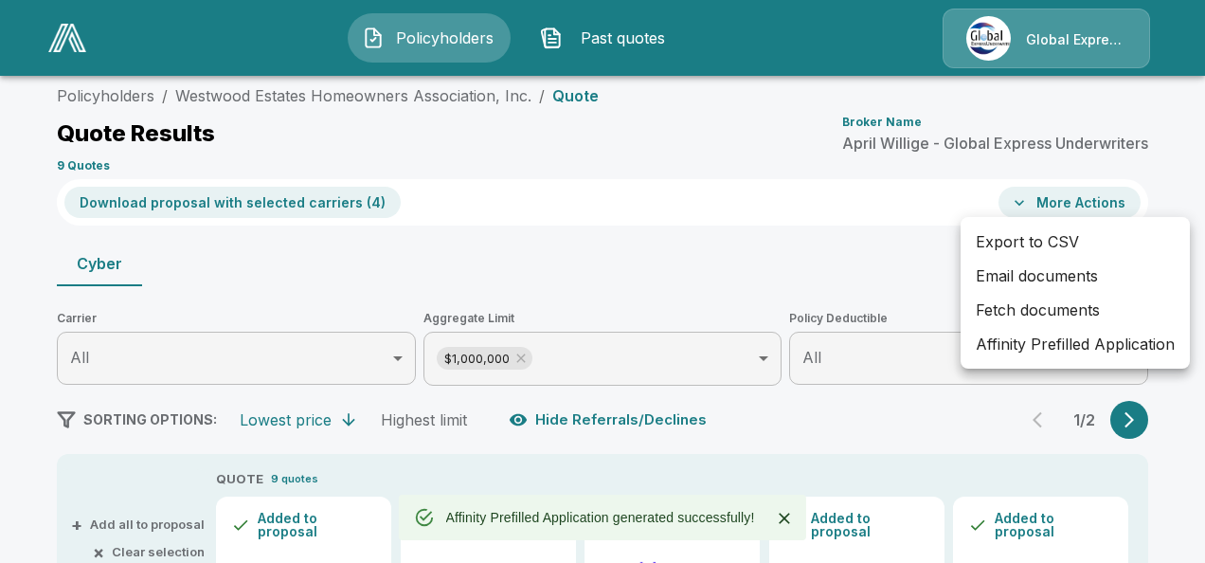
click at [1000, 279] on li "Email documents" at bounding box center [1075, 276] width 229 height 34
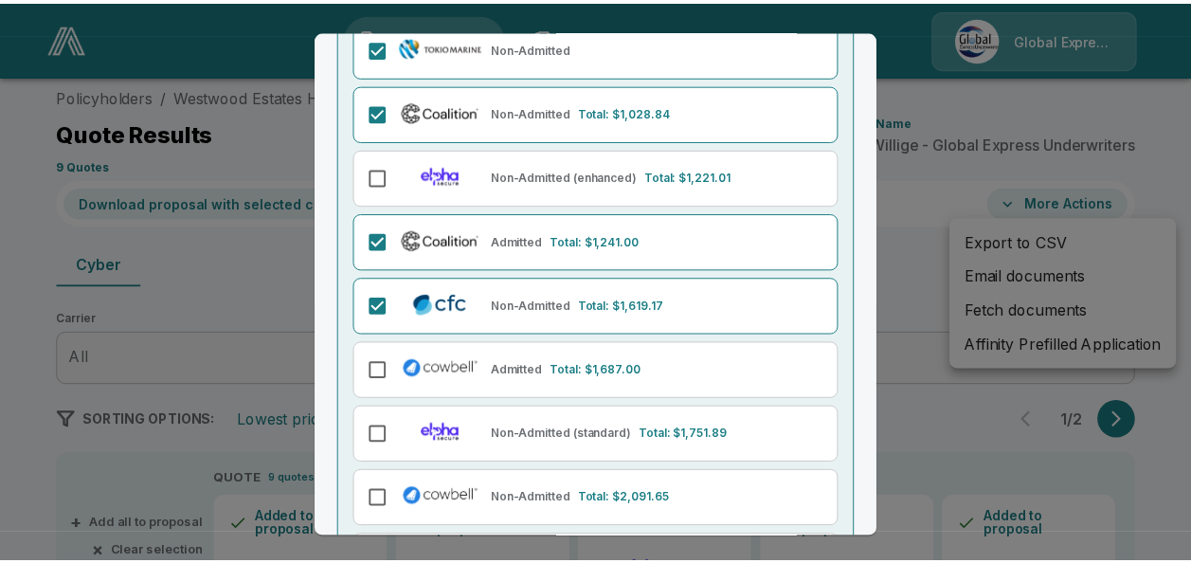
scroll to position [341, 0]
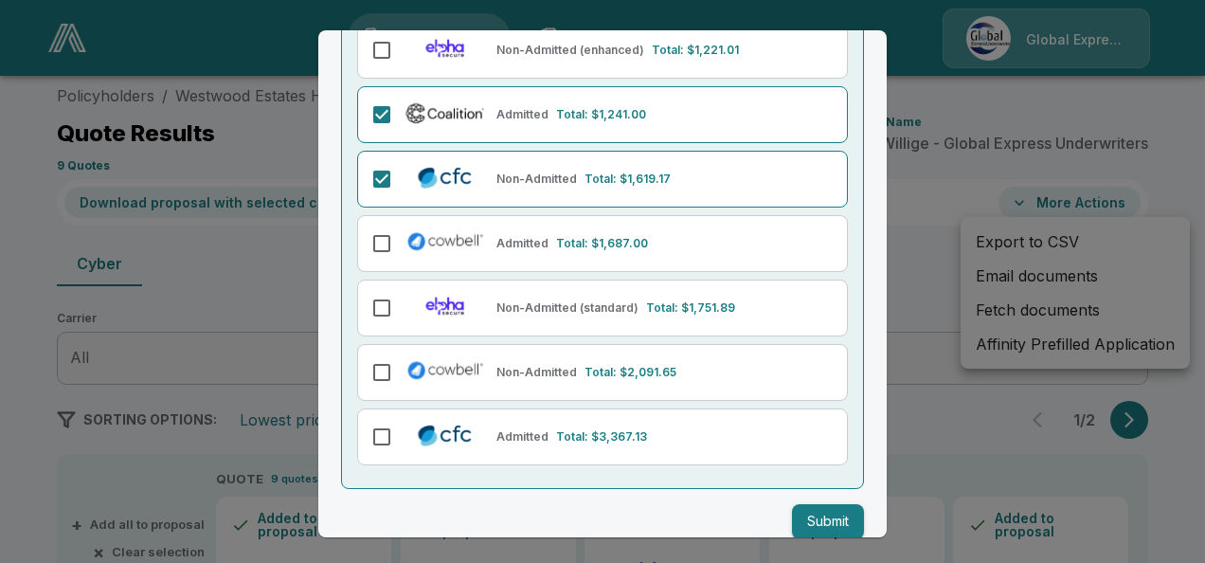
click at [792, 506] on button "Submit" at bounding box center [828, 521] width 72 height 35
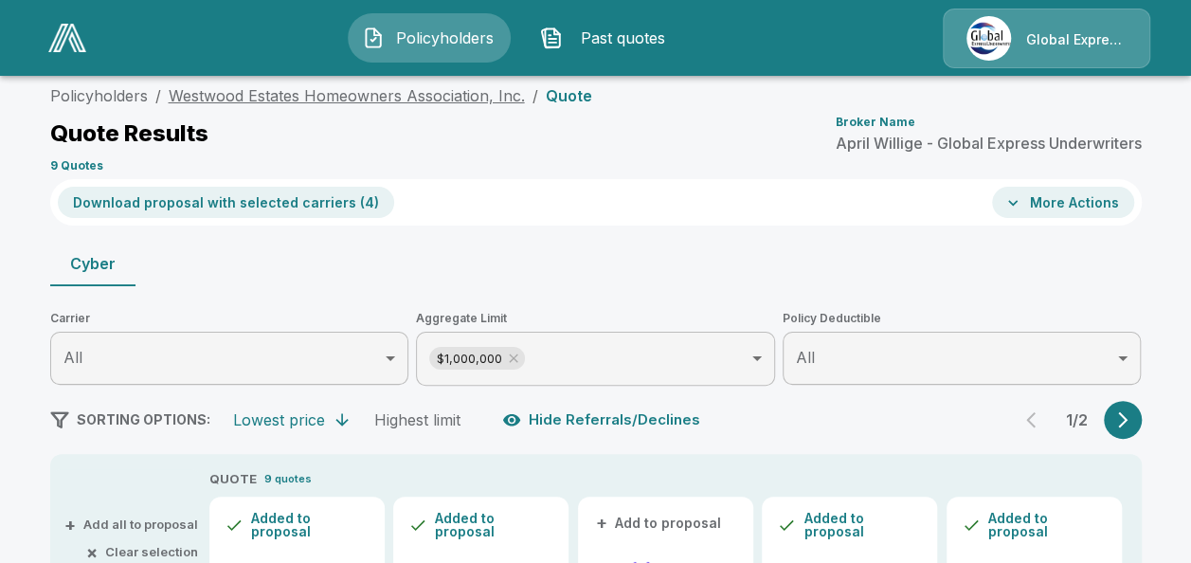
click at [373, 95] on link "Westwood Estates Homeowners Association, Inc." at bounding box center [347, 95] width 356 height 19
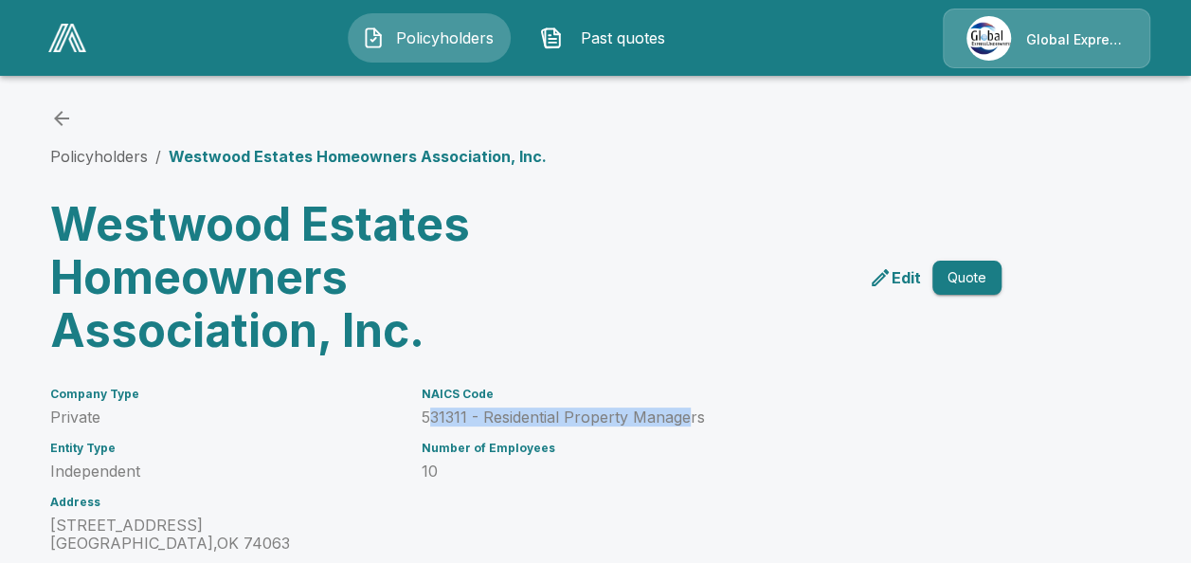
drag, startPoint x: 433, startPoint y: 414, endPoint x: 695, endPoint y: 415, distance: 262.4
click at [695, 415] on p "531311 - Residential Property Managers" at bounding box center [689, 417] width 534 height 18
drag, startPoint x: 695, startPoint y: 415, endPoint x: 653, endPoint y: 349, distance: 78.8
click at [653, 349] on div "Edit Quote" at bounding box center [759, 270] width 483 height 174
drag, startPoint x: 428, startPoint y: 413, endPoint x: 725, endPoint y: 406, distance: 296.6
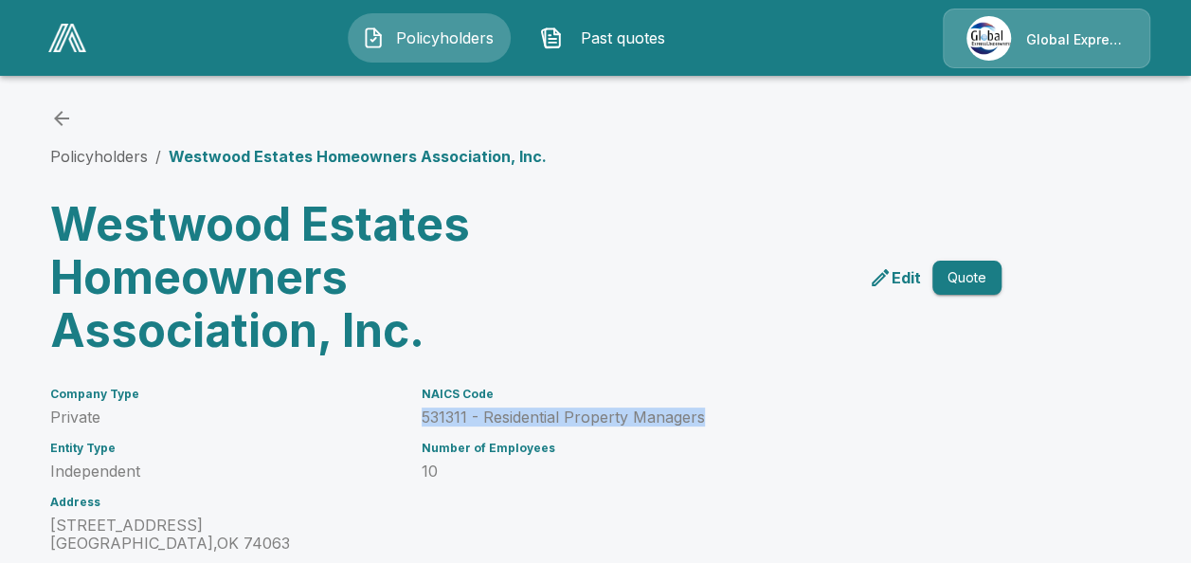
click at [725, 406] on div "NAICS Code 531311 - Residential Property Managers" at bounding box center [689, 406] width 534 height 39
copy p "531311 - Residential Property Managers"
click at [109, 151] on link "Policyholders" at bounding box center [99, 156] width 98 height 19
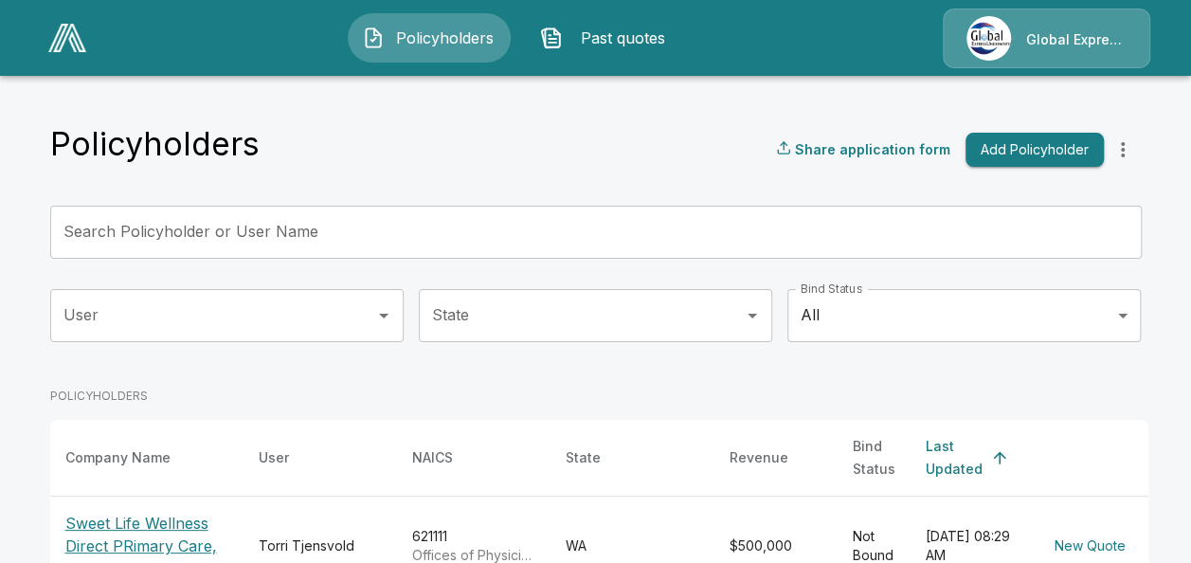
click at [438, 234] on input "Search Policyholder or User Name" at bounding box center [585, 232] width 1070 height 53
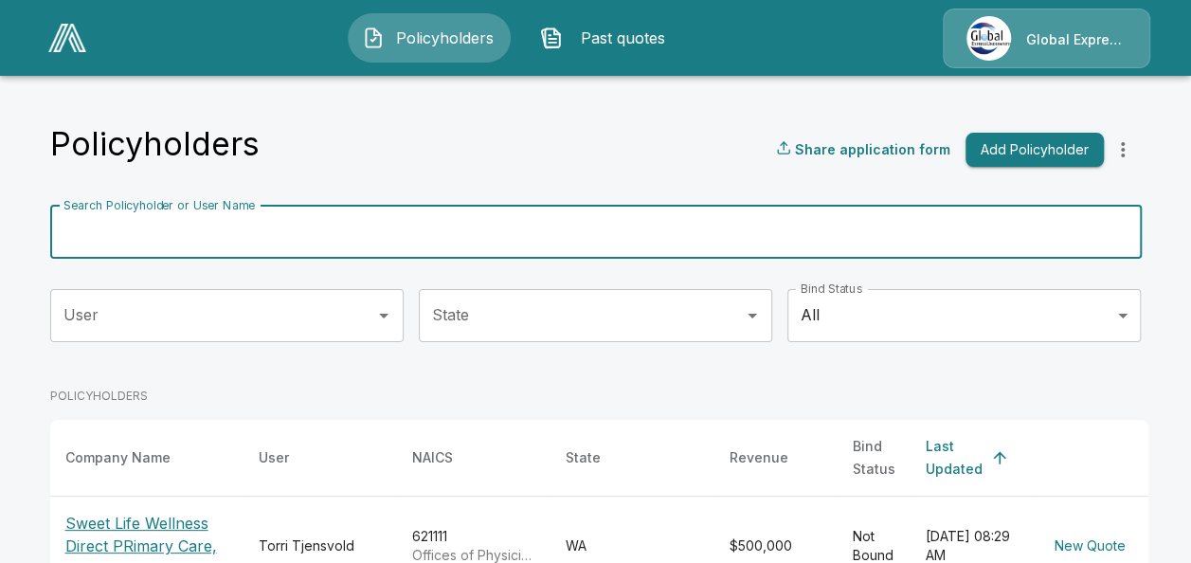
paste input "**********"
type input "**********"
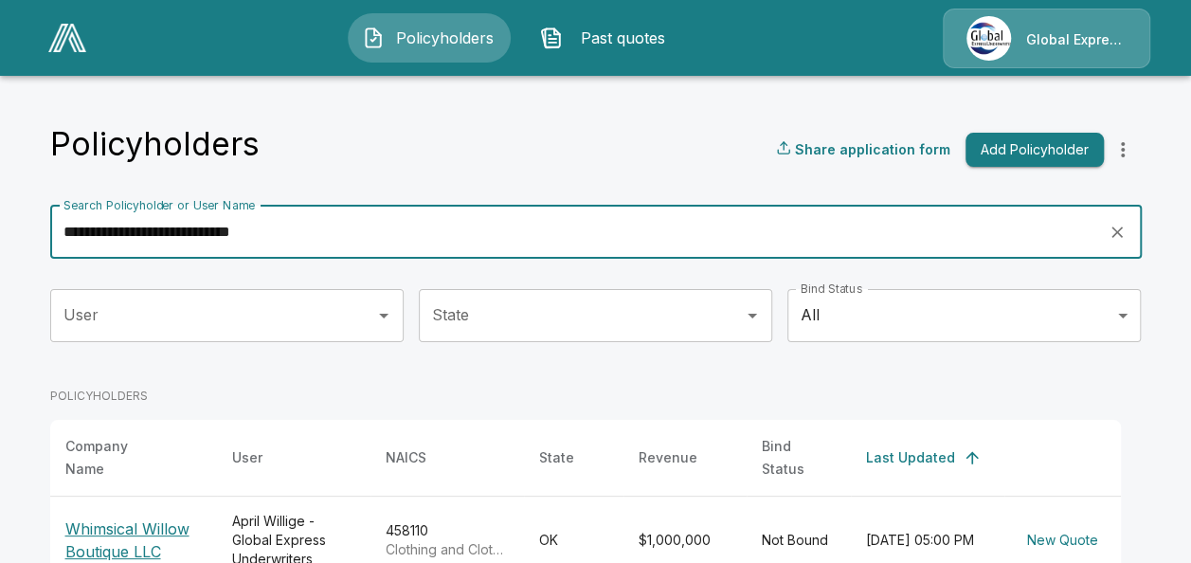
click at [161, 517] on p "Whimsical Willow Boutique LLC" at bounding box center [133, 539] width 136 height 45
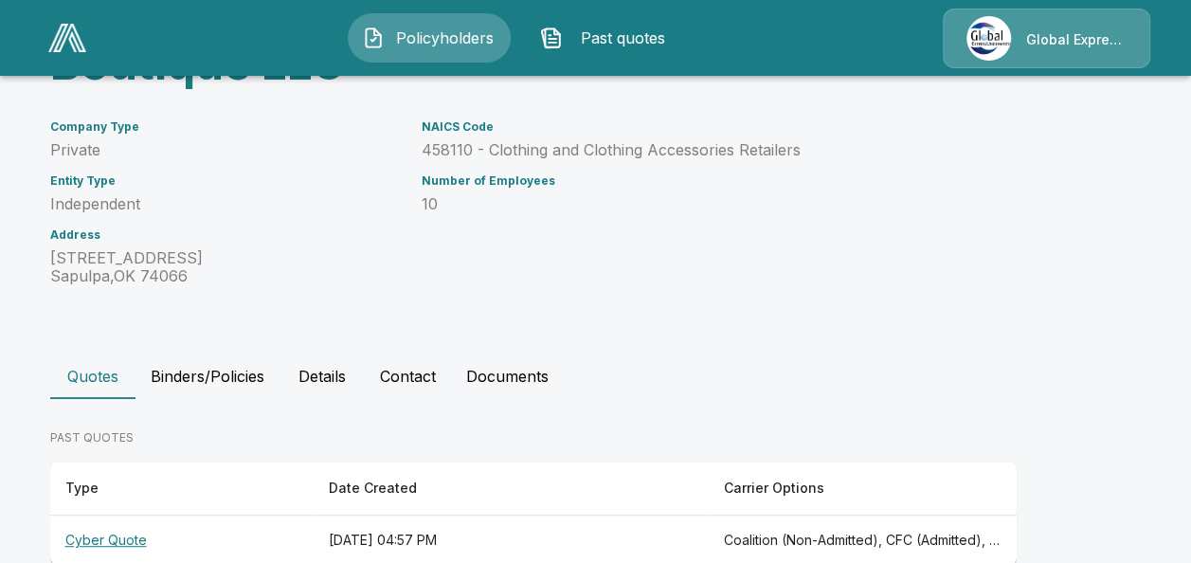
scroll to position [252, 0]
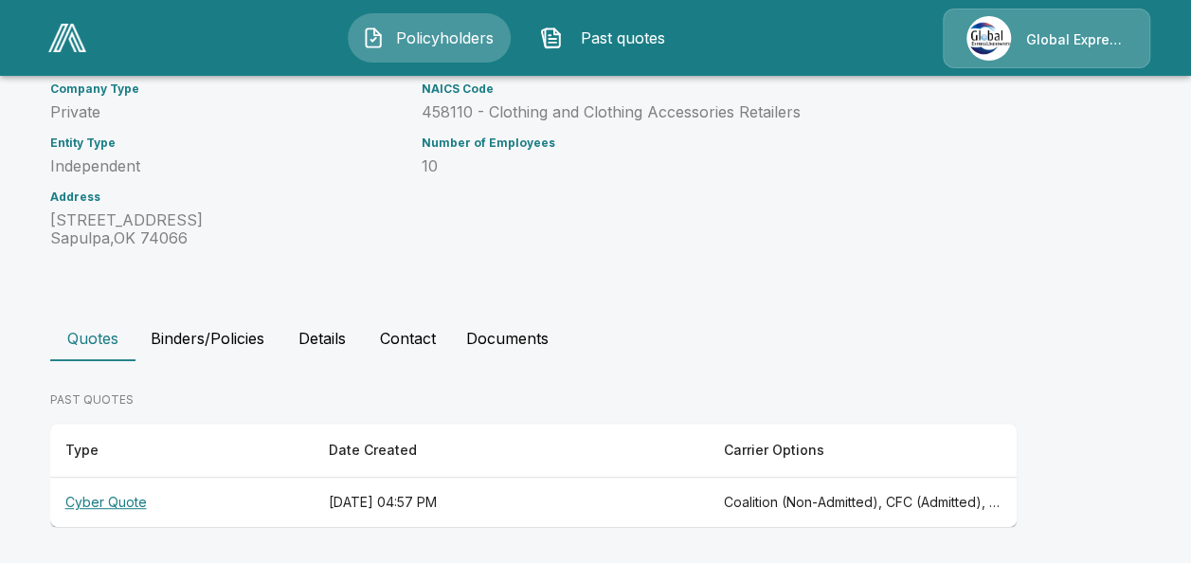
click at [128, 501] on th "Cyber Quote" at bounding box center [181, 502] width 263 height 50
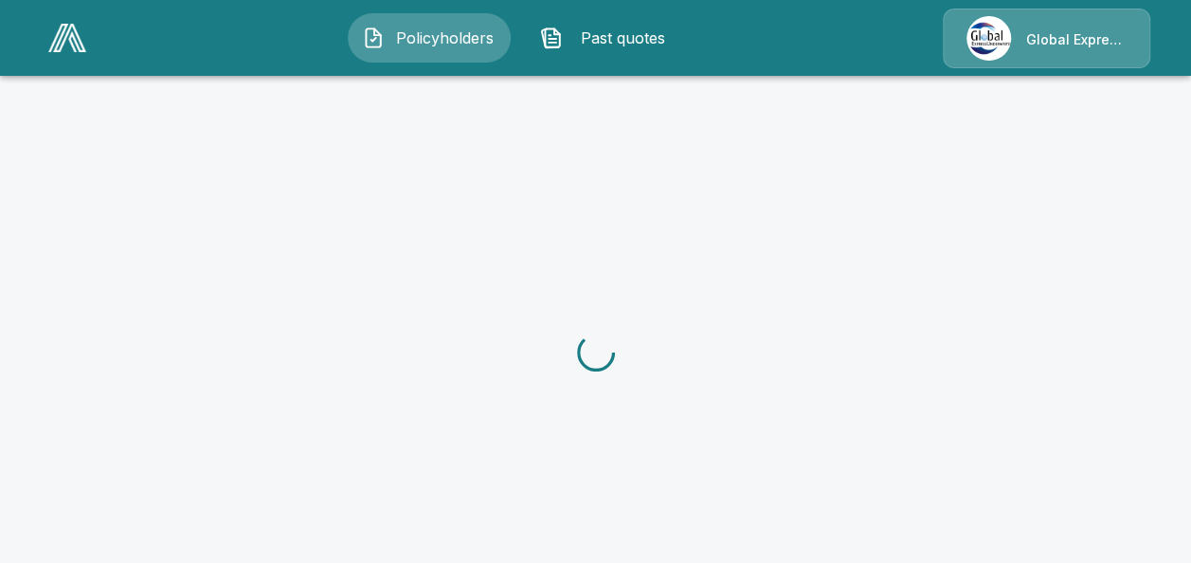
click at [128, 501] on div at bounding box center [595, 352] width 1191 height 563
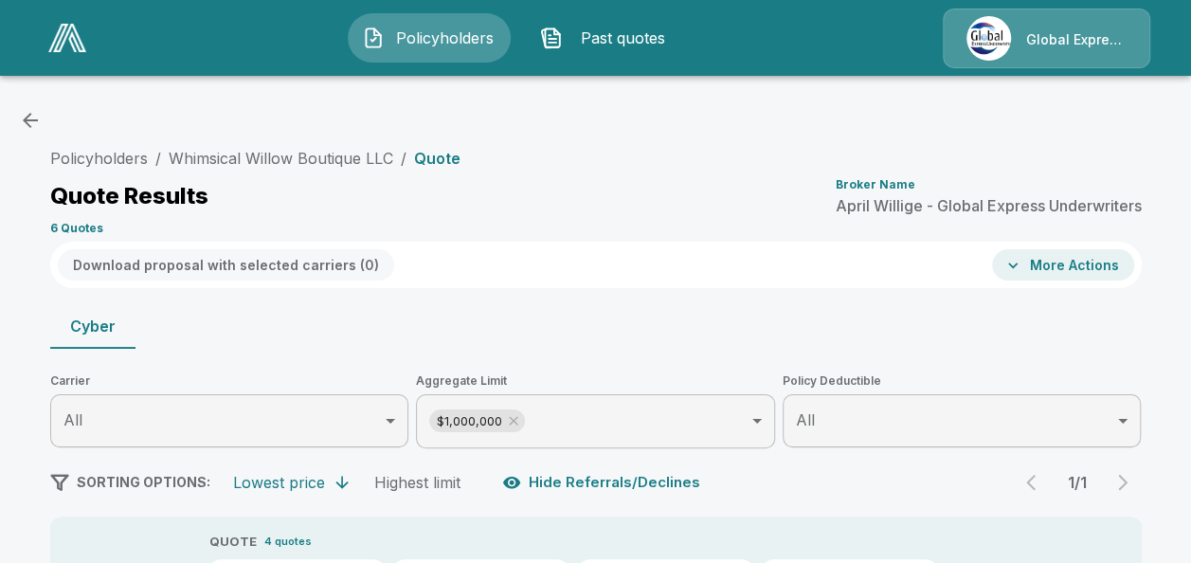
drag, startPoint x: 1167, startPoint y: 548, endPoint x: 1197, endPoint y: 550, distance: 30.4
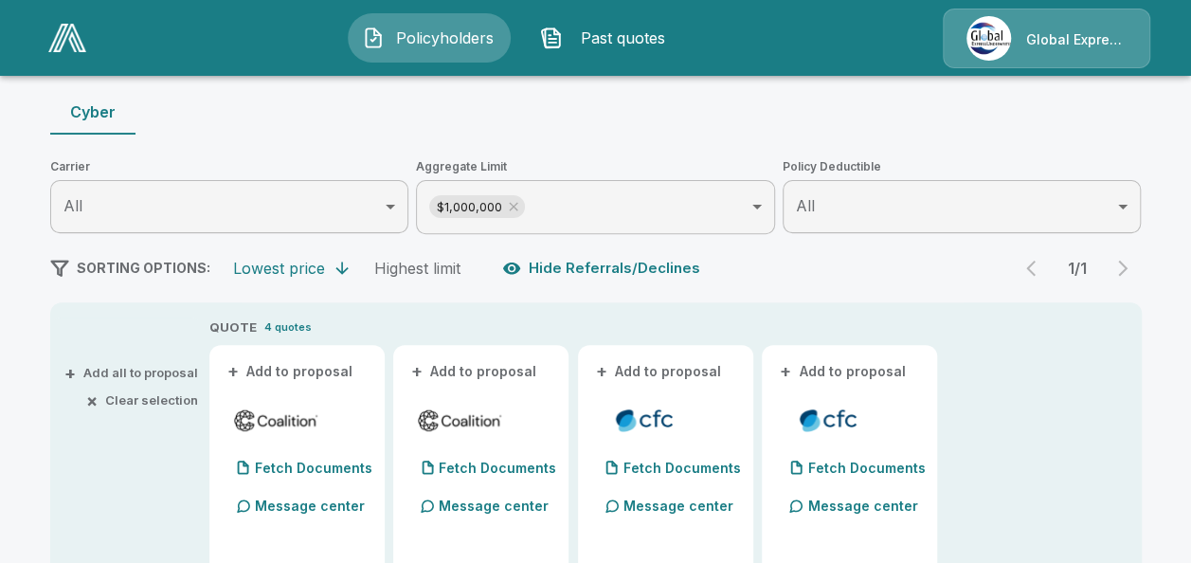
scroll to position [240, 0]
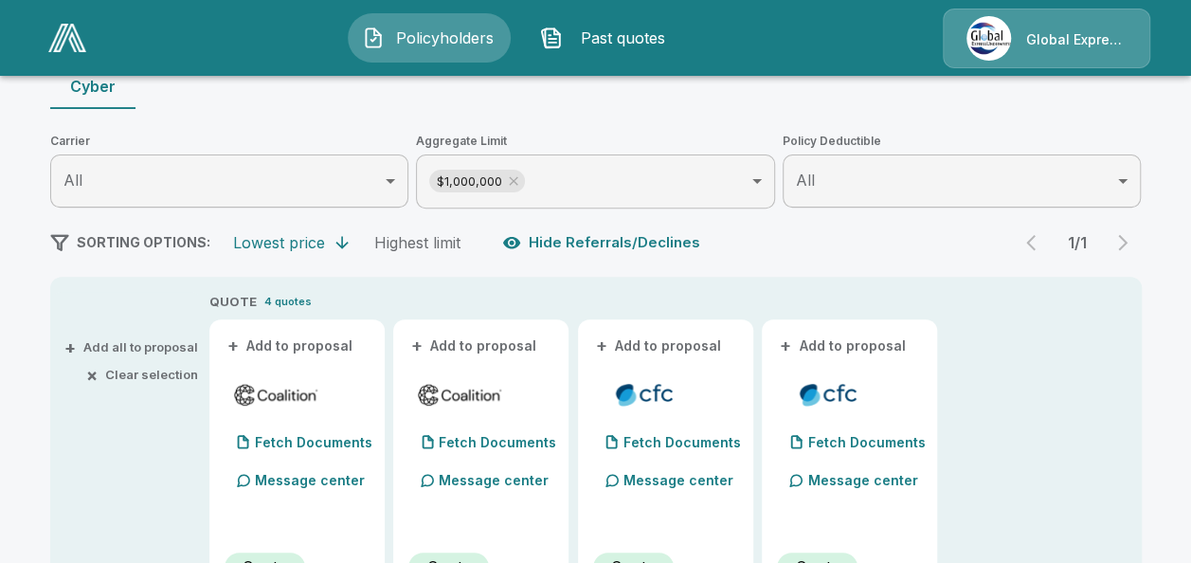
click at [331, 340] on button "+ Add to proposal" at bounding box center [291, 345] width 133 height 21
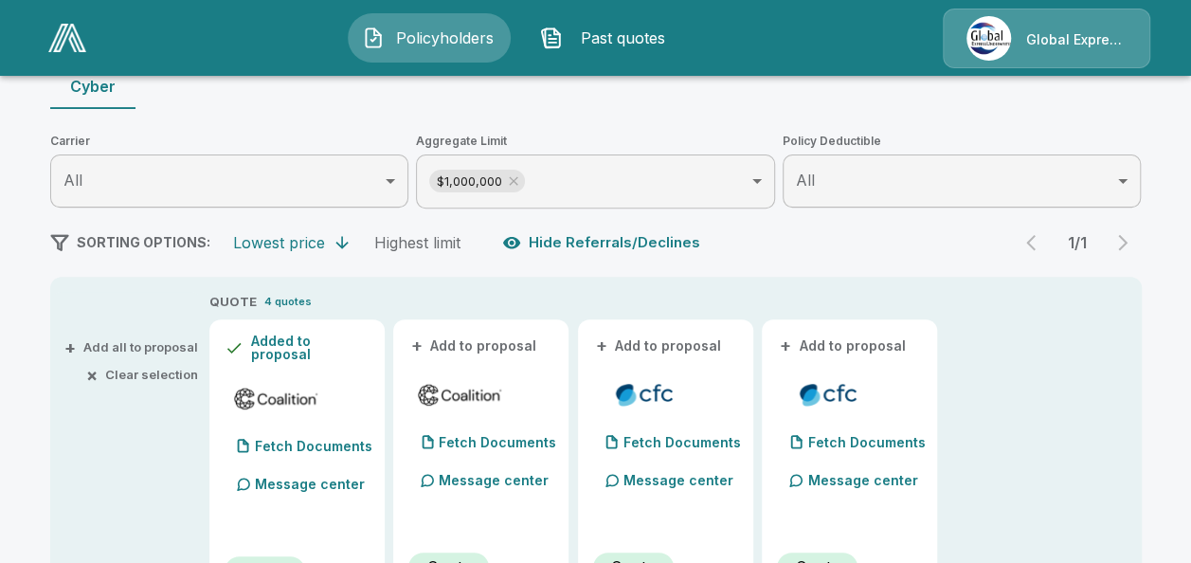
click at [493, 342] on button "+ Add to proposal" at bounding box center [474, 345] width 133 height 21
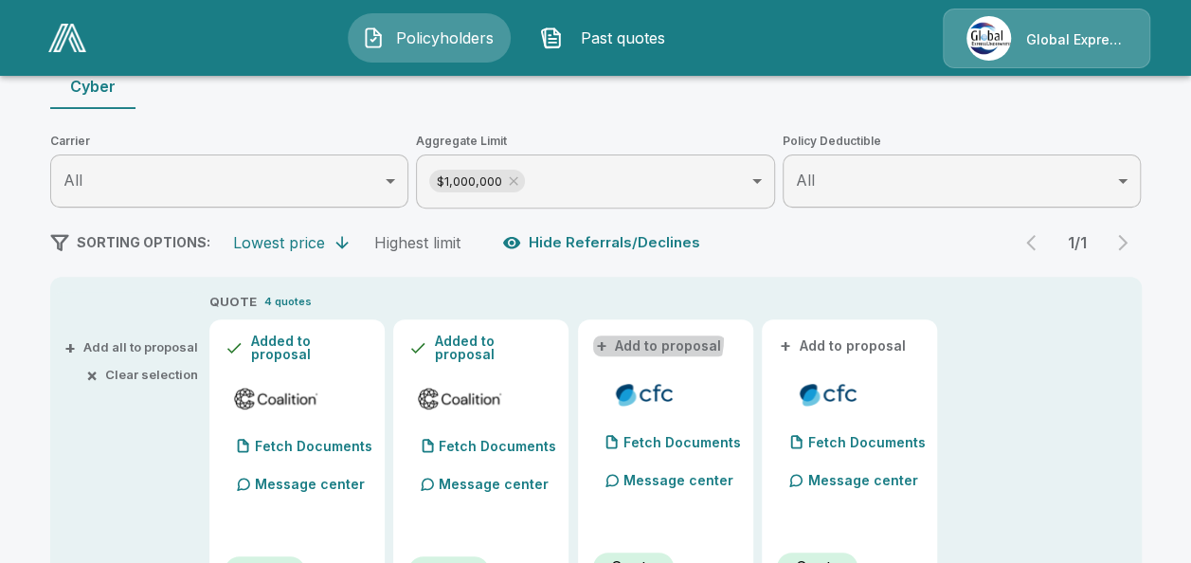
click at [643, 336] on button "+ Add to proposal" at bounding box center [659, 345] width 133 height 21
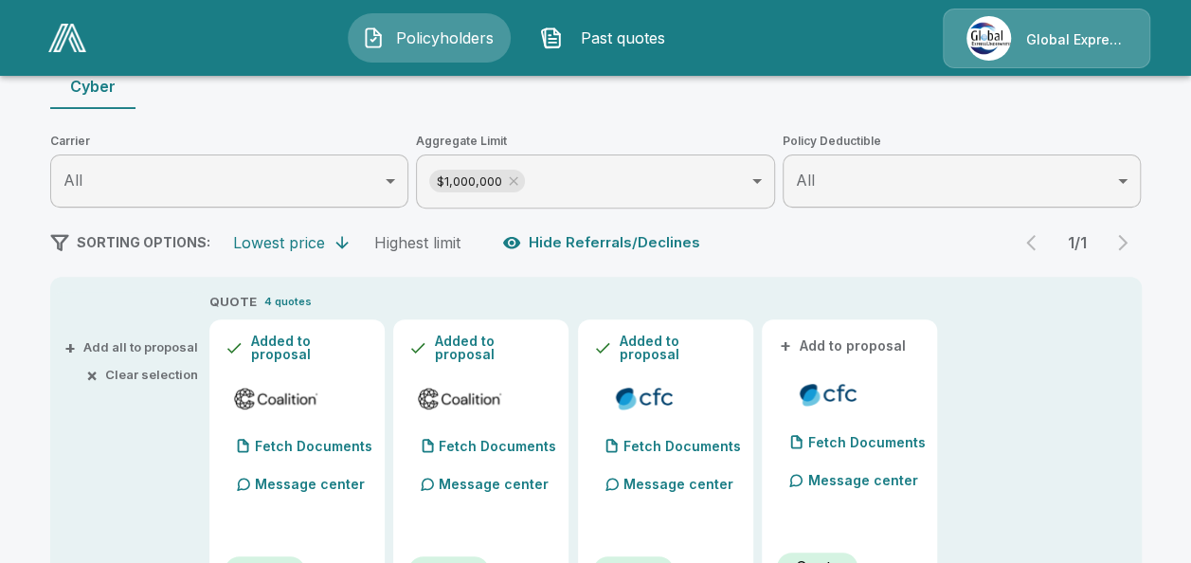
click at [890, 341] on button "+ Add to proposal" at bounding box center [843, 345] width 133 height 21
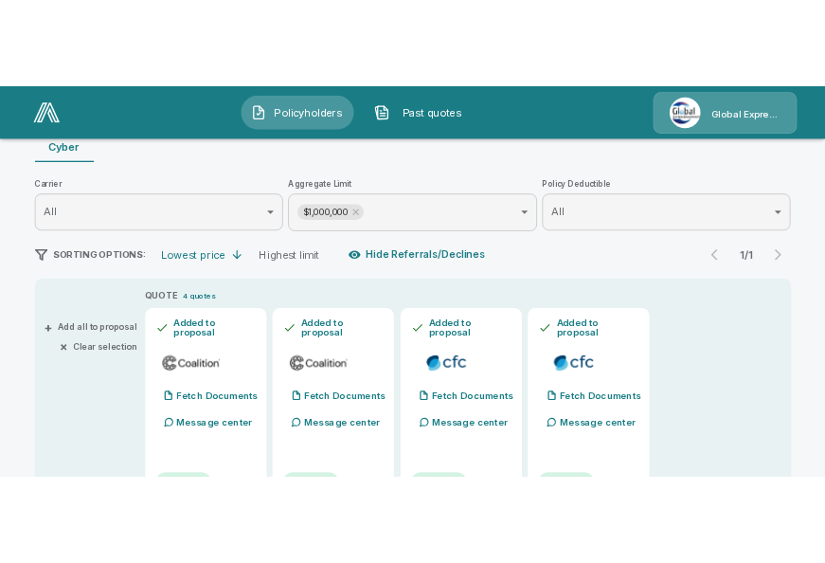
scroll to position [0, 0]
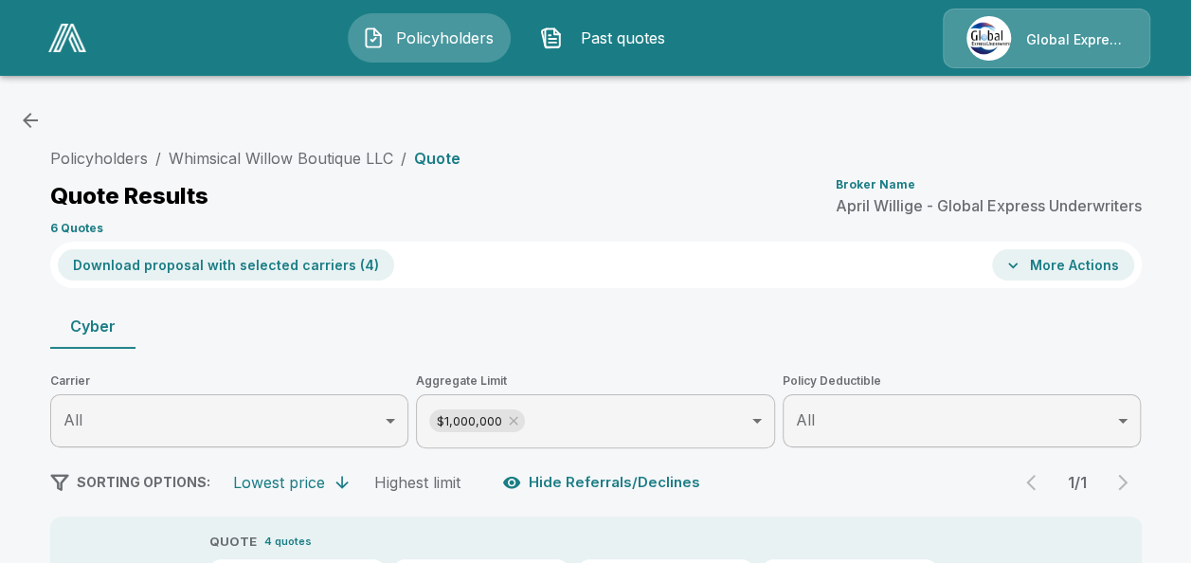
click at [298, 264] on button "Download proposal with selected carriers ( 4 )" at bounding box center [226, 264] width 336 height 31
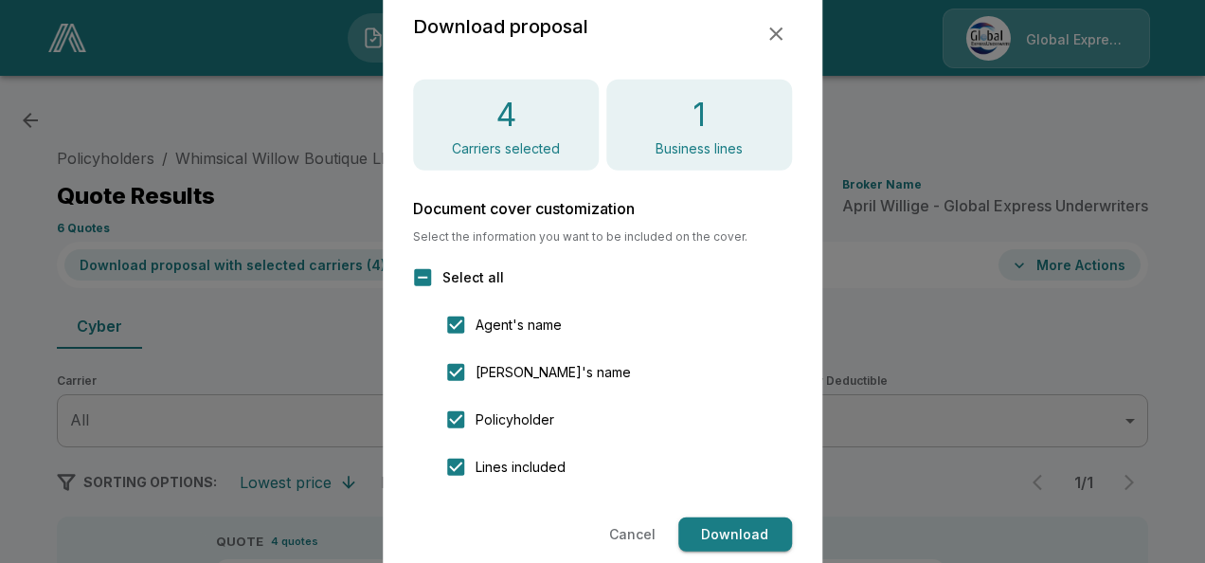
click at [728, 523] on button "Download" at bounding box center [735, 534] width 114 height 35
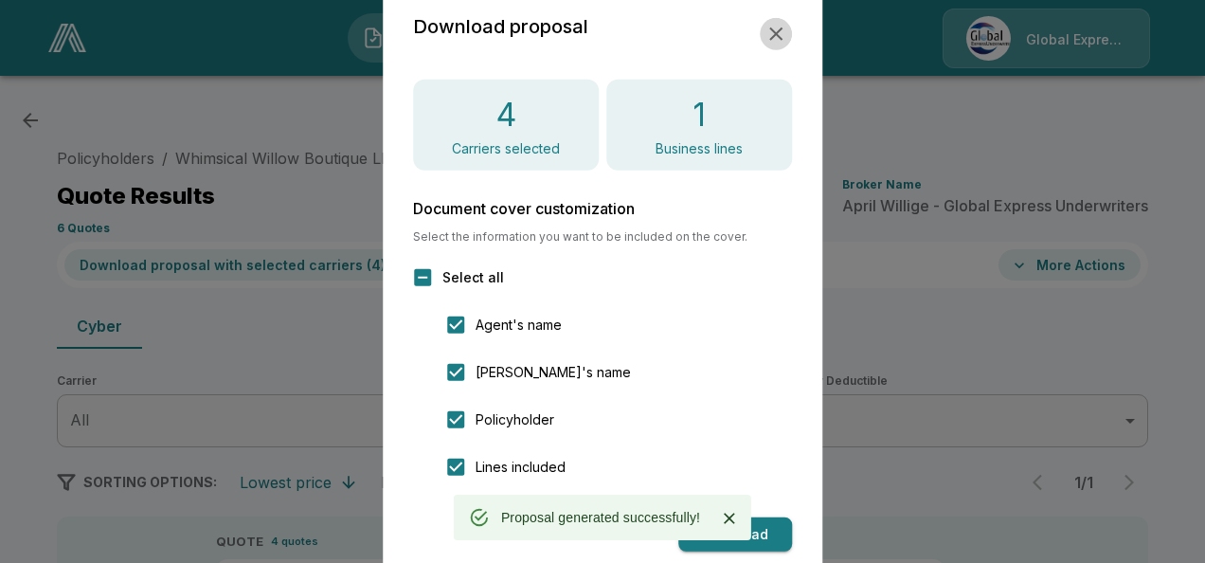
click at [775, 35] on icon "button" at bounding box center [775, 33] width 13 height 13
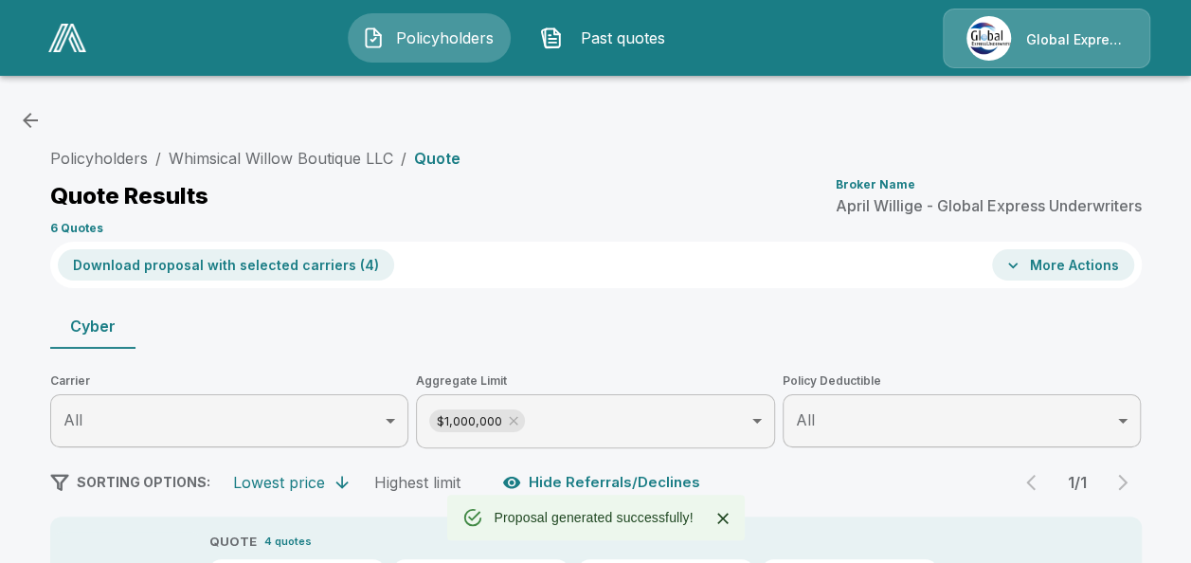
click at [1079, 272] on button "More Actions" at bounding box center [1063, 264] width 142 height 31
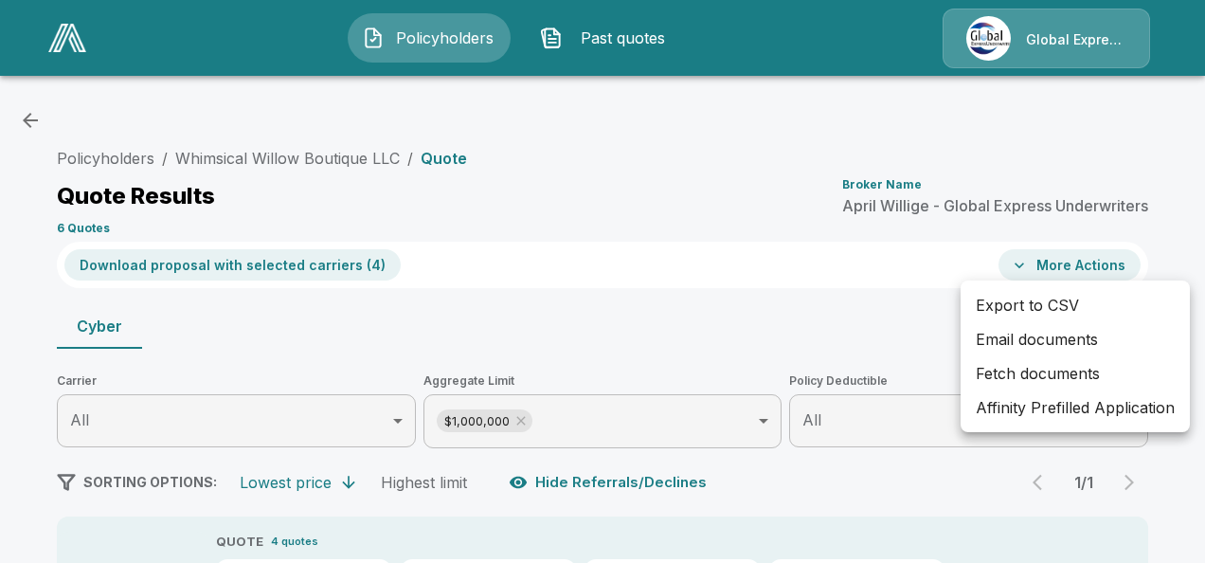
click at [1054, 409] on li "Affinity Prefilled Application" at bounding box center [1075, 407] width 229 height 34
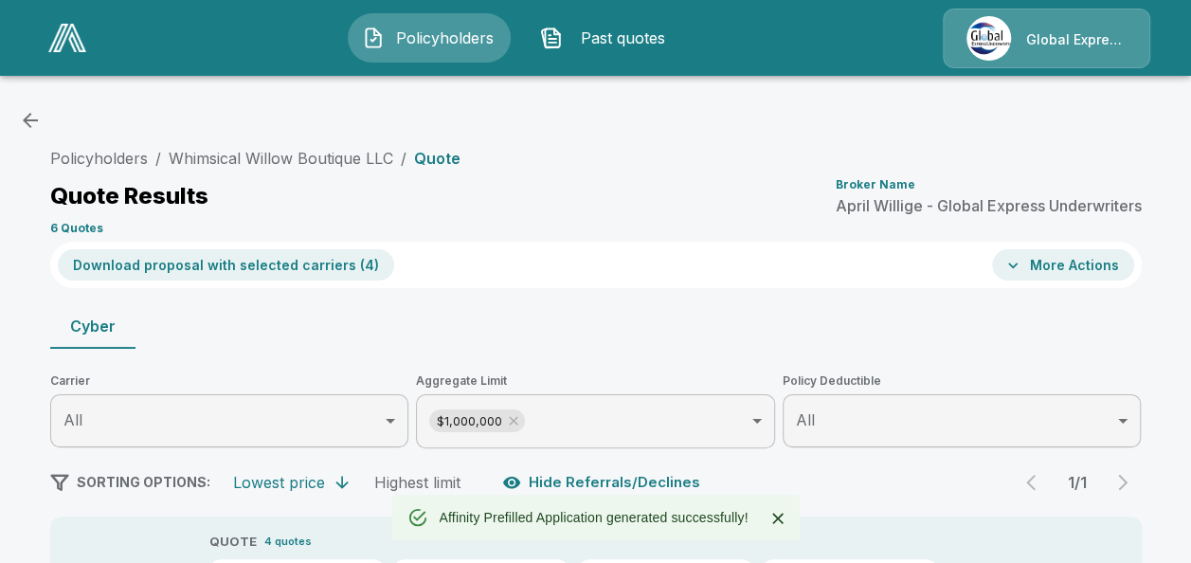
click at [1017, 267] on icon "button" at bounding box center [1012, 265] width 9 height 6
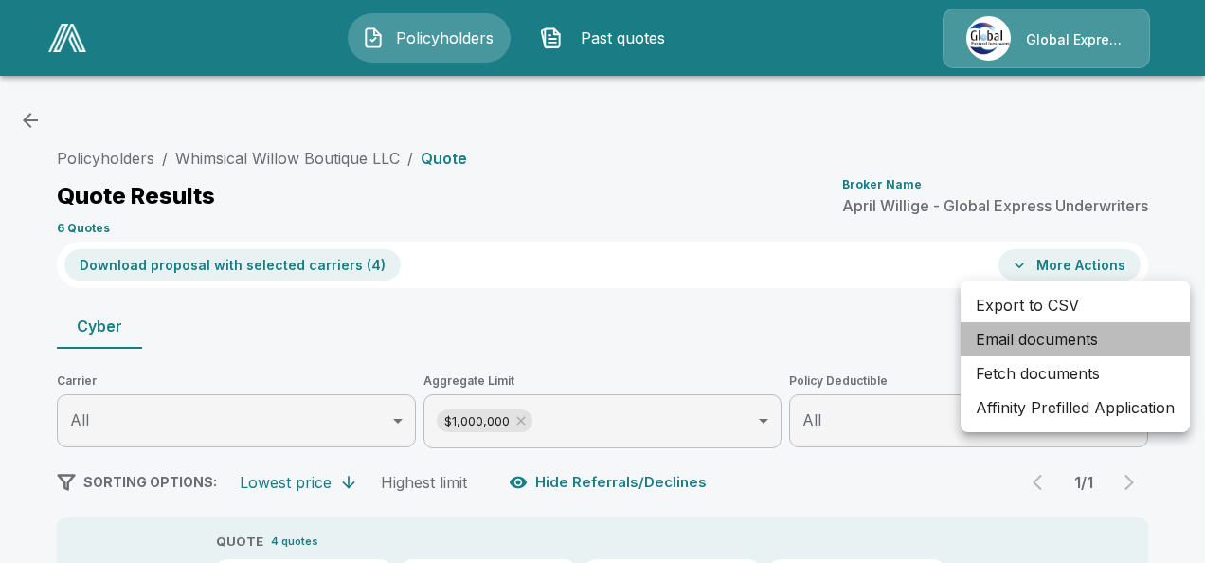
click at [1044, 326] on li "Email documents" at bounding box center [1075, 339] width 229 height 34
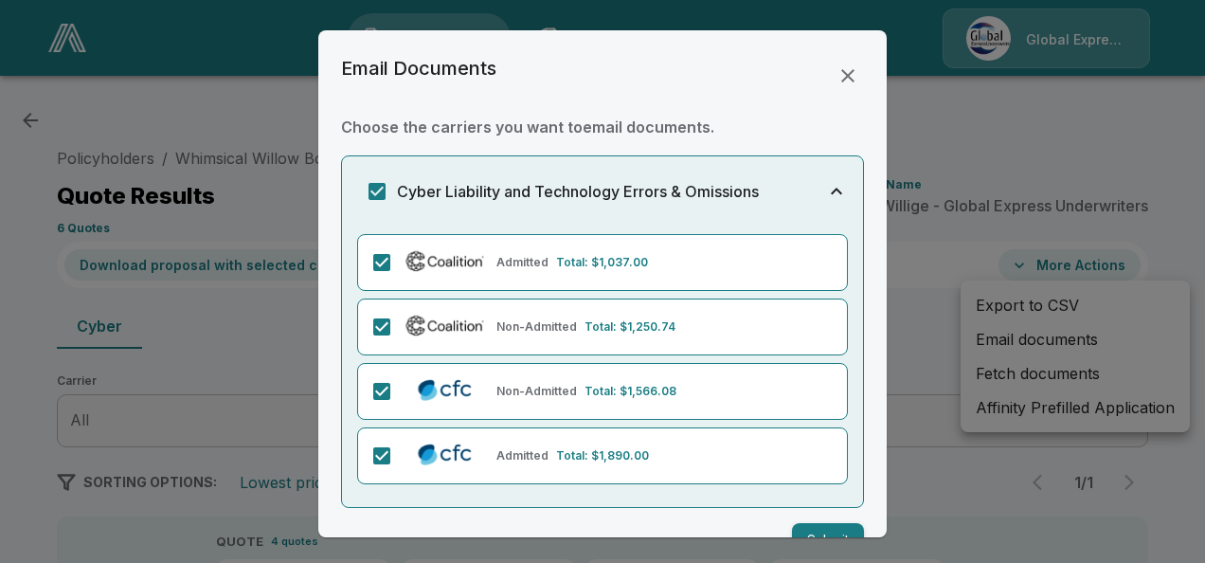
click at [818, 528] on button "Submit" at bounding box center [828, 540] width 72 height 35
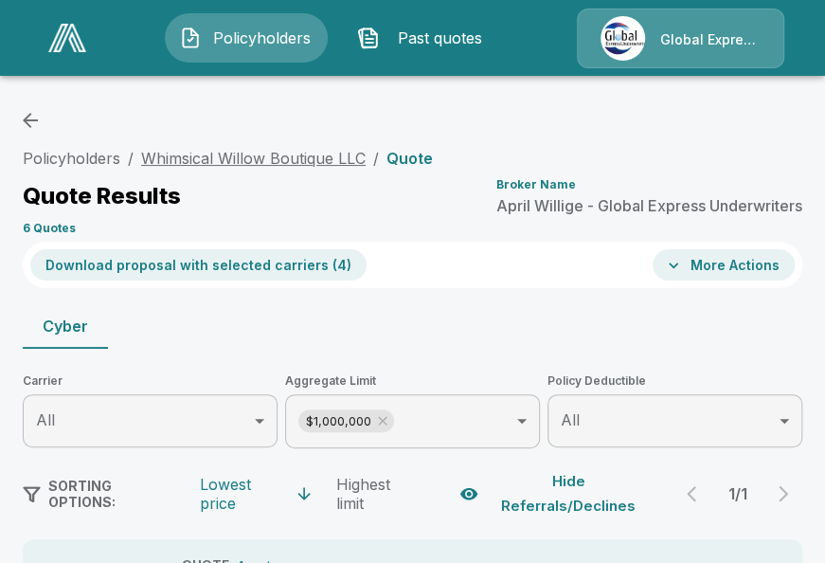
click at [316, 155] on link "Whimsical Willow Boutique LLC" at bounding box center [253, 158] width 225 height 19
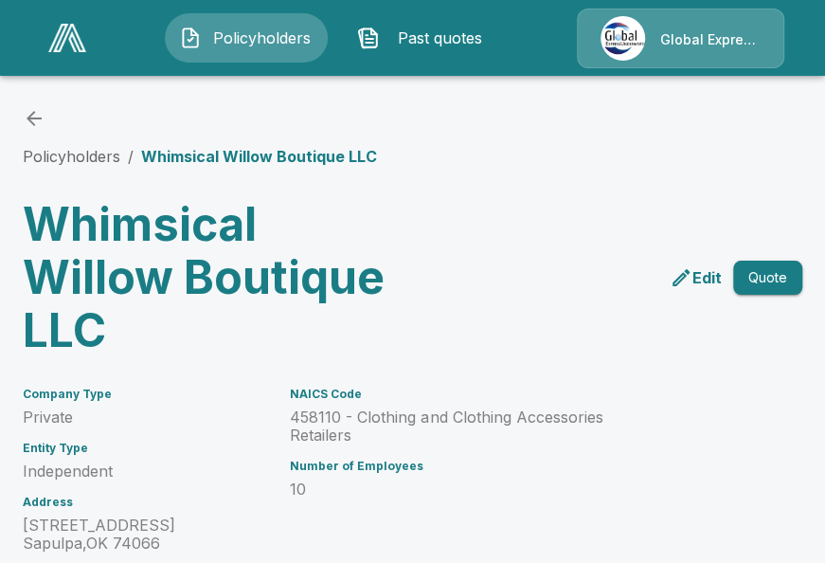
click at [299, 419] on p "458110 - Clothing and Clothing Accessories Retailers" at bounding box center [479, 426] width 379 height 36
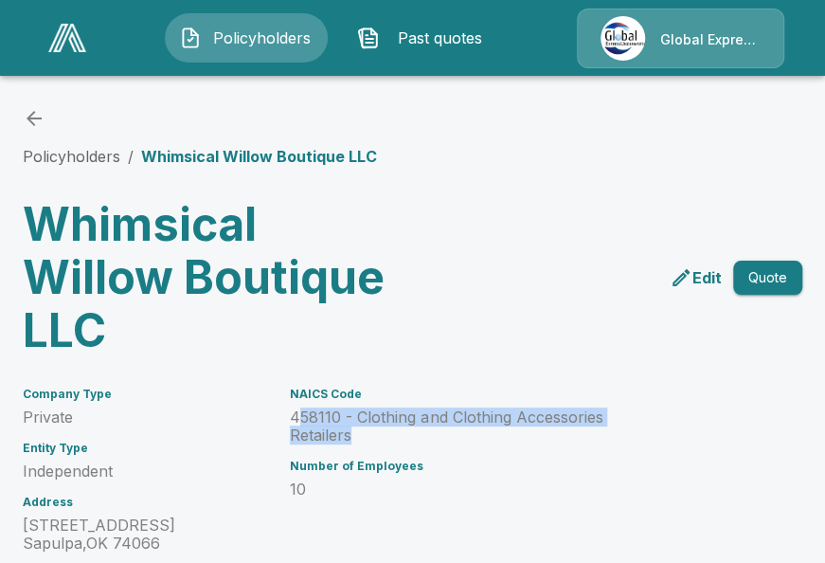
drag, startPoint x: 300, startPoint y: 419, endPoint x: 675, endPoint y: 419, distance: 375.1
click at [669, 419] on p "458110 - Clothing and Clothing Accessories Retailers" at bounding box center [479, 426] width 379 height 36
copy p "58110 - Clothing and Clothing Accessories Retailers"
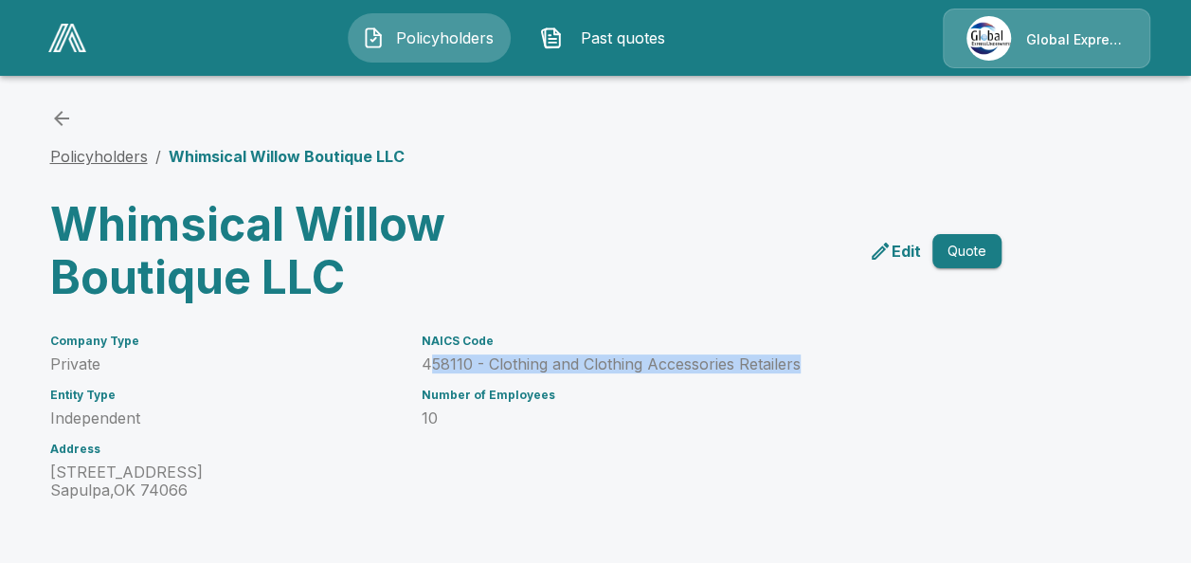
click at [90, 152] on link "Policyholders" at bounding box center [99, 156] width 98 height 19
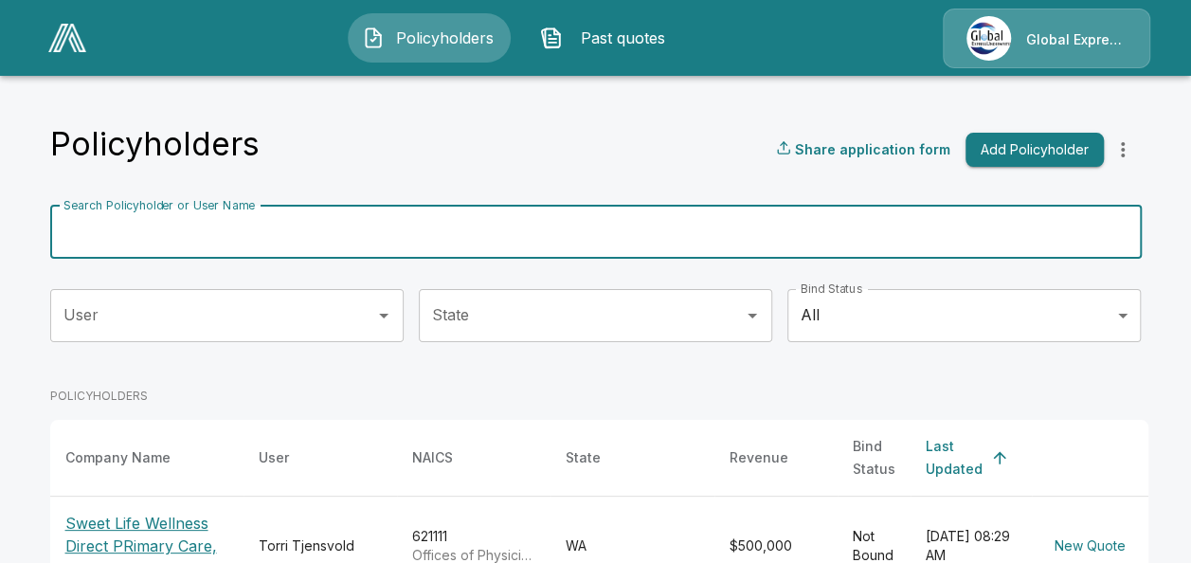
click at [522, 241] on input "Search Policyholder or User Name" at bounding box center [585, 232] width 1070 height 53
paste input "**********"
type input "**********"
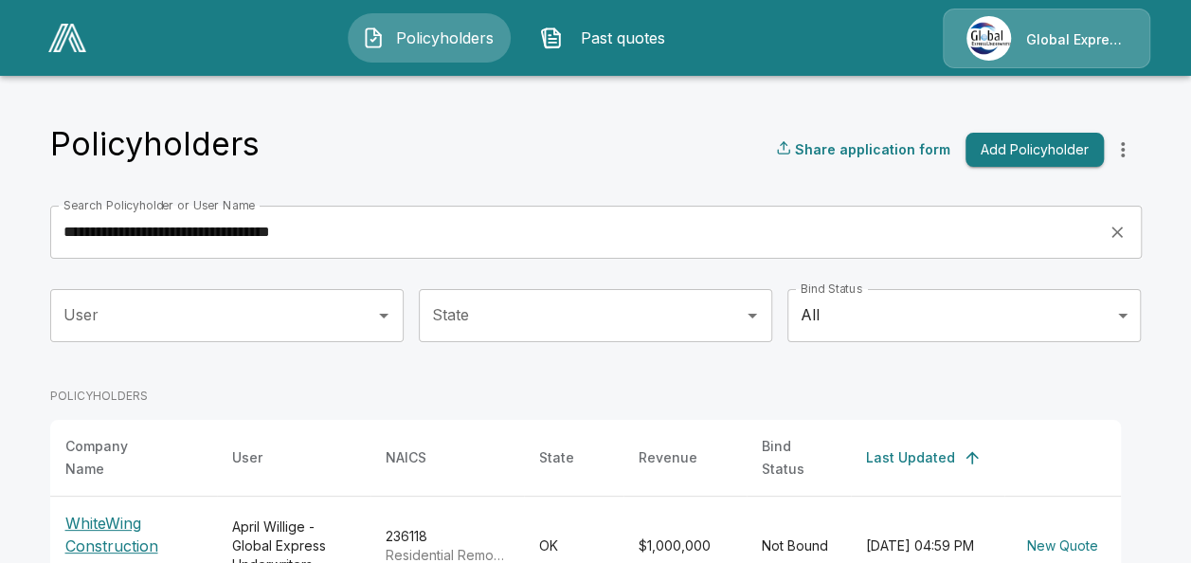
click at [123, 542] on p "WhiteWing Construction Services, LLC" at bounding box center [133, 546] width 136 height 68
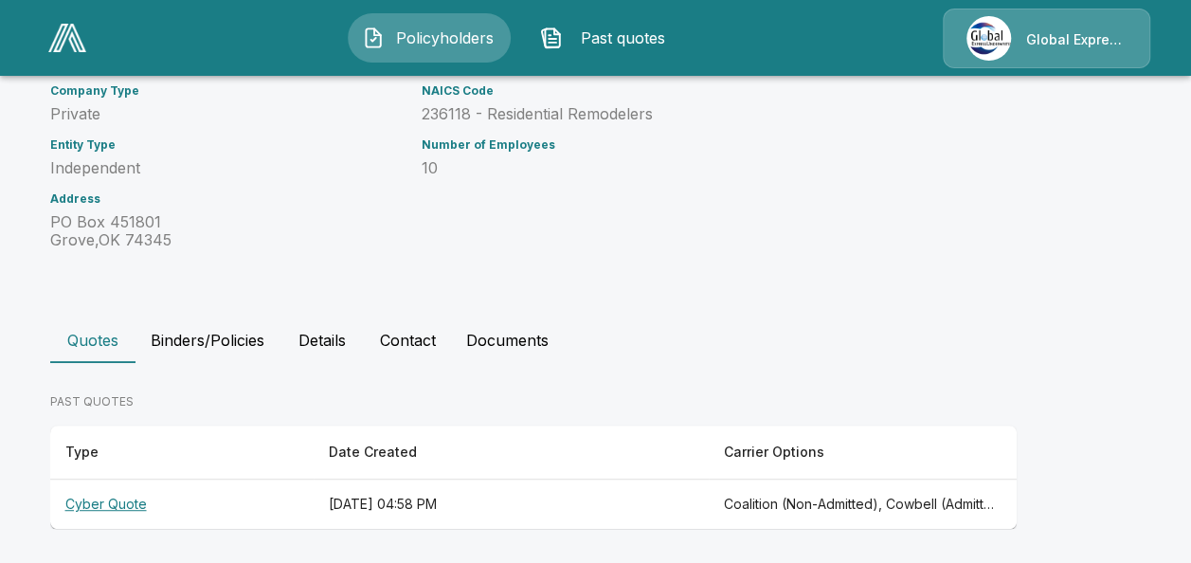
scroll to position [305, 0]
click at [135, 498] on th "Cyber Quote" at bounding box center [181, 502] width 263 height 50
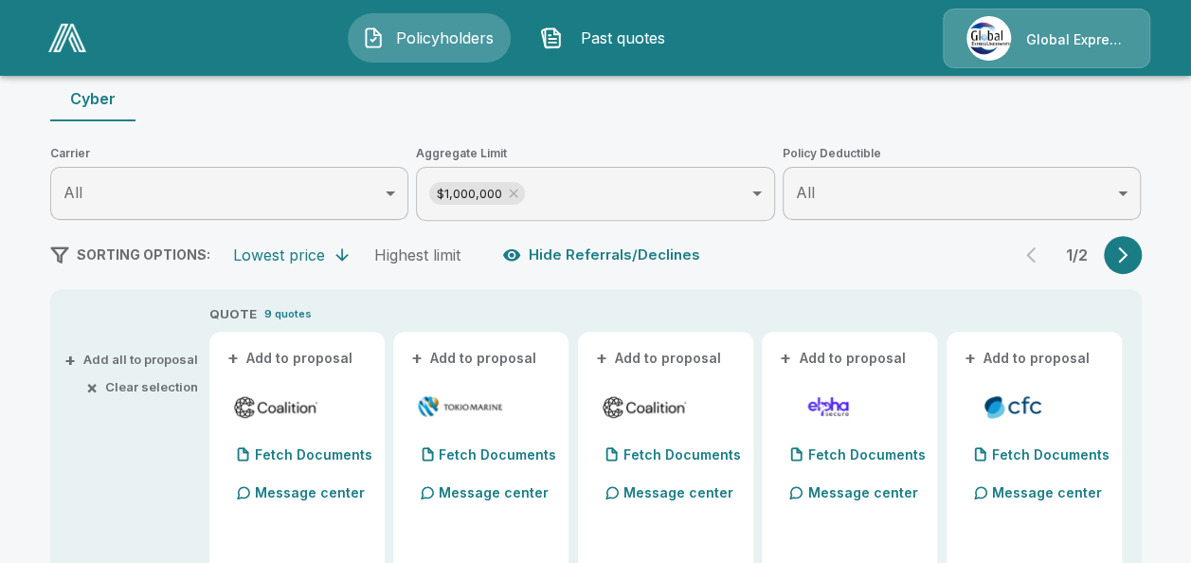
scroll to position [265, 0]
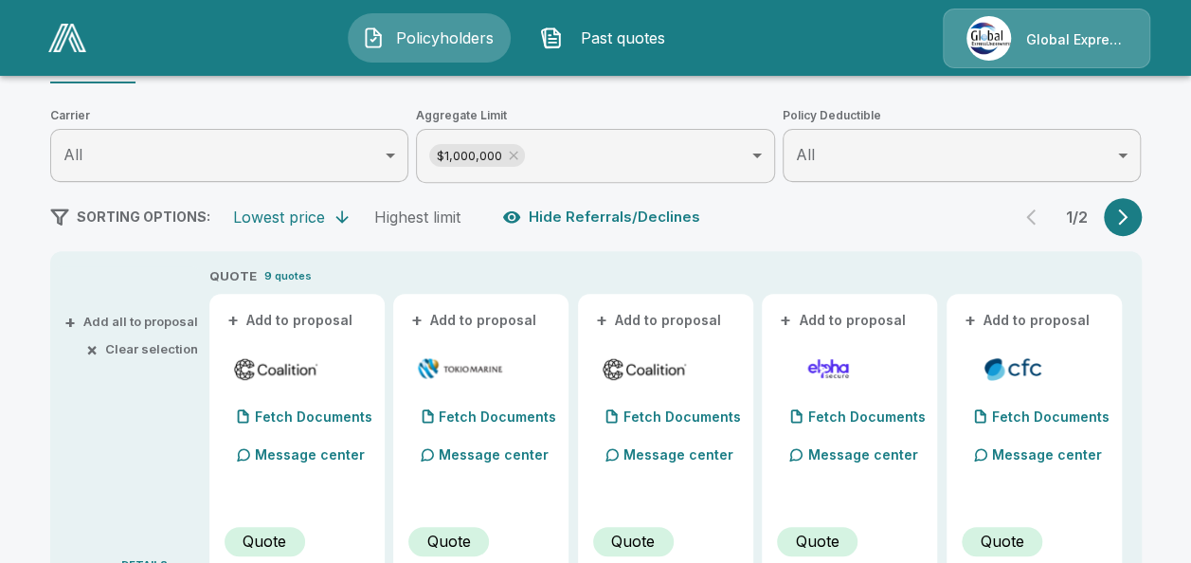
click at [318, 315] on button "+ Add to proposal" at bounding box center [291, 320] width 133 height 21
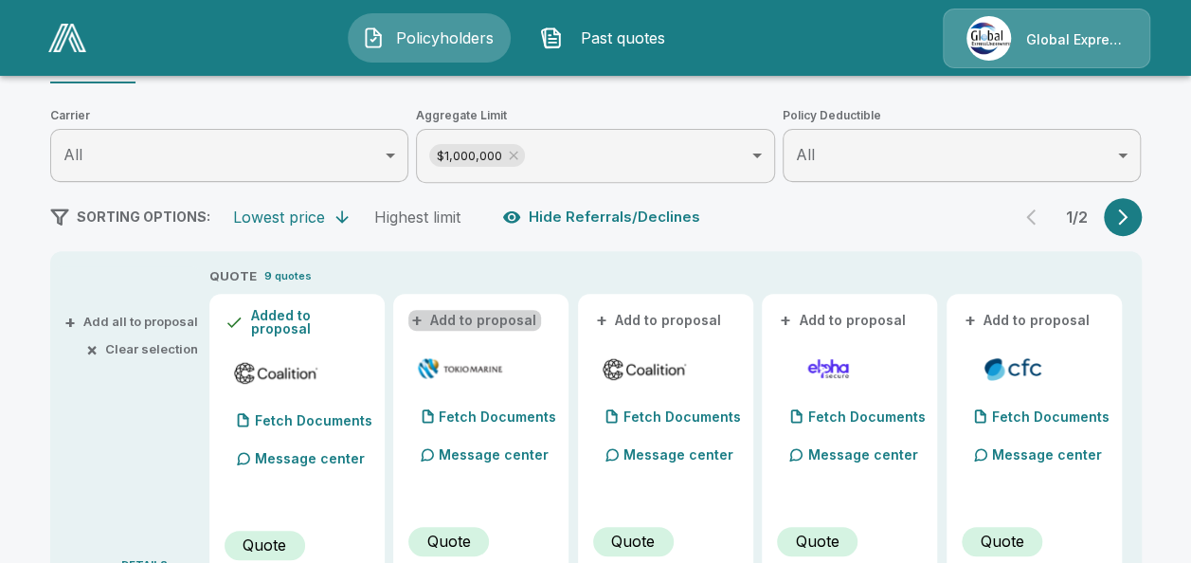
click at [489, 318] on button "+ Add to proposal" at bounding box center [474, 320] width 133 height 21
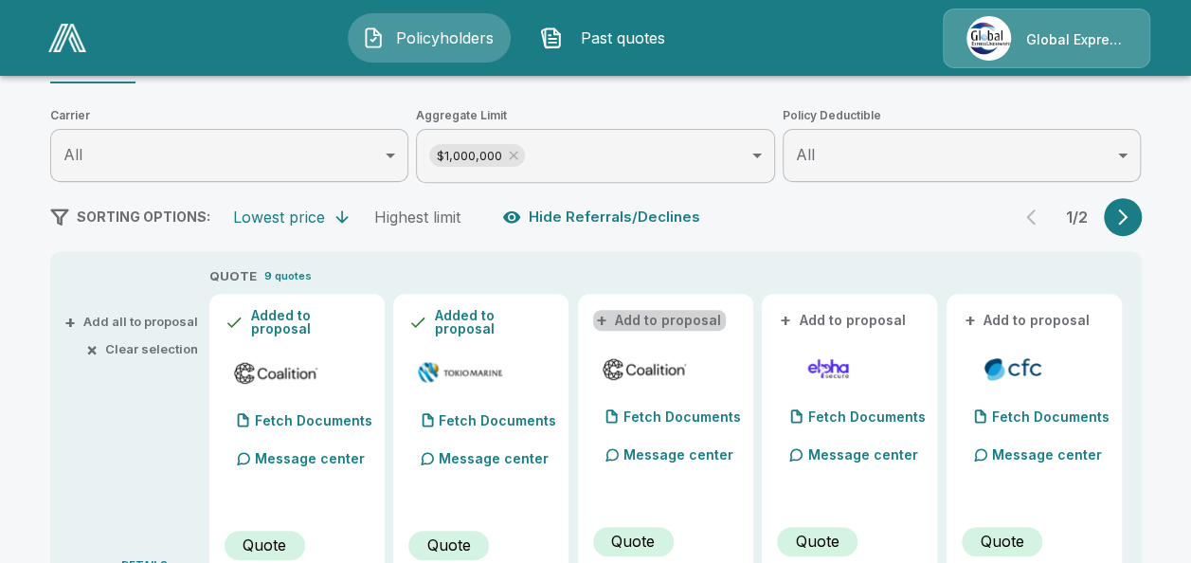
click at [680, 318] on button "+ Add to proposal" at bounding box center [659, 320] width 133 height 21
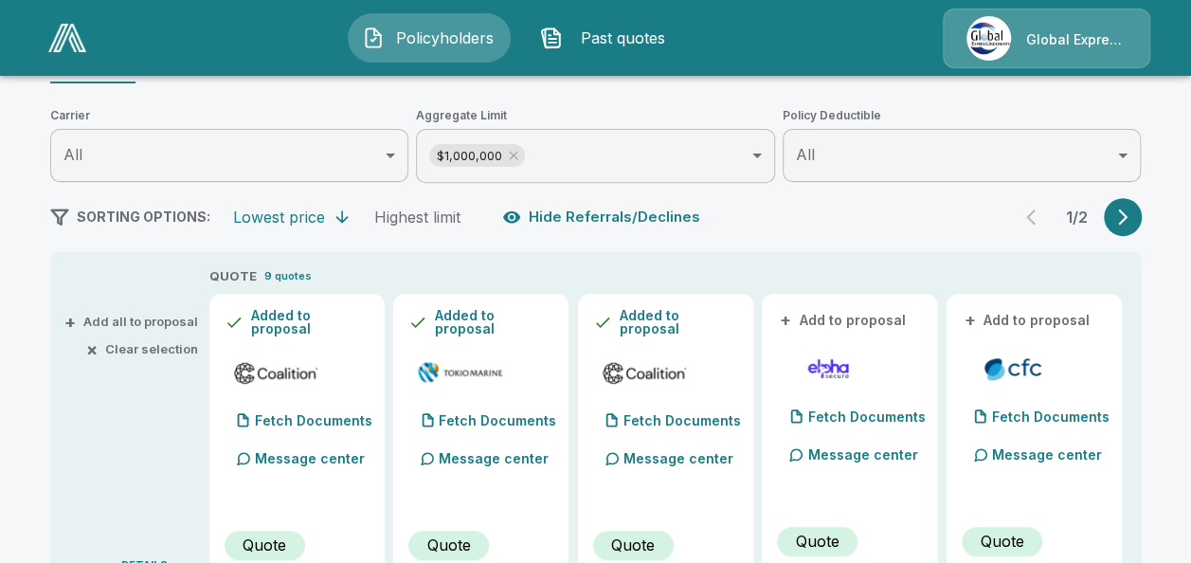
click at [1023, 313] on button "+ Add to proposal" at bounding box center [1028, 320] width 133 height 21
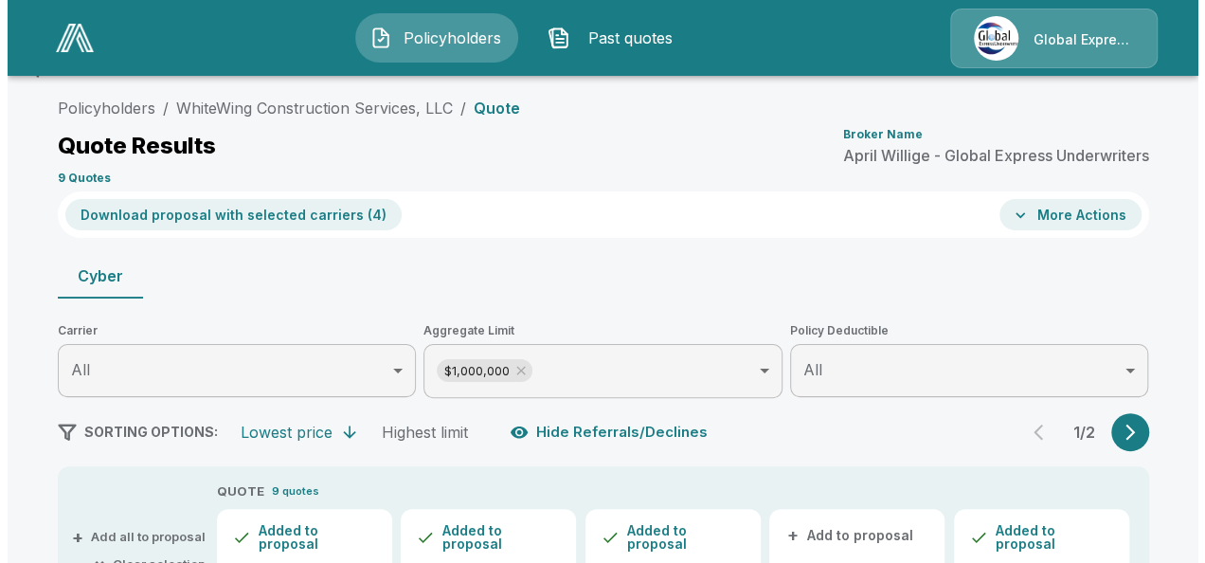
scroll to position [0, 0]
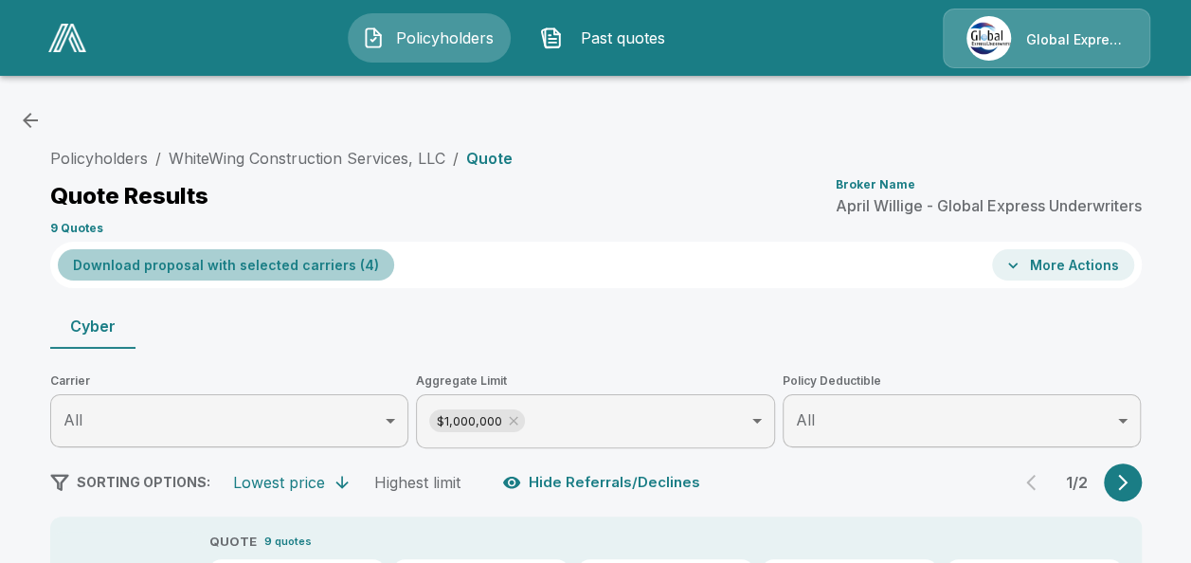
click at [279, 260] on button "Download proposal with selected carriers ( 4 )" at bounding box center [226, 264] width 336 height 31
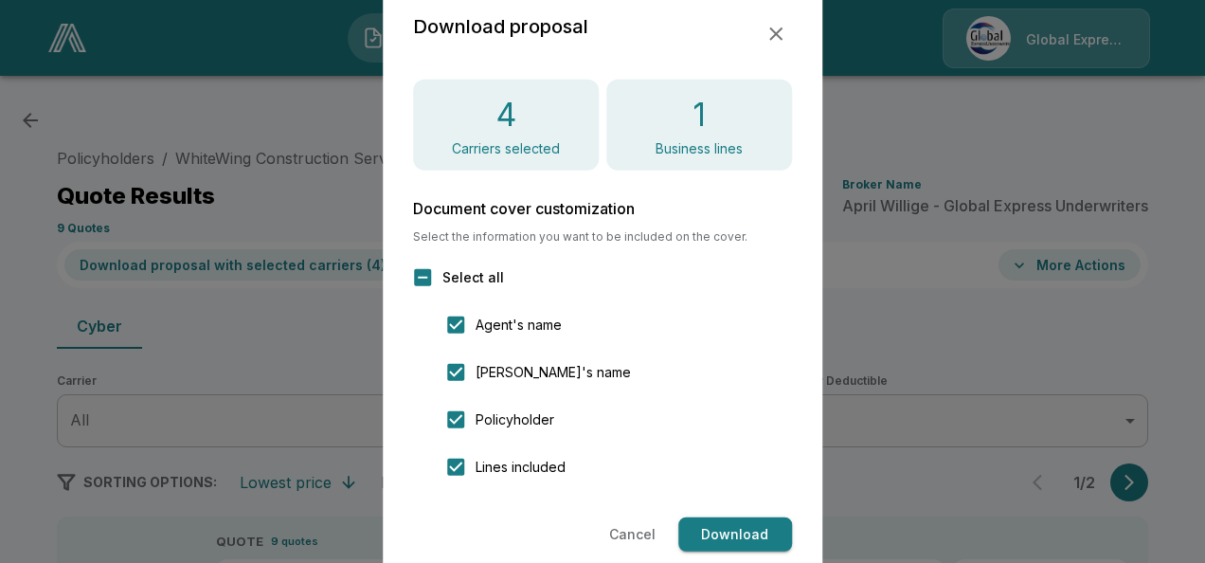
click at [754, 527] on button "Download" at bounding box center [735, 534] width 114 height 35
click at [754, 527] on div "Cancel Loading..." at bounding box center [602, 534] width 379 height 35
click at [769, 33] on icon "button" at bounding box center [775, 34] width 23 height 23
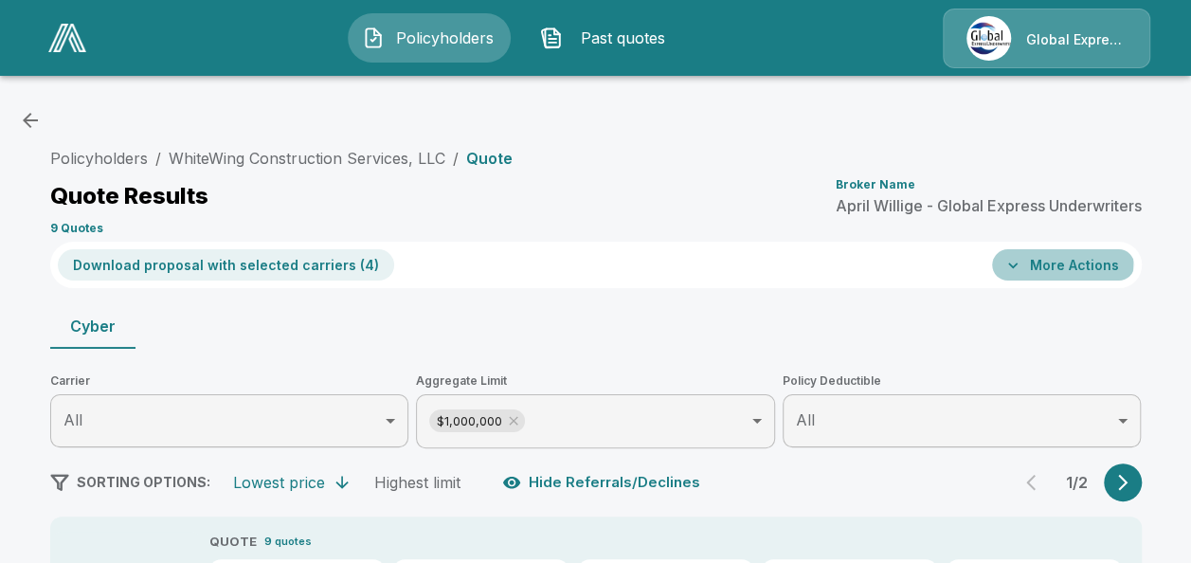
click at [1050, 262] on button "More Actions" at bounding box center [1063, 264] width 142 height 31
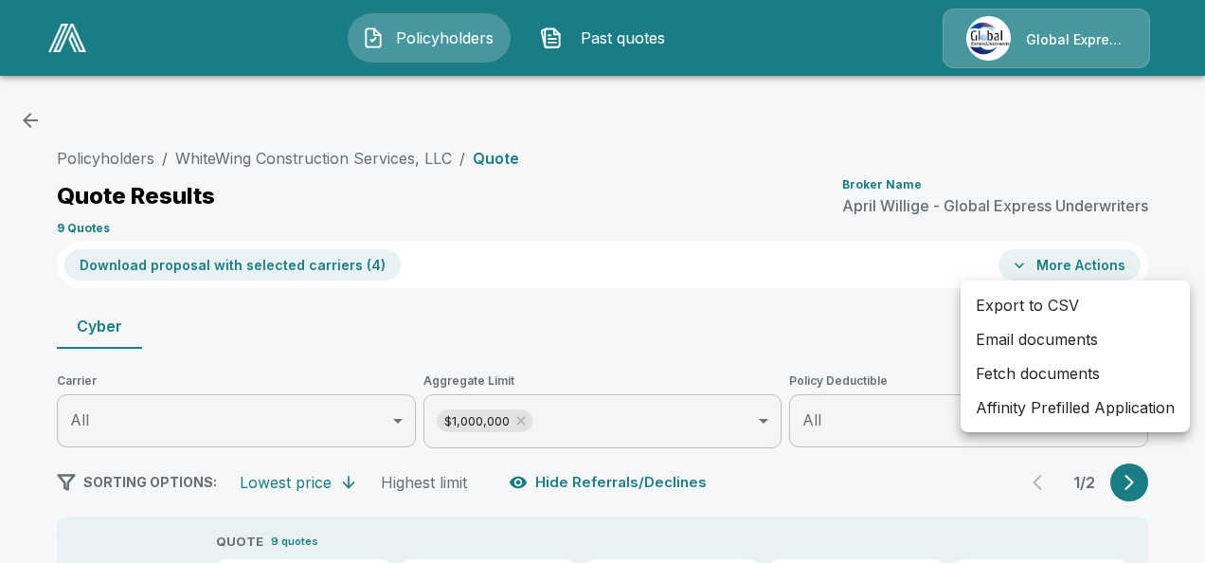
click at [1014, 408] on li "Affinity Prefilled Application" at bounding box center [1075, 407] width 229 height 34
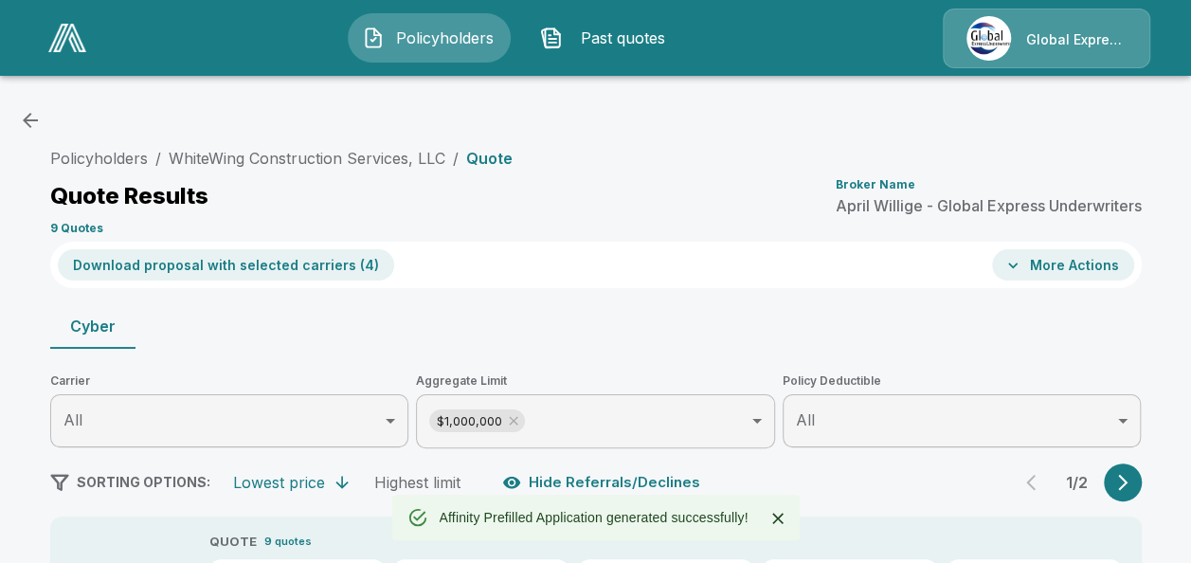
click at [1084, 259] on button "More Actions" at bounding box center [1063, 264] width 142 height 31
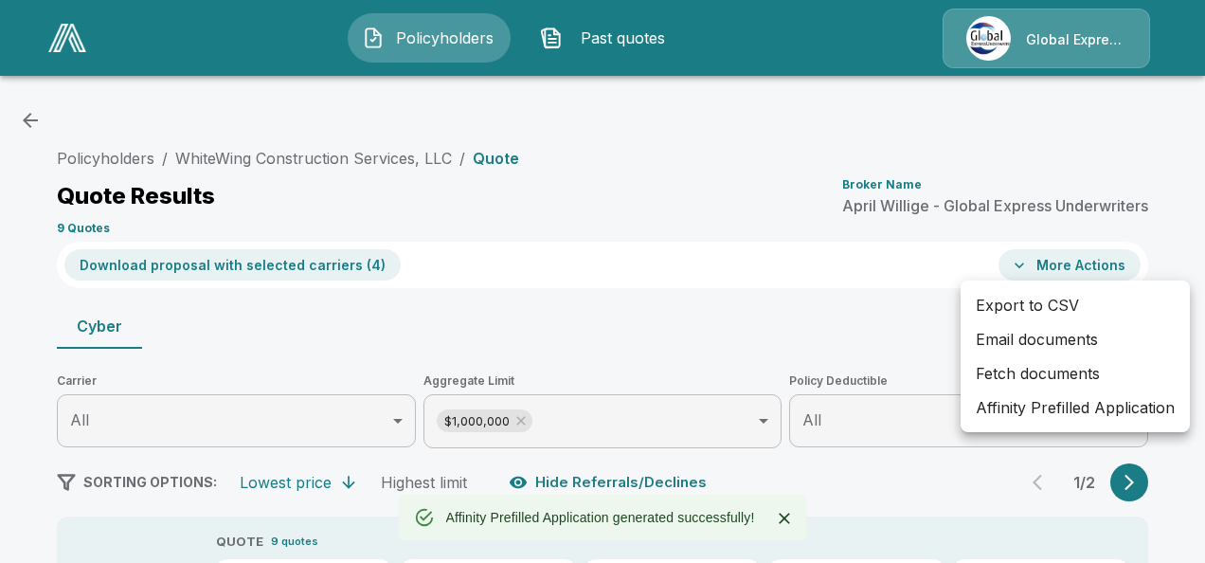
click at [1016, 335] on li "Email documents" at bounding box center [1075, 339] width 229 height 34
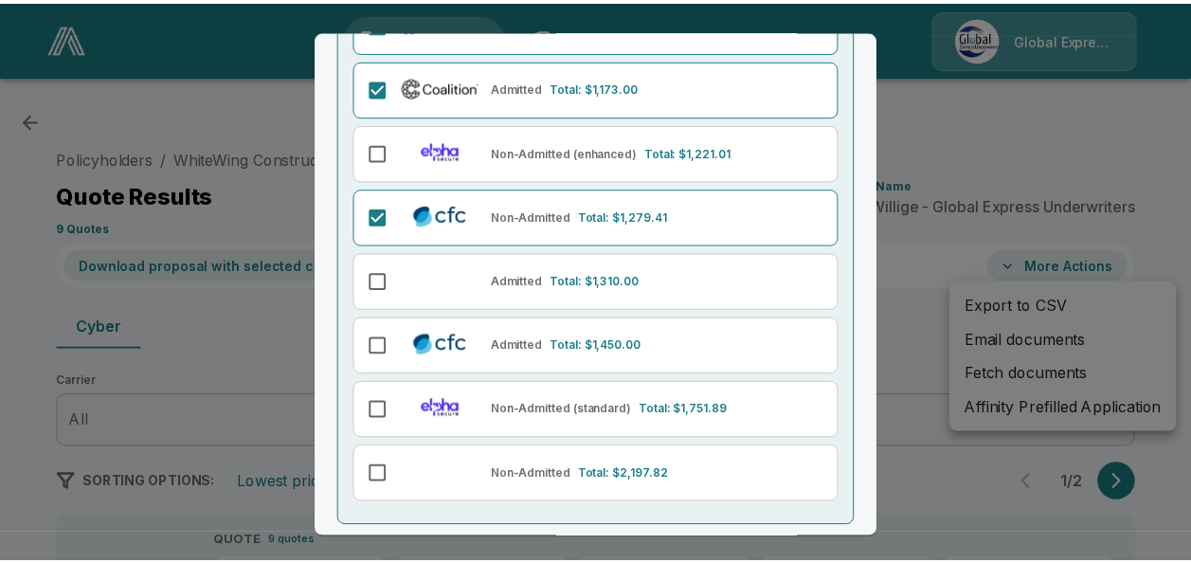
scroll to position [315, 0]
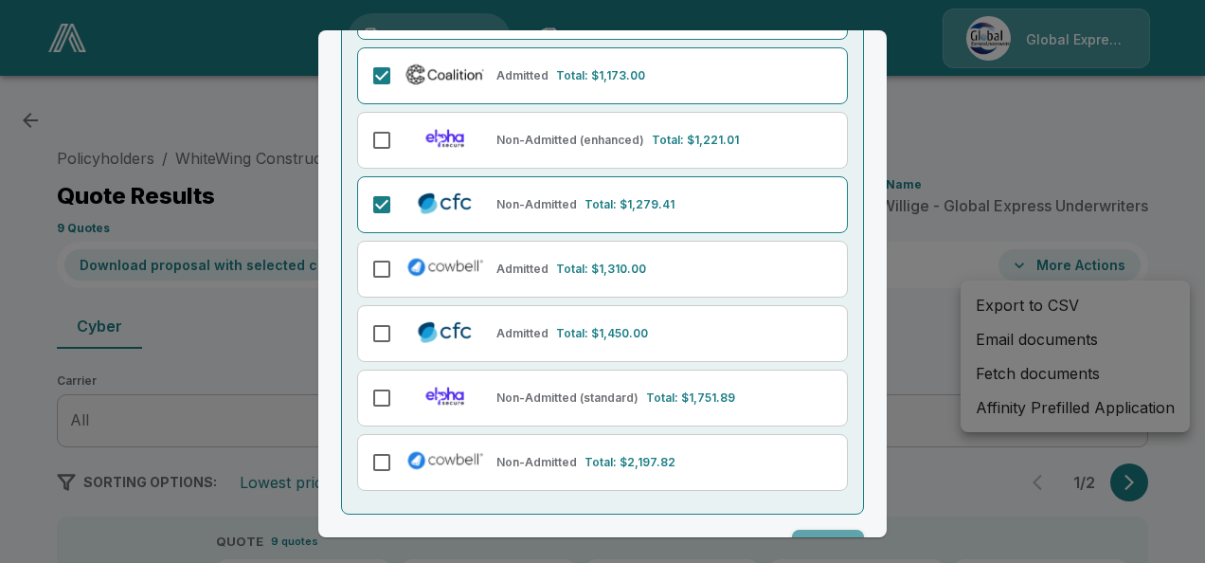
click at [822, 536] on button "Submit" at bounding box center [828, 547] width 72 height 35
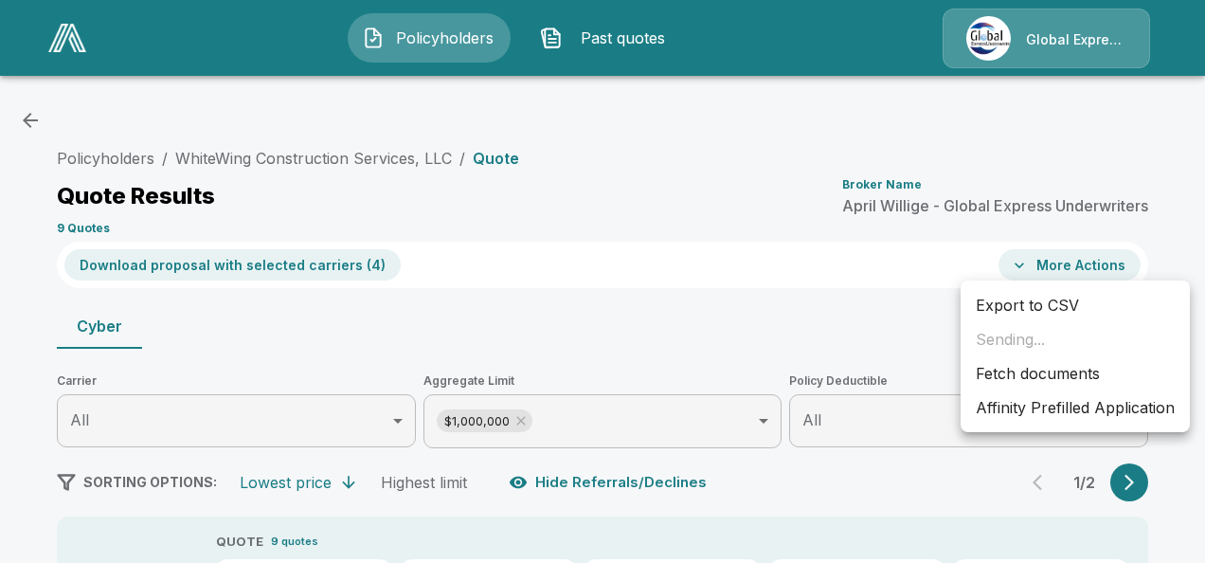
click at [968, 197] on div at bounding box center [602, 281] width 1205 height 563
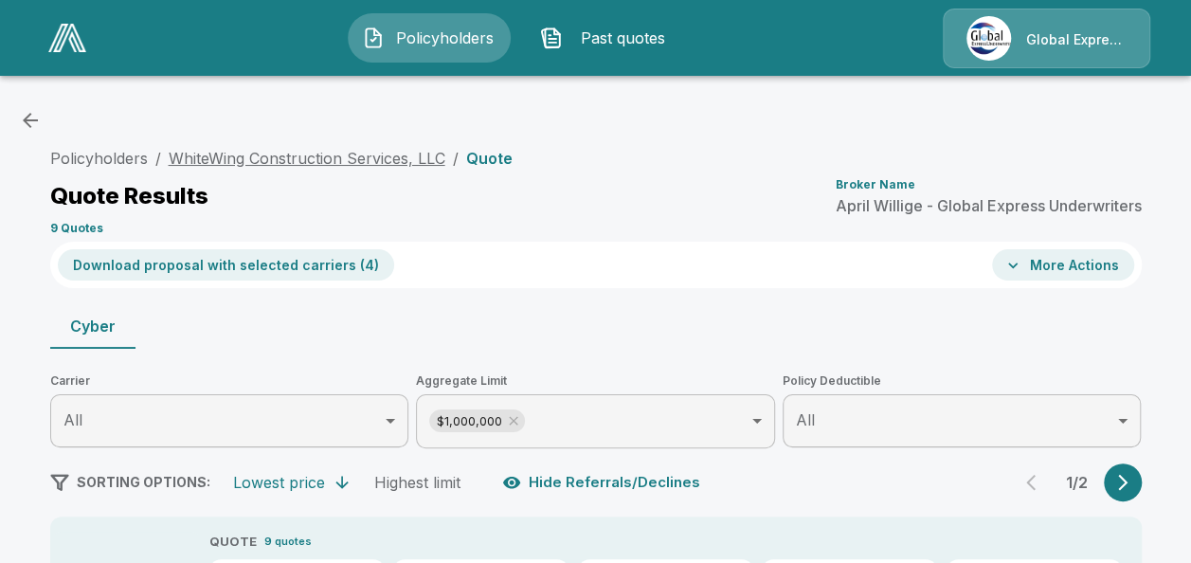
click at [392, 153] on link "WhiteWing Construction Services, LLC" at bounding box center [307, 158] width 277 height 19
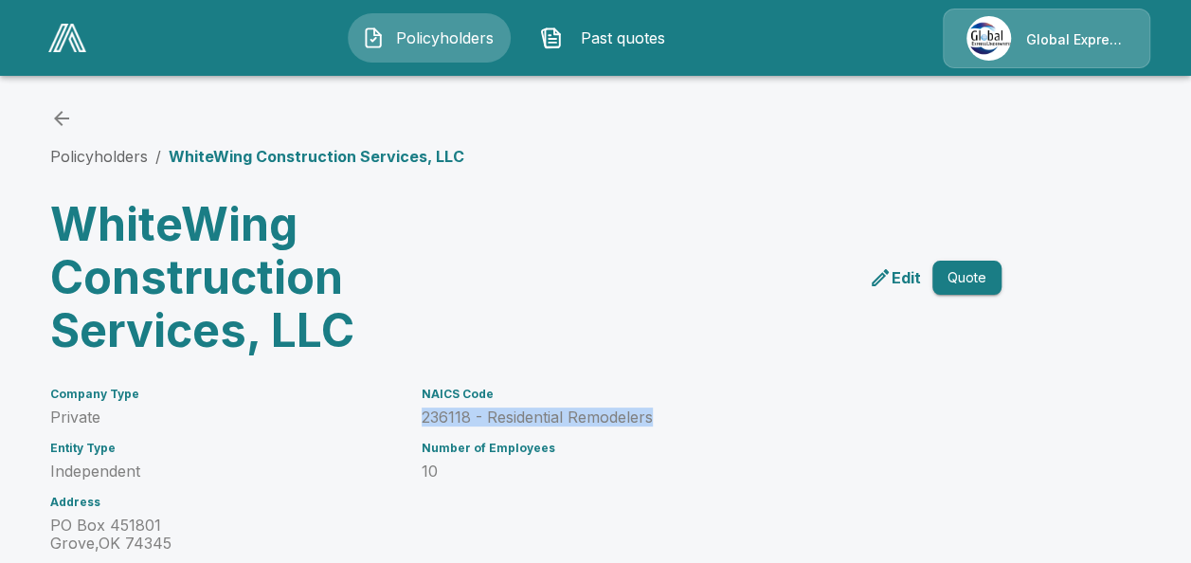
drag, startPoint x: 430, startPoint y: 418, endPoint x: 669, endPoint y: 407, distance: 239.0
click at [669, 407] on div "NAICS Code 236118 - Residential Remodelers" at bounding box center [689, 406] width 534 height 39
copy p "236118 - Residential Remodelers"
